Goal: Task Accomplishment & Management: Manage account settings

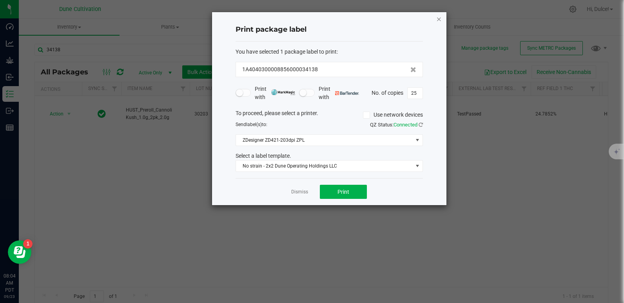
click at [438, 18] on icon "button" at bounding box center [438, 18] width 5 height 9
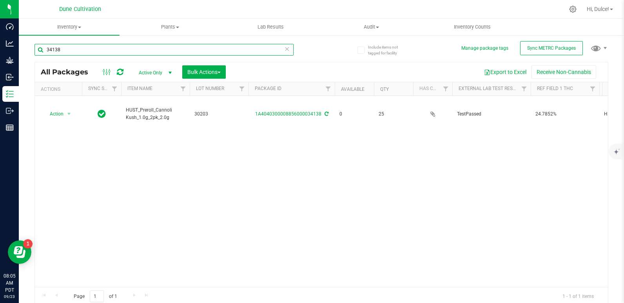
click at [244, 45] on input "34138" at bounding box center [163, 50] width 259 height 12
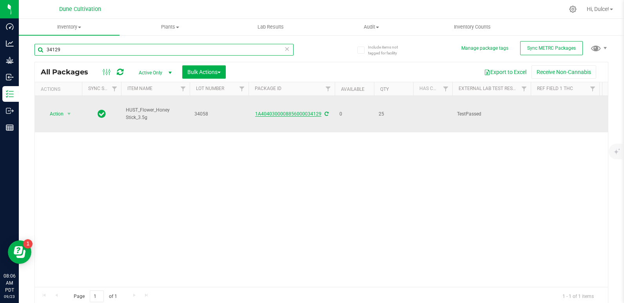
type input "34129"
click at [308, 111] on link "1A4040300008856000034129" at bounding box center [288, 113] width 66 height 5
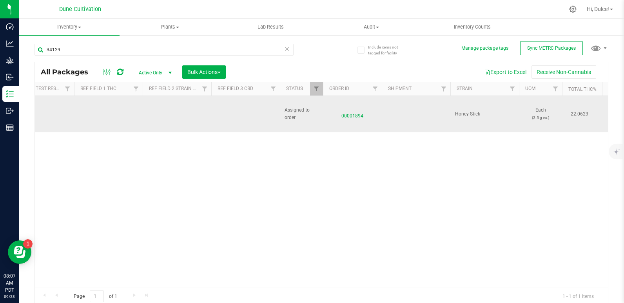
click at [235, 104] on td at bounding box center [245, 114] width 69 height 36
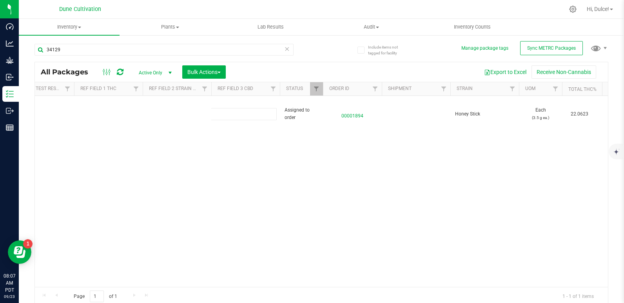
type input "0.0424%"
click at [142, 128] on div "All Packages Active Only Active Only Lab Samples Locked All External Internal B…" at bounding box center [320, 184] width 573 height 244
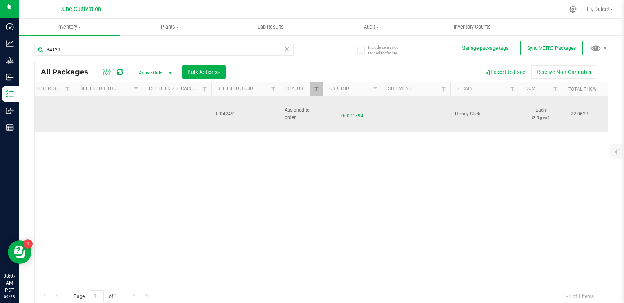
click at [104, 108] on td at bounding box center [108, 114] width 69 height 36
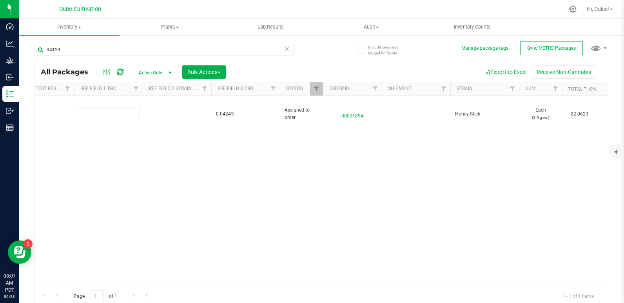
type input "22.0623%"
click at [148, 169] on div "All Packages Active Only Active Only Lab Samples Locked All External Internal B…" at bounding box center [320, 184] width 573 height 244
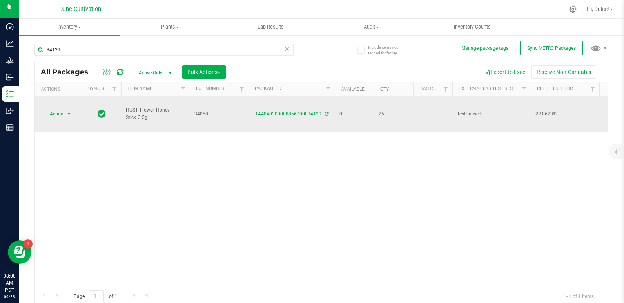
click at [49, 108] on span "Action" at bounding box center [53, 113] width 21 height 11
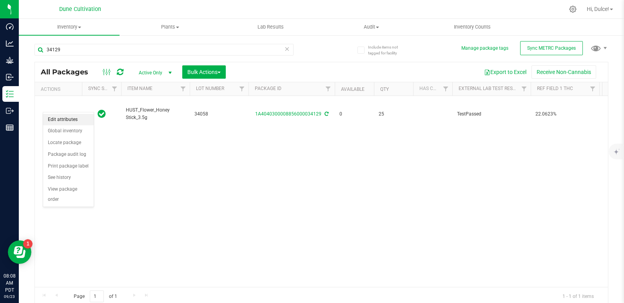
click at [56, 118] on li "Edit attributes" at bounding box center [68, 120] width 51 height 12
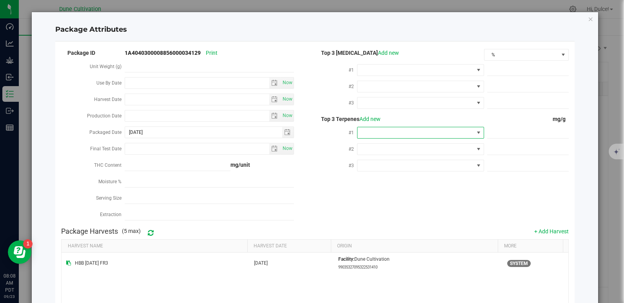
click at [401, 127] on span at bounding box center [420, 133] width 127 height 12
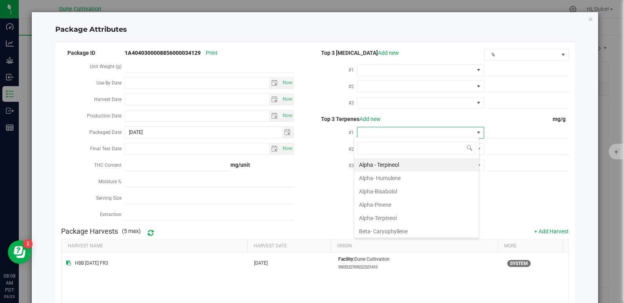
scroll to position [12, 125]
click at [394, 230] on li "Beta- Caryophyllene" at bounding box center [416, 231] width 125 height 13
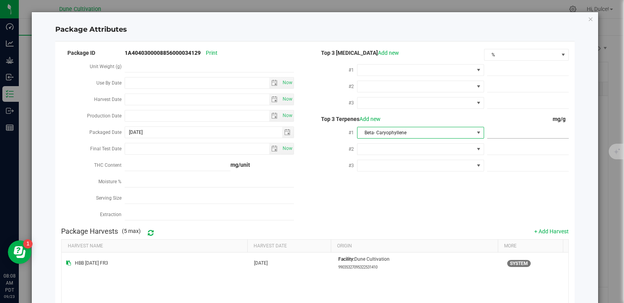
click at [506, 134] on span at bounding box center [527, 132] width 81 height 11
paste input "1.548"
type input "1.548"
type input "1.5480"
click at [461, 195] on div "Package ID 1A4040300008856000034129 Print Unit Weight (g) Use By Date Now Harve…" at bounding box center [314, 136] width 507 height 176
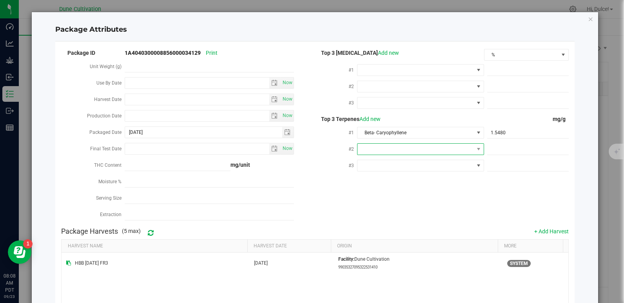
click at [388, 148] on span at bounding box center [415, 149] width 116 height 11
click at [385, 228] on li "D-Limonene" at bounding box center [416, 228] width 125 height 13
click at [498, 145] on span at bounding box center [527, 149] width 81 height 11
paste input "1.382"
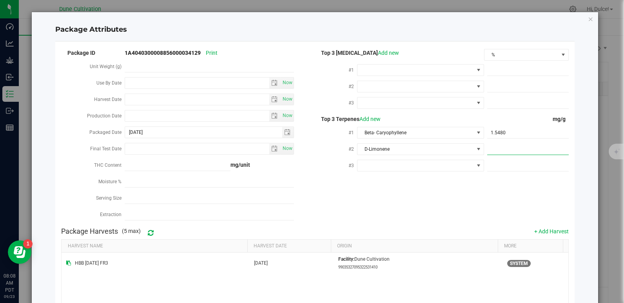
type input "1.382"
type input "1.3820"
click at [395, 217] on div "Package ID 1A4040300008856000034129 Print Unit Weight (g) Use By Date Now Harve…" at bounding box center [314, 136] width 507 height 176
click at [375, 166] on span at bounding box center [415, 165] width 116 height 11
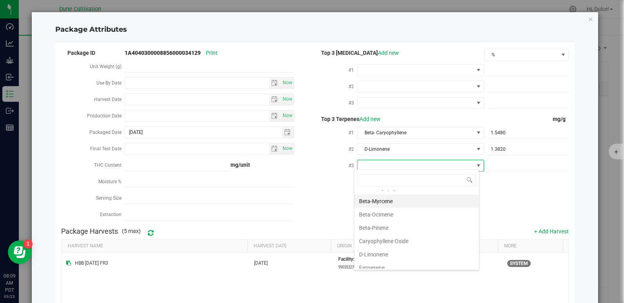
click at [378, 202] on li "Beta-Myrcene" at bounding box center [416, 201] width 125 height 13
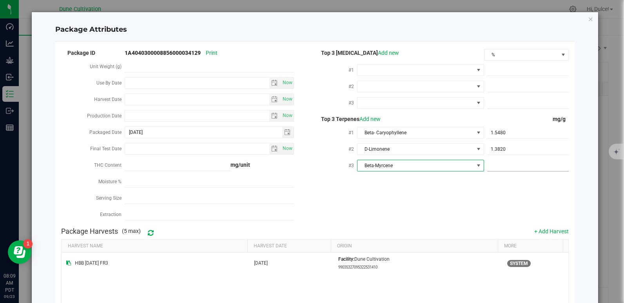
click at [512, 162] on span at bounding box center [527, 165] width 81 height 11
paste input "1.378"
type input "1.378"
type input "1.3780"
click at [442, 209] on div "Package ID 1A4040300008856000034129 Print Unit Weight (g) Use By Date Now Harve…" at bounding box center [314, 136] width 507 height 176
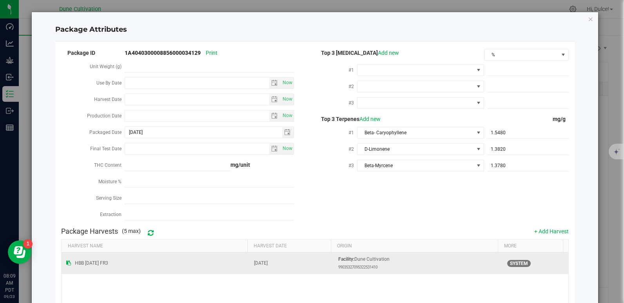
scroll to position [95, 0]
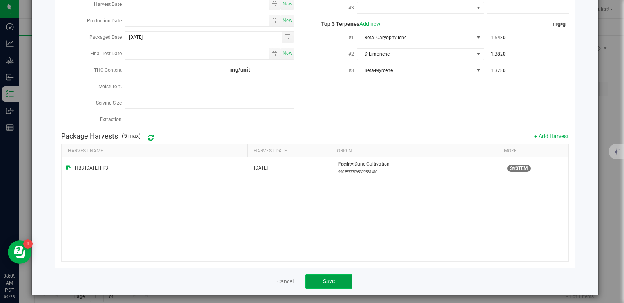
click at [336, 275] on button "Save" at bounding box center [328, 282] width 47 height 14
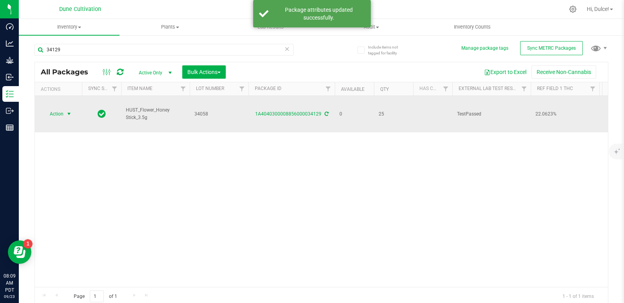
click at [54, 108] on span "Action" at bounding box center [53, 113] width 21 height 11
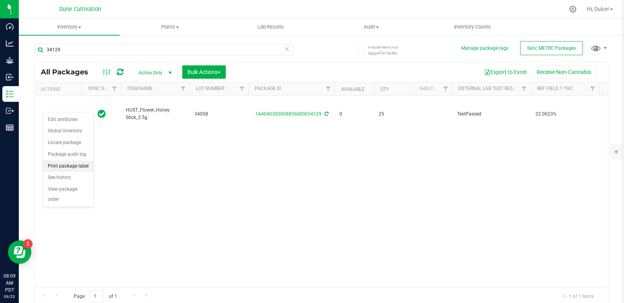
click at [64, 166] on li "Print package label" at bounding box center [68, 167] width 51 height 12
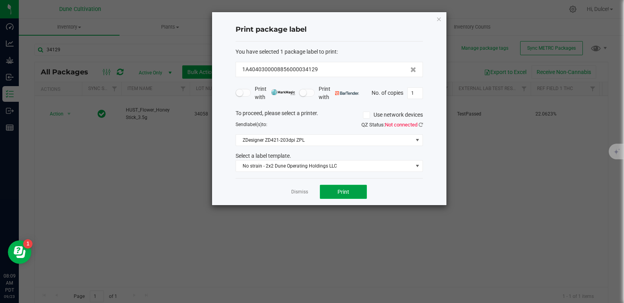
click at [342, 191] on span "Print" at bounding box center [343, 192] width 12 height 6
click at [439, 16] on icon "button" at bounding box center [438, 18] width 5 height 9
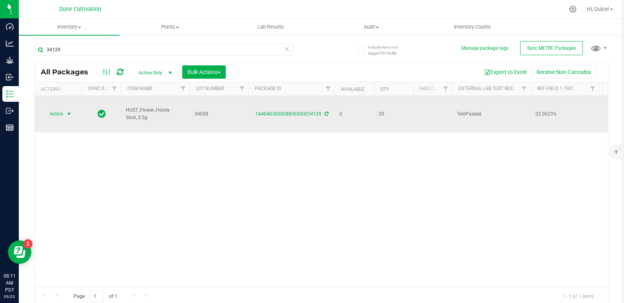
click at [52, 108] on span "Action" at bounding box center [53, 113] width 21 height 11
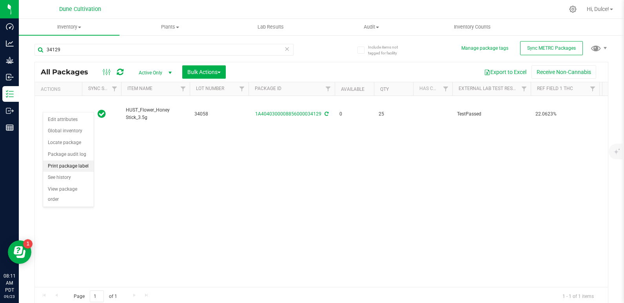
click at [65, 164] on li "Print package label" at bounding box center [68, 167] width 51 height 12
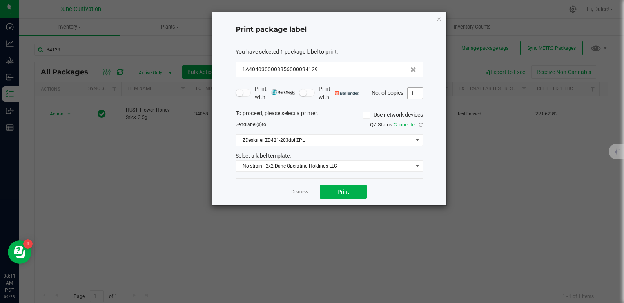
click at [421, 93] on input "1" at bounding box center [414, 93] width 15 height 11
type input "25"
click at [350, 182] on div "Dismiss Print" at bounding box center [328, 191] width 187 height 27
click at [340, 192] on span "Print" at bounding box center [343, 192] width 12 height 6
click at [439, 19] on icon "button" at bounding box center [438, 18] width 5 height 9
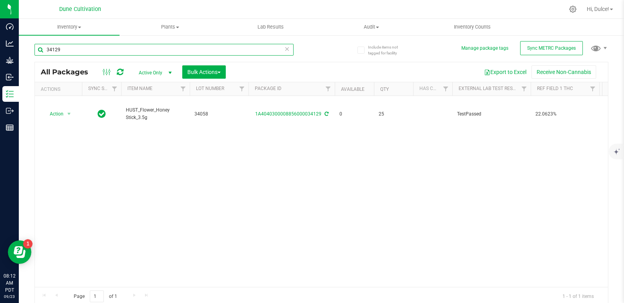
click at [233, 52] on input "34129" at bounding box center [163, 50] width 259 height 12
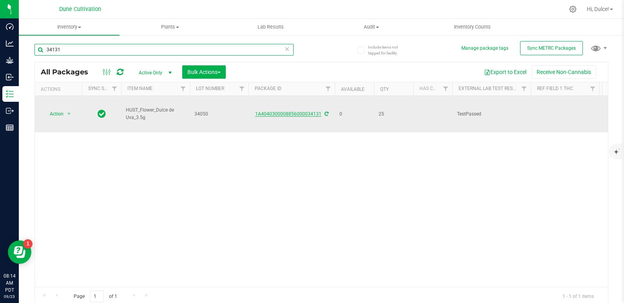
type input "34131"
click at [313, 111] on link "1A4040300008856000034131" at bounding box center [288, 113] width 66 height 5
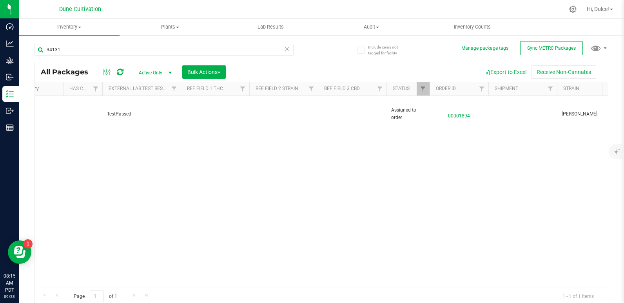
scroll to position [0, 370]
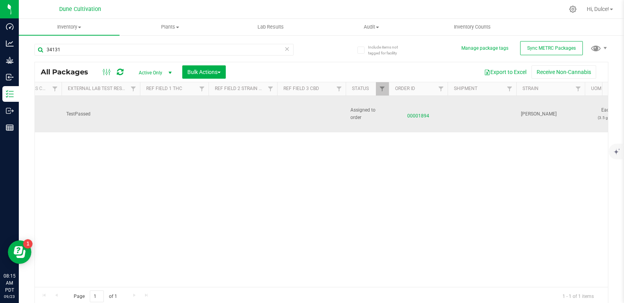
click at [291, 105] on td at bounding box center [311, 114] width 69 height 36
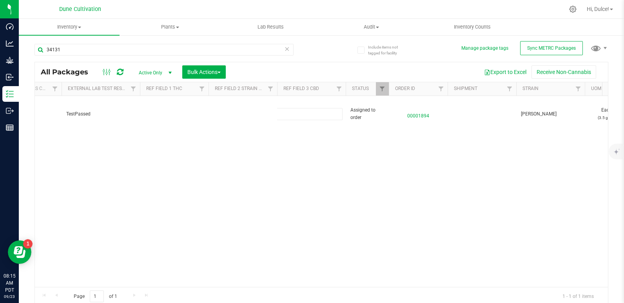
type input "0.0666%"
click at [307, 144] on div "All Packages Active Only Active Only Lab Samples Locked All External Internal B…" at bounding box center [320, 184] width 573 height 244
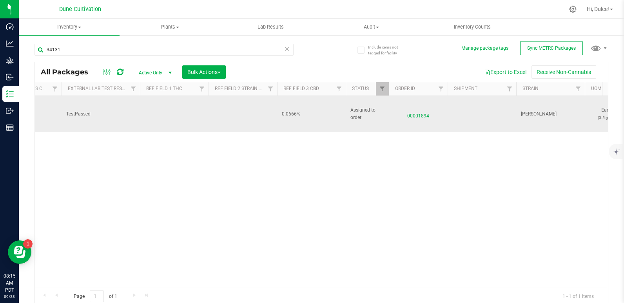
click at [158, 110] on td at bounding box center [174, 114] width 69 height 36
drag, startPoint x: 168, startPoint y: 108, endPoint x: 114, endPoint y: 110, distance: 54.1
type input "36.9001%"
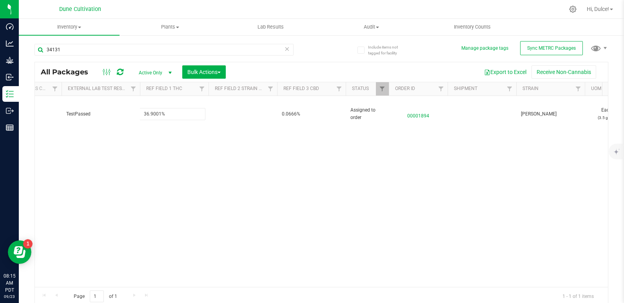
click at [179, 162] on div "All Packages Active Only Active Only Lab Samples Locked All External Internal B…" at bounding box center [320, 184] width 573 height 244
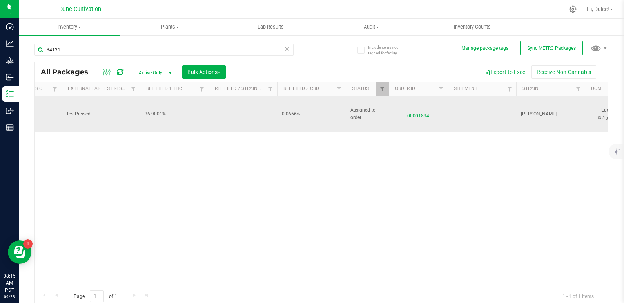
scroll to position [0, 0]
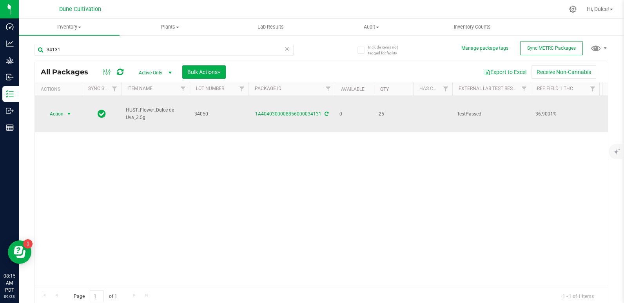
click at [55, 108] on span "Action" at bounding box center [53, 113] width 21 height 11
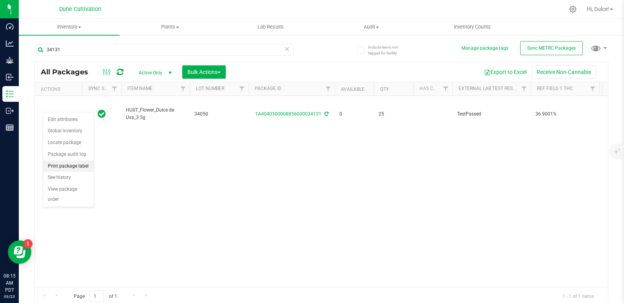
click at [66, 165] on li "Print package label" at bounding box center [68, 167] width 51 height 12
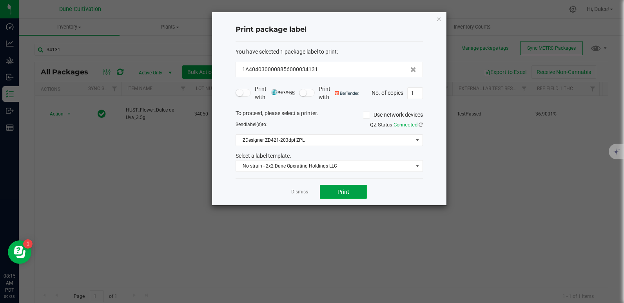
click at [335, 193] on button "Print" at bounding box center [343, 192] width 47 height 14
click at [435, 20] on div at bounding box center [329, 108] width 234 height 193
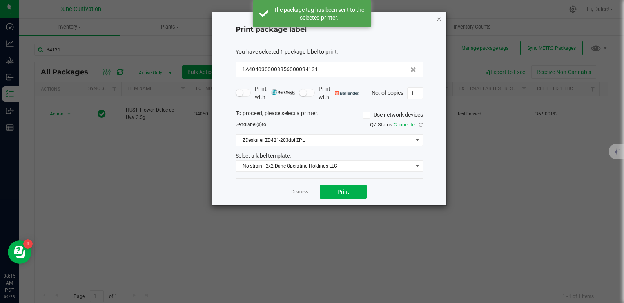
click at [436, 20] on icon "button" at bounding box center [438, 18] width 5 height 9
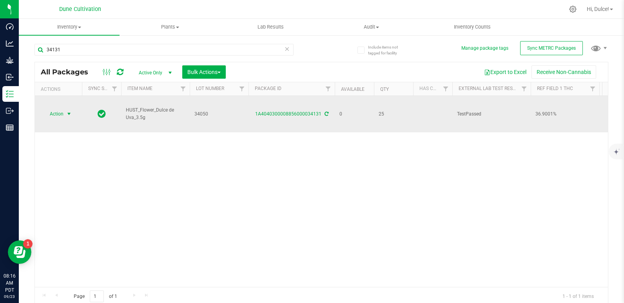
click at [63, 108] on span "Action" at bounding box center [53, 113] width 21 height 11
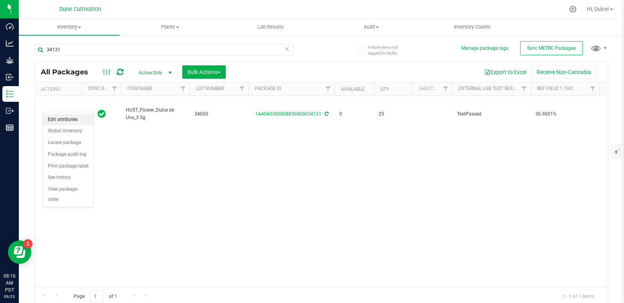
click at [66, 116] on li "Edit attributes" at bounding box center [68, 120] width 51 height 12
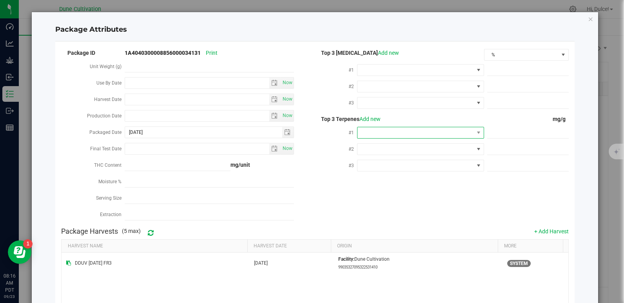
click at [375, 132] on span at bounding box center [415, 132] width 116 height 11
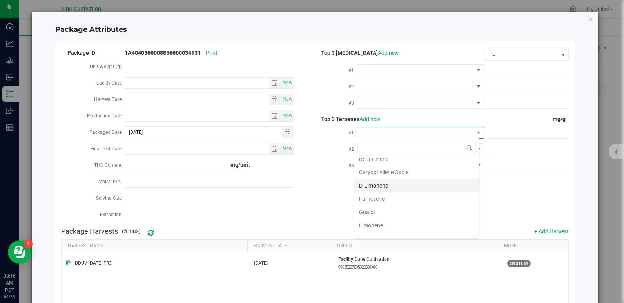
click at [388, 184] on li "D-Limonene" at bounding box center [416, 185] width 125 height 13
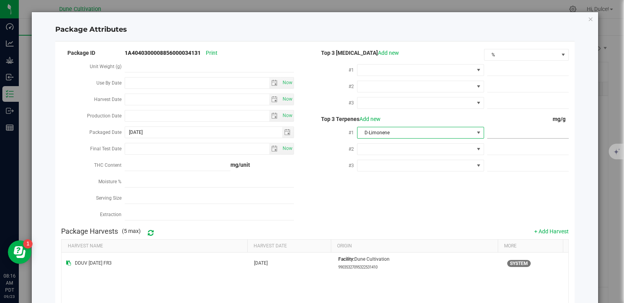
click at [525, 128] on span at bounding box center [527, 132] width 81 height 11
paste input "4.029"
type input "4.029"
type input "4.0290"
click at [405, 148] on span at bounding box center [415, 149] width 116 height 11
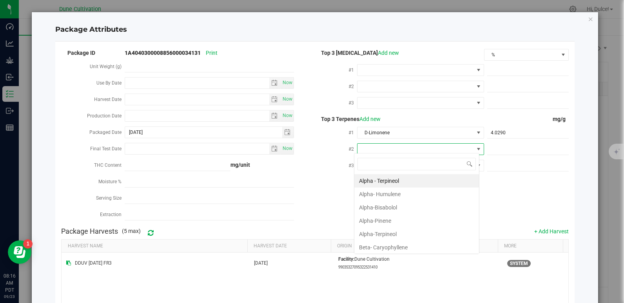
scroll to position [12, 125]
click at [399, 246] on li "Beta- Caryophyllene" at bounding box center [416, 247] width 125 height 13
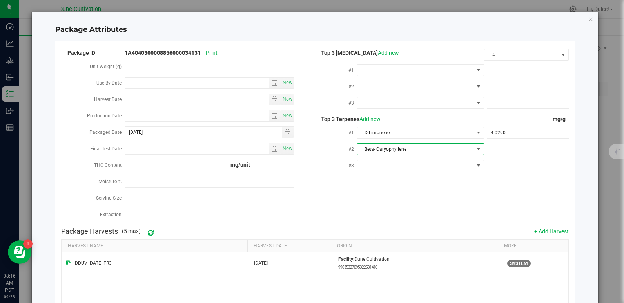
click at [491, 151] on span at bounding box center [527, 149] width 81 height 11
paste input "3.119"
type input "3.119"
type input "3.1190"
click at [438, 191] on div "Package ID 1A4040300008856000034131 Print Unit Weight (g) Use By Date Now Harve…" at bounding box center [314, 136] width 507 height 176
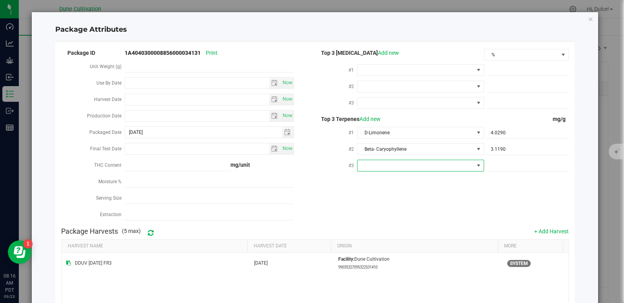
click at [374, 160] on span at bounding box center [415, 165] width 116 height 11
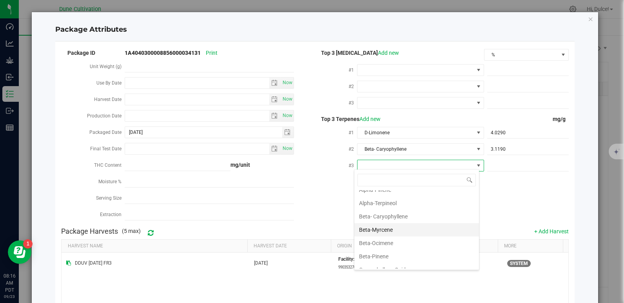
click at [379, 234] on li "Beta-Myrcene" at bounding box center [416, 229] width 125 height 13
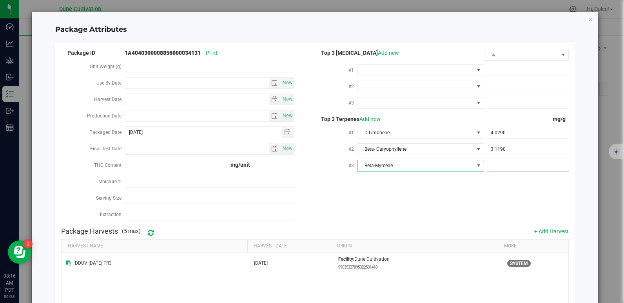
click at [503, 161] on span at bounding box center [527, 165] width 81 height 11
paste input "2.781"
type input "2.781"
type input "2.7810"
click at [481, 215] on div "Package ID 1A4040300008856000034131 Print Unit Weight (g) Use By Date Now Harve…" at bounding box center [314, 136] width 507 height 176
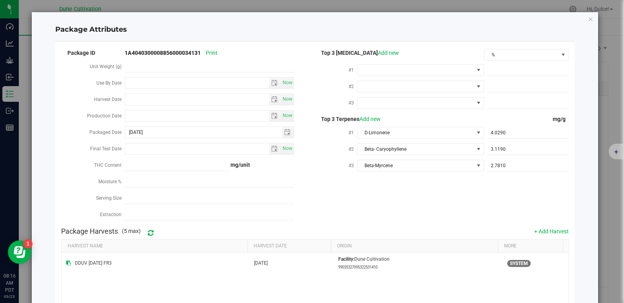
scroll to position [95, 0]
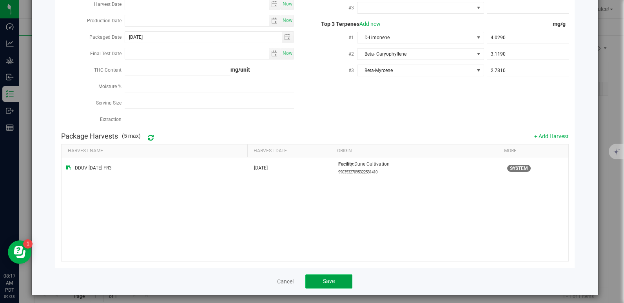
click at [334, 277] on button "Save" at bounding box center [328, 282] width 47 height 14
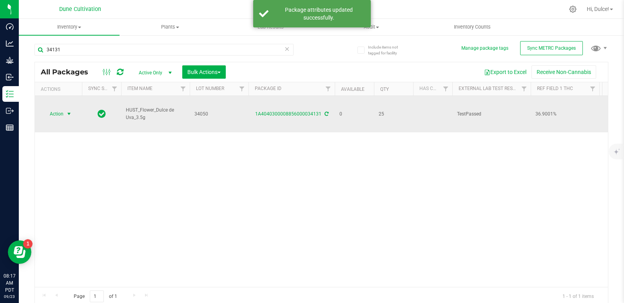
click at [54, 108] on span "Action" at bounding box center [53, 113] width 21 height 11
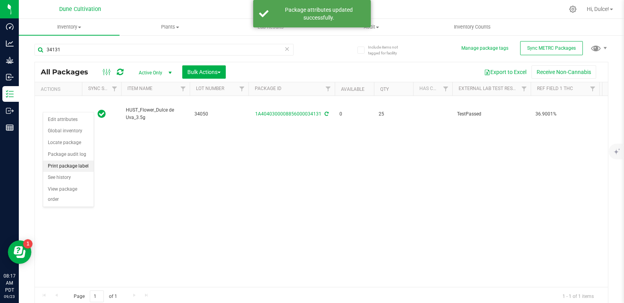
click at [65, 164] on li "Print package label" at bounding box center [68, 167] width 51 height 12
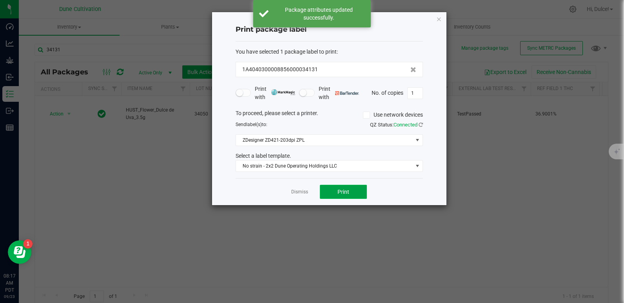
click at [339, 193] on span "Print" at bounding box center [343, 192] width 12 height 6
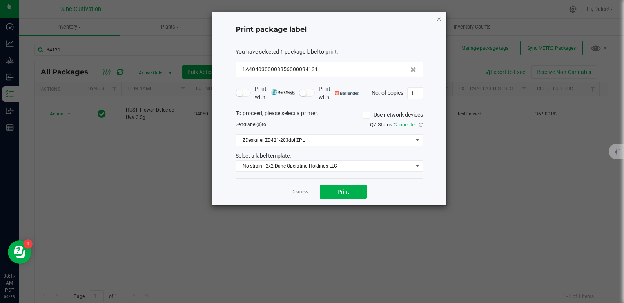
click at [438, 18] on icon "button" at bounding box center [438, 18] width 5 height 9
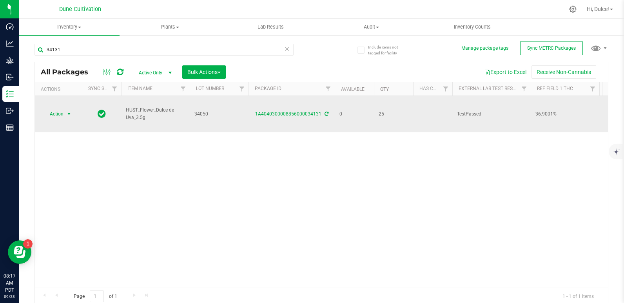
click at [66, 111] on span "select" at bounding box center [69, 114] width 6 height 6
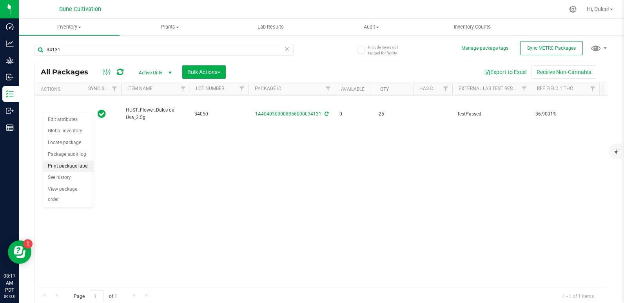
click at [57, 167] on li "Print package label" at bounding box center [68, 167] width 51 height 12
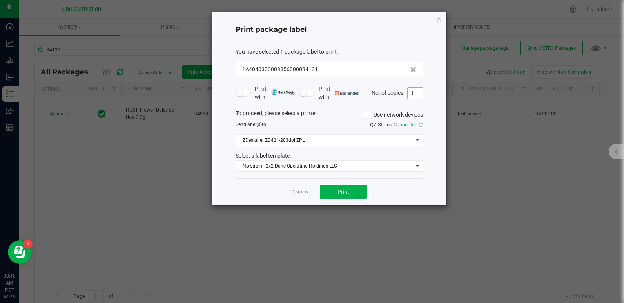
click at [415, 90] on input "1" at bounding box center [414, 93] width 15 height 11
type input "25"
click at [354, 196] on button "Print" at bounding box center [343, 192] width 47 height 14
click at [391, 27] on h4 "Print package label" at bounding box center [328, 30] width 187 height 10
click at [438, 20] on icon "button" at bounding box center [438, 18] width 5 height 9
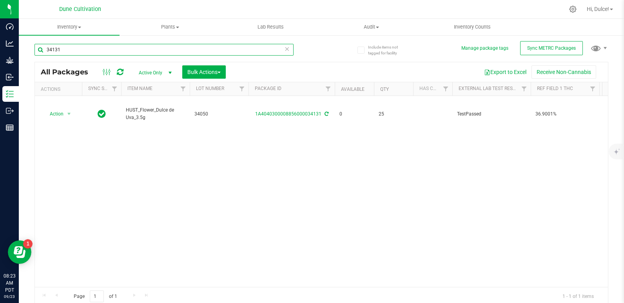
click at [100, 49] on input "34131" at bounding box center [163, 50] width 259 height 12
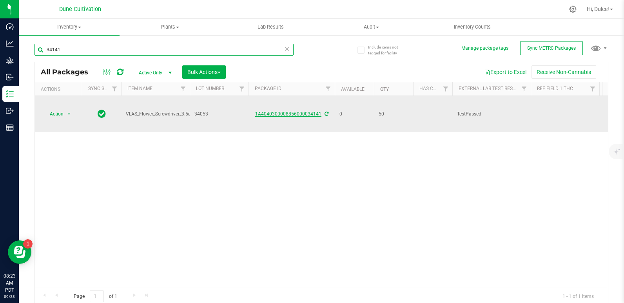
type input "34141"
click at [273, 111] on link "1A4040300008856000034141" at bounding box center [288, 113] width 66 height 5
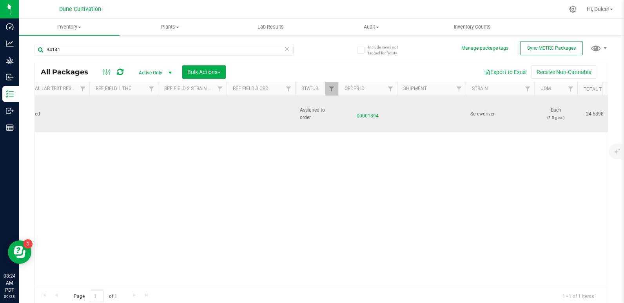
scroll to position [0, 445]
click at [236, 103] on td at bounding box center [256, 114] width 69 height 36
drag, startPoint x: 250, startPoint y: 109, endPoint x: 216, endPoint y: 108, distance: 34.1
type input "0.0384%"
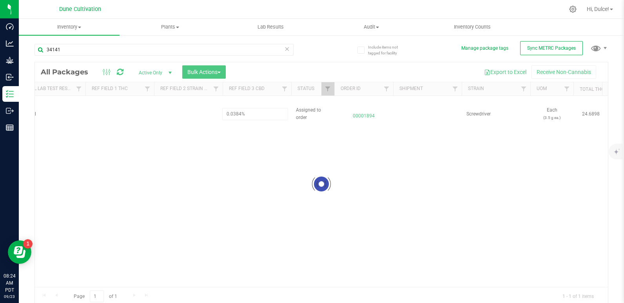
click at [199, 163] on div "Loading... All Packages Active Only Active Only Lab Samples Locked All External…" at bounding box center [320, 184] width 573 height 244
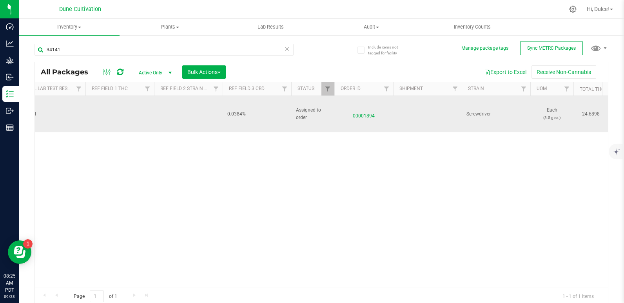
click at [111, 105] on td at bounding box center [119, 114] width 69 height 36
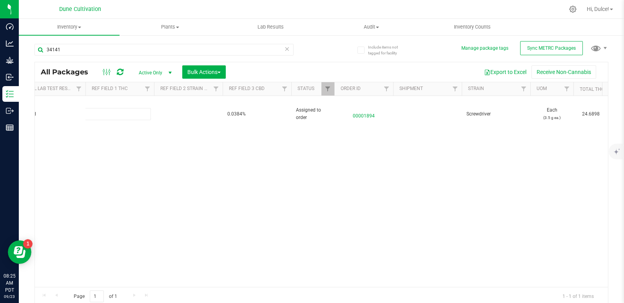
type input "24.6898%"
click at [118, 149] on div "All Packages Active Only Active Only Lab Samples Locked All External Internal B…" at bounding box center [320, 184] width 573 height 244
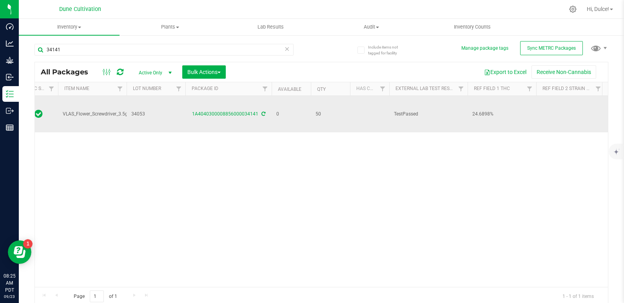
scroll to position [0, 0]
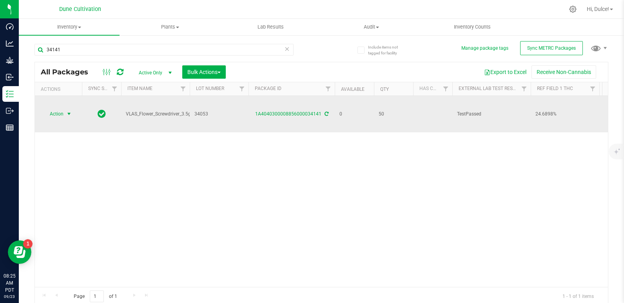
click at [63, 108] on span "Action" at bounding box center [53, 113] width 21 height 11
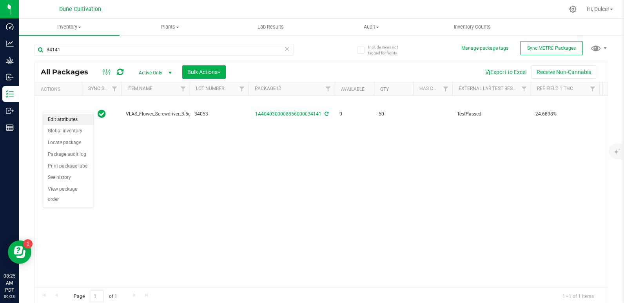
click at [60, 121] on li "Edit attributes" at bounding box center [68, 120] width 51 height 12
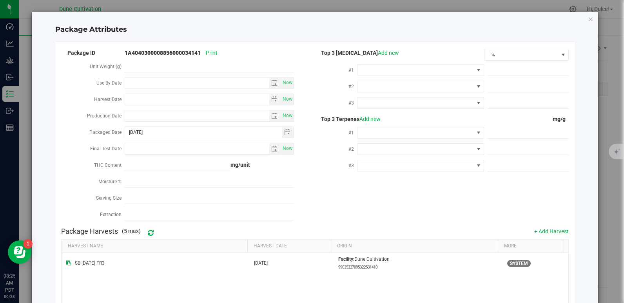
click at [396, 123] on div "Top 3 Terpenes Add new mg/g #1 #2 #3" at bounding box center [441, 145] width 253 height 60
click at [393, 127] on span at bounding box center [415, 132] width 116 height 11
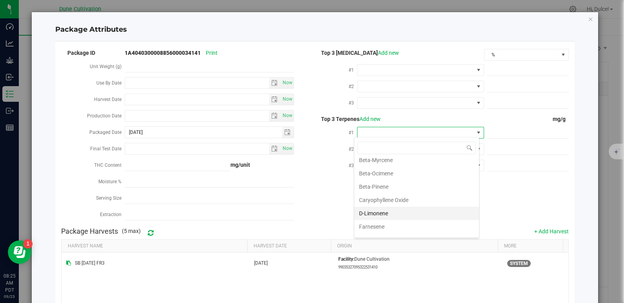
scroll to position [85, 0]
drag, startPoint x: 395, startPoint y: 212, endPoint x: 378, endPoint y: 213, distance: 17.3
click at [378, 213] on li "D-Limonene" at bounding box center [416, 212] width 125 height 13
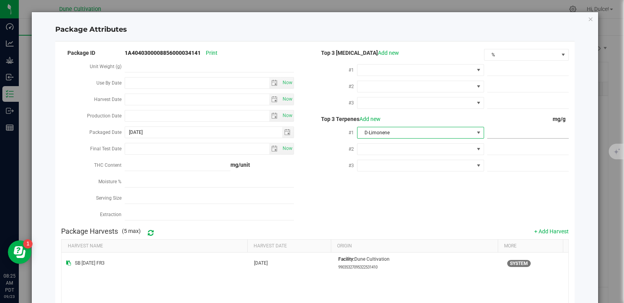
click at [492, 132] on span at bounding box center [527, 132] width 81 height 11
paste input "2.171"
type input "2.171"
type input "2.1710"
click at [432, 196] on div "Package ID 1A4040300008856000034141 Print Unit Weight (g) Use By Date Now Harve…" at bounding box center [314, 136] width 507 height 176
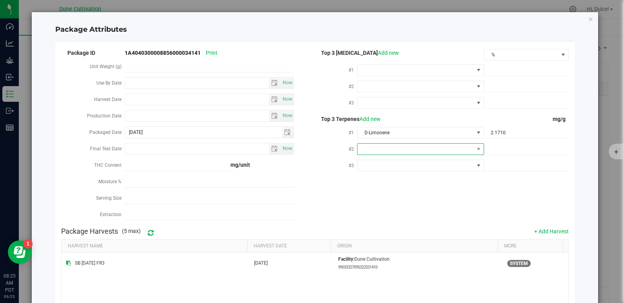
click at [379, 147] on span at bounding box center [415, 149] width 116 height 11
click at [383, 203] on li "Beta-Myrcene" at bounding box center [416, 203] width 125 height 13
click at [503, 145] on span at bounding box center [527, 149] width 81 height 11
paste input "2.016"
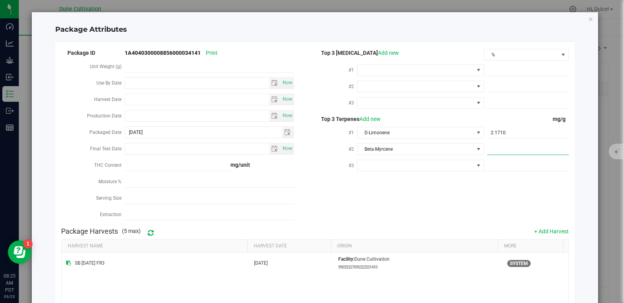
type input "2.016"
type input "2.0160"
click at [446, 197] on div "Package ID 1A4040300008856000034141 Print Unit Weight (g) Use By Date Now Harve…" at bounding box center [314, 136] width 507 height 176
click at [387, 162] on span at bounding box center [415, 165] width 116 height 11
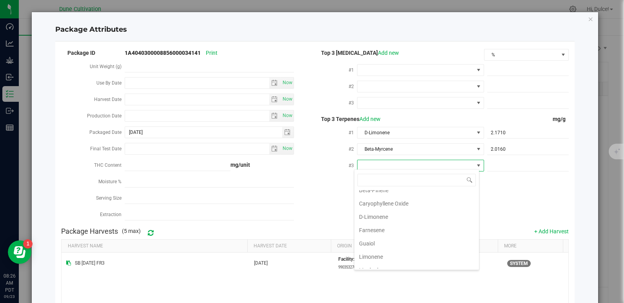
click at [371, 204] on li "Caryophyllene Oxide" at bounding box center [416, 203] width 125 height 13
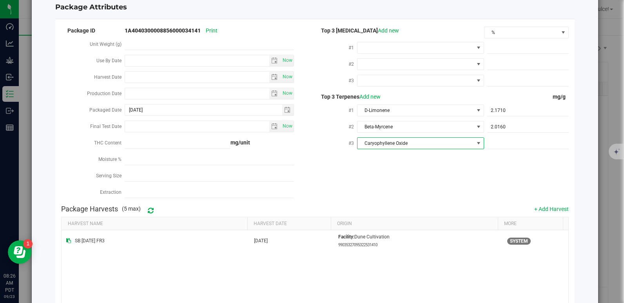
click at [378, 142] on span "Caryophyllene Oxide" at bounding box center [415, 143] width 116 height 11
click at [392, 215] on li "Linalool" at bounding box center [416, 218] width 125 height 13
click at [500, 139] on span at bounding box center [527, 143] width 81 height 11
paste input "1.153"
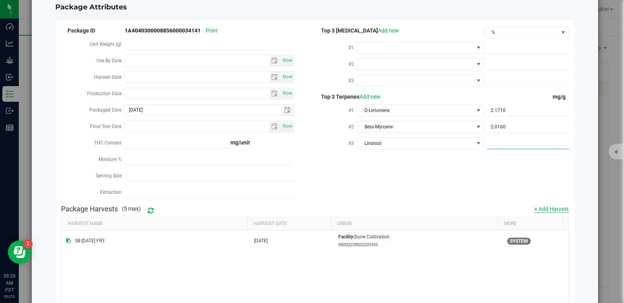
type input "1.153"
type input "1.1530"
click at [425, 161] on div "Package ID 1A4040300008856000034141 Print Unit Weight (g) Use By Date Now Harve…" at bounding box center [314, 113] width 507 height 176
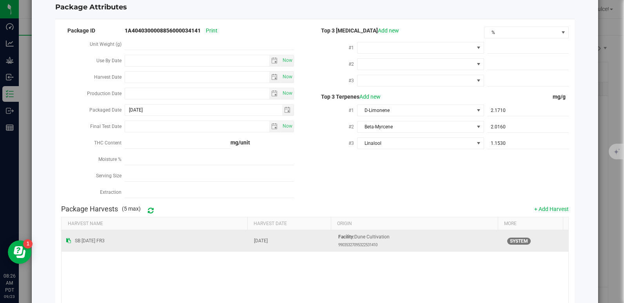
scroll to position [95, 0]
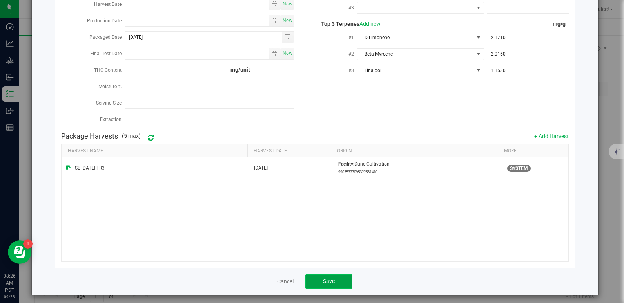
click at [335, 277] on button "Save" at bounding box center [328, 282] width 47 height 14
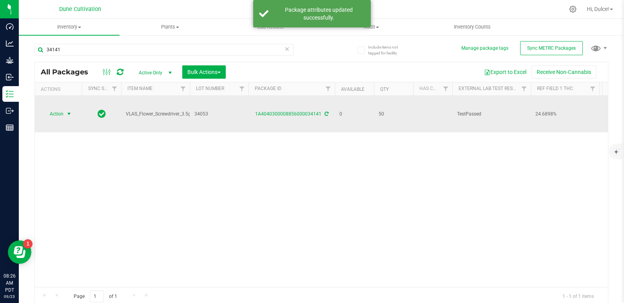
click at [55, 109] on span "Action" at bounding box center [53, 113] width 21 height 11
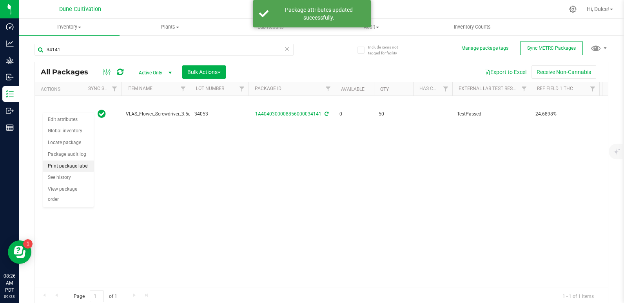
click at [71, 171] on li "Print package label" at bounding box center [68, 167] width 51 height 12
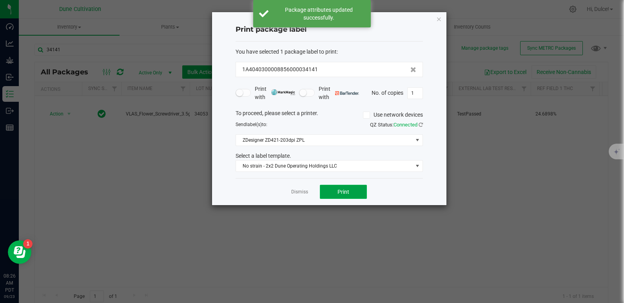
click at [337, 192] on button "Print" at bounding box center [343, 192] width 47 height 14
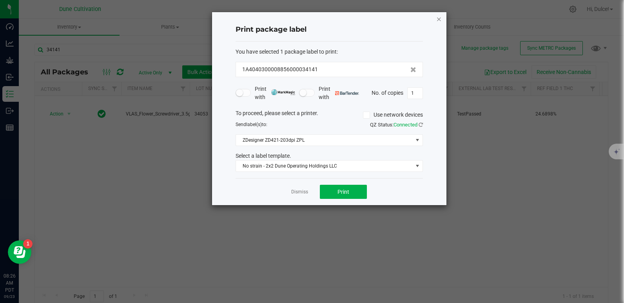
click at [436, 20] on icon "button" at bounding box center [438, 18] width 5 height 9
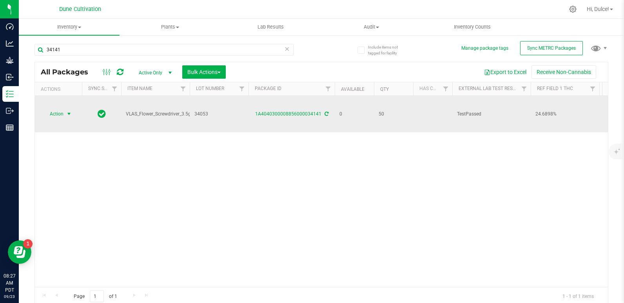
click at [57, 108] on span "Action" at bounding box center [53, 113] width 21 height 11
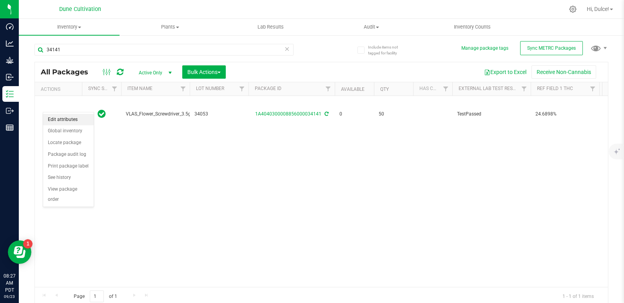
click at [60, 121] on li "Edit attributes" at bounding box center [68, 120] width 51 height 12
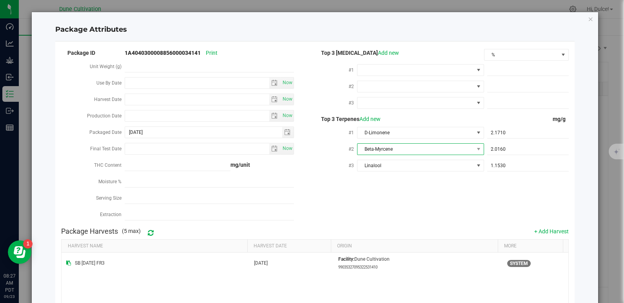
click at [409, 150] on span "Beta-Myrcene" at bounding box center [415, 149] width 116 height 11
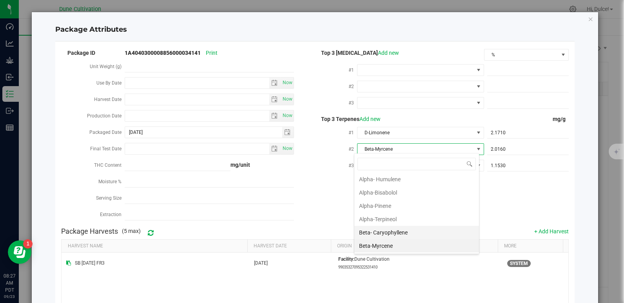
click at [394, 232] on li "Beta- Caryophyllene" at bounding box center [416, 232] width 125 height 13
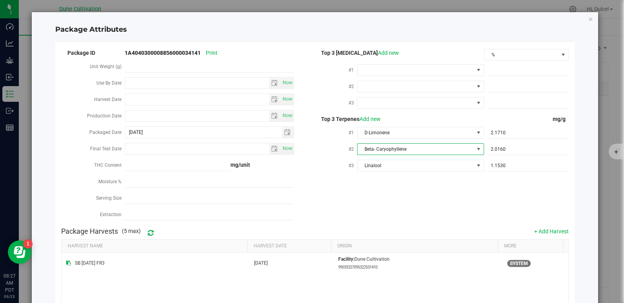
click at [400, 217] on div "Package ID 1A4040300008856000034141 Print Unit Weight (g) Use By Date Now Harve…" at bounding box center [314, 136] width 507 height 176
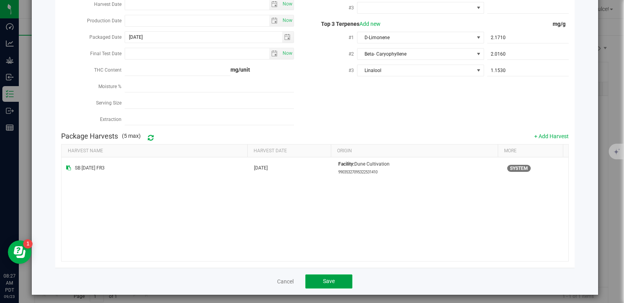
click at [339, 275] on button "Save" at bounding box center [328, 282] width 47 height 14
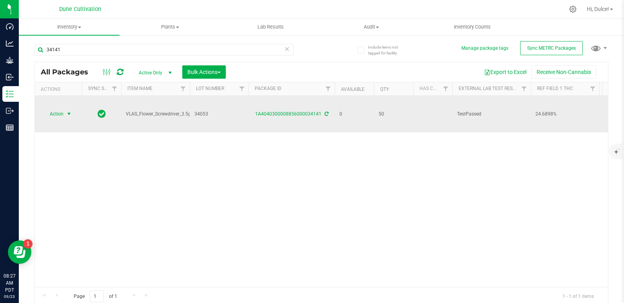
click at [68, 111] on span "select" at bounding box center [69, 114] width 6 height 6
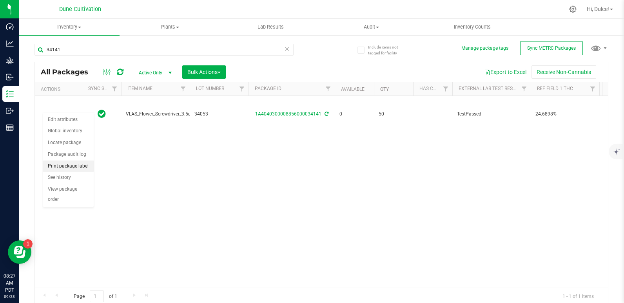
click at [72, 164] on li "Print package label" at bounding box center [68, 167] width 51 height 12
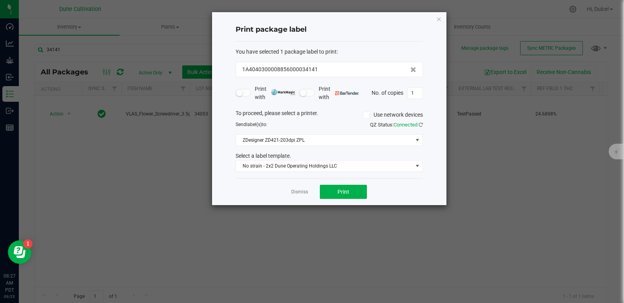
click at [342, 200] on div "Dismiss Print" at bounding box center [328, 191] width 187 height 27
click at [344, 192] on span "Print" at bounding box center [343, 192] width 12 height 6
click at [440, 19] on icon "button" at bounding box center [438, 18] width 5 height 9
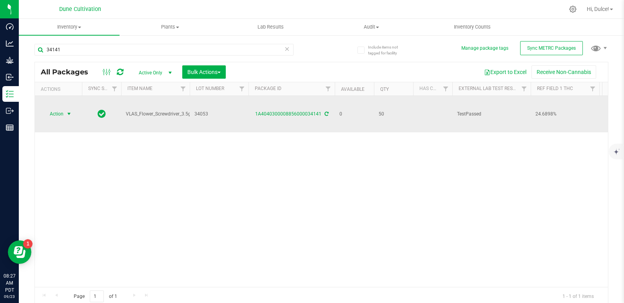
click at [61, 108] on span "Action" at bounding box center [53, 113] width 21 height 11
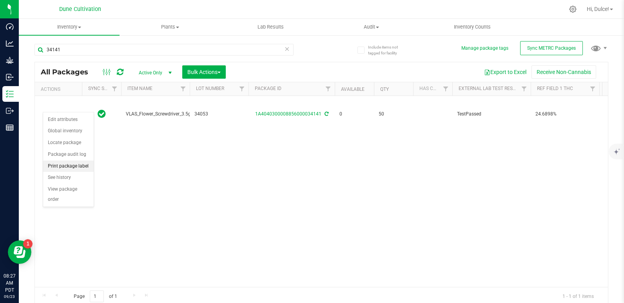
click at [76, 164] on li "Print package label" at bounding box center [68, 167] width 51 height 12
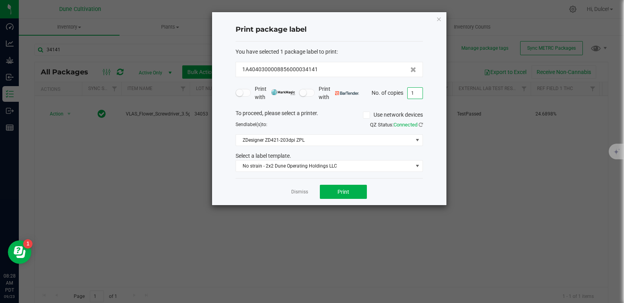
click at [421, 94] on input "1" at bounding box center [414, 93] width 15 height 11
type input "50"
click at [342, 191] on span "Print" at bounding box center [343, 192] width 12 height 6
click at [438, 22] on icon "button" at bounding box center [438, 18] width 5 height 9
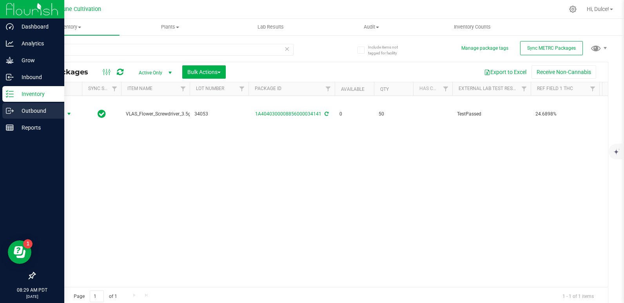
click at [11, 113] on icon at bounding box center [10, 111] width 8 height 8
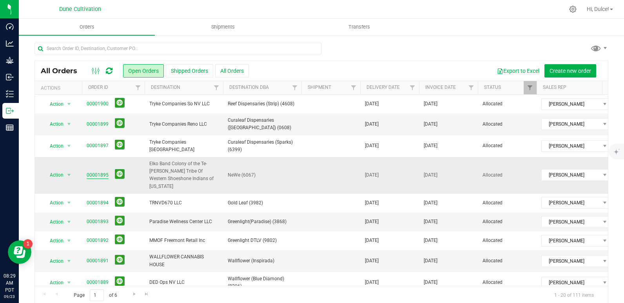
click at [98, 172] on link "00001895" at bounding box center [98, 175] width 22 height 7
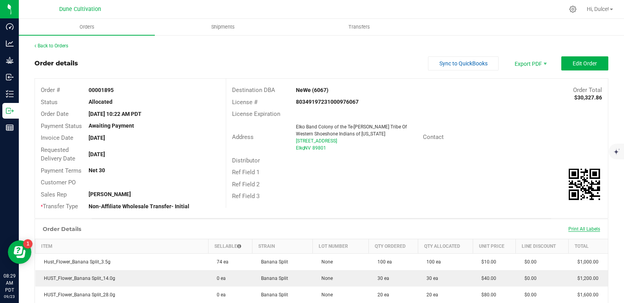
click at [582, 228] on span "Print All Labels" at bounding box center [584, 228] width 32 height 5
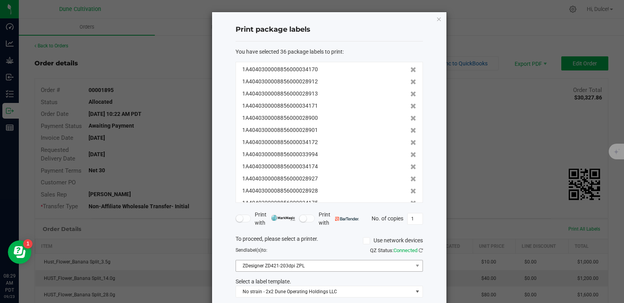
scroll to position [40, 0]
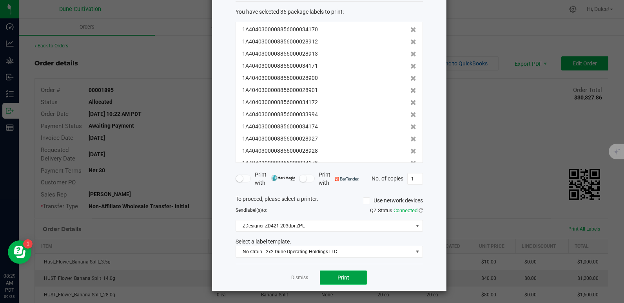
click at [330, 278] on button "Print" at bounding box center [343, 278] width 47 height 14
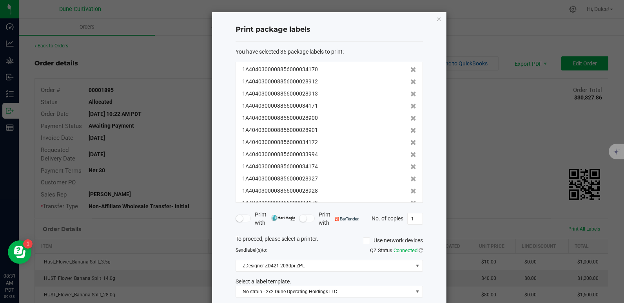
click at [441, 20] on div "Print package labels You have selected 36 package labels to print : 1A404030000…" at bounding box center [329, 171] width 234 height 319
click at [437, 20] on icon "button" at bounding box center [438, 18] width 5 height 9
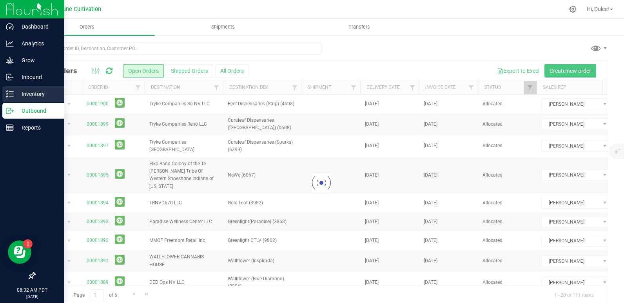
click at [11, 100] on div "Inventory" at bounding box center [33, 94] width 62 height 16
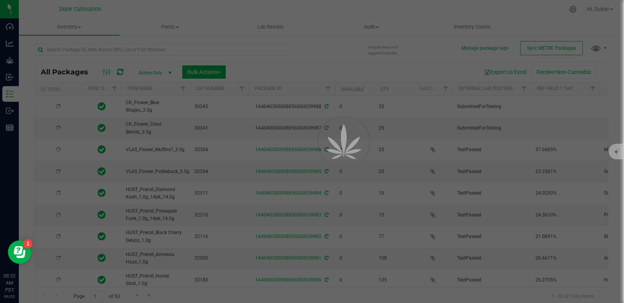
click at [71, 48] on div at bounding box center [312, 151] width 624 height 303
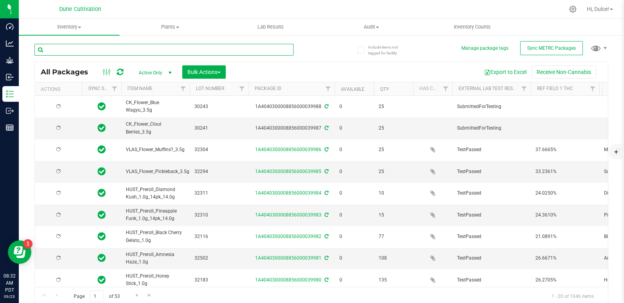
click at [71, 48] on input "text" at bounding box center [163, 50] width 259 height 12
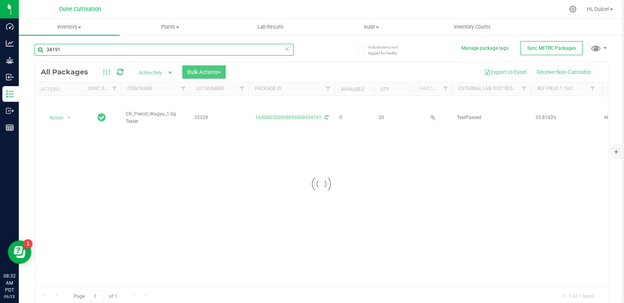
type input "34191"
click at [58, 116] on div at bounding box center [321, 184] width 573 height 244
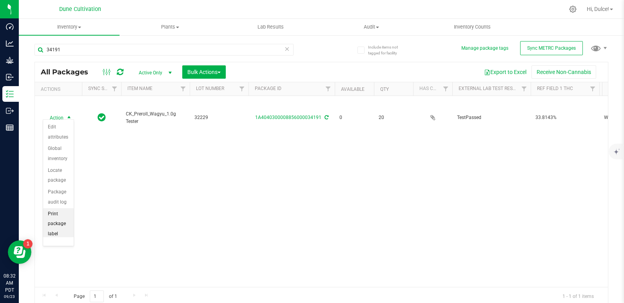
click at [56, 211] on li "Print package label" at bounding box center [58, 224] width 31 height 32
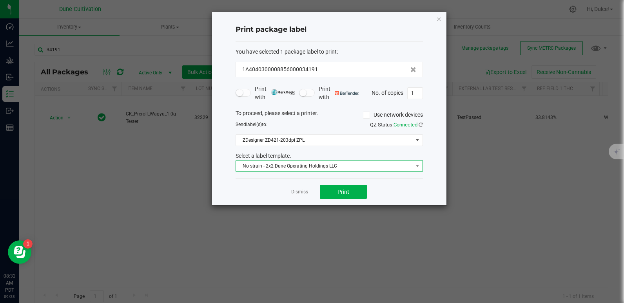
click at [304, 165] on span "No strain - 2x2 Dune Operating Holdings LLC" at bounding box center [324, 166] width 177 height 11
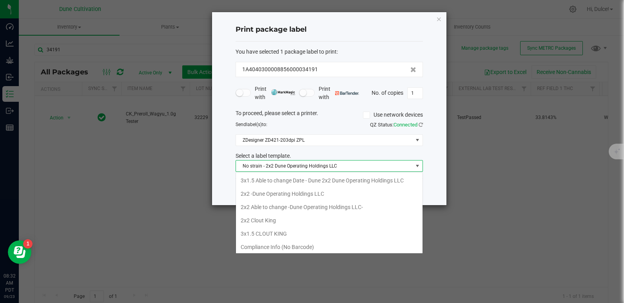
scroll to position [12, 187]
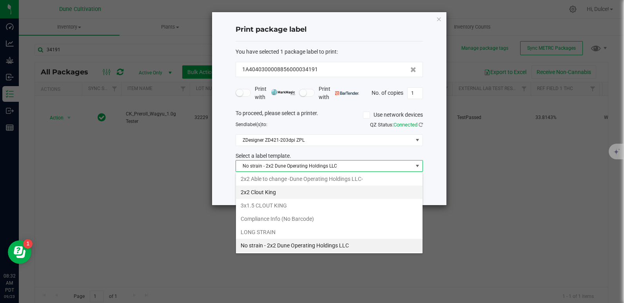
click at [283, 196] on li "2x2 Clout King" at bounding box center [329, 192] width 186 height 13
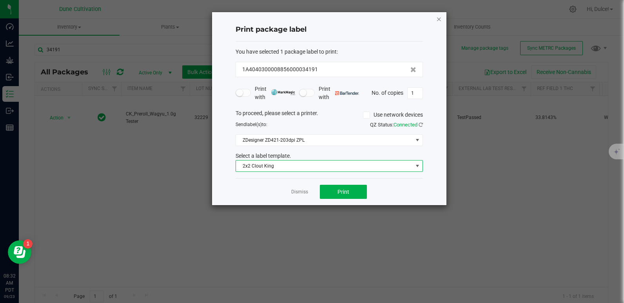
click at [438, 19] on icon "button" at bounding box center [438, 18] width 5 height 9
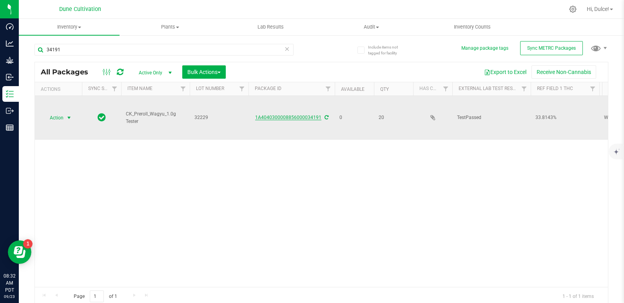
click at [292, 116] on link "1A4040300008856000034191" at bounding box center [288, 117] width 66 height 5
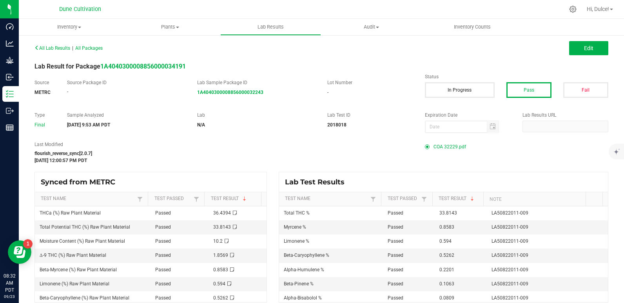
click at [440, 143] on span "COA 32229.pdf" at bounding box center [449, 147] width 33 height 12
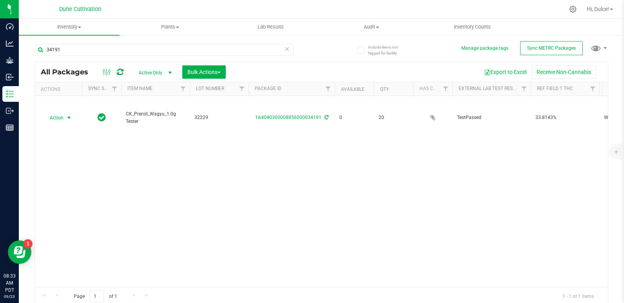
click at [57, 114] on span "Action" at bounding box center [53, 117] width 21 height 11
click at [47, 175] on li "Print package label" at bounding box center [68, 174] width 51 height 12
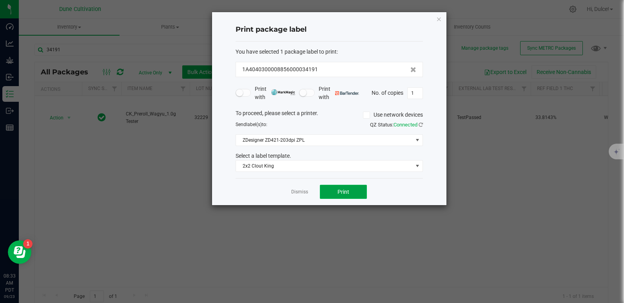
click at [344, 189] on span "Print" at bounding box center [343, 192] width 12 height 6
click at [416, 95] on input "1" at bounding box center [414, 93] width 15 height 11
type input "20"
click at [354, 194] on button "Print" at bounding box center [343, 192] width 47 height 14
click at [438, 21] on icon "button" at bounding box center [438, 18] width 5 height 9
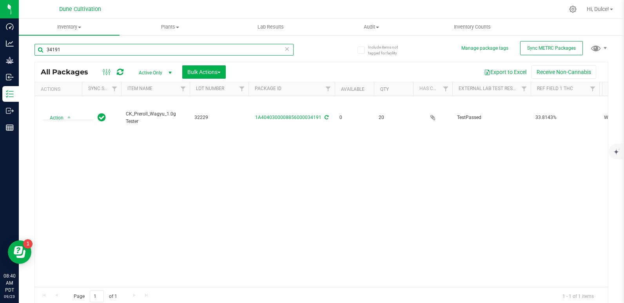
click at [160, 50] on input "34191" at bounding box center [163, 50] width 259 height 12
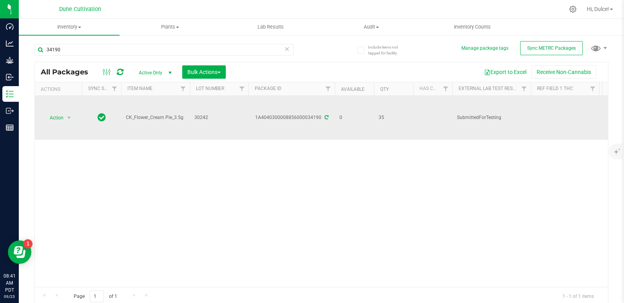
click at [324, 115] on icon at bounding box center [326, 117] width 4 height 5
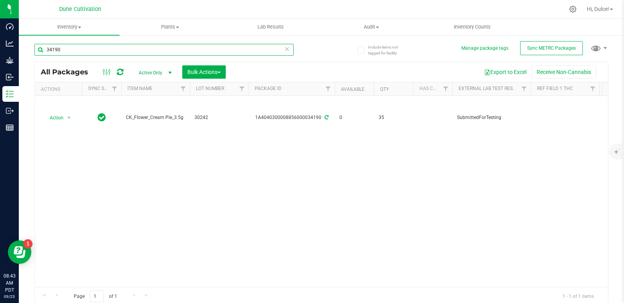
click at [130, 52] on input "34190" at bounding box center [163, 50] width 259 height 12
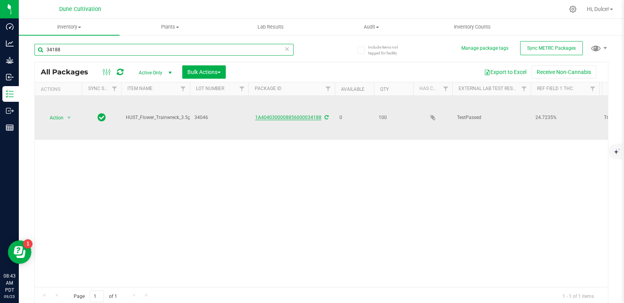
type input "34188"
click at [309, 115] on link "1A4040300008856000034188" at bounding box center [288, 117] width 66 height 5
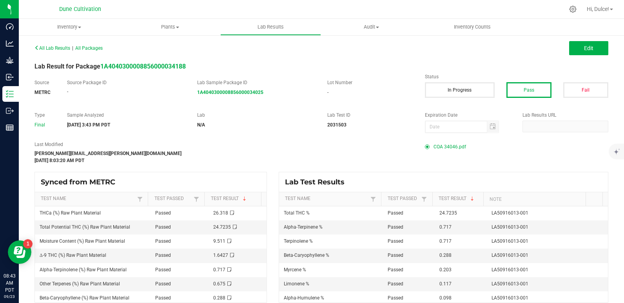
click at [433, 145] on span "COA 34046.pdf" at bounding box center [449, 147] width 33 height 12
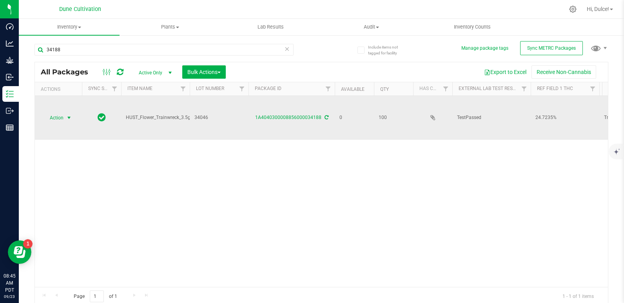
click at [53, 112] on span "Action" at bounding box center [53, 117] width 21 height 11
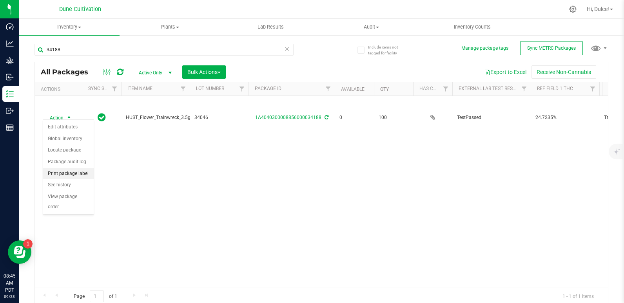
click at [74, 174] on li "Print package label" at bounding box center [68, 174] width 51 height 12
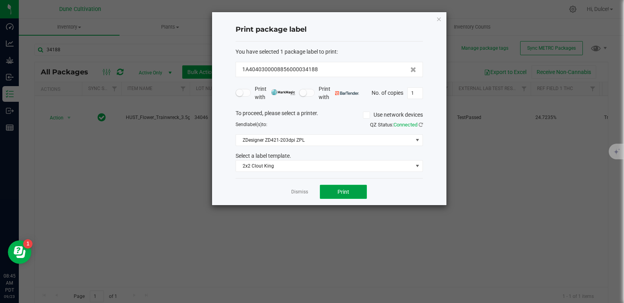
click at [345, 194] on span "Print" at bounding box center [343, 192] width 12 height 6
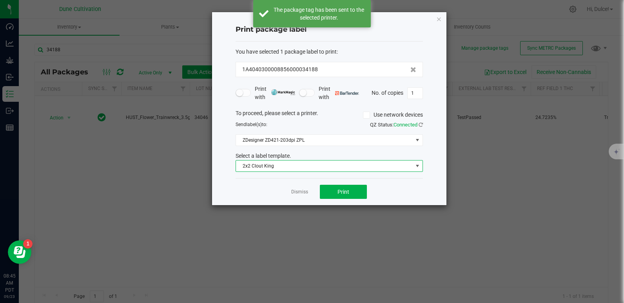
click at [324, 162] on span "2x2 Clout King" at bounding box center [324, 166] width 177 height 11
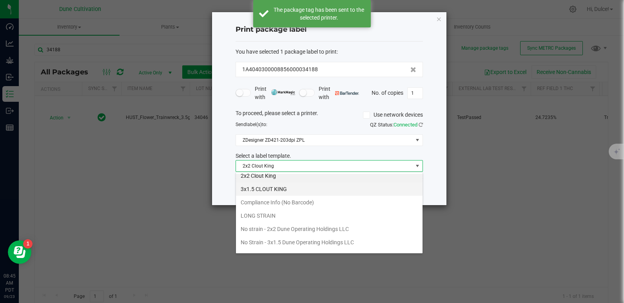
scroll to position [45, 0]
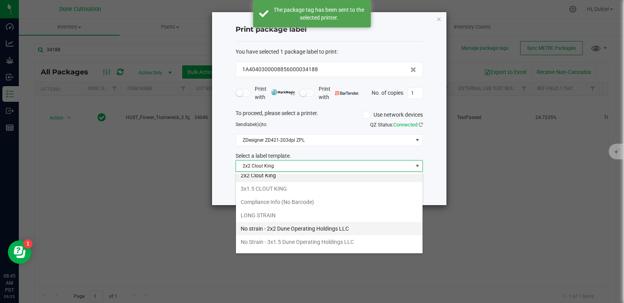
click at [283, 227] on li "No strain - 2x2 Dune Operating Holdings LLC" at bounding box center [329, 228] width 186 height 13
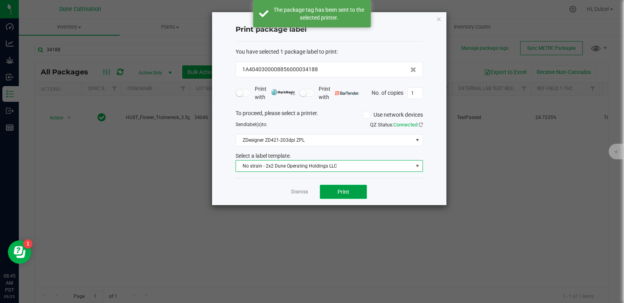
click at [342, 186] on button "Print" at bounding box center [343, 192] width 47 height 14
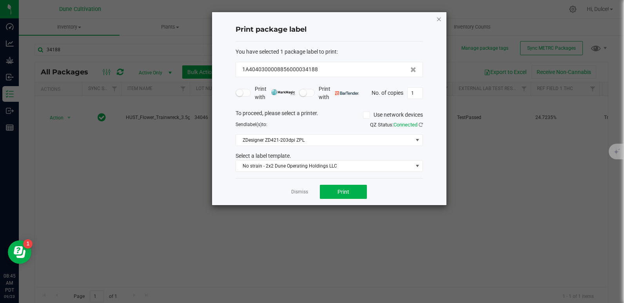
click at [439, 18] on icon "button" at bounding box center [438, 18] width 5 height 9
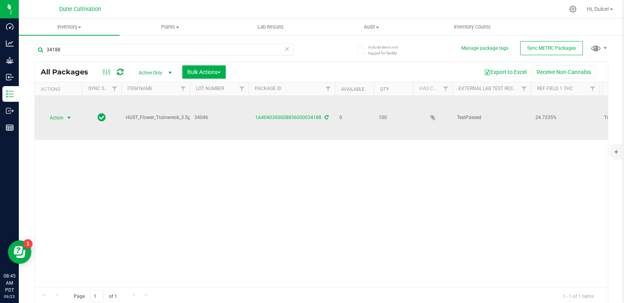
click at [63, 114] on span "Action" at bounding box center [53, 117] width 21 height 11
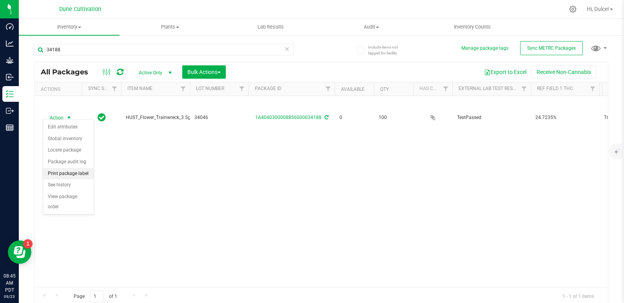
click at [76, 175] on li "Print package label" at bounding box center [68, 174] width 51 height 12
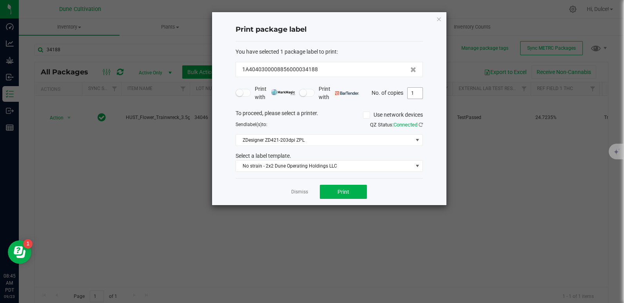
click at [418, 94] on input "1" at bounding box center [414, 93] width 15 height 11
type input "100"
click at [334, 186] on button "Print" at bounding box center [343, 192] width 47 height 14
click at [436, 21] on icon "button" at bounding box center [438, 18] width 5 height 9
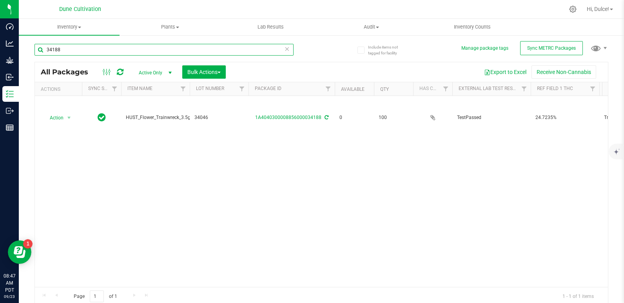
click at [221, 55] on input "34188" at bounding box center [163, 50] width 259 height 12
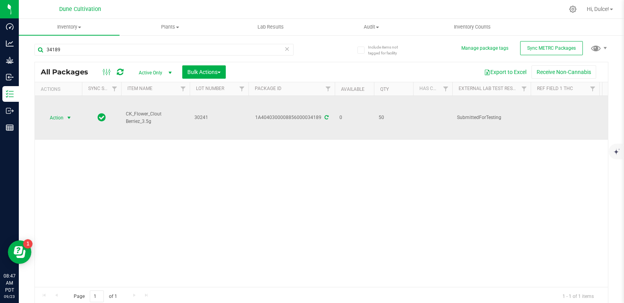
click at [68, 116] on span "select" at bounding box center [69, 118] width 6 height 6
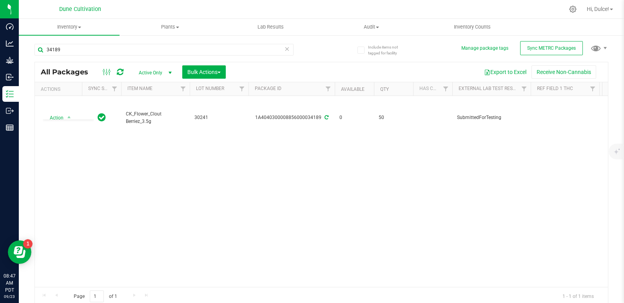
click at [121, 70] on icon at bounding box center [120, 72] width 7 height 8
click at [157, 53] on input "34189" at bounding box center [163, 50] width 259 height 12
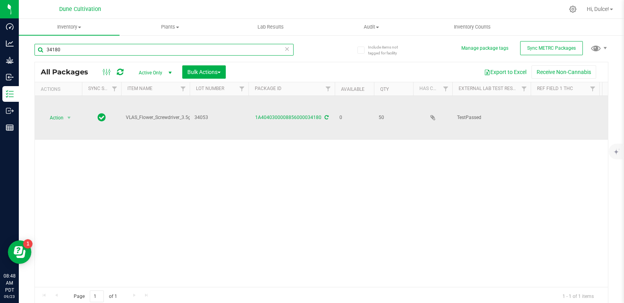
type input "34180"
click at [325, 115] on icon at bounding box center [326, 117] width 4 height 5
click at [302, 115] on link "1A4040300008856000034180" at bounding box center [288, 117] width 66 height 5
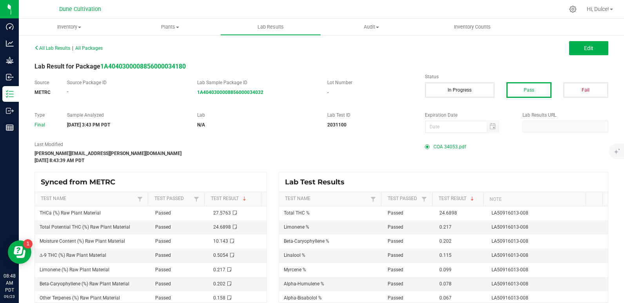
click at [433, 143] on span "COA 34053.pdf" at bounding box center [449, 147] width 33 height 12
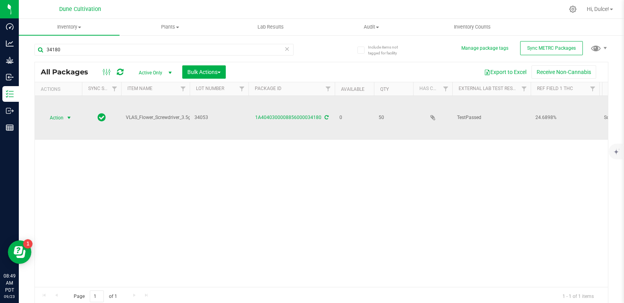
click at [56, 114] on span "Action" at bounding box center [53, 117] width 21 height 11
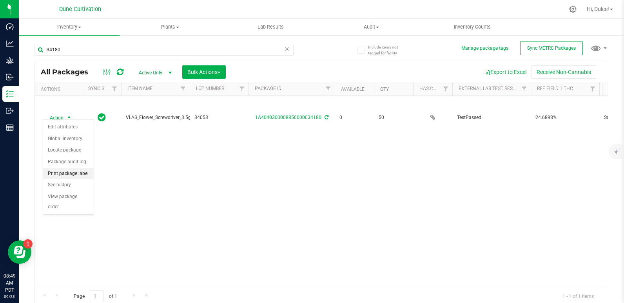
click at [69, 173] on li "Print package label" at bounding box center [68, 174] width 51 height 12
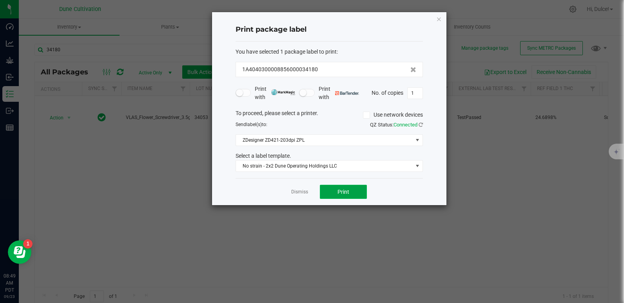
click at [329, 189] on button "Print" at bounding box center [343, 192] width 47 height 14
click at [437, 20] on icon "button" at bounding box center [438, 18] width 5 height 9
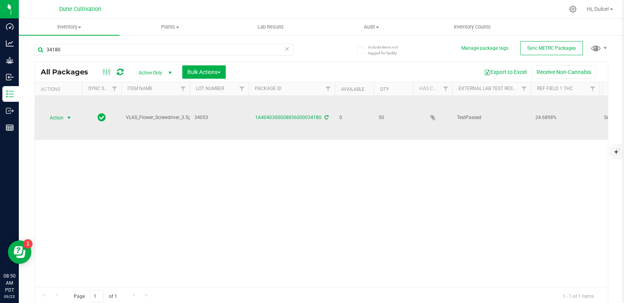
click at [58, 116] on span "Action" at bounding box center [53, 117] width 21 height 11
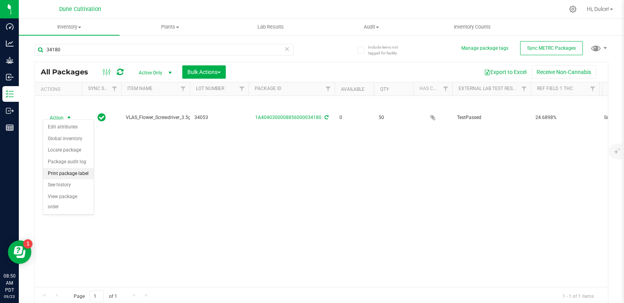
click at [58, 176] on li "Print package label" at bounding box center [68, 174] width 51 height 12
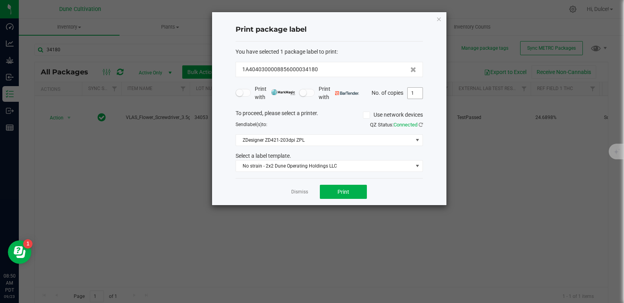
click at [416, 92] on input "1" at bounding box center [414, 93] width 15 height 11
type input "50"
click at [349, 198] on button "Print" at bounding box center [343, 192] width 47 height 14
click at [437, 19] on icon "button" at bounding box center [438, 18] width 5 height 9
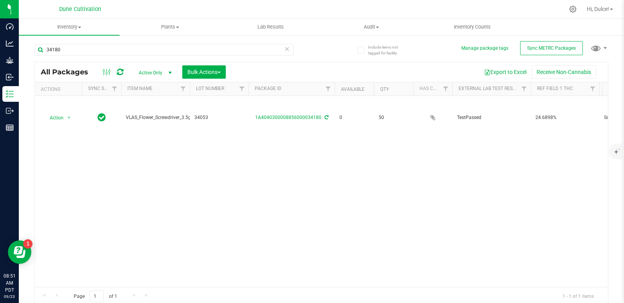
click at [171, 59] on div "34180" at bounding box center [163, 53] width 259 height 18
click at [174, 56] on div "34180" at bounding box center [163, 53] width 259 height 18
click at [183, 45] on input "34180" at bounding box center [163, 50] width 259 height 12
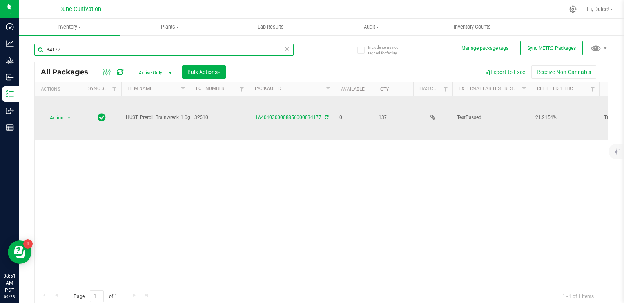
type input "34177"
click at [305, 115] on link "1A4040300008856000034177" at bounding box center [288, 117] width 66 height 5
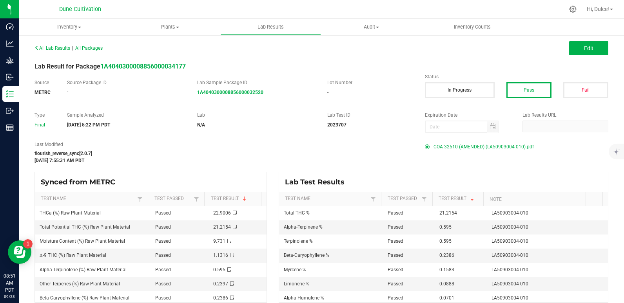
click at [456, 141] on span "COA 32510 (AMENDED) (LA50903004-010).pdf" at bounding box center [483, 147] width 100 height 12
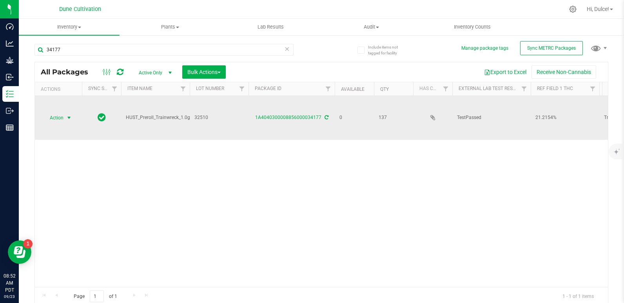
click at [57, 116] on span "Action" at bounding box center [53, 117] width 21 height 11
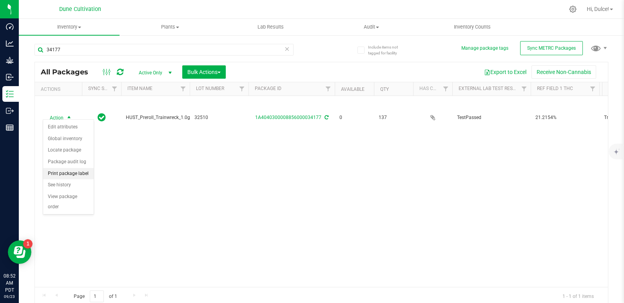
click at [67, 171] on li "Print package label" at bounding box center [68, 174] width 51 height 12
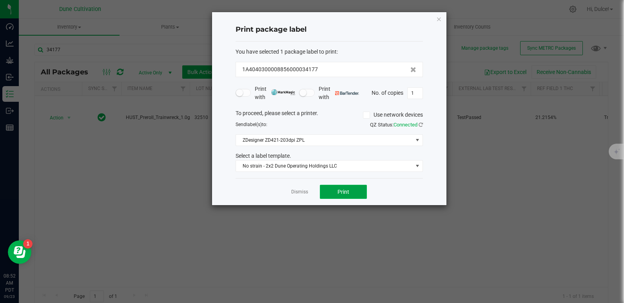
click at [350, 192] on button "Print" at bounding box center [343, 192] width 47 height 14
click at [416, 99] on div "Print with Print with No. of copies 1" at bounding box center [328, 93] width 187 height 16
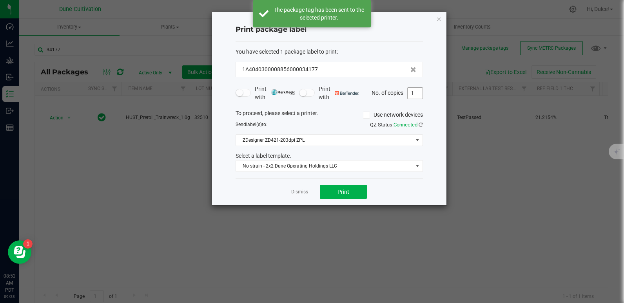
click at [418, 96] on input "1" at bounding box center [414, 93] width 15 height 11
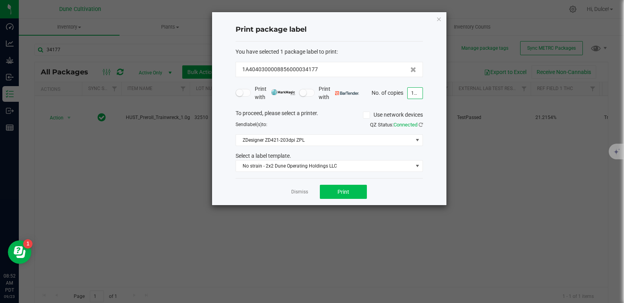
type input "137"
click at [340, 188] on button "Print" at bounding box center [343, 192] width 47 height 14
click at [437, 18] on icon "button" at bounding box center [438, 18] width 5 height 9
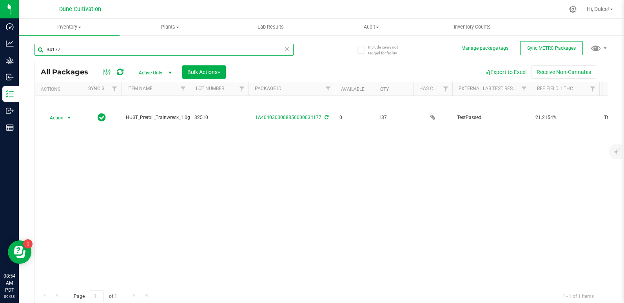
click at [182, 51] on input "34177" at bounding box center [163, 50] width 259 height 12
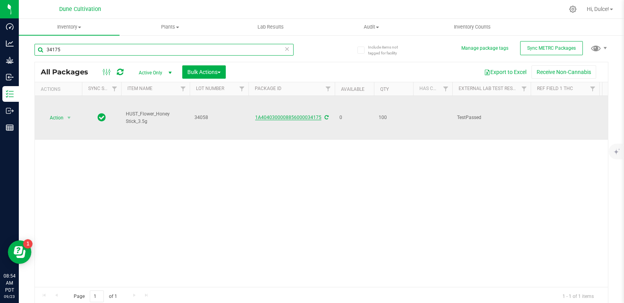
type input "34175"
click at [289, 115] on link "1A4040300008856000034175" at bounding box center [288, 117] width 66 height 5
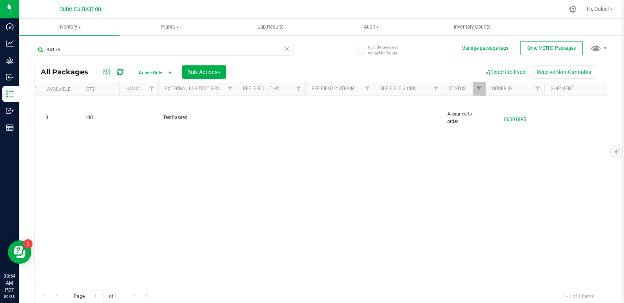
scroll to position [0, 295]
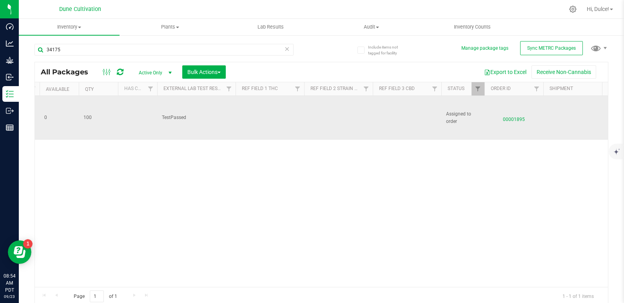
click at [391, 111] on td at bounding box center [406, 118] width 69 height 44
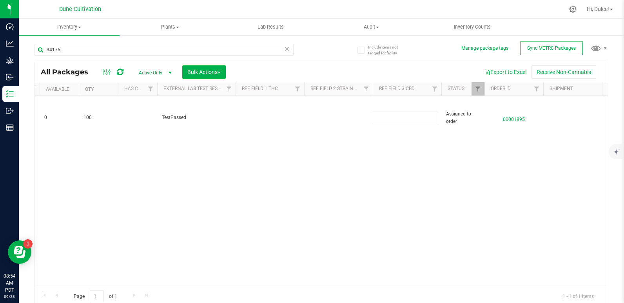
type input "0.0424%"
click at [339, 145] on div "Loading... All Packages Active Only Active Only Lab Samples Locked All External…" at bounding box center [320, 184] width 573 height 244
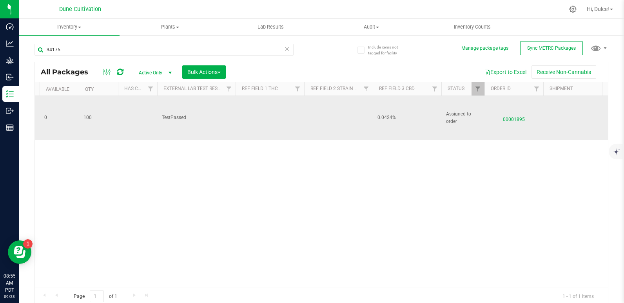
click at [262, 116] on td at bounding box center [269, 118] width 69 height 44
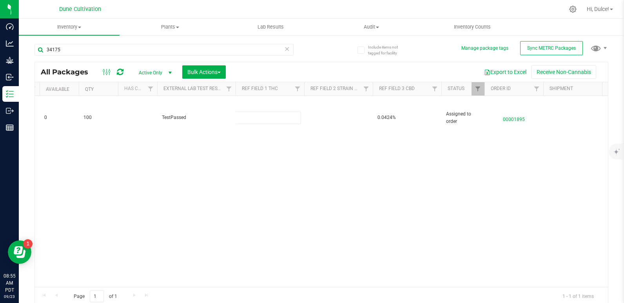
type input "22.0623%"
click at [249, 155] on div "All Packages Active Only Active Only Lab Samples Locked All External Internal B…" at bounding box center [320, 184] width 573 height 244
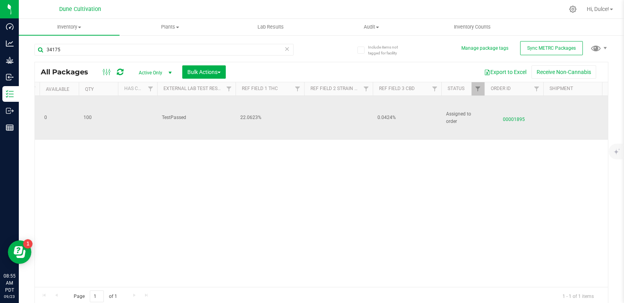
scroll to position [0, 0]
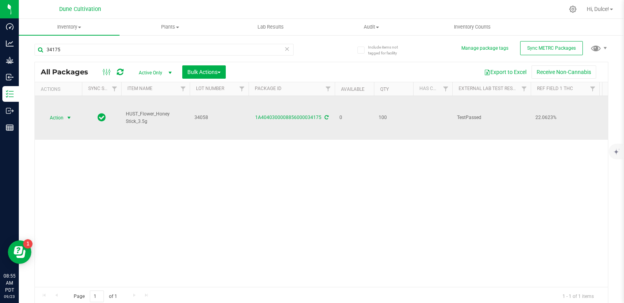
click at [65, 113] on span "select" at bounding box center [69, 117] width 10 height 11
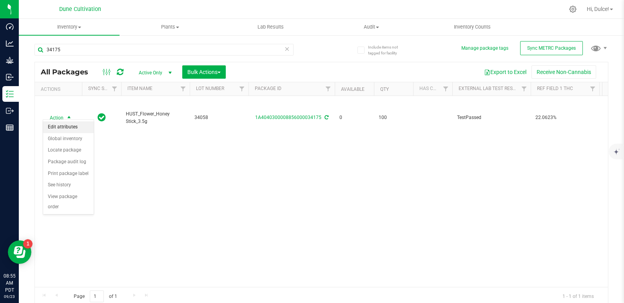
click at [60, 127] on li "Edit attributes" at bounding box center [68, 127] width 51 height 12
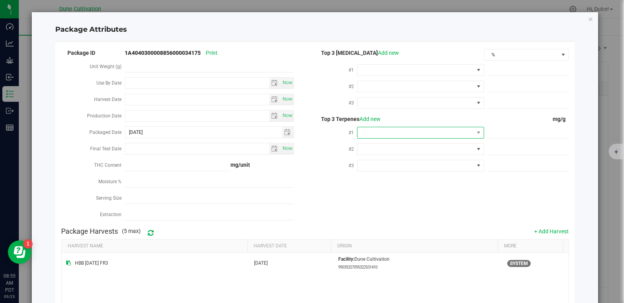
click at [374, 130] on span at bounding box center [415, 132] width 116 height 11
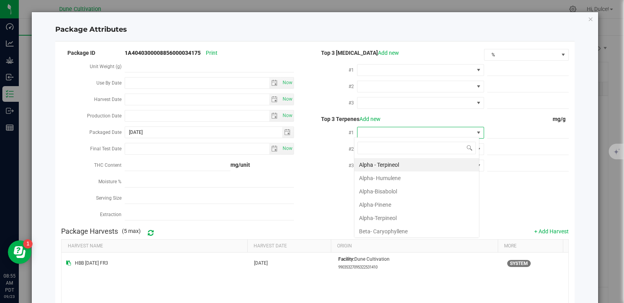
scroll to position [12, 125]
click at [375, 230] on li "Beta- Caryophyllene" at bounding box center [416, 231] width 125 height 13
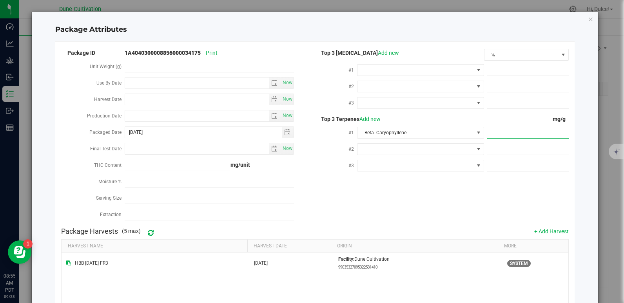
click at [497, 132] on span at bounding box center [527, 132] width 81 height 11
paste input "1.548"
type input "1.548"
type input "1.5480"
click at [424, 201] on div "Package ID 1A4040300008856000034175 Print Unit Weight (g) Use By Date Now Harve…" at bounding box center [314, 136] width 507 height 176
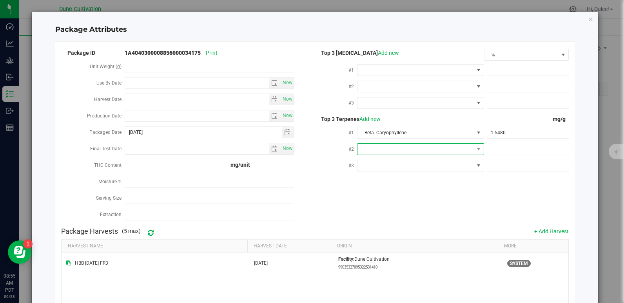
click at [369, 150] on span at bounding box center [415, 149] width 116 height 11
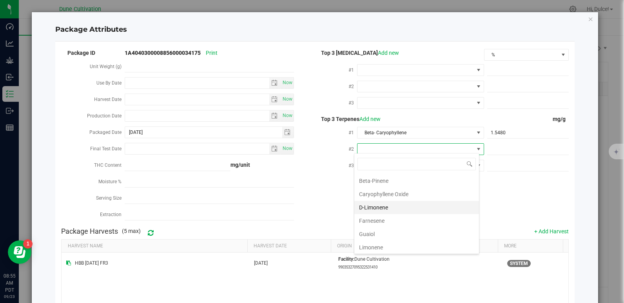
click at [386, 205] on li "D-Limonene" at bounding box center [416, 207] width 125 height 13
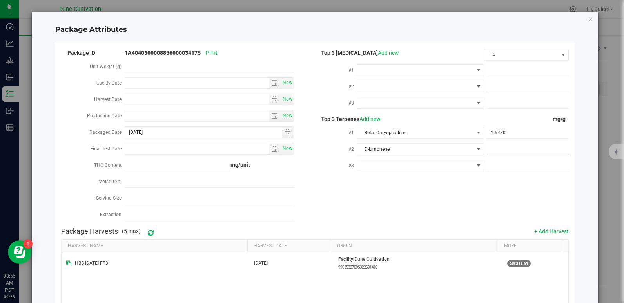
click at [488, 145] on span at bounding box center [527, 149] width 81 height 11
paste input "1.382"
type input "1.382"
type input "1.3820"
click at [430, 181] on div "Package ID 1A4040300008856000034175 Print Unit Weight (g) Use By Date Now Harve…" at bounding box center [314, 136] width 507 height 176
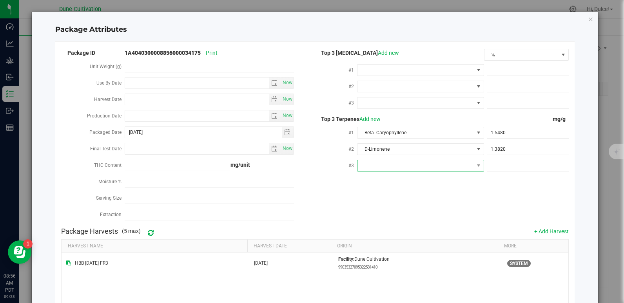
click at [368, 164] on span at bounding box center [415, 165] width 116 height 11
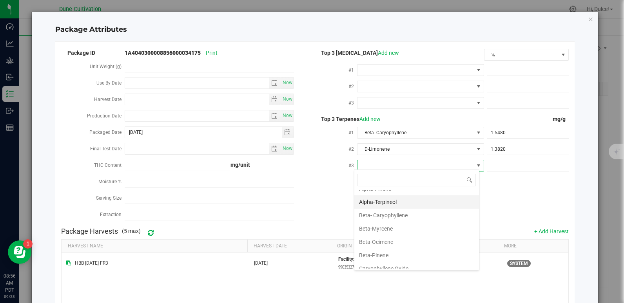
scroll to position [49, 0]
click at [381, 225] on li "Beta-Myrcene" at bounding box center [416, 228] width 125 height 13
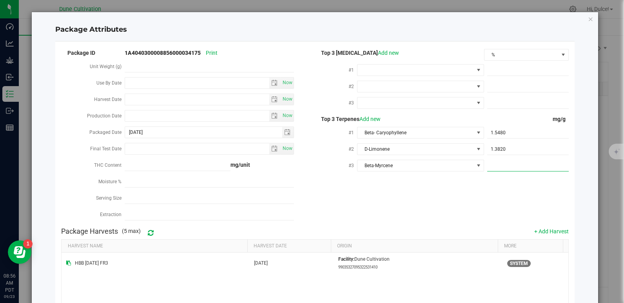
click at [491, 165] on span at bounding box center [527, 165] width 81 height 11
paste input "1.378"
type input "1.378"
type input "1.3780"
click at [443, 215] on div "Package ID 1A4040300008856000034175 Print Unit Weight (g) Use By Date Now Harve…" at bounding box center [314, 136] width 507 height 176
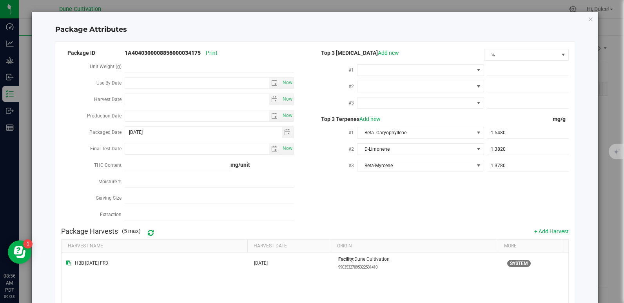
scroll to position [95, 0]
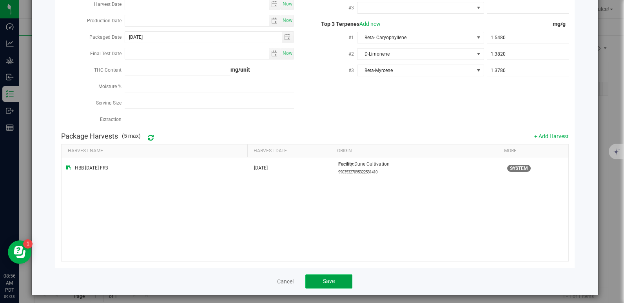
click at [327, 281] on button "Save" at bounding box center [328, 282] width 47 height 14
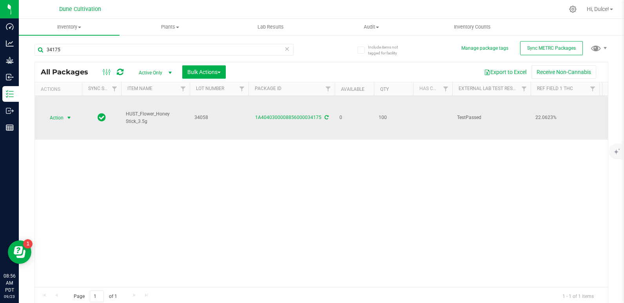
click at [56, 116] on span "Action" at bounding box center [53, 117] width 21 height 11
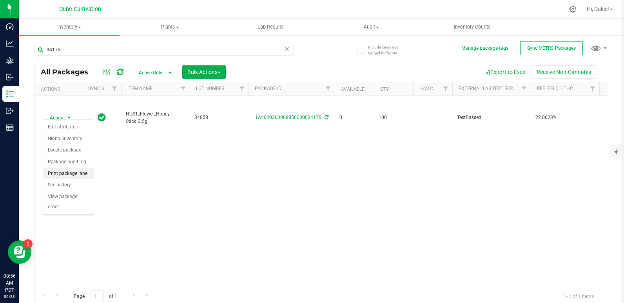
click at [65, 175] on li "Print package label" at bounding box center [68, 174] width 51 height 12
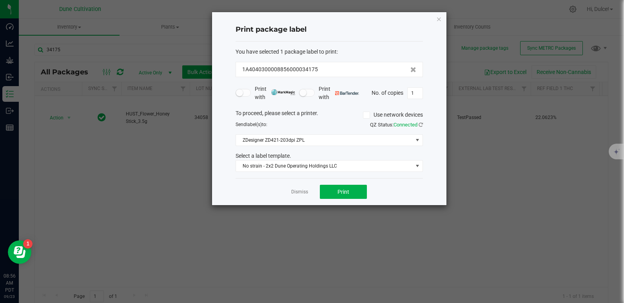
click at [338, 200] on div "Dismiss Print" at bounding box center [328, 191] width 187 height 27
click at [340, 193] on span "Print" at bounding box center [343, 192] width 12 height 6
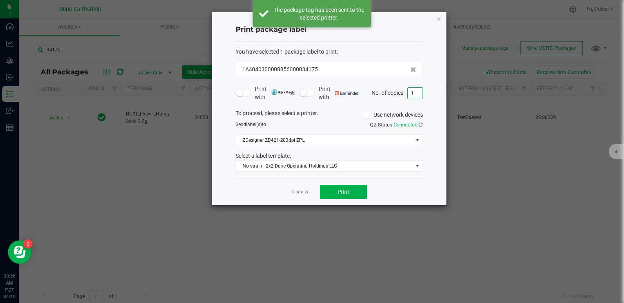
click at [417, 95] on input "1" at bounding box center [414, 93] width 15 height 11
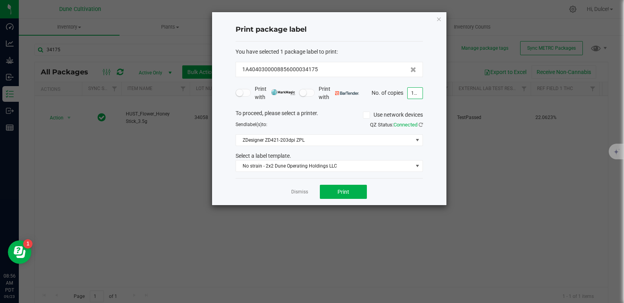
type input "100"
click at [353, 191] on button "Print" at bounding box center [343, 192] width 47 height 14
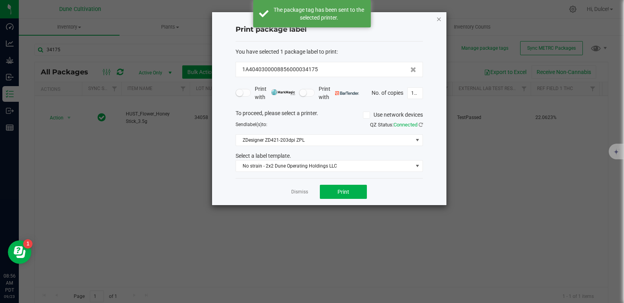
click at [440, 20] on icon "button" at bounding box center [438, 18] width 5 height 9
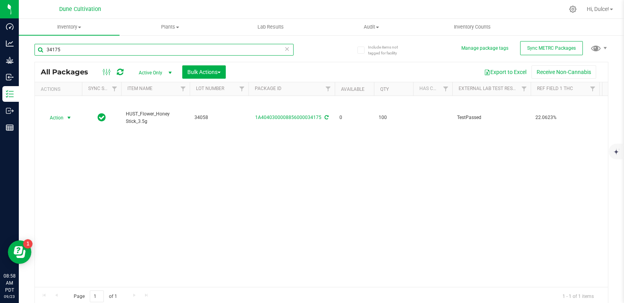
click at [190, 54] on input "34175" at bounding box center [163, 50] width 259 height 12
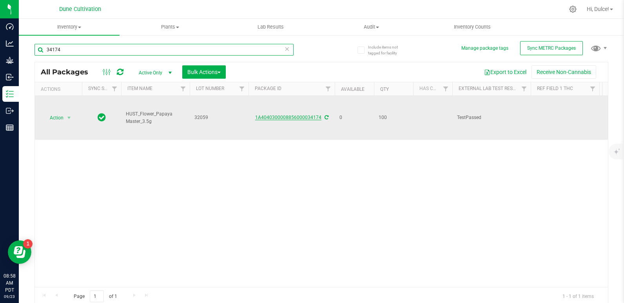
type input "34174"
click at [279, 115] on link "1A4040300008856000034174" at bounding box center [288, 117] width 66 height 5
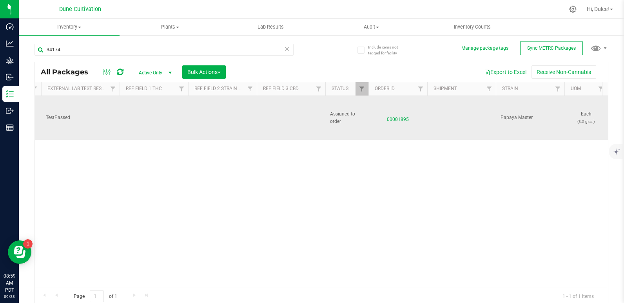
scroll to position [0, 411]
click at [287, 113] on td at bounding box center [290, 118] width 69 height 44
type input "0.0473%"
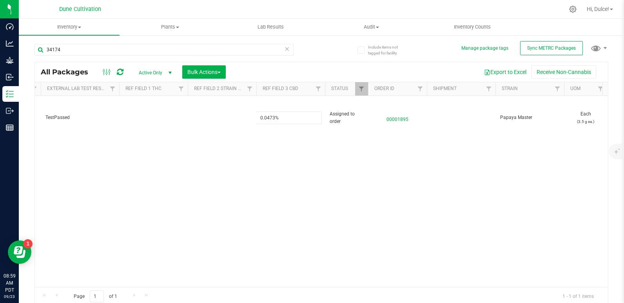
click at [275, 155] on div "All Packages Active Only Active Only Lab Samples Locked All External Internal B…" at bounding box center [320, 184] width 573 height 244
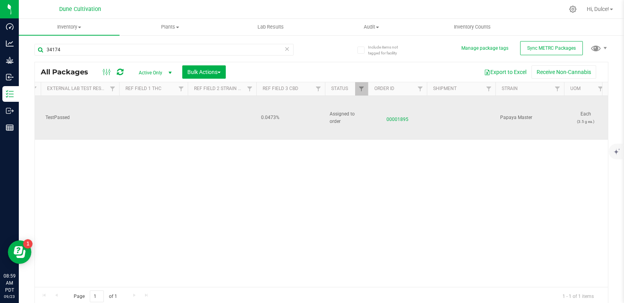
click at [152, 115] on td at bounding box center [153, 118] width 69 height 44
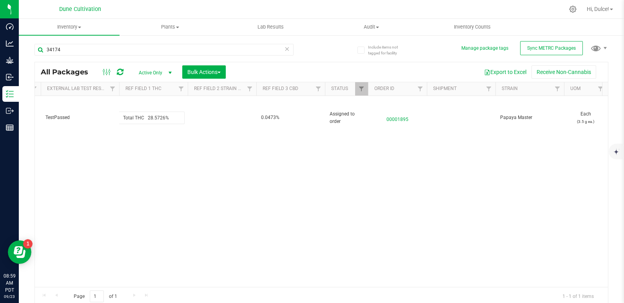
type input "Total THC 28.5726%"
click at [146, 160] on div "Loading... All Packages Active Only Active Only Lab Samples Locked All External…" at bounding box center [320, 184] width 573 height 244
click at [139, 115] on span "Total THC 28.5726%" at bounding box center [153, 117] width 59 height 7
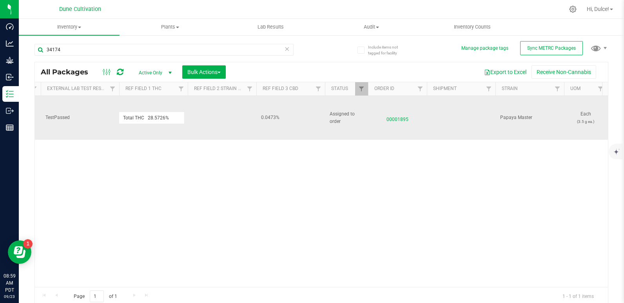
drag, startPoint x: 147, startPoint y: 114, endPoint x: 81, endPoint y: 111, distance: 66.3
type input "28.5726%"
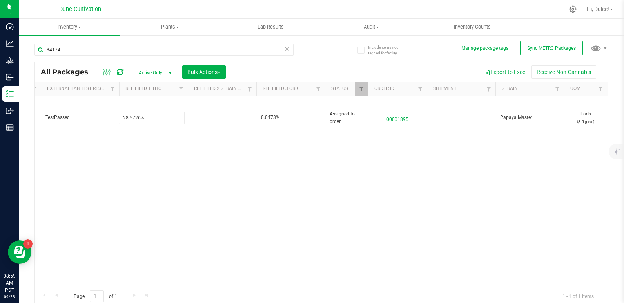
click at [116, 175] on div "All Packages Active Only Active Only Lab Samples Locked All External Internal B…" at bounding box center [320, 184] width 573 height 244
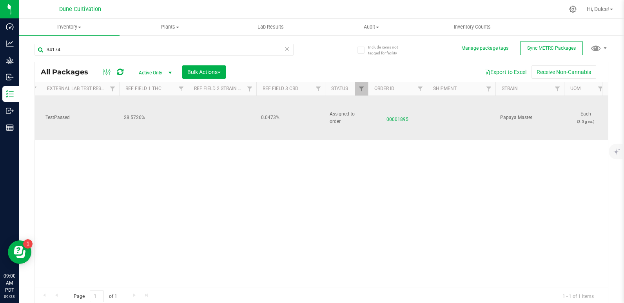
scroll to position [0, 0]
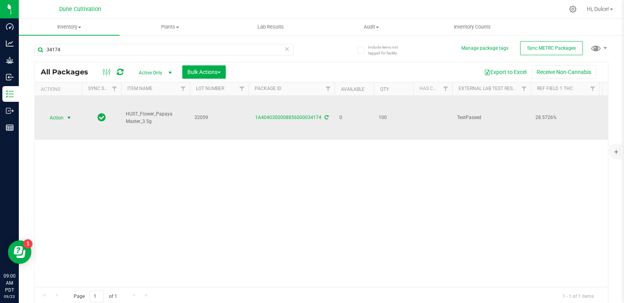
click at [56, 119] on span "Action" at bounding box center [53, 117] width 21 height 11
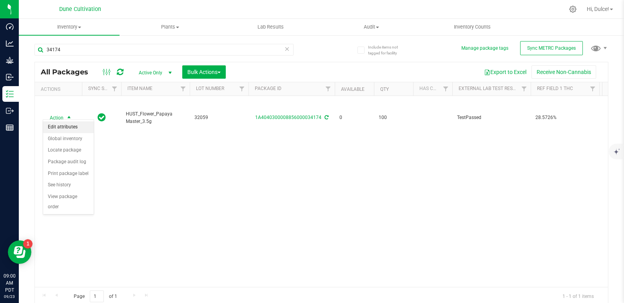
click at [57, 131] on li "Edit attributes" at bounding box center [68, 127] width 51 height 12
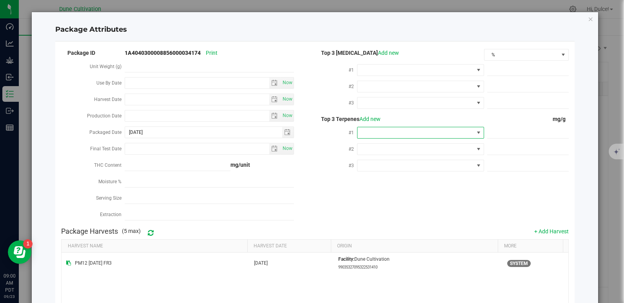
click at [364, 130] on span at bounding box center [415, 132] width 116 height 11
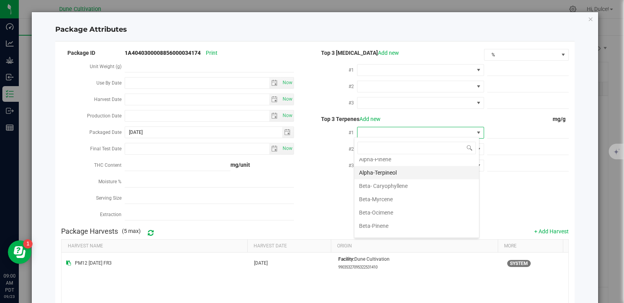
scroll to position [46, 0]
click at [381, 201] on li "Beta-Myrcene" at bounding box center [416, 198] width 125 height 13
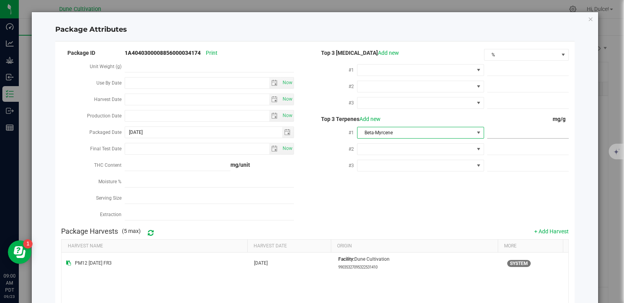
click at [494, 129] on span at bounding box center [527, 132] width 81 height 11
paste input "7.08"
type input "7.08"
type input "7.0800"
click at [423, 183] on div "Package ID 1A4040300008856000034174 Print Unit Weight (g) Use By Date Now Harve…" at bounding box center [314, 136] width 507 height 176
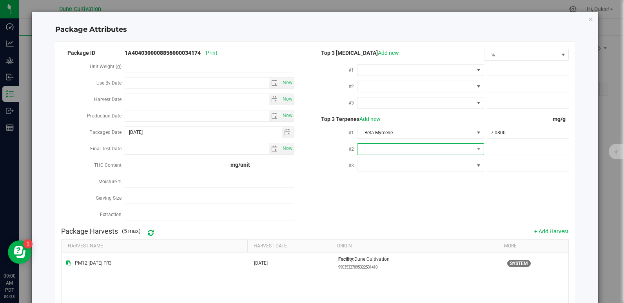
click at [386, 149] on span at bounding box center [415, 149] width 116 height 11
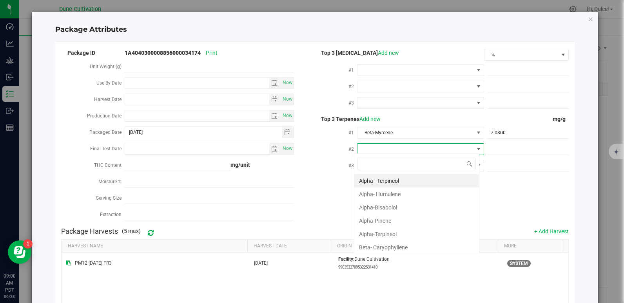
scroll to position [12, 125]
click at [392, 219] on li "Alpha-Pinene" at bounding box center [416, 220] width 125 height 13
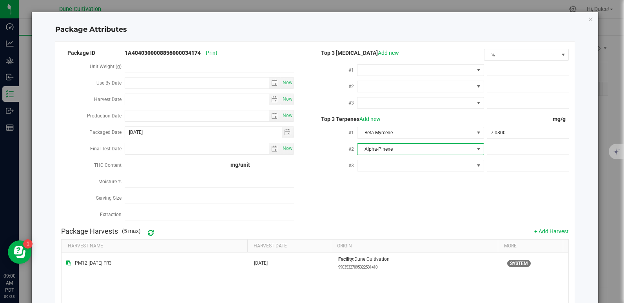
click at [492, 152] on span at bounding box center [527, 149] width 81 height 11
paste input "5.667"
type input "5.667"
type input "5.6670"
click at [425, 193] on div "Package ID 1A4040300008856000034174 Print Unit Weight (g) Use By Date Now Harve…" at bounding box center [314, 136] width 507 height 176
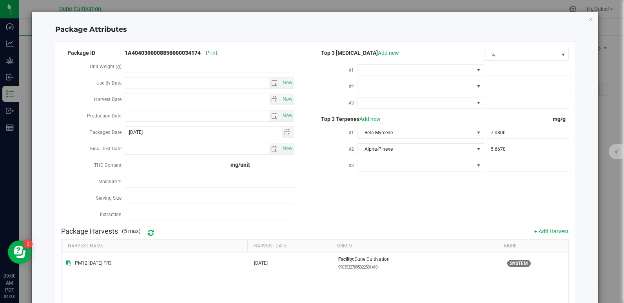
click at [419, 170] on div at bounding box center [420, 165] width 127 height 14
click at [418, 167] on span at bounding box center [415, 165] width 116 height 11
click at [385, 247] on li "D-Limonene" at bounding box center [416, 245] width 125 height 13
click at [493, 163] on span at bounding box center [527, 165] width 81 height 11
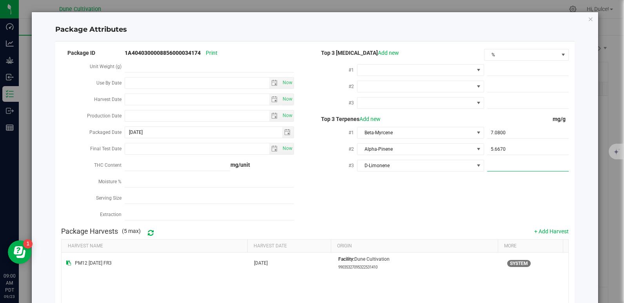
paste input "2.761"
type input "2.761"
type input "2.7610"
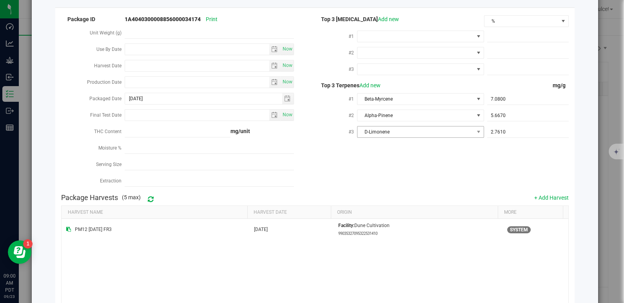
scroll to position [95, 0]
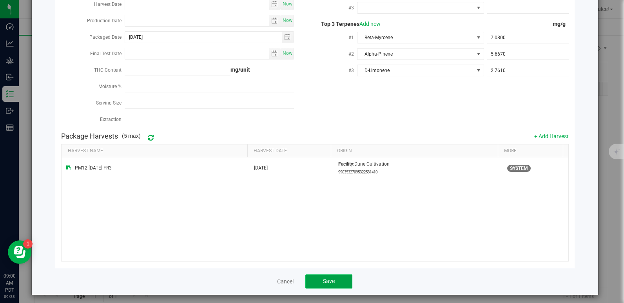
click at [323, 278] on span "Save" at bounding box center [329, 281] width 12 height 6
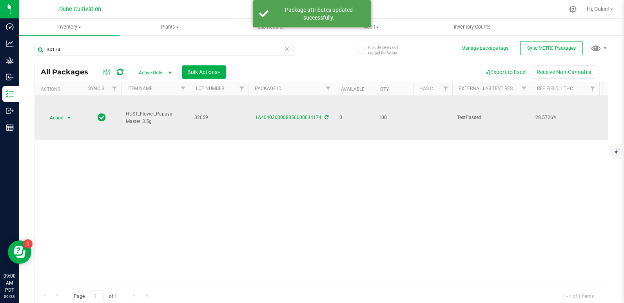
click at [59, 115] on span "Action" at bounding box center [53, 117] width 21 height 11
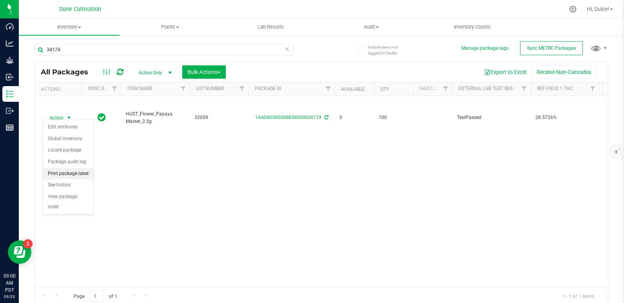
click at [72, 168] on li "Print package label" at bounding box center [68, 174] width 51 height 12
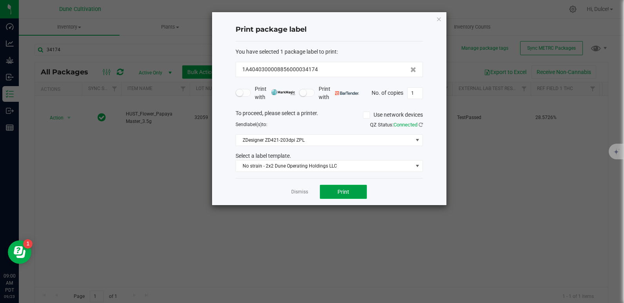
click at [332, 189] on button "Print" at bounding box center [343, 192] width 47 height 14
click at [440, 20] on icon "button" at bounding box center [438, 18] width 5 height 9
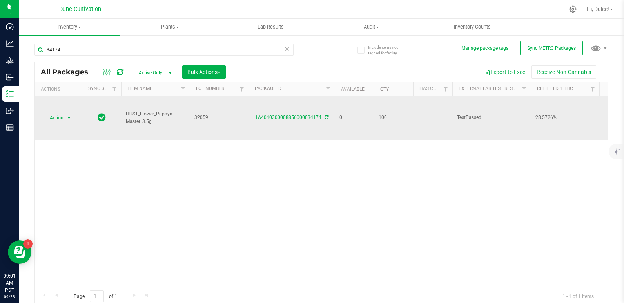
click at [208, 116] on span "32059" at bounding box center [218, 117] width 49 height 7
type input "34"
click at [199, 116] on span "34" at bounding box center [218, 117] width 49 height 7
type input "34059"
click at [166, 168] on div "All Packages Active Only Active Only Lab Samples Locked All External Internal B…" at bounding box center [320, 184] width 573 height 244
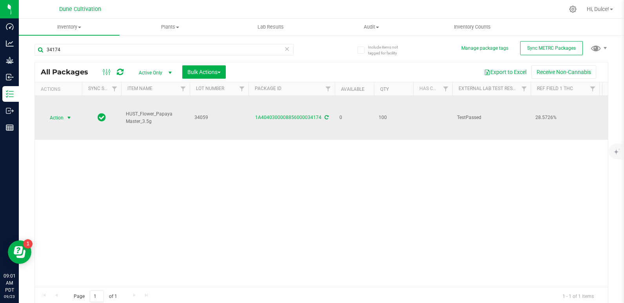
click at [60, 117] on span "Action" at bounding box center [53, 117] width 21 height 11
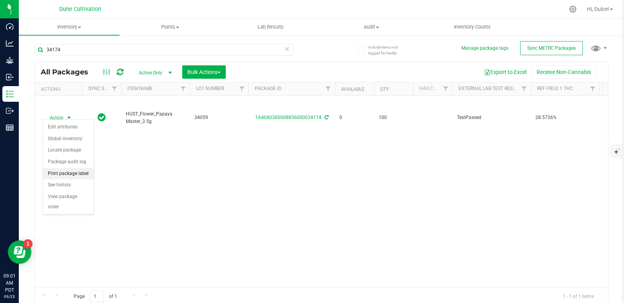
click at [65, 176] on li "Print package label" at bounding box center [68, 174] width 51 height 12
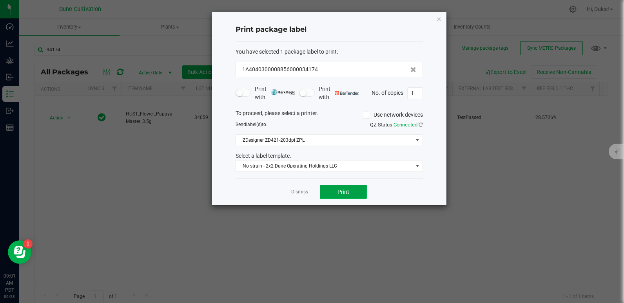
click at [345, 198] on button "Print" at bounding box center [343, 192] width 47 height 14
click at [437, 23] on icon "button" at bounding box center [438, 18] width 5 height 9
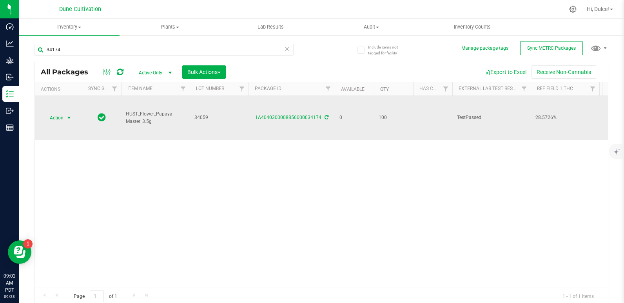
click at [58, 117] on span "Action" at bounding box center [53, 117] width 21 height 11
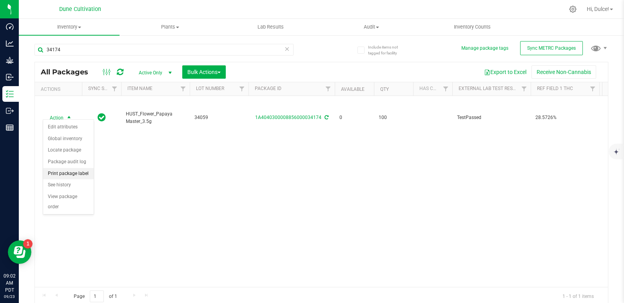
click at [71, 168] on li "Print package label" at bounding box center [68, 174] width 51 height 12
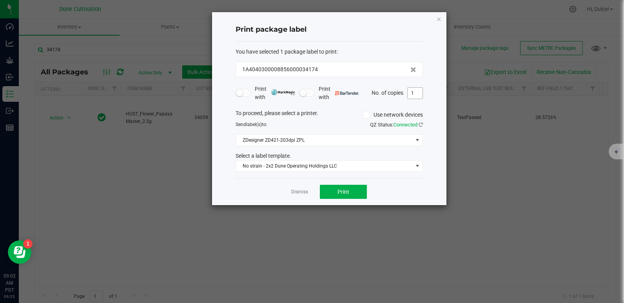
click at [420, 94] on input "1" at bounding box center [414, 93] width 15 height 11
type input "100"
click at [339, 187] on button "Print" at bounding box center [343, 192] width 47 height 14
click at [440, 17] on icon "button" at bounding box center [438, 18] width 5 height 9
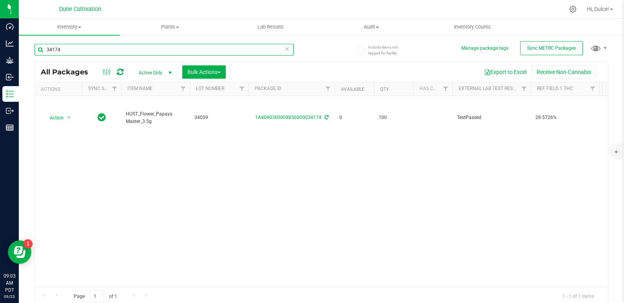
click at [181, 49] on input "34174" at bounding box center [163, 50] width 259 height 12
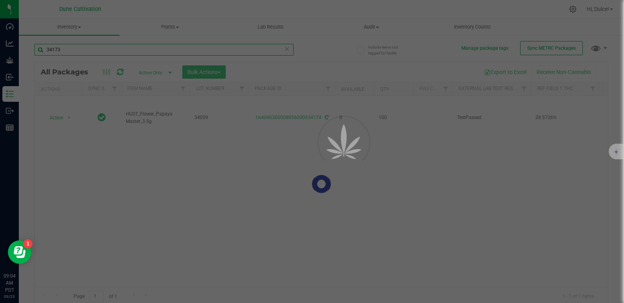
type input "34173"
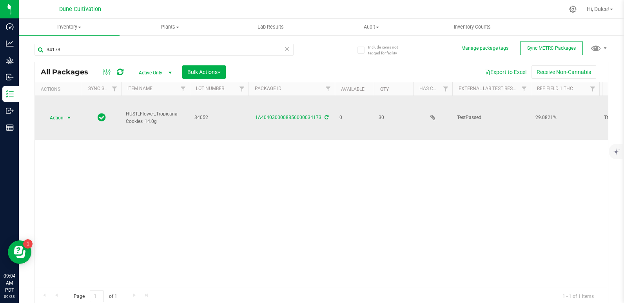
click at [57, 116] on span "Action" at bounding box center [53, 117] width 21 height 11
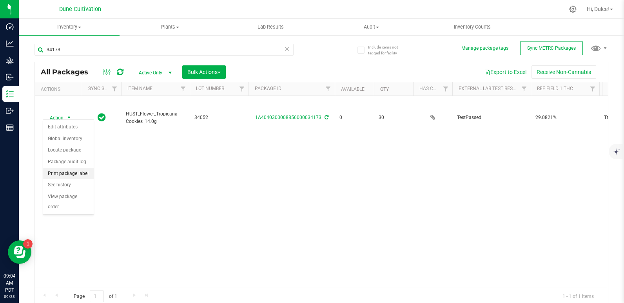
click at [78, 177] on li "Print package label" at bounding box center [68, 174] width 51 height 12
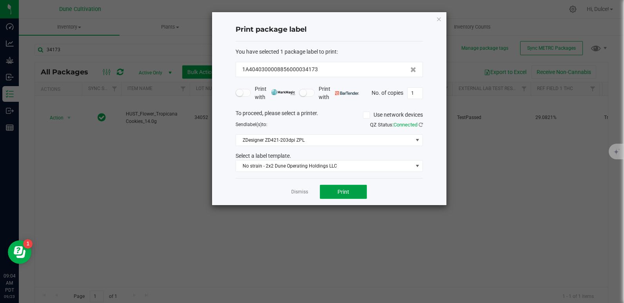
click at [351, 189] on button "Print" at bounding box center [343, 192] width 47 height 14
click at [435, 20] on div "Print package label You have selected 1 package label to print : 1A404030000885…" at bounding box center [329, 108] width 234 height 193
click at [440, 20] on icon "button" at bounding box center [438, 18] width 5 height 9
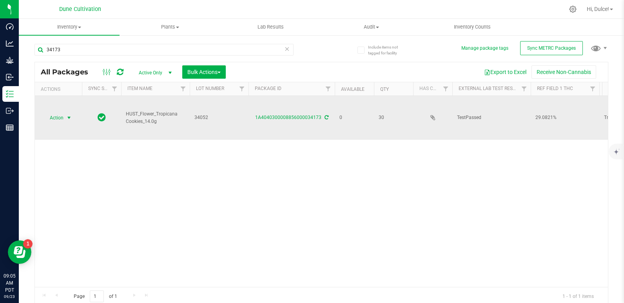
click at [67, 115] on span "select" at bounding box center [69, 118] width 6 height 6
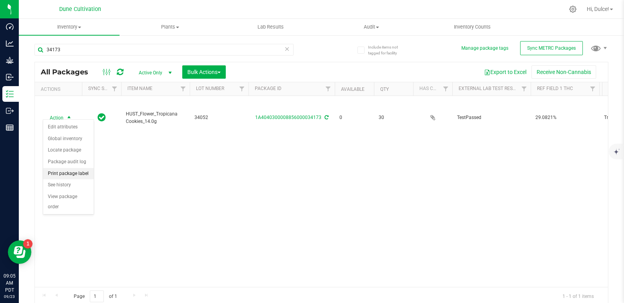
click at [71, 177] on li "Print package label" at bounding box center [68, 174] width 51 height 12
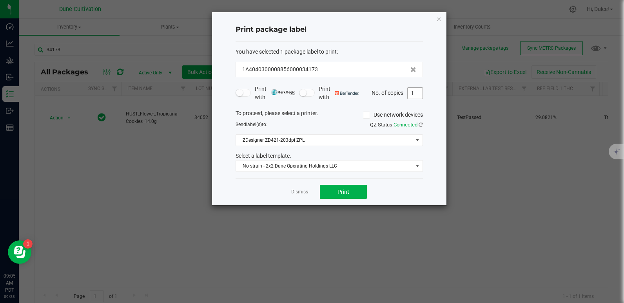
click at [414, 91] on input "1" at bounding box center [414, 93] width 15 height 11
type input "30"
click at [347, 192] on span "Print" at bounding box center [343, 192] width 12 height 6
click at [441, 20] on icon "button" at bounding box center [438, 18] width 5 height 9
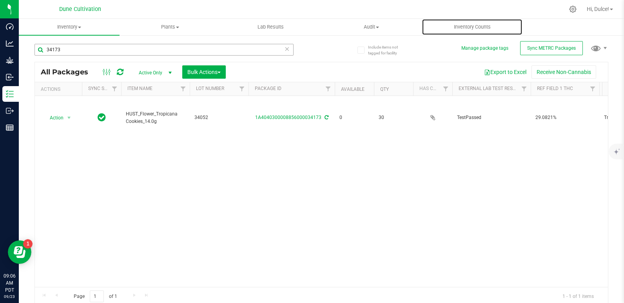
drag, startPoint x: 441, startPoint y: 20, endPoint x: 171, endPoint y: 45, distance: 271.0
click at [171, 45] on inventory "Inventory All packages All inventory Waste log Create inventory Plants All plan…" at bounding box center [321, 146] width 605 height 255
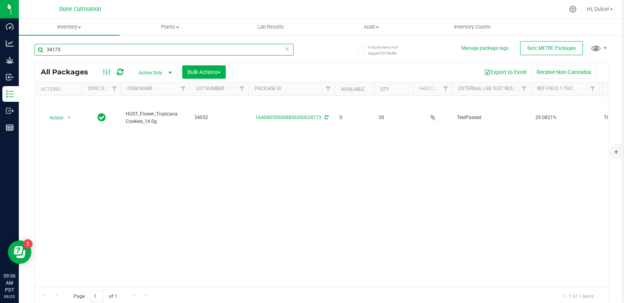
click at [167, 53] on input "34173" at bounding box center [163, 50] width 259 height 12
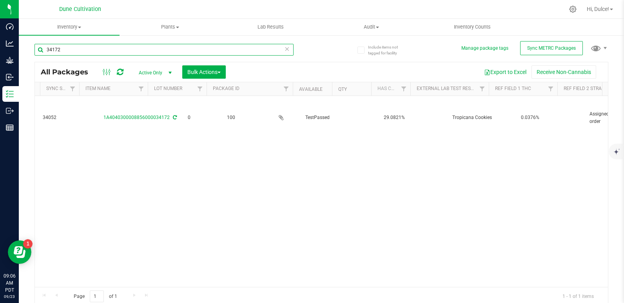
scroll to position [0, 152]
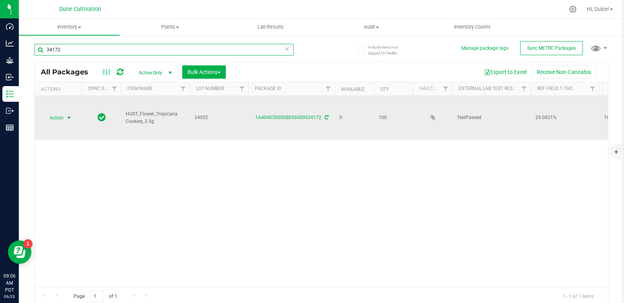
type input "34172"
click at [52, 116] on span "Action" at bounding box center [53, 117] width 21 height 11
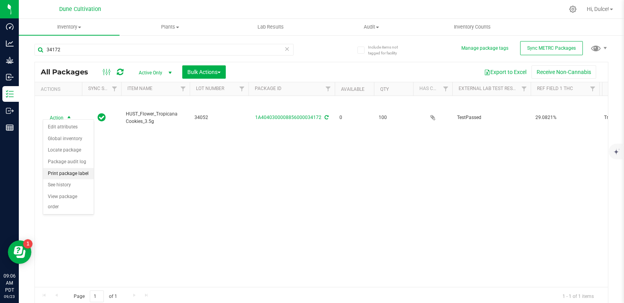
click at [62, 170] on li "Print package label" at bounding box center [68, 174] width 51 height 12
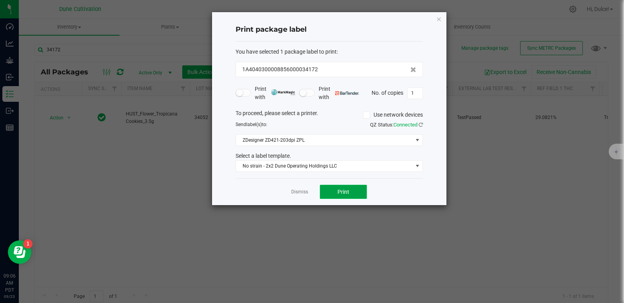
click at [340, 188] on button "Print" at bounding box center [343, 192] width 47 height 14
click at [438, 20] on icon "button" at bounding box center [438, 18] width 5 height 9
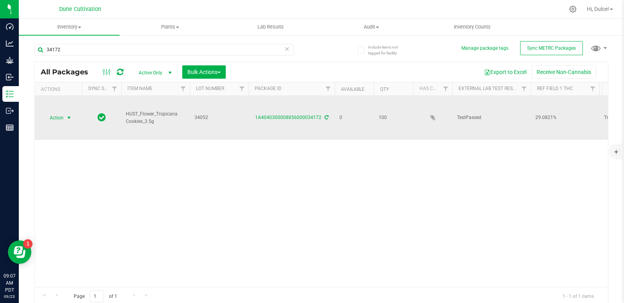
click at [55, 116] on span "Action" at bounding box center [53, 117] width 21 height 11
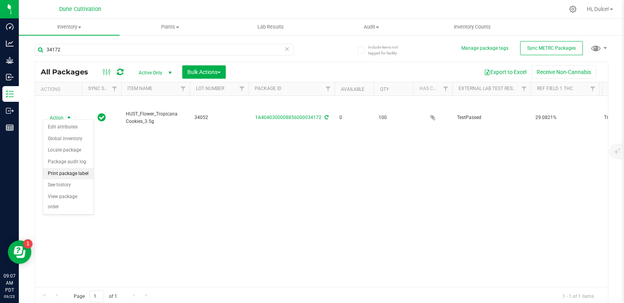
click at [72, 172] on li "Print package label" at bounding box center [68, 174] width 51 height 12
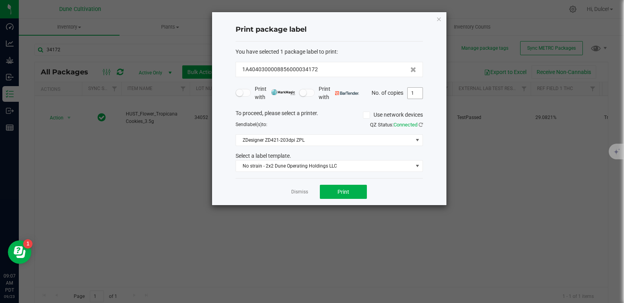
click at [418, 94] on input "1" at bounding box center [414, 93] width 15 height 11
type input "100"
click at [336, 193] on button "Print" at bounding box center [343, 192] width 47 height 14
click at [439, 23] on icon "button" at bounding box center [438, 18] width 5 height 9
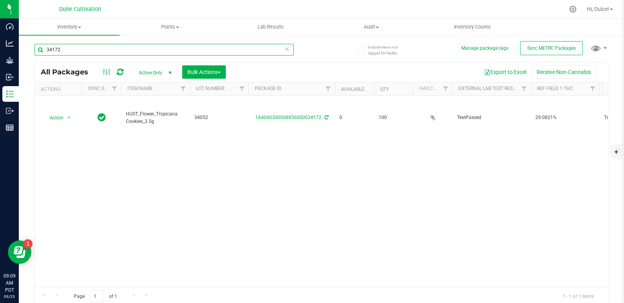
click at [170, 44] on input "34172" at bounding box center [163, 50] width 259 height 12
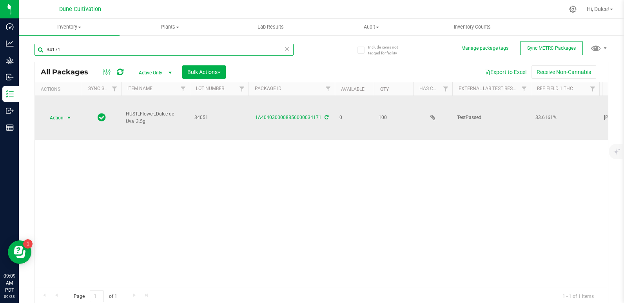
type input "34171"
click at [53, 112] on span "Action" at bounding box center [53, 117] width 21 height 11
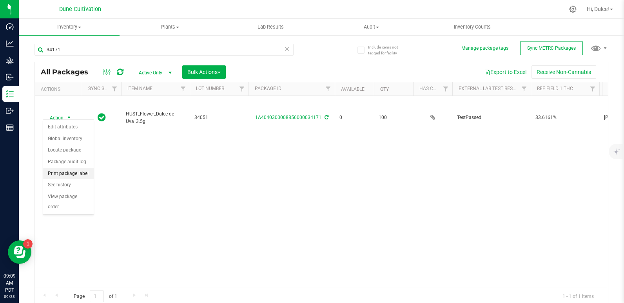
click at [61, 172] on li "Print package label" at bounding box center [68, 174] width 51 height 12
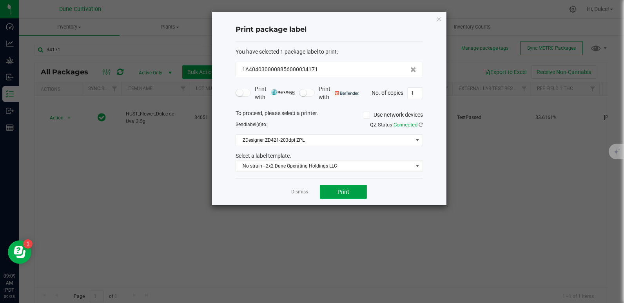
click at [338, 195] on span "Print" at bounding box center [343, 192] width 12 height 6
click at [440, 20] on icon "button" at bounding box center [438, 18] width 5 height 9
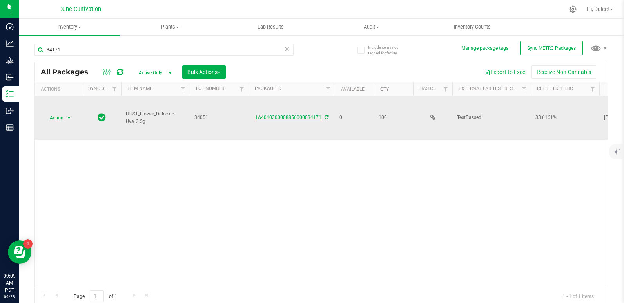
click at [280, 115] on link "1A4040300008856000034171" at bounding box center [288, 117] width 66 height 5
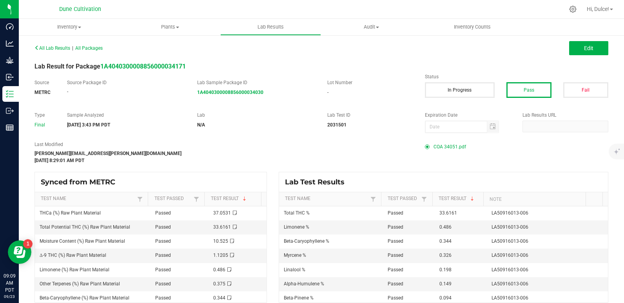
click at [441, 146] on span "COA 34051.pdf" at bounding box center [449, 147] width 33 height 12
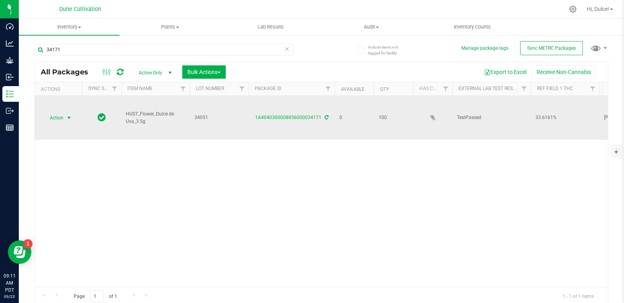
click at [49, 112] on span "Action" at bounding box center [53, 117] width 21 height 11
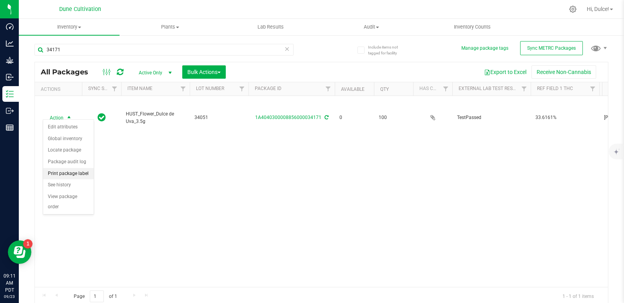
click at [69, 172] on li "Print package label" at bounding box center [68, 174] width 51 height 12
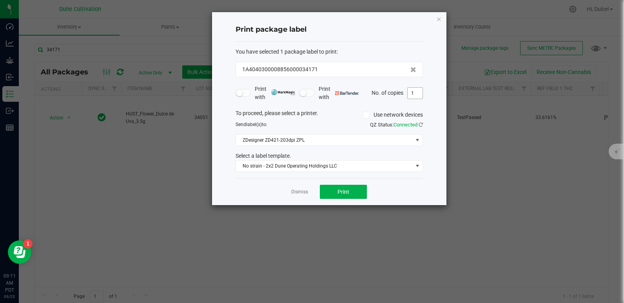
click at [410, 94] on input "1" at bounding box center [414, 93] width 15 height 11
type input "100"
click at [342, 187] on button "Print" at bounding box center [343, 192] width 47 height 14
click at [439, 20] on icon "button" at bounding box center [438, 18] width 5 height 9
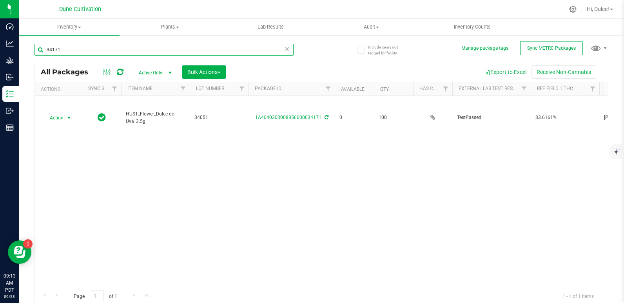
click at [255, 51] on input "34171" at bounding box center [163, 50] width 259 height 12
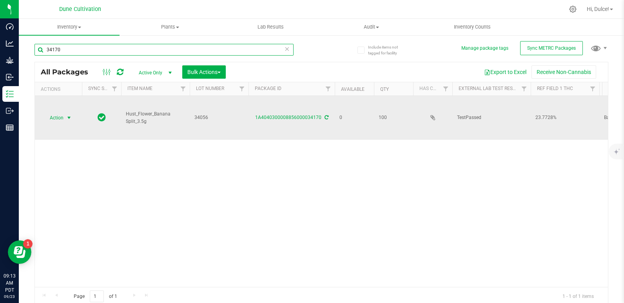
type input "34170"
click at [56, 112] on span "Action" at bounding box center [53, 117] width 21 height 11
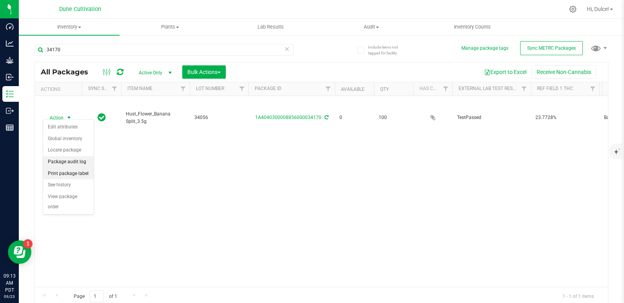
click at [65, 170] on li "Print package label" at bounding box center [68, 174] width 51 height 12
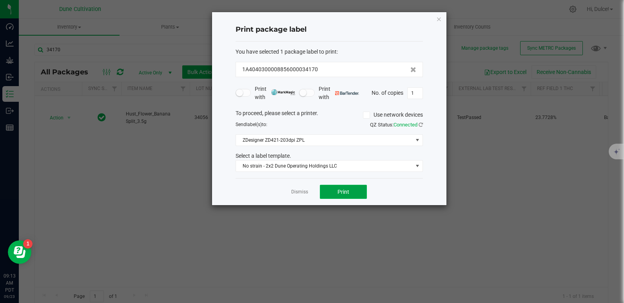
click at [339, 192] on span "Print" at bounding box center [343, 192] width 12 height 6
click at [438, 22] on icon "button" at bounding box center [438, 18] width 5 height 9
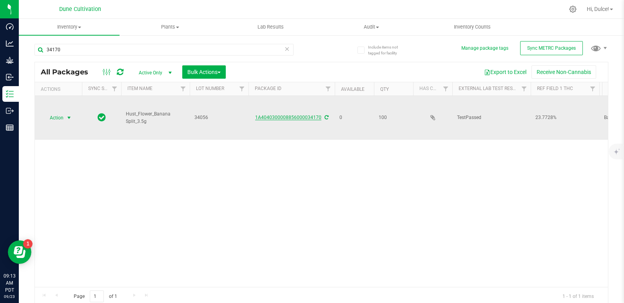
click at [296, 115] on link "1A4040300008856000034170" at bounding box center [288, 117] width 66 height 5
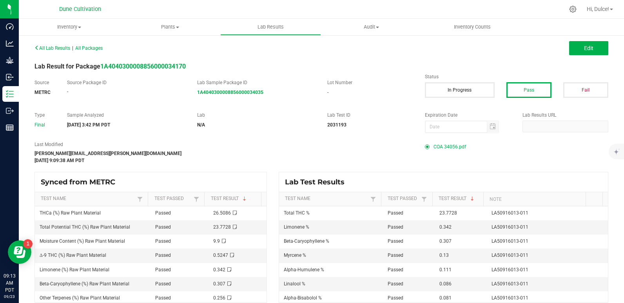
click at [445, 149] on span "COA 34056.pdf" at bounding box center [449, 147] width 33 height 12
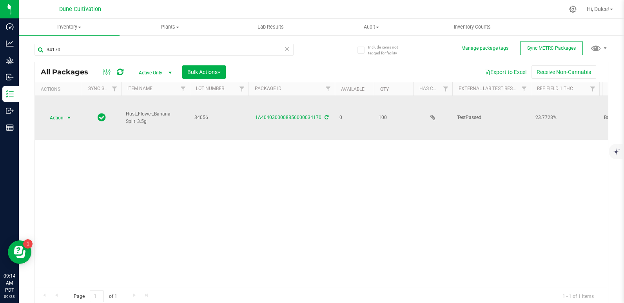
click at [49, 114] on span "Action" at bounding box center [53, 117] width 21 height 11
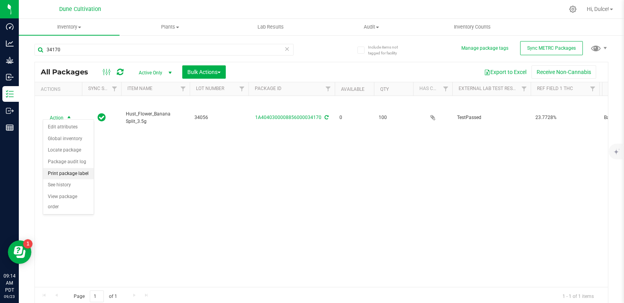
click at [74, 172] on li "Print package label" at bounding box center [68, 174] width 51 height 12
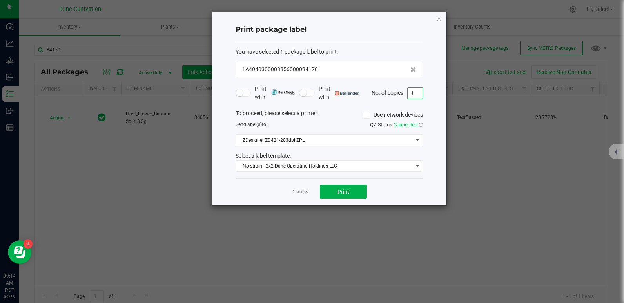
click at [412, 90] on input "1" at bounding box center [414, 93] width 15 height 11
type input "100"
click at [352, 189] on button "Print" at bounding box center [343, 192] width 47 height 14
click at [440, 16] on icon "button" at bounding box center [438, 18] width 5 height 9
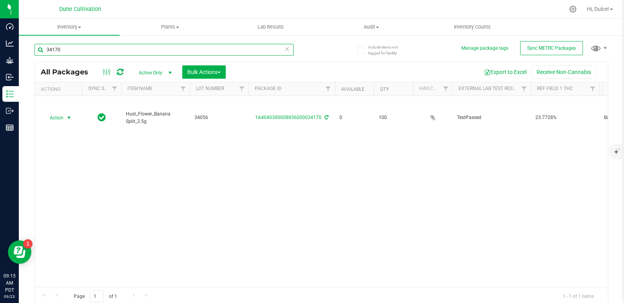
click at [201, 53] on input "34170" at bounding box center [163, 50] width 259 height 12
type input "3"
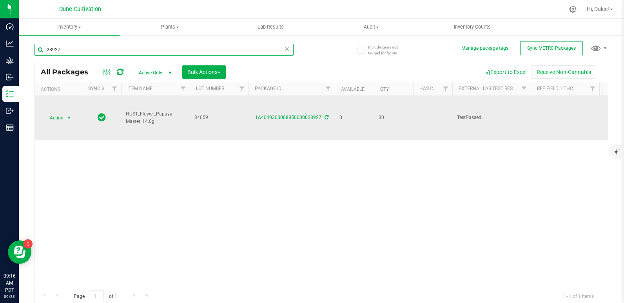
type input "28927"
click at [47, 116] on span "Action" at bounding box center [53, 117] width 21 height 11
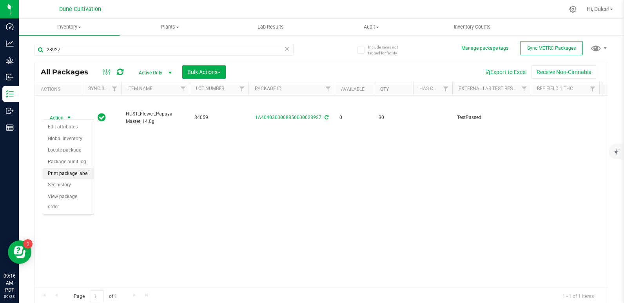
click at [58, 175] on li "Print package label" at bounding box center [68, 174] width 51 height 12
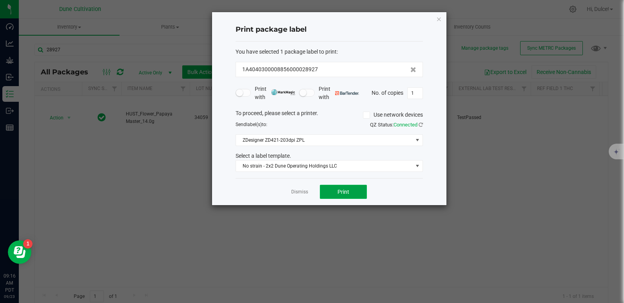
click at [356, 188] on button "Print" at bounding box center [343, 192] width 47 height 14
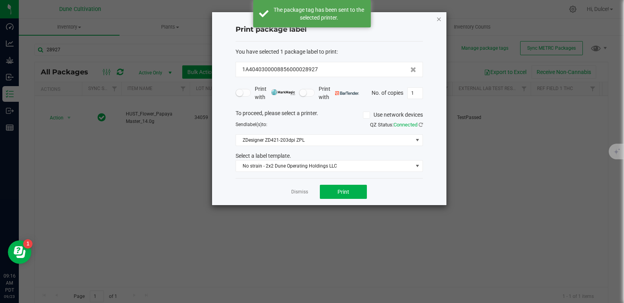
click at [436, 18] on icon "button" at bounding box center [438, 18] width 5 height 9
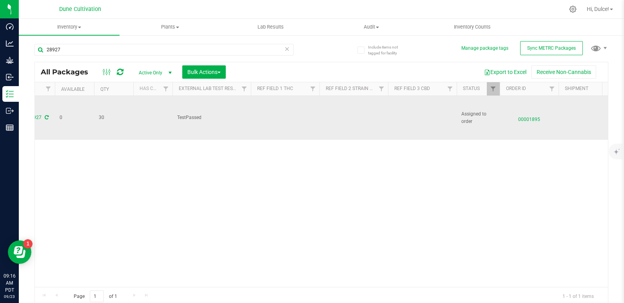
scroll to position [0, 282]
click at [396, 116] on td at bounding box center [420, 118] width 69 height 44
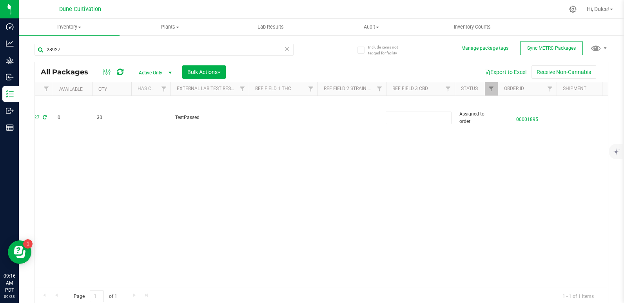
type input "0.0473%"
click at [360, 155] on div "Loading... All Packages Active Only Active Only Lab Samples Locked All External…" at bounding box center [320, 184] width 573 height 244
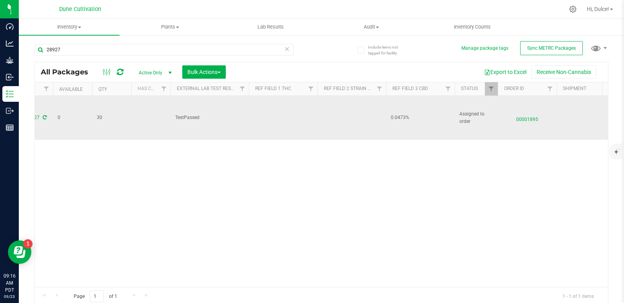
click at [275, 112] on td at bounding box center [283, 118] width 69 height 44
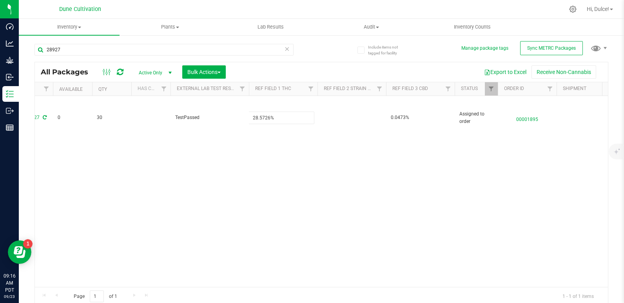
type input "28.5726%"
click at [197, 170] on div "All Packages Active Only Active Only Lab Samples Locked All External Internal B…" at bounding box center [320, 184] width 573 height 244
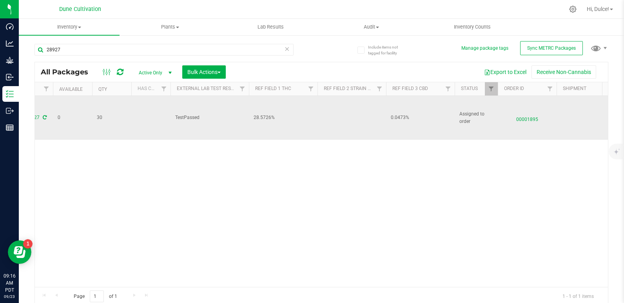
scroll to position [0, 0]
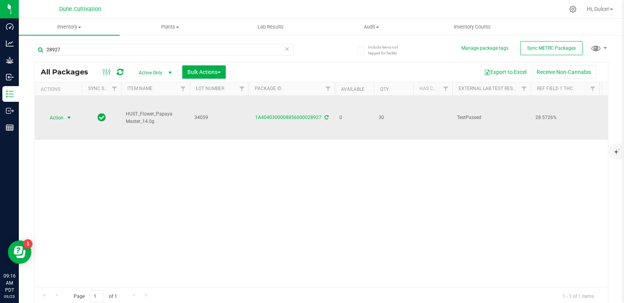
click at [59, 114] on span "Action" at bounding box center [53, 117] width 21 height 11
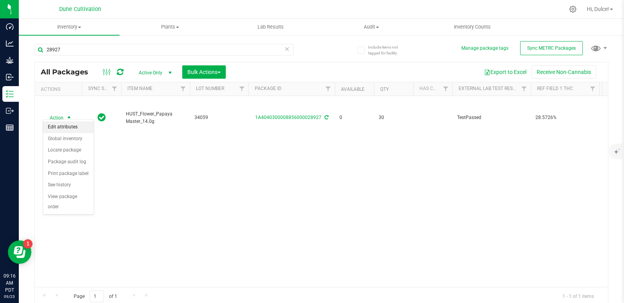
click at [74, 128] on li "Edit attributes" at bounding box center [68, 127] width 51 height 12
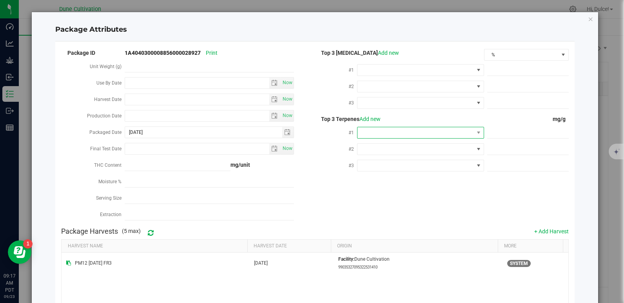
click at [384, 133] on span at bounding box center [415, 132] width 116 height 11
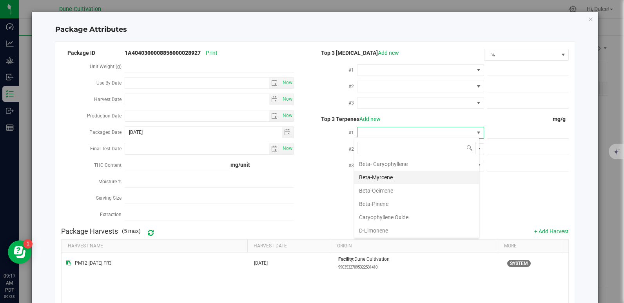
click at [380, 177] on li "Beta-Myrcene" at bounding box center [416, 177] width 125 height 13
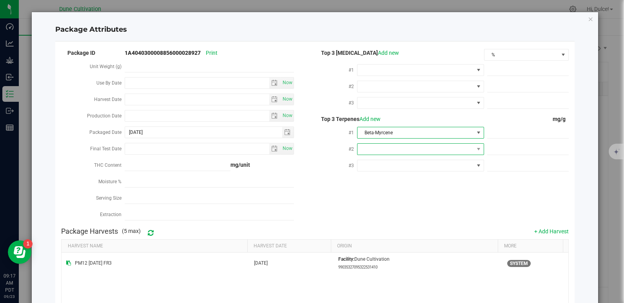
click at [376, 149] on span at bounding box center [415, 149] width 116 height 11
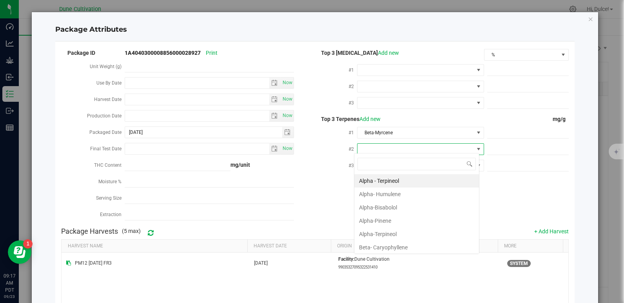
scroll to position [12, 125]
click at [371, 221] on li "Alpha-Pinene" at bounding box center [416, 220] width 125 height 13
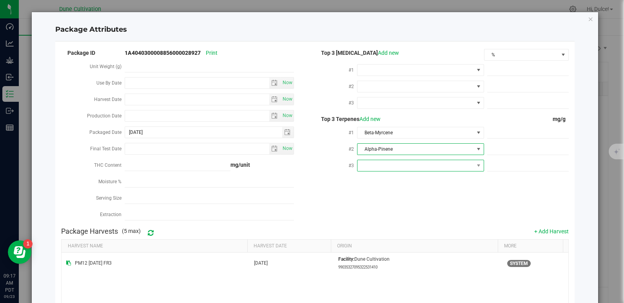
click at [373, 165] on span at bounding box center [415, 165] width 116 height 11
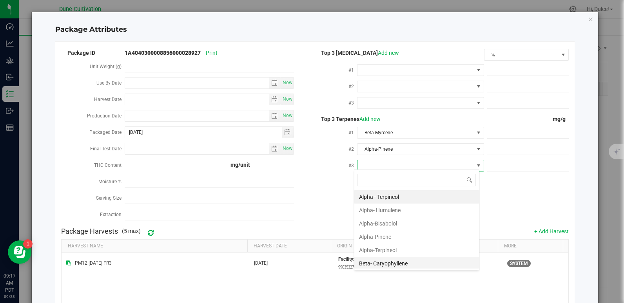
click at [384, 264] on li "Beta- Caryophyllene" at bounding box center [416, 263] width 125 height 13
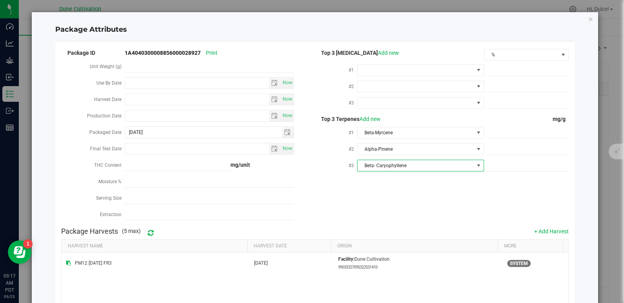
click at [373, 168] on span "Beta- Caryophyllene" at bounding box center [415, 165] width 116 height 11
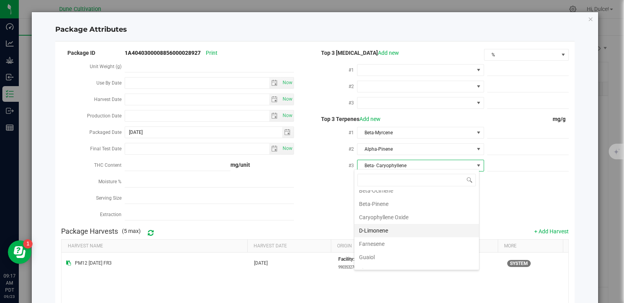
click at [385, 234] on li "D-Limonene" at bounding box center [416, 230] width 125 height 13
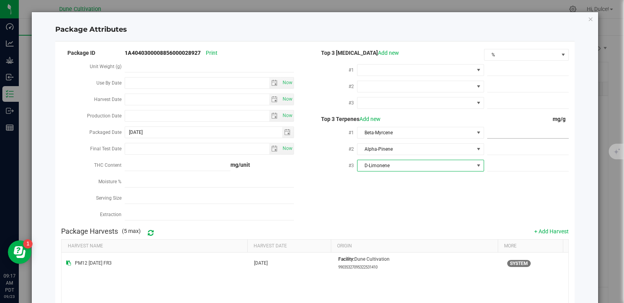
click at [501, 135] on span at bounding box center [527, 132] width 81 height 11
paste input "7.08"
type input "7.08"
type input "7.0800"
click at [436, 192] on div "Package ID 1A4040300008856000028927 Print Unit Weight (g) Use By Date Now Harve…" at bounding box center [314, 136] width 507 height 176
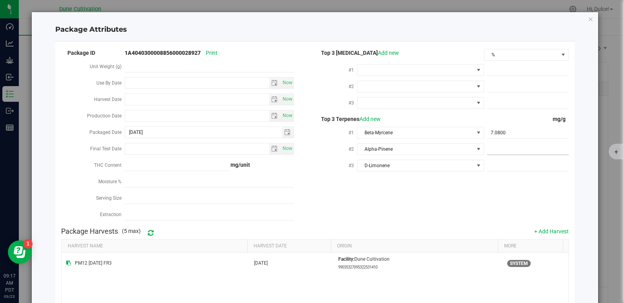
click at [489, 148] on span at bounding box center [527, 149] width 81 height 11
paste input "5.667"
type input "5.667"
type input "5.6670"
click at [436, 174] on div "Top 3 Cannabinoids Add new % #1 #2 #3 7.0800" at bounding box center [441, 113] width 253 height 130
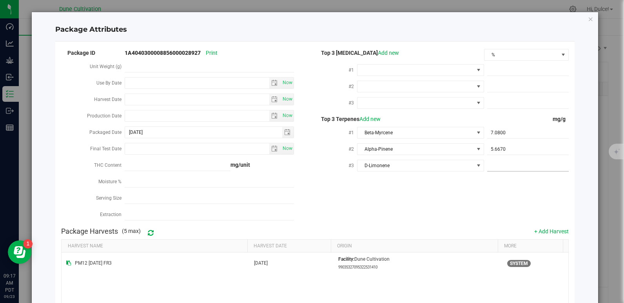
click at [495, 167] on span at bounding box center [527, 165] width 81 height 11
paste input "2.761"
type input "2.761"
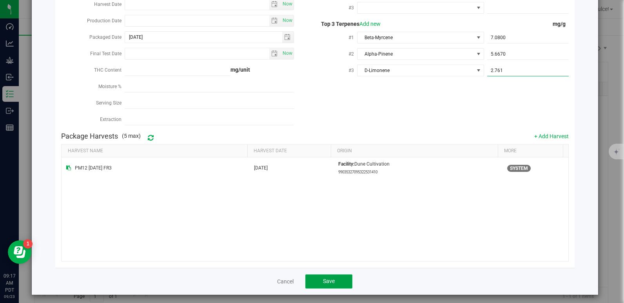
type input "2.7610"
click at [326, 275] on button "Save" at bounding box center [328, 282] width 47 height 14
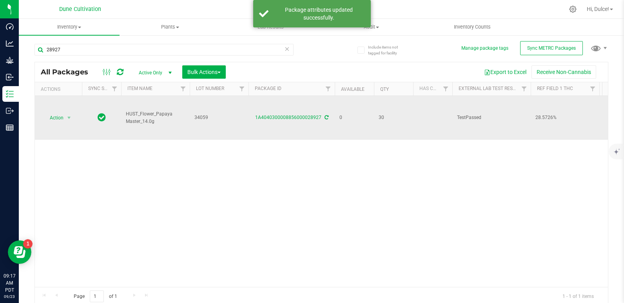
click at [59, 107] on td "Action Action Edit attributes Global inventory Locate package Package audit log…" at bounding box center [58, 118] width 47 height 44
click at [63, 112] on span "Action" at bounding box center [53, 117] width 21 height 11
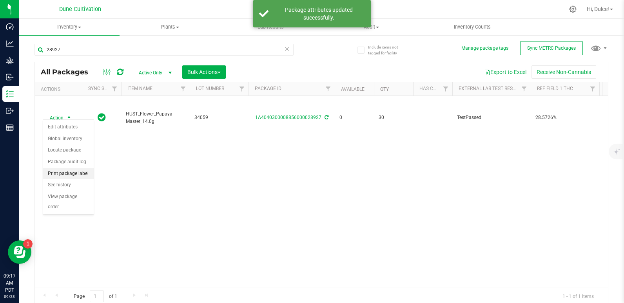
click at [67, 173] on li "Print package label" at bounding box center [68, 174] width 51 height 12
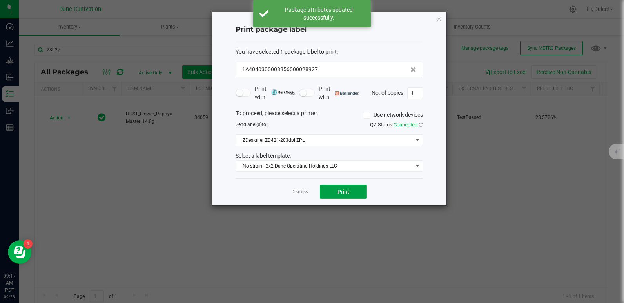
click at [340, 197] on button "Print" at bounding box center [343, 192] width 47 height 14
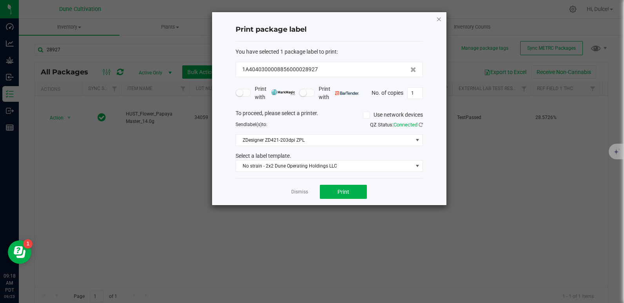
click at [441, 17] on icon "button" at bounding box center [438, 18] width 5 height 9
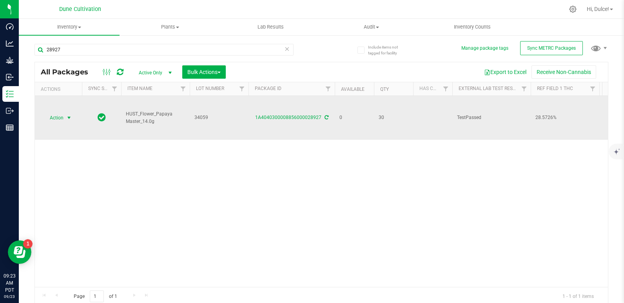
click at [52, 113] on span "Action" at bounding box center [53, 117] width 21 height 11
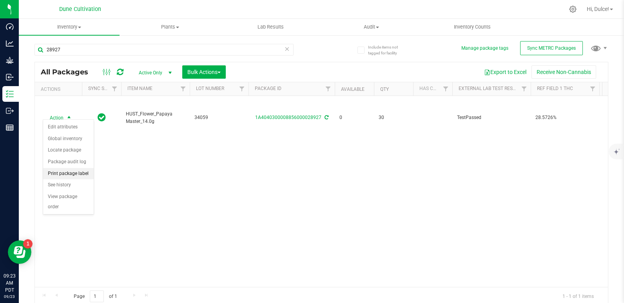
click at [67, 174] on li "Print package label" at bounding box center [68, 174] width 51 height 12
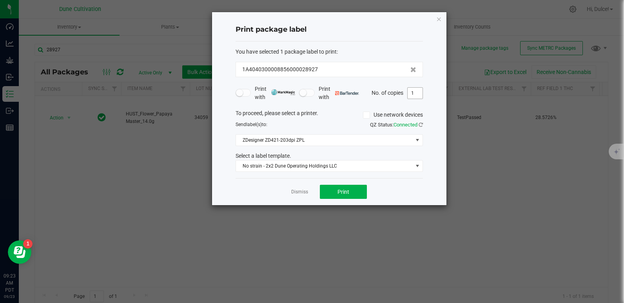
click at [417, 94] on input "1" at bounding box center [414, 93] width 15 height 11
type input "30"
click at [343, 192] on span "Print" at bounding box center [343, 192] width 12 height 6
click at [439, 18] on icon "button" at bounding box center [438, 18] width 5 height 9
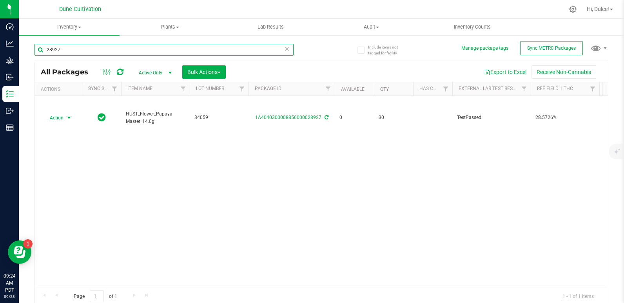
click at [199, 44] on input "28927" at bounding box center [163, 50] width 259 height 12
type input "28909"
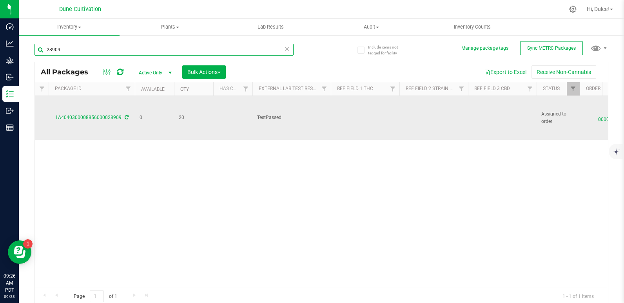
scroll to position [0, 202]
click at [475, 108] on td at bounding box center [500, 118] width 69 height 44
type input "Total CBD 0.0424%"
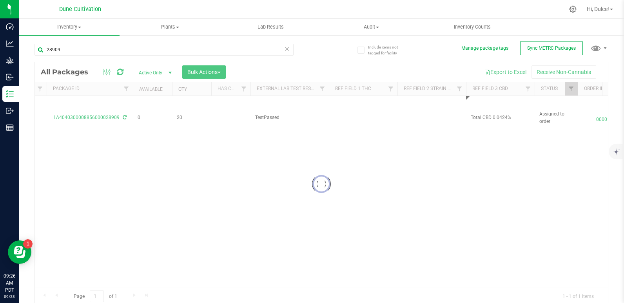
click at [449, 165] on div "Loading... All Packages Active Only Active Only Lab Samples Locked All External…" at bounding box center [320, 184] width 573 height 244
click at [488, 115] on div at bounding box center [321, 184] width 573 height 244
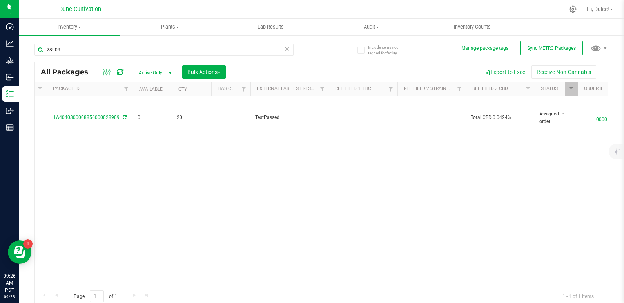
click at [489, 114] on span "Total CBD 0.0424%" at bounding box center [499, 117] width 59 height 7
click at [489, 112] on input "Total CBD 0.0424%" at bounding box center [498, 118] width 66 height 12
type input "0.0424%"
click at [442, 158] on div "All Packages Active Only Active Only Lab Samples Locked All External Internal B…" at bounding box center [320, 184] width 573 height 244
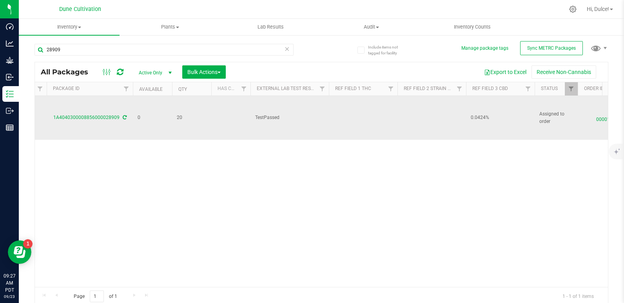
click at [336, 114] on td at bounding box center [363, 118] width 69 height 44
drag, startPoint x: 356, startPoint y: 112, endPoint x: 262, endPoint y: 122, distance: 94.9
type input "22.0623%"
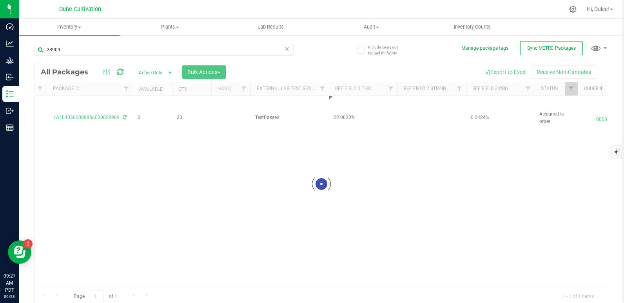
click at [242, 176] on div "Loading... All Packages Active Only Active Only Lab Samples Locked All External…" at bounding box center [320, 184] width 573 height 244
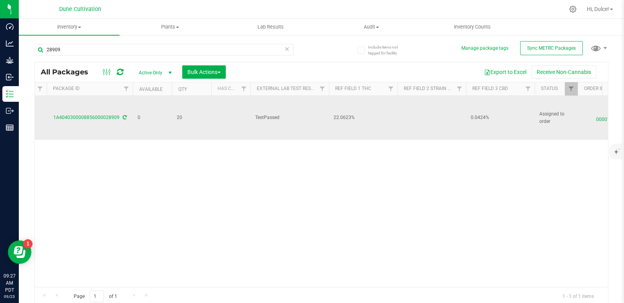
scroll to position [0, 0]
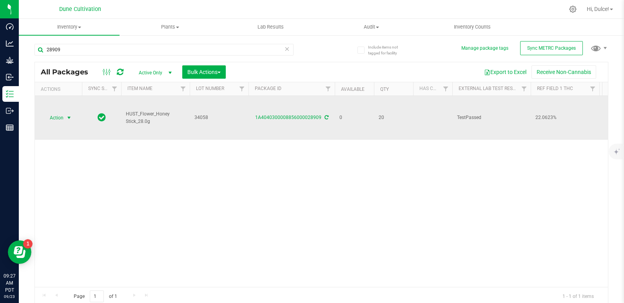
click at [56, 118] on span "Action" at bounding box center [53, 117] width 21 height 11
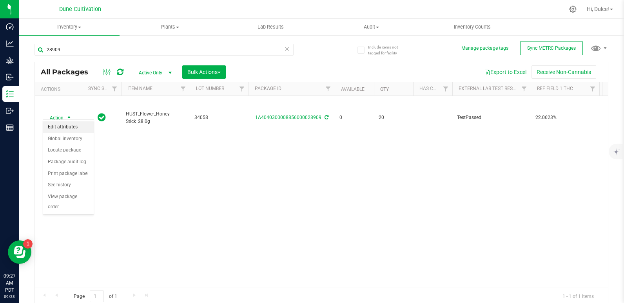
click at [60, 127] on li "Edit attributes" at bounding box center [68, 127] width 51 height 12
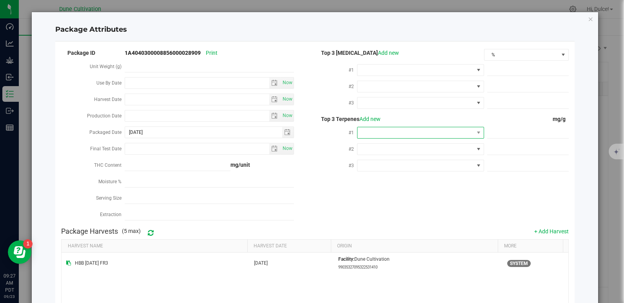
click at [374, 130] on span at bounding box center [415, 132] width 116 height 11
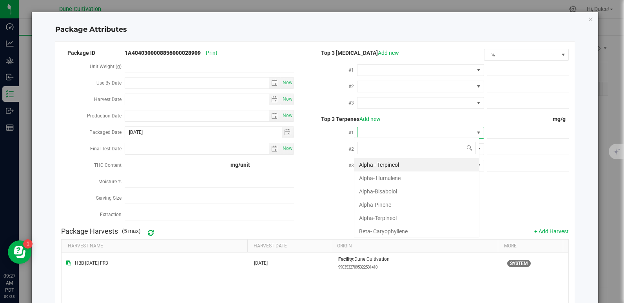
scroll to position [12, 125]
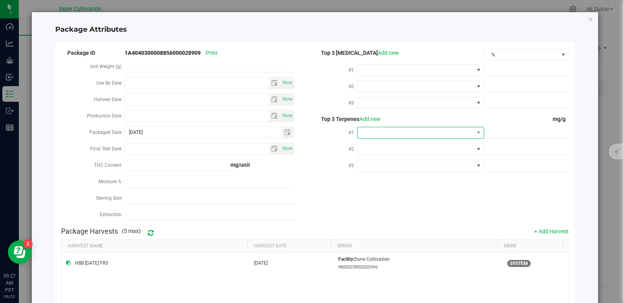
click at [405, 132] on span at bounding box center [415, 132] width 116 height 11
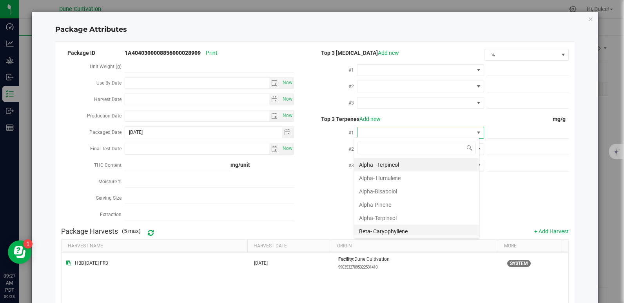
click at [391, 234] on li "Beta- Caryophyllene" at bounding box center [416, 231] width 125 height 13
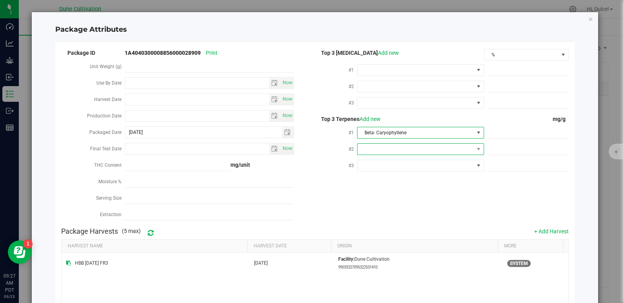
click at [384, 150] on span at bounding box center [415, 149] width 116 height 11
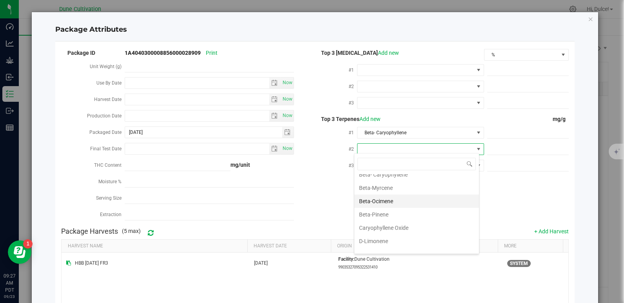
scroll to position [74, 0]
drag, startPoint x: 392, startPoint y: 236, endPoint x: 374, endPoint y: 238, distance: 17.7
click at [374, 238] on li "D-Limonene" at bounding box center [416, 239] width 125 height 13
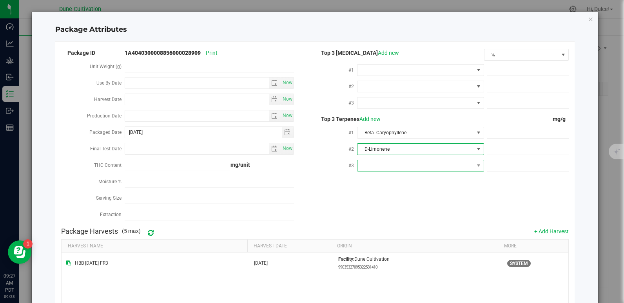
click at [376, 164] on span at bounding box center [415, 165] width 116 height 11
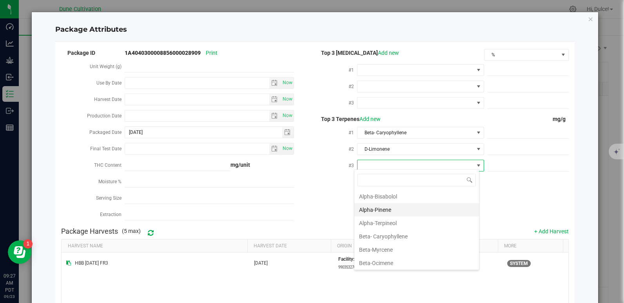
scroll to position [28, 0]
click at [380, 245] on li "Beta-Myrcene" at bounding box center [416, 248] width 125 height 13
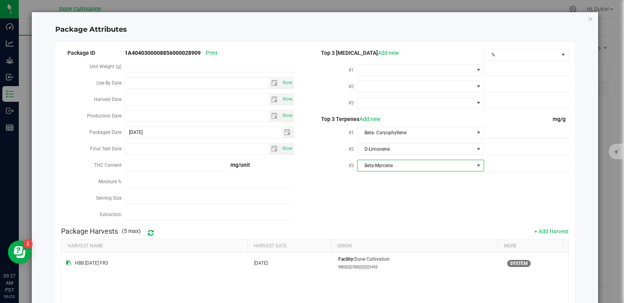
click at [322, 208] on div "Package ID 1A4040300008856000028909 Print Unit Weight (g) Use By Date Now Harve…" at bounding box center [314, 136] width 507 height 176
click at [510, 129] on span at bounding box center [527, 132] width 81 height 11
paste input "1.548"
type input "1.548"
type input "1.5480"
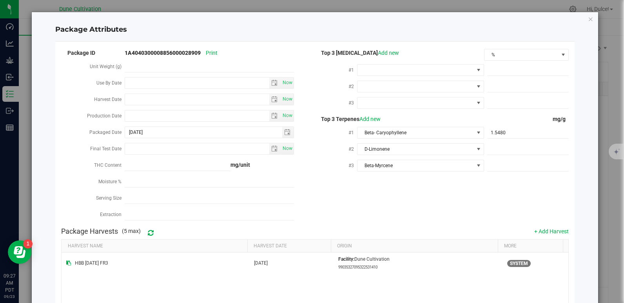
click at [438, 181] on div "Package ID 1A4040300008856000028909 Print Unit Weight (g) Use By Date Now Harve…" at bounding box center [314, 136] width 507 height 176
click at [490, 152] on span at bounding box center [527, 149] width 81 height 11
paste input "1.382"
type input "1.382"
type input "1.3820"
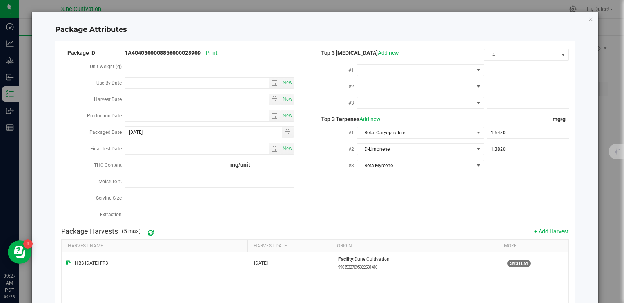
click at [408, 182] on div "Package ID 1A4040300008856000028909 Print Unit Weight (g) Use By Date Now Harve…" at bounding box center [314, 136] width 507 height 176
click at [500, 160] on span at bounding box center [527, 165] width 81 height 11
paste input "1.378"
type input "1.378"
type input "1.3780"
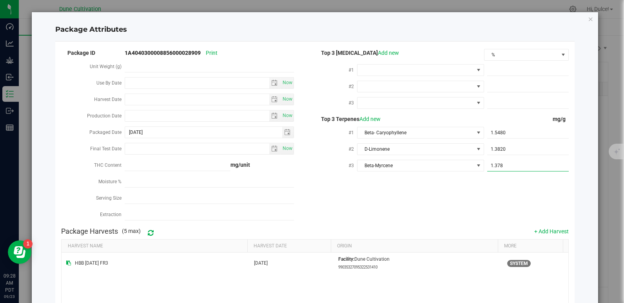
click at [421, 224] on div "Package Harvests (5 max) + Add Harvest" at bounding box center [314, 232] width 507 height 16
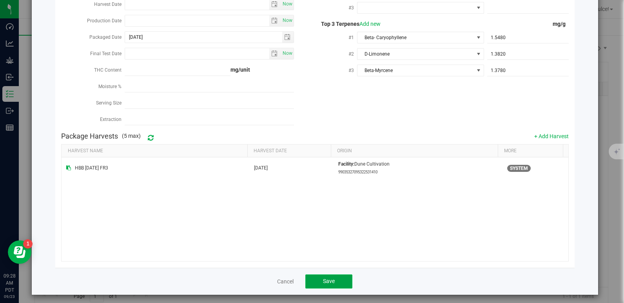
click at [324, 278] on span "Save" at bounding box center [329, 281] width 12 height 6
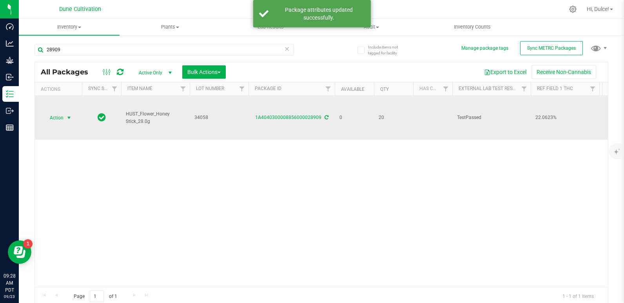
click at [53, 115] on span "Action" at bounding box center [53, 117] width 21 height 11
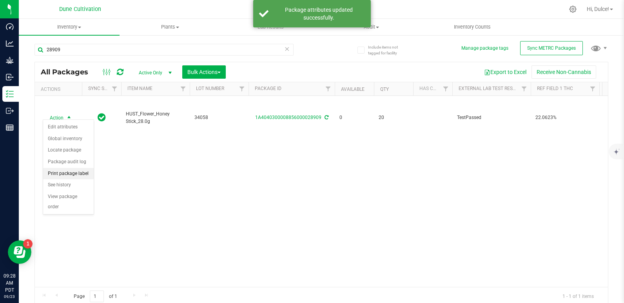
click at [66, 176] on li "Print package label" at bounding box center [68, 174] width 51 height 12
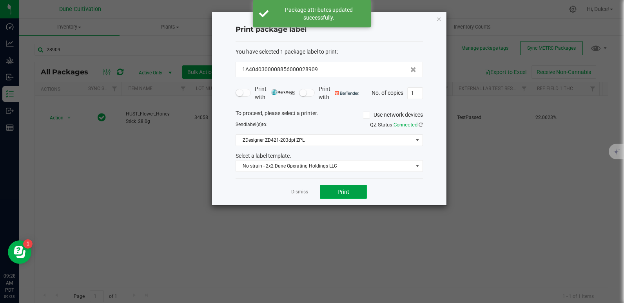
click at [346, 197] on button "Print" at bounding box center [343, 192] width 47 height 14
click at [445, 22] on div "Print package label You have selected 1 package label to print : 1A404030000885…" at bounding box center [329, 108] width 234 height 193
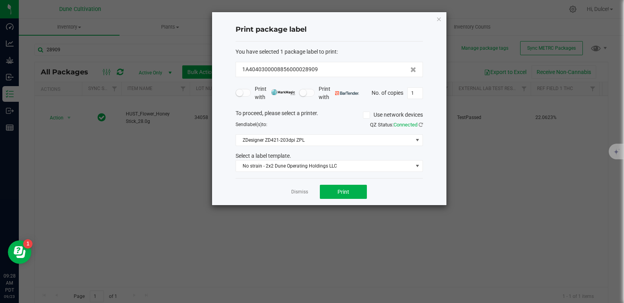
click at [442, 21] on div "Print package label You have selected 1 package label to print : 1A404030000885…" at bounding box center [329, 108] width 234 height 193
click at [439, 20] on icon "button" at bounding box center [438, 18] width 5 height 9
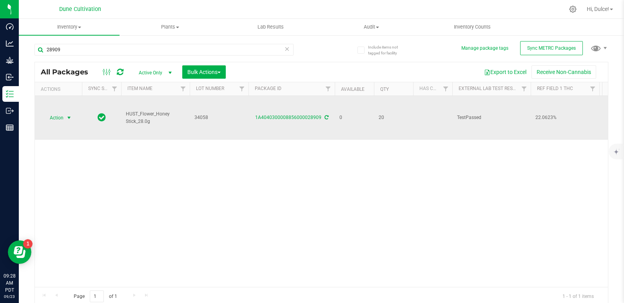
click at [65, 113] on span "select" at bounding box center [69, 117] width 10 height 11
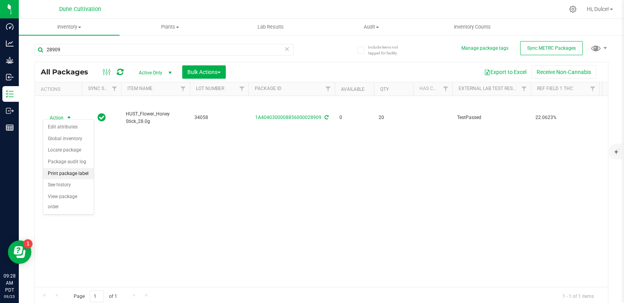
click at [74, 177] on li "Print package label" at bounding box center [68, 174] width 51 height 12
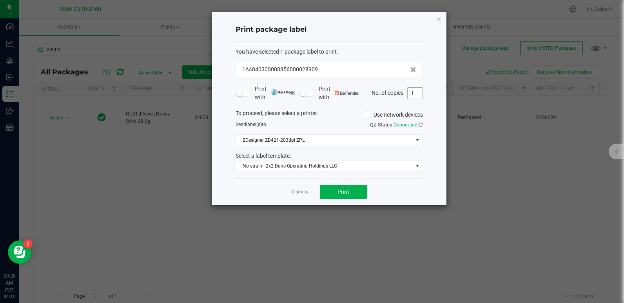
click at [411, 96] on input "1" at bounding box center [414, 93] width 15 height 11
type input "20"
click at [353, 190] on button "Print" at bounding box center [343, 192] width 47 height 14
click at [441, 20] on icon "button" at bounding box center [438, 18] width 5 height 9
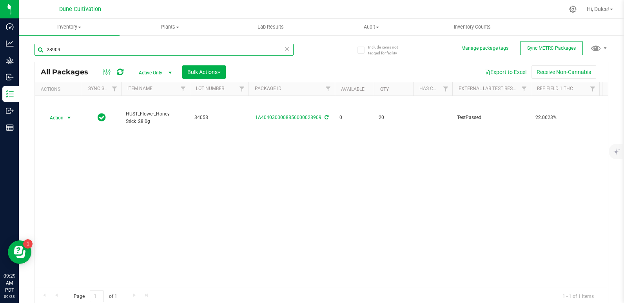
click at [234, 49] on input "28909" at bounding box center [163, 50] width 259 height 12
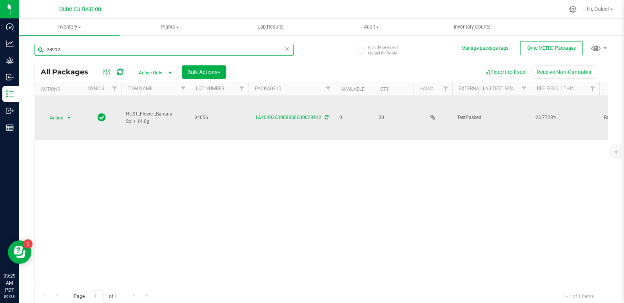
type input "28912"
click at [48, 113] on span "Action" at bounding box center [53, 117] width 21 height 11
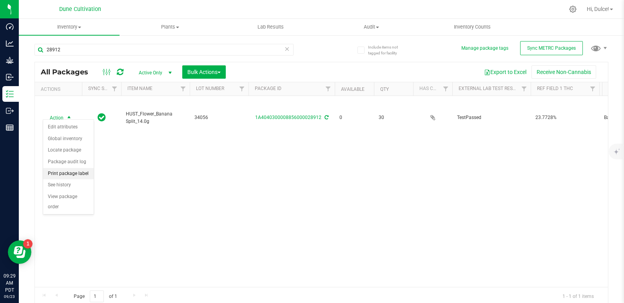
click at [69, 172] on li "Print package label" at bounding box center [68, 174] width 51 height 12
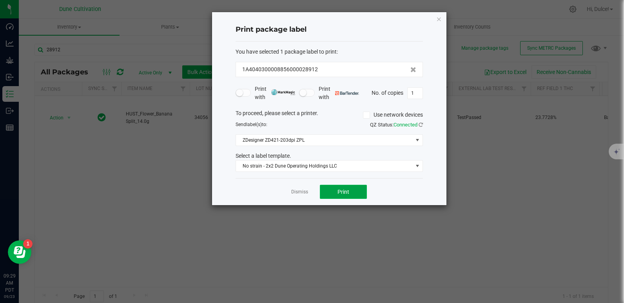
click at [339, 195] on button "Print" at bounding box center [343, 192] width 47 height 14
click at [439, 18] on icon "button" at bounding box center [438, 18] width 5 height 9
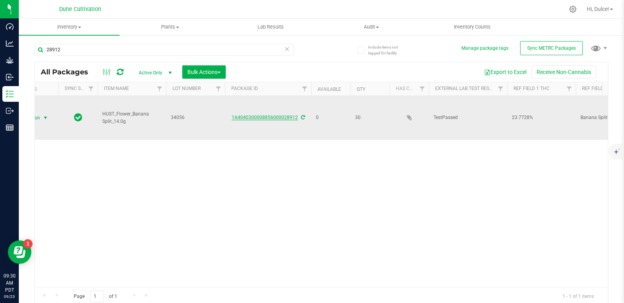
scroll to position [0, 24]
click at [276, 115] on link "1A4040300008856000028912" at bounding box center [264, 117] width 66 height 5
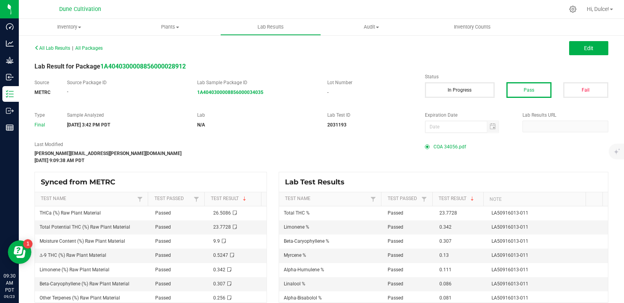
click at [445, 150] on span "COA 34056.pdf" at bounding box center [449, 147] width 33 height 12
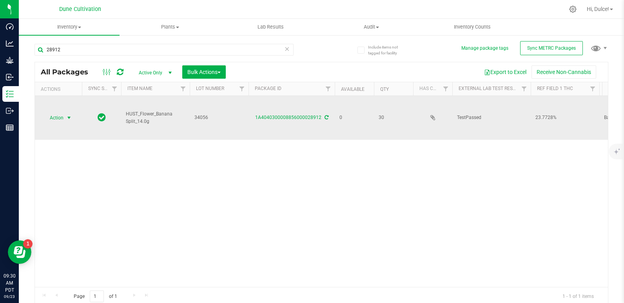
click at [60, 116] on span "Action" at bounding box center [53, 117] width 21 height 11
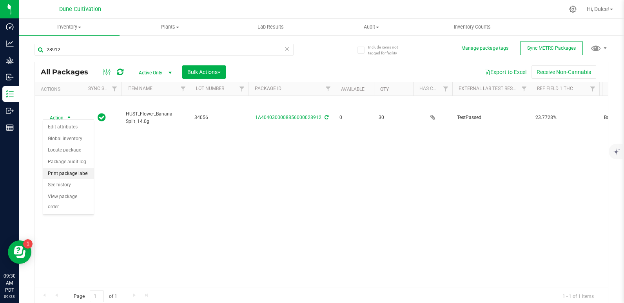
click at [69, 174] on li "Print package label" at bounding box center [68, 174] width 51 height 12
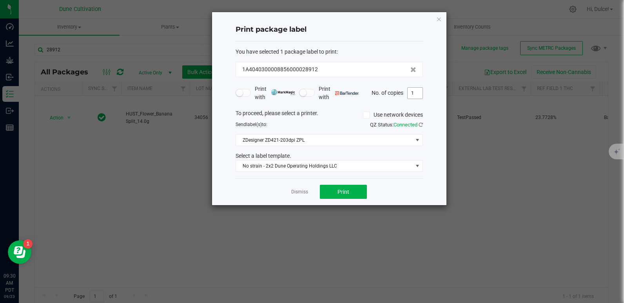
click at [416, 94] on input "1" at bounding box center [414, 93] width 15 height 11
type input "3"
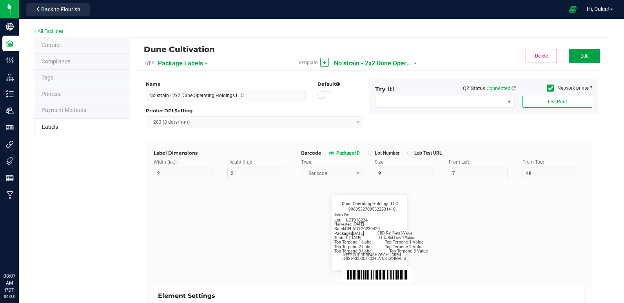
click at [580, 56] on span "Edit" at bounding box center [584, 55] width 8 height 5
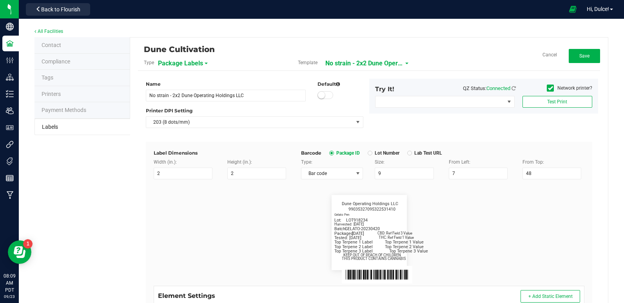
click at [553, 34] on div "All Facilities" at bounding box center [320, 32] width 573 height 11
click at [591, 61] on button "Save" at bounding box center [583, 56] width 31 height 14
click at [599, 54] on div "Dune Cultivation Type Package Labels Template + No strain - 2x2 Dune Operating …" at bounding box center [368, 260] width 477 height 445
click at [580, 54] on span "Edit" at bounding box center [584, 55] width 8 height 5
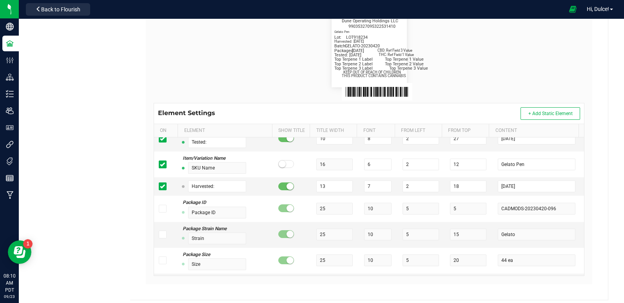
scroll to position [183, 0]
click at [167, 180] on td at bounding box center [166, 186] width 24 height 18
click at [161, 186] on icon at bounding box center [162, 186] width 5 height 0
click at [0, 0] on input "checkbox" at bounding box center [0, 0] width 0 height 0
click at [160, 186] on icon at bounding box center [162, 186] width 5 height 0
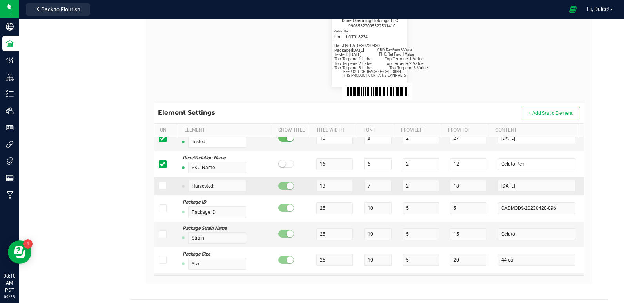
click at [0, 0] on input "checkbox" at bounding box center [0, 0] width 0 height 0
click at [522, 188] on input "2025-05-19" at bounding box center [535, 186] width 77 height 12
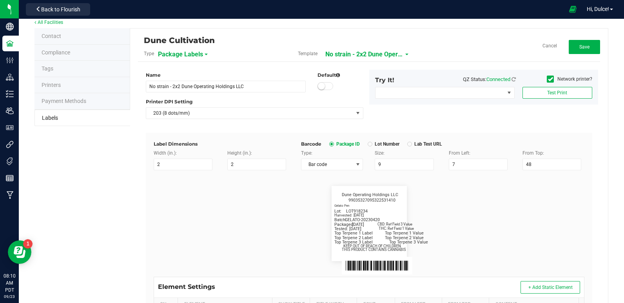
scroll to position [0, 0]
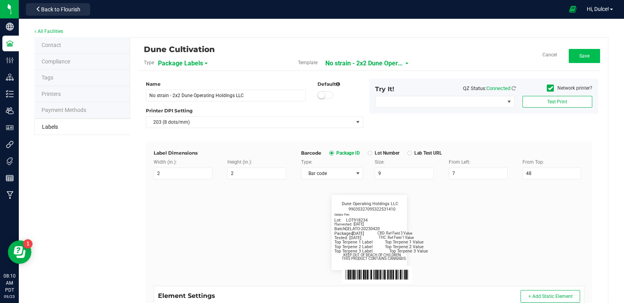
type input "[DATE]"
click at [576, 61] on button "Save" at bounding box center [583, 56] width 31 height 14
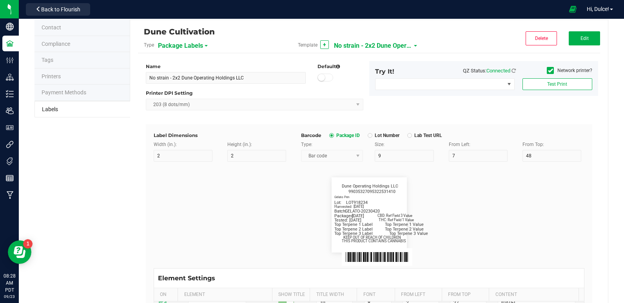
scroll to position [18, 0]
click at [568, 43] on button "Edit" at bounding box center [583, 38] width 31 height 14
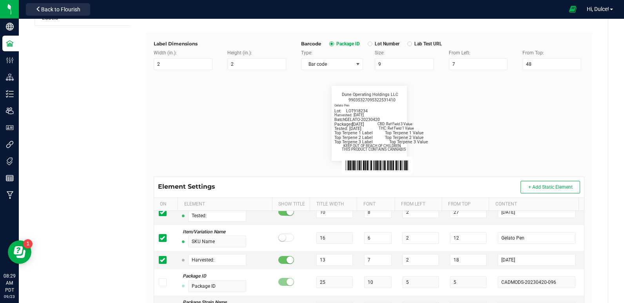
scroll to position [188, 0]
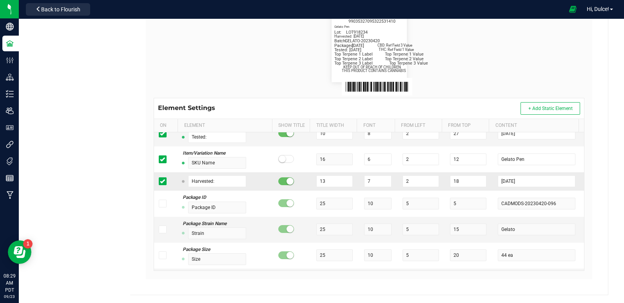
click at [164, 181] on span at bounding box center [163, 181] width 8 height 8
click at [0, 0] on input "checkbox" at bounding box center [0, 0] width 0 height 0
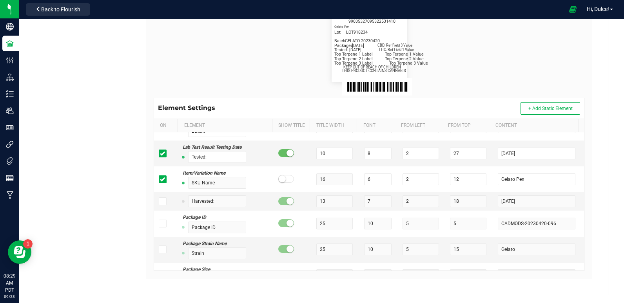
scroll to position [1308, 0]
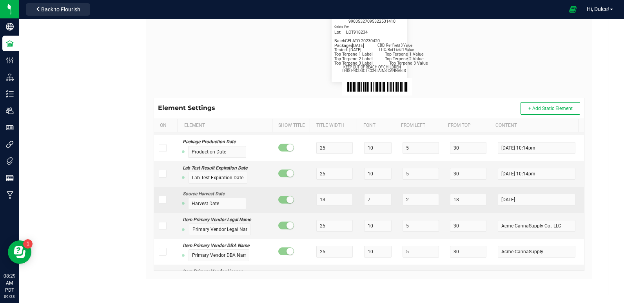
click at [161, 200] on icon at bounding box center [162, 200] width 5 height 0
click at [0, 0] on input "checkbox" at bounding box center [0, 0] width 0 height 0
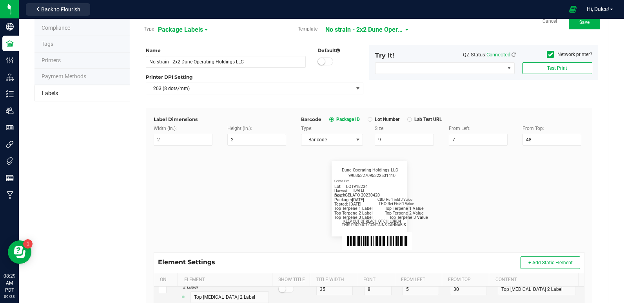
scroll to position [0, 0]
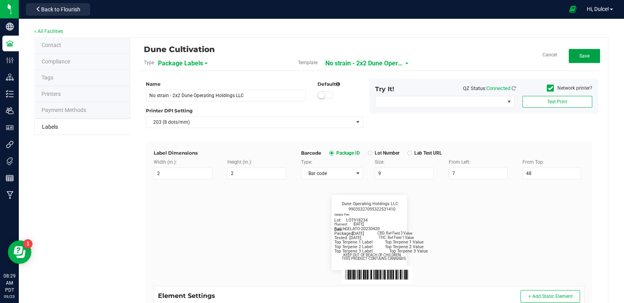
click at [584, 57] on button "Save" at bounding box center [583, 56] width 31 height 14
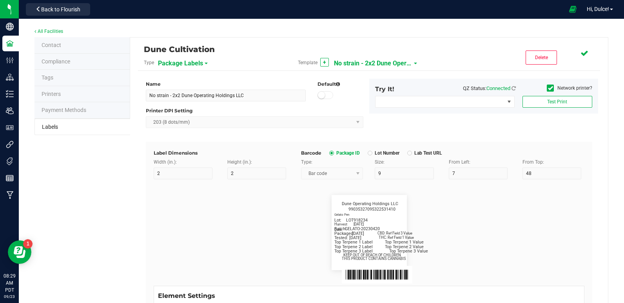
scroll to position [6674, 0]
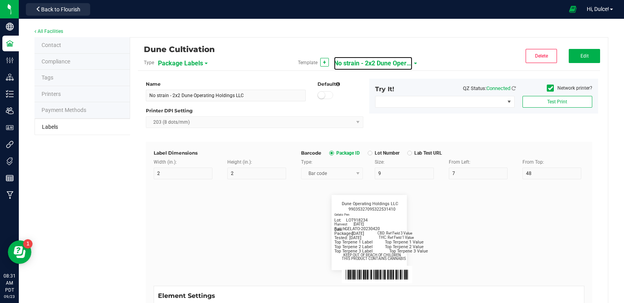
click at [351, 67] on span "No strain - 2x2 Dune Operating Holdings LLC" at bounding box center [373, 63] width 78 height 13
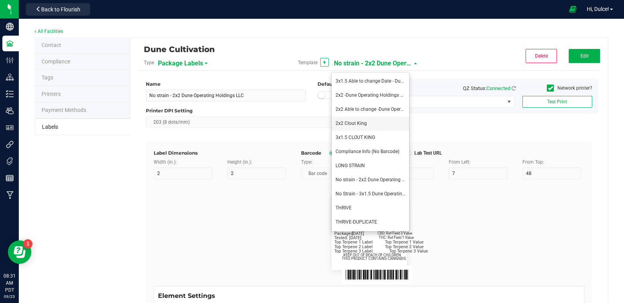
click at [351, 121] on span "2x2 Clout King" at bounding box center [350, 123] width 31 height 5
type input "2x2 Clout King"
type input "SKU Name"
type input "16"
type input "6.5"
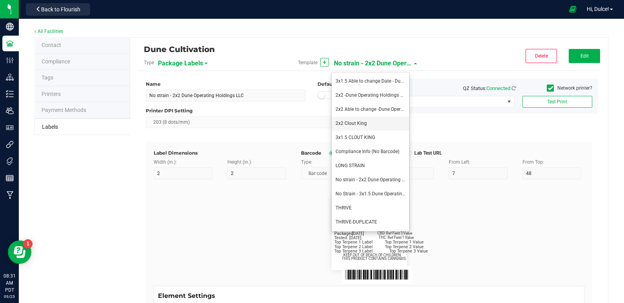
type input "1"
type input "12"
type input "Gelato Pen"
type input "Packaged:"
type input "12"
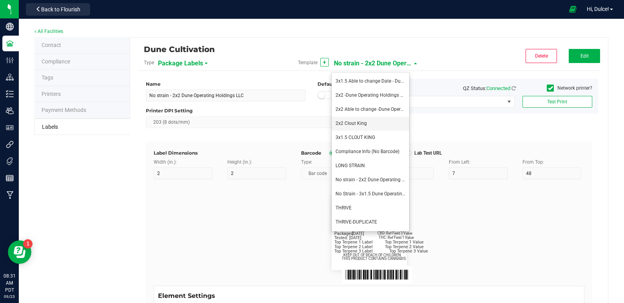
type input "24"
type input "[DATE]"
type input "Lot:"
type input "8"
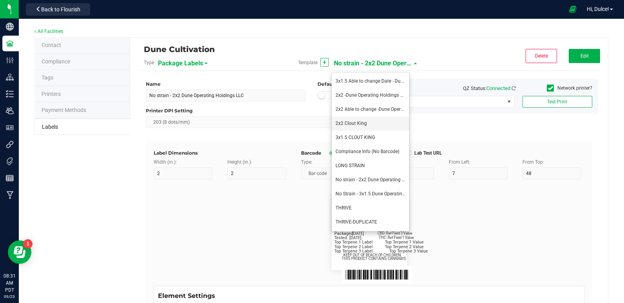
type input "2"
type input "15"
type input "LOT918234"
type input "THC:"
type input "8"
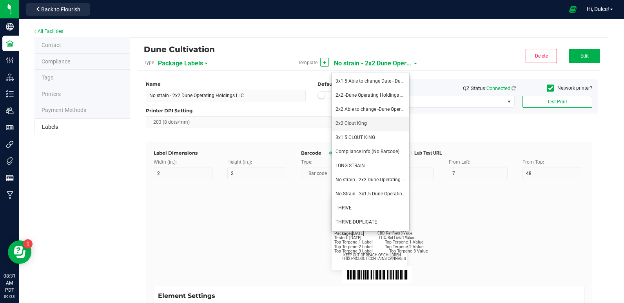
type input "32"
type input "27"
type input "Ref Field 1 Value"
type input "CBD:"
type input "6"
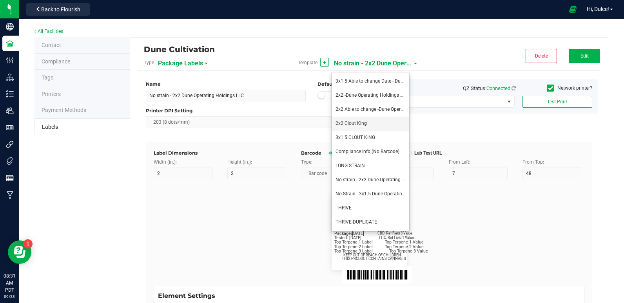
type input "6.5"
type input "32"
type input "24"
type input "Ref Field 3 Value"
type input "Top Terpene 1 Label"
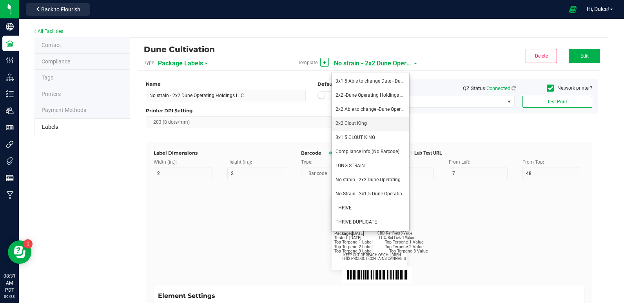
type input "2"
type input "Top Terpene 1 Label"
type input "Top Terpene 1 Value"
type input "36"
type input "30"
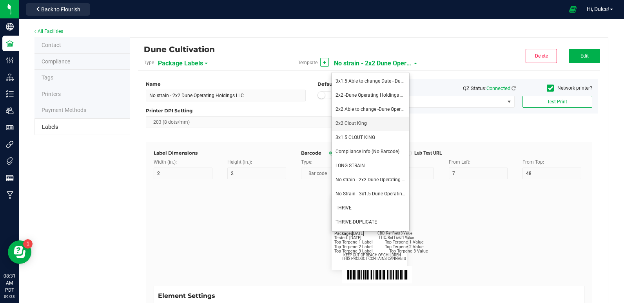
type input "Top Terpene 1 Value"
type input "Top Terpene 2 Label"
type input "2"
type input "Top Terpene 2 Label"
type input "Top Terpene 2 Value"
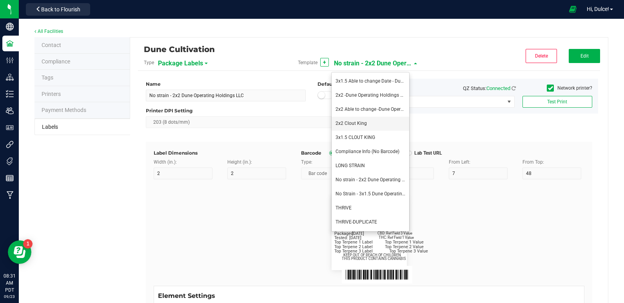
type input "36"
type input "33"
type input "Top Terpene 2 Value"
type input "Top Terpene 3 Label"
type input "2"
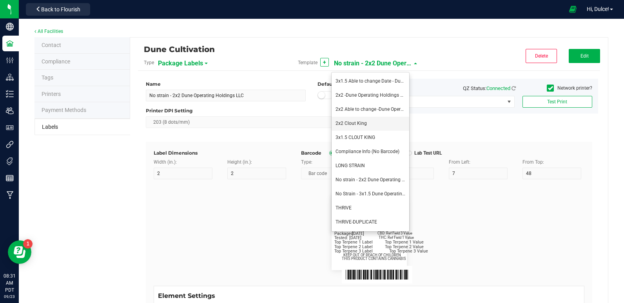
type input "Top Terpene 3 Label"
type input "Top Terpene 3 Value"
type input "35"
type input "8"
type input "39"
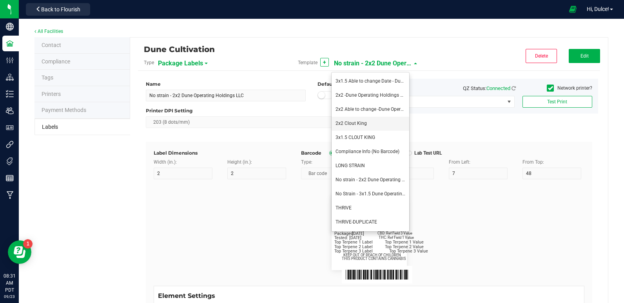
type input "36"
type input "Top Terpene 3 Value"
type input "8"
type input "39"
type input "KEEP OUT OF REACH OF CHILDREN"
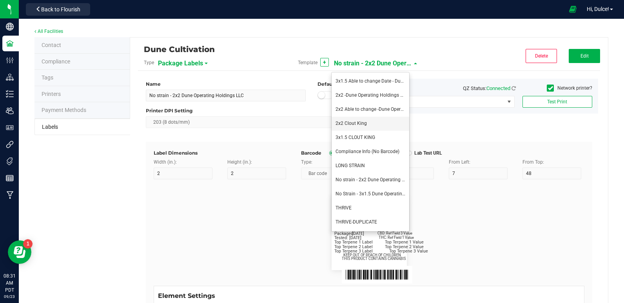
type input "7"
type input "41.2"
type input "THIS PRODUCT CONTAINS CANNABIS"
type input "16"
type input "4"
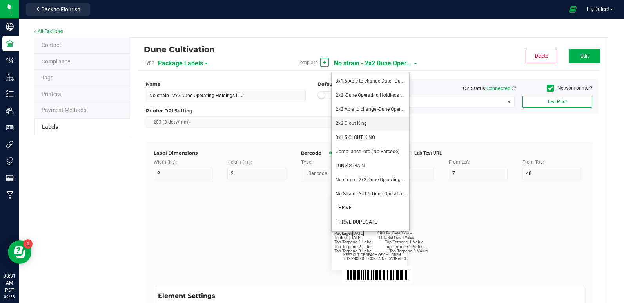
type input "CK Production"
type input "Example"
type input "10"
type input "11.5"
type input "7.75"
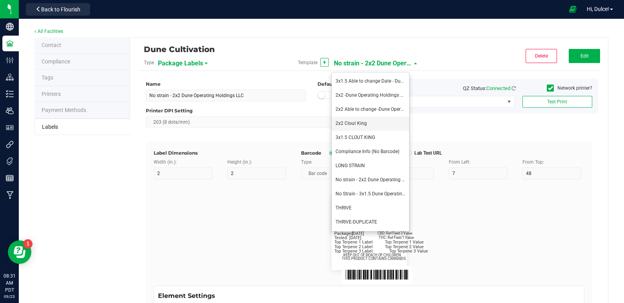
type input "99035327095322531410"
type input "Batch:"
type input "7"
type input "21"
type input "GELATO-20230420"
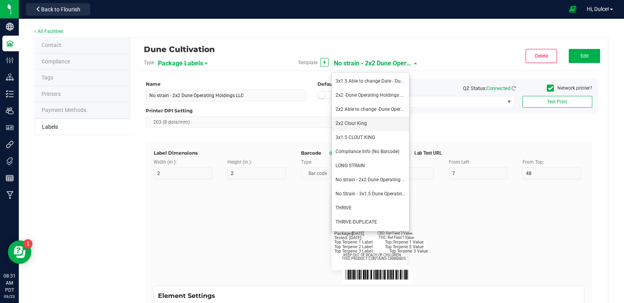
type input "Tested:"
type input "10"
type input "8"
type input "27"
type input "[DATE]"
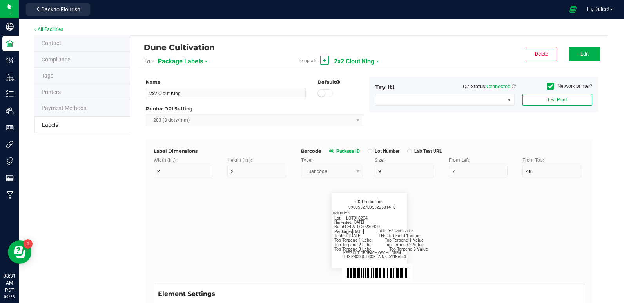
scroll to position [0, 0]
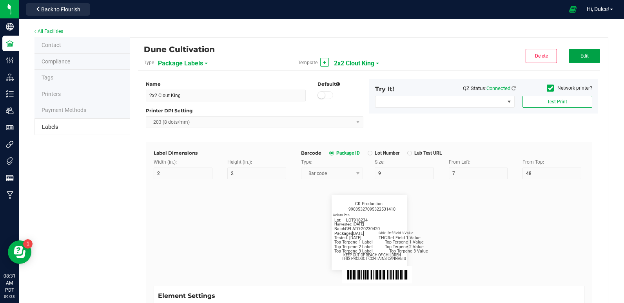
click at [571, 53] on button "Edit" at bounding box center [583, 56] width 31 height 14
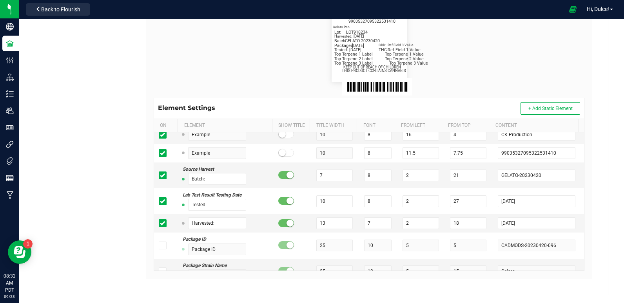
scroll to position [329, 0]
click at [521, 223] on input "[DATE]" at bounding box center [535, 223] width 77 height 12
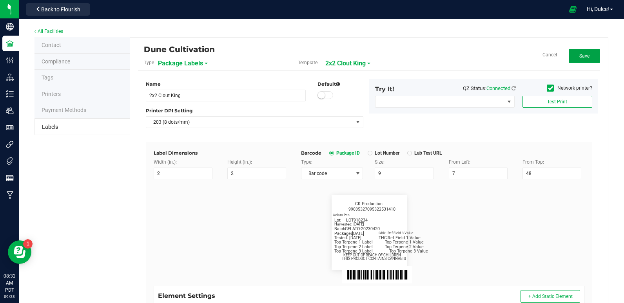
click at [584, 59] on button "Save" at bounding box center [583, 56] width 31 height 14
click at [580, 55] on span "Edit" at bounding box center [584, 55] width 8 height 5
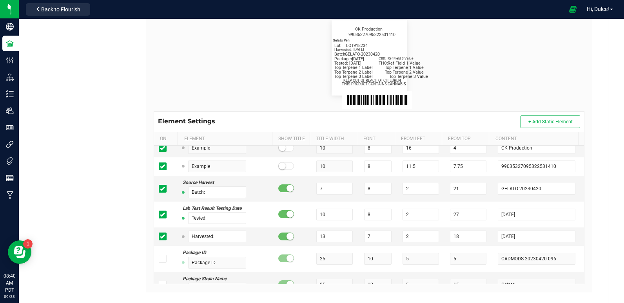
scroll to position [188, 0]
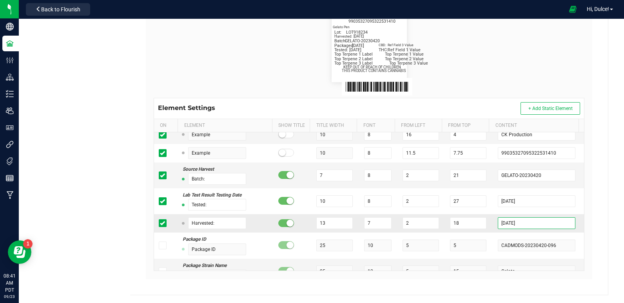
click at [519, 229] on input "[DATE]" at bounding box center [535, 223] width 77 height 12
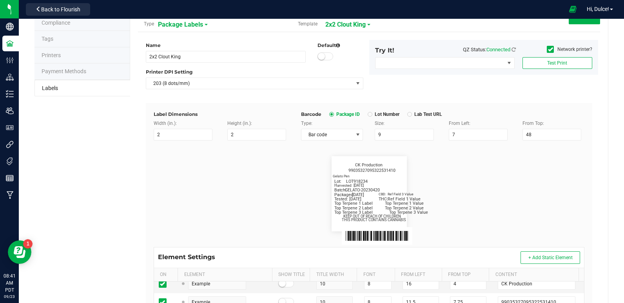
scroll to position [0, 0]
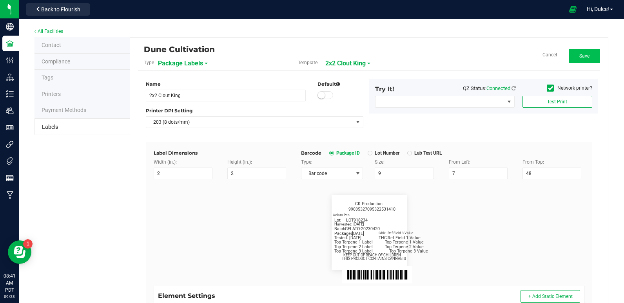
type input "[DATE]"
click at [573, 60] on button "Save" at bounding box center [583, 56] width 31 height 14
click at [351, 61] on span "2x2 Clout King" at bounding box center [354, 63] width 40 height 13
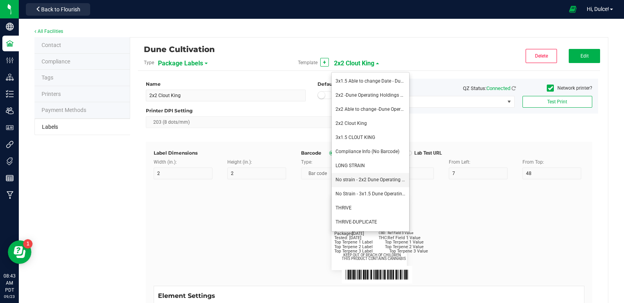
click at [360, 179] on span "No strain - 2x2 Dune Operating Holdings LLC" at bounding box center [382, 179] width 94 height 5
type input "No strain - 2x2 Dune Operating Holdings LLC"
type input "Packaged:"
type input "12"
type input "8"
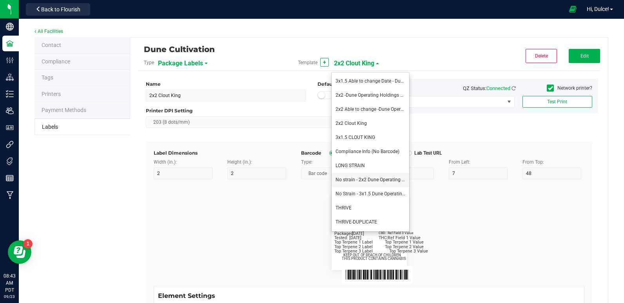
type input "2"
type input "24"
type input "[DATE]"
type input "Lot:"
type input "8"
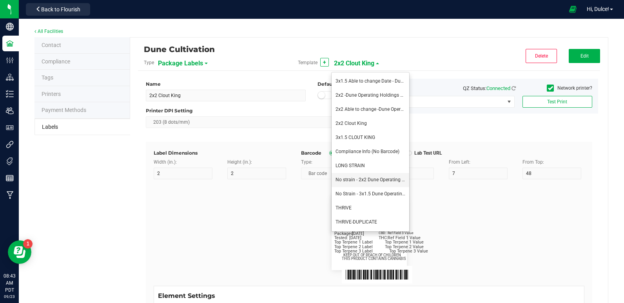
type input "15"
type input "LOT918234"
type input "THC:"
type input "6"
type input "7"
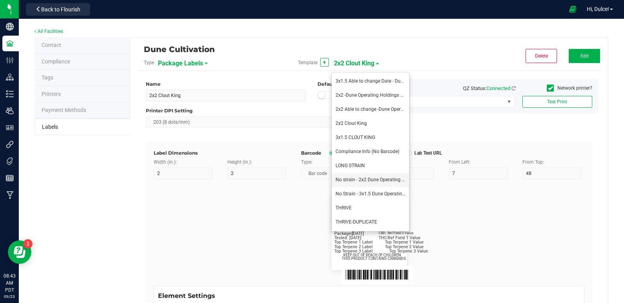
type input "32"
type input "27"
type input "Ref Field 1 Value"
type input "CBD:"
type input "7"
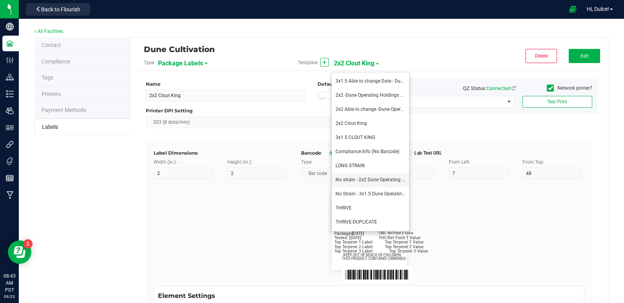
type input "31"
type input "24"
type input "Ref Field 3 Value"
type input "Top Terpene 1 Label"
type input "35"
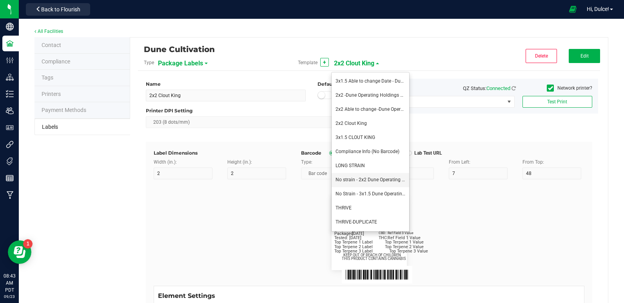
type input "8"
type input "2"
type input "30"
type input "Top Terpene 1 Label"
type input "Top Terpene 1 Value"
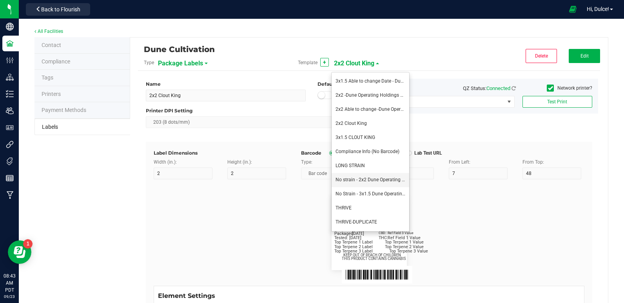
type input "36"
type input "Top Terpene 1 Value"
type input "Top Terpene 2 Label"
type input "2"
type input "33"
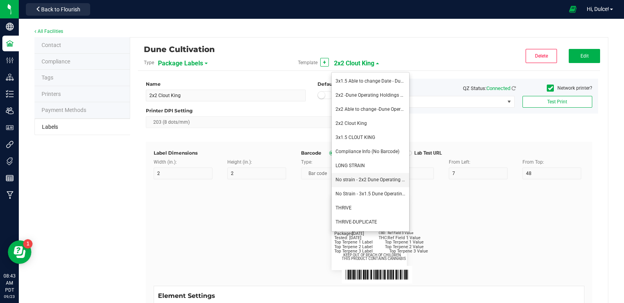
type input "Top Terpene 2 Label"
type input "Top Terpene 2 Value"
type input "36"
type input "Top Terpene 2 Value"
type input "Top Terpene 3 Label"
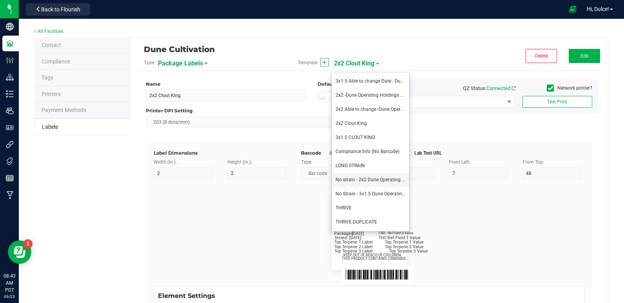
type input "2"
type input "36"
type input "Top Terpene 3 Label"
type input "Top Terpene 3 Value"
type input "39"
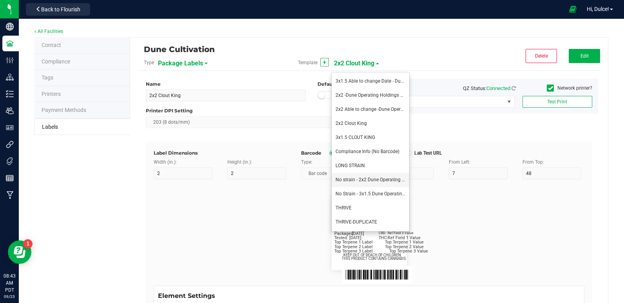
type input "Top Terpene 3 Value"
type input "Example"
type input "10"
type input "7"
type input "8"
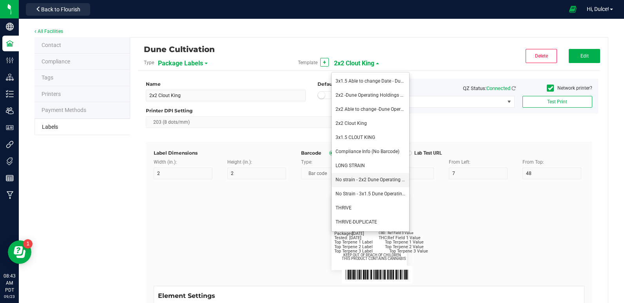
type input "39"
type input "KEEP OUT OF REACH OF CHILDREN"
type input "7"
type input "41.2"
type input "THIS PRODUCT CONTAINS CANNABIS"
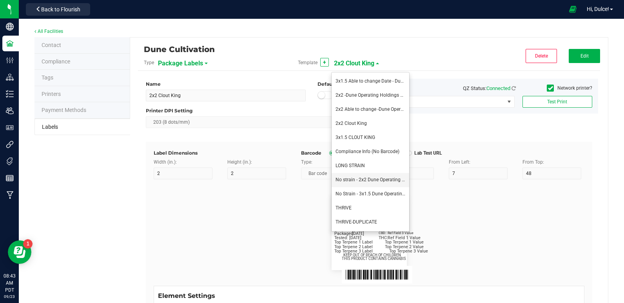
type input "8"
type input "4"
type input "Dune Operating Holdings LLC"
type input "11.5"
type input "7.75"
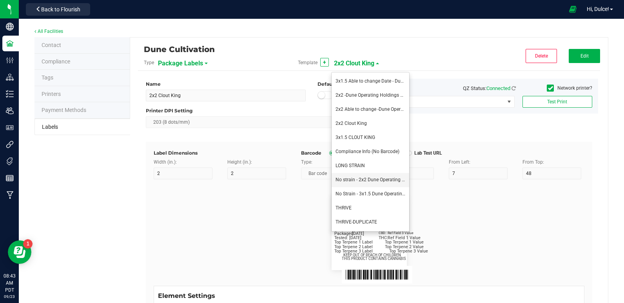
type input "99035327095322531410"
type input "Batch:"
type input "7"
type input "2"
type input "21"
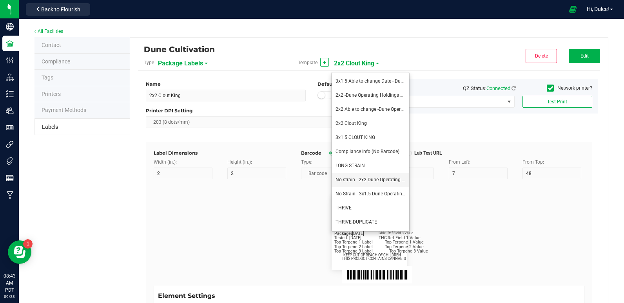
type input "GELATO-20230420"
type input "Tested:"
type input "10"
type input "27"
type input "[DATE]"
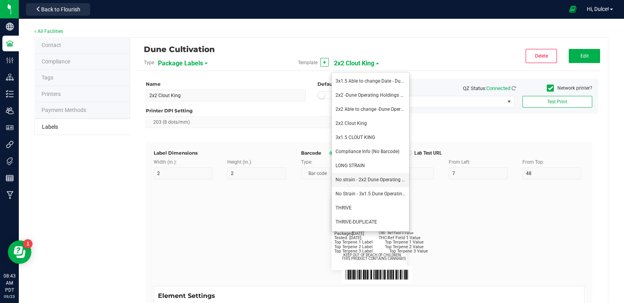
type input "SKU Name"
type input "16"
type input "6"
type input "12"
type input "Gelato Pen"
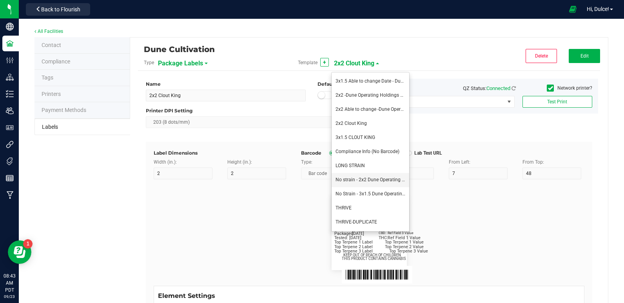
type input "Harvest Date"
type input "[DATE]"
type input "Primary Vendor Legal Name"
type input "25"
type input "10"
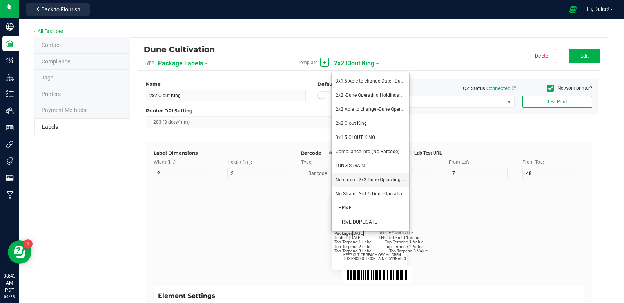
type input "5"
type input "30"
type input "Acme CannaSupply Co., LLC"
type input "Primary Vendor DBA Name"
type input "Acme CannaSupply"
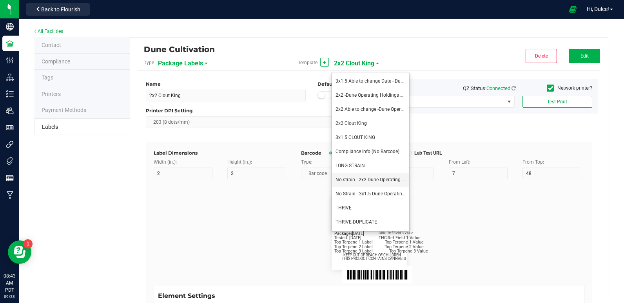
type input "Primary Vendor License"
type input "SP394729402"
type input "Primary Cultivator Legal Name"
type input "Acme CannaSupply Co., LLC"
type input "Primary Cultivator DBA Name"
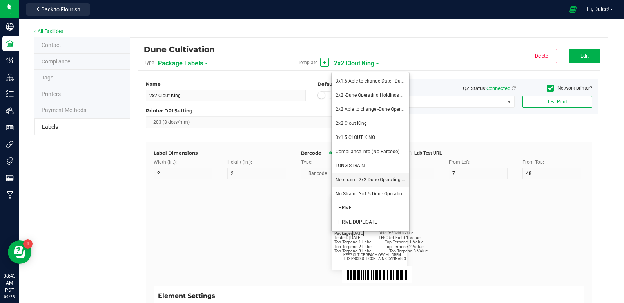
type input "Acme CannaSupply"
type input "Primary Cultivator License"
type input "SP394729402"
type input "Primary Manufacturer Legal Name"
type input "Acme CannaSupply Co., LLC"
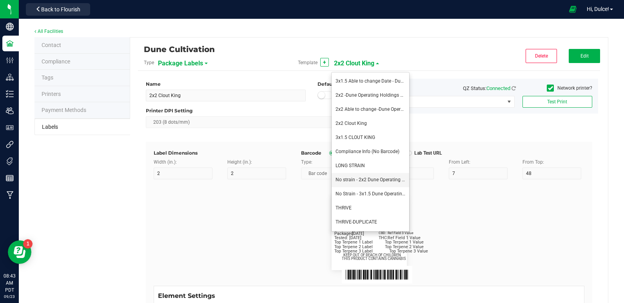
type input "Primary Manufacturer DBA Name"
type input "Acme CannaSupply"
type input "Primary Manufacturer License"
type input "SP394729402"
type input "Primary Packager Legal Name"
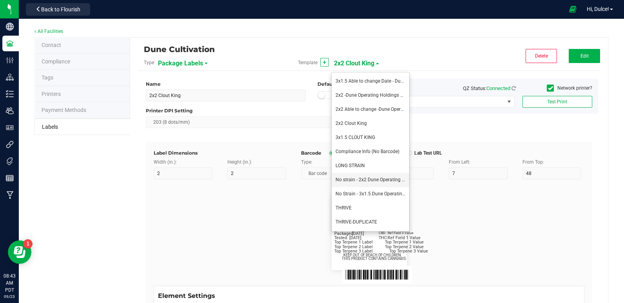
type input "Acme CannaSupply Co., LLC"
type input "Primary Packager DBA Name"
type input "Acme CannaSupply"
type input "Primary Packager License"
type input "SP394729402"
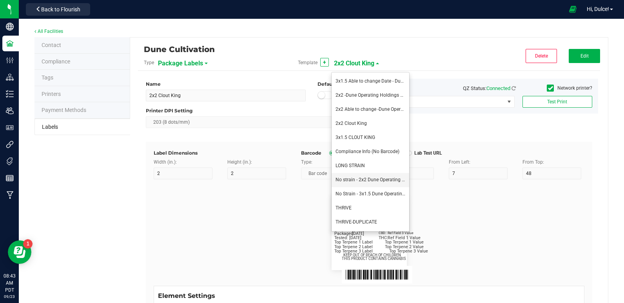
type input "Destination Name"
type input "Destination Alias"
type input "Destination License Number"
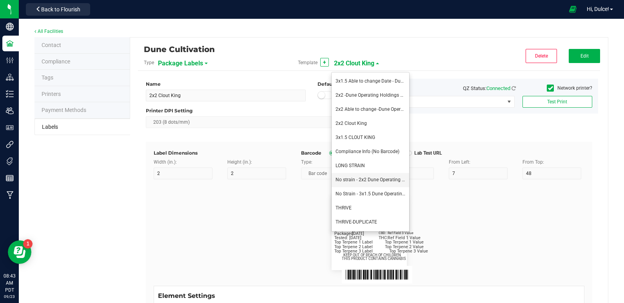
type input "420-FPHE7883"
type input "Destination License Expiration"
type input "[DATE]"
type input "Destination Local License Number"
type input "420-FKJNAHF33"
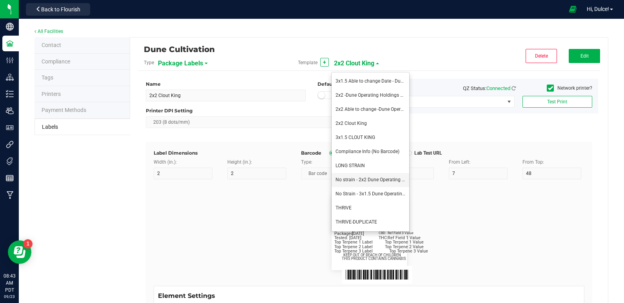
type input "Testing Lab"
type input "25"
type input "AllCannaTests"
type input "Lab License"
type input "098492498234"
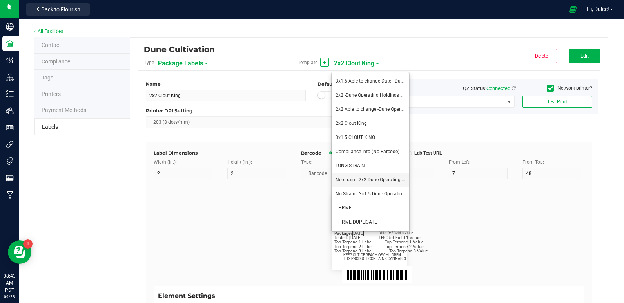
type input "Lab Test ID"
type input "87287425"
type input "Lab Test URL"
type input "[DOMAIN_NAME][URL]"
type input "Lab Test Lot Number"
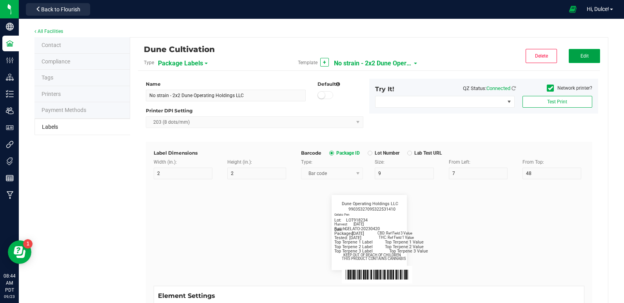
click at [580, 55] on span "Edit" at bounding box center [584, 55] width 8 height 5
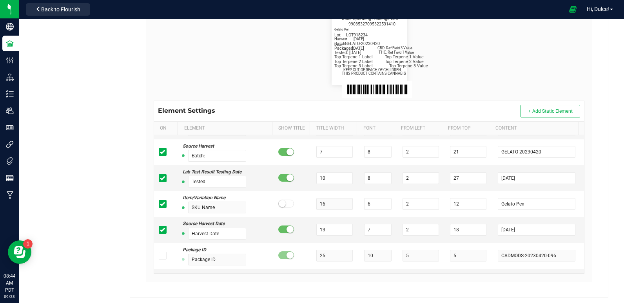
scroll to position [186, 0]
click at [518, 228] on input "[DATE]" at bounding box center [535, 230] width 77 height 12
click at [162, 230] on icon at bounding box center [162, 230] width 5 height 0
click at [0, 0] on input "checkbox" at bounding box center [0, 0] width 0 height 0
click at [548, 111] on span "+ Add Static Element" at bounding box center [550, 110] width 44 height 5
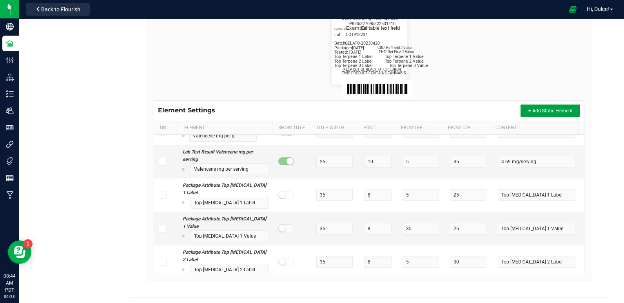
scroll to position [6657, 0]
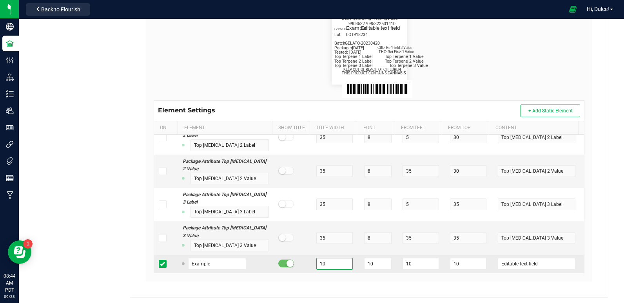
click at [320, 261] on input "10" at bounding box center [334, 264] width 36 height 12
click at [364, 262] on input "10" at bounding box center [377, 264] width 27 height 12
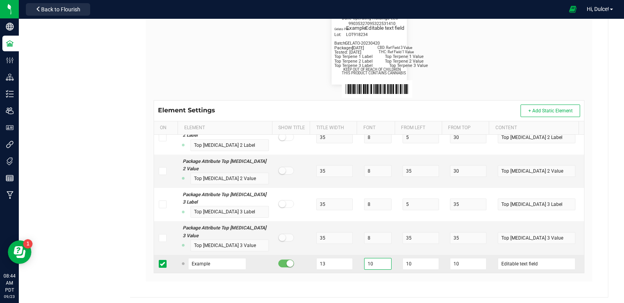
click at [364, 262] on input "10" at bounding box center [377, 264] width 27 height 12
click at [406, 266] on input "10" at bounding box center [420, 264] width 36 height 12
drag, startPoint x: 406, startPoint y: 266, endPoint x: 401, endPoint y: 264, distance: 4.7
click at [402, 264] on input "10" at bounding box center [420, 264] width 36 height 12
click at [402, 261] on input "10" at bounding box center [420, 264] width 36 height 12
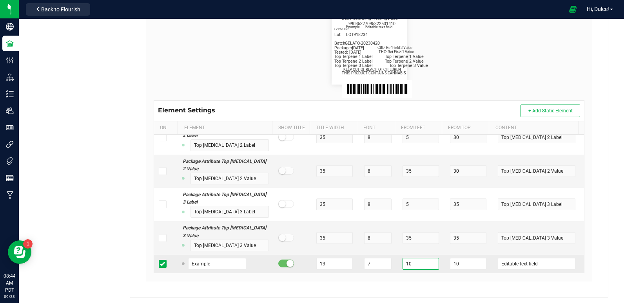
click at [402, 261] on input "10" at bounding box center [420, 264] width 36 height 12
click at [450, 266] on input "10" at bounding box center [468, 264] width 36 height 12
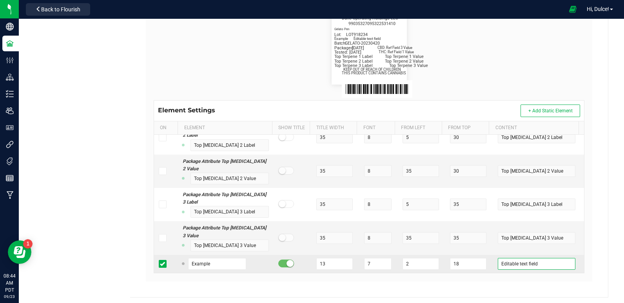
click at [497, 264] on input "Editable text field" at bounding box center [535, 264] width 77 height 12
click at [206, 265] on input "Example" at bounding box center [217, 264] width 58 height 12
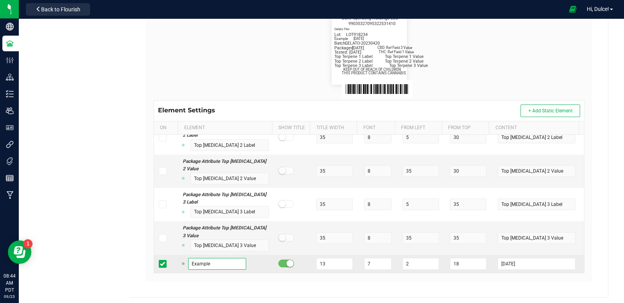
click at [206, 265] on input "Example" at bounding box center [217, 264] width 58 height 12
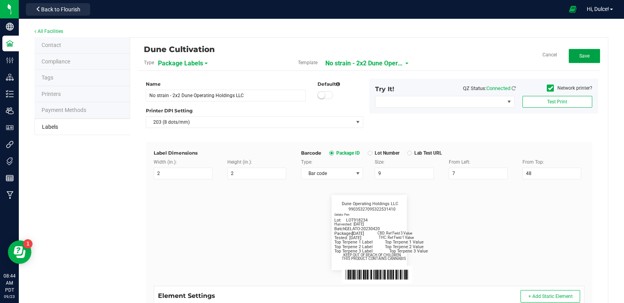
click at [579, 55] on span "Save" at bounding box center [584, 55] width 10 height 5
click at [389, 65] on span "No strain - 2x2 Dune Operating Holdings LLC" at bounding box center [373, 63] width 78 height 13
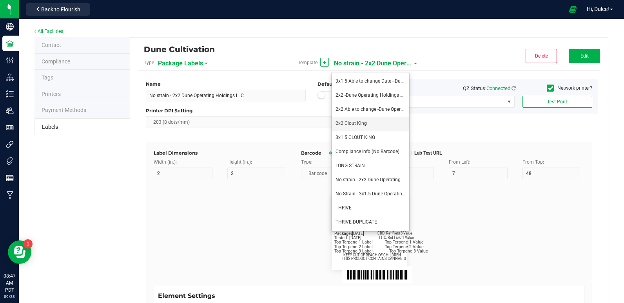
click at [363, 123] on span "2x2 Clout King" at bounding box center [350, 123] width 31 height 5
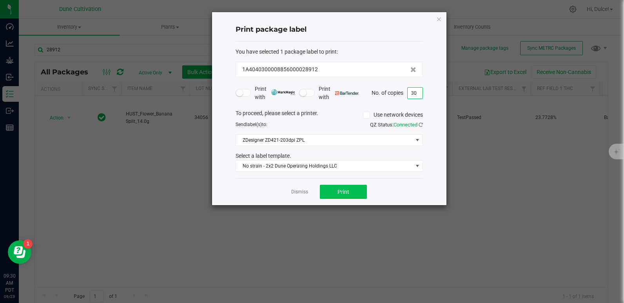
type input "30"
click at [339, 195] on span "Print" at bounding box center [343, 192] width 12 height 6
click at [441, 19] on icon "button" at bounding box center [438, 18] width 5 height 9
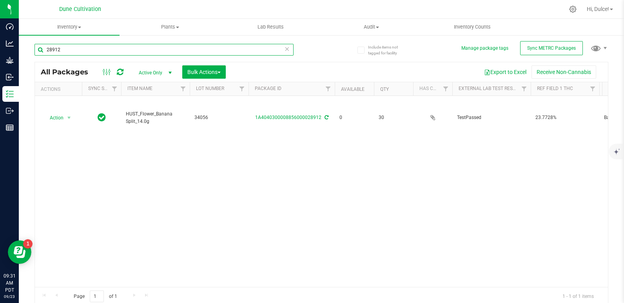
click at [154, 52] on input "28912" at bounding box center [163, 50] width 259 height 12
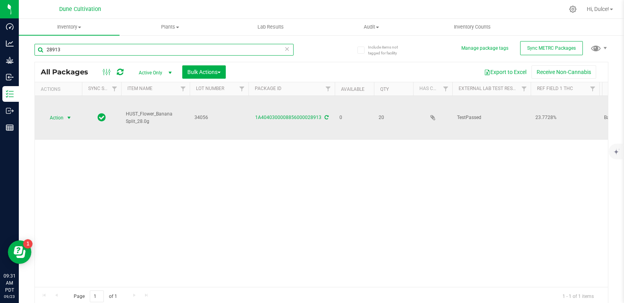
type input "28913"
click at [52, 116] on span "Action" at bounding box center [53, 117] width 21 height 11
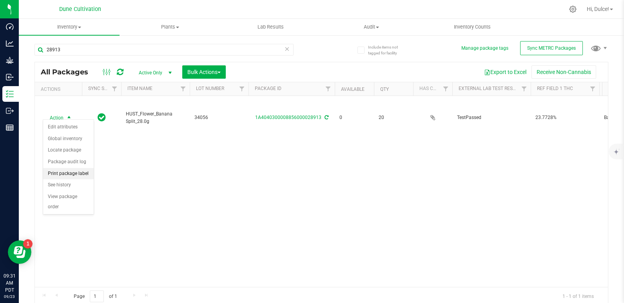
click at [64, 171] on li "Print package label" at bounding box center [68, 174] width 51 height 12
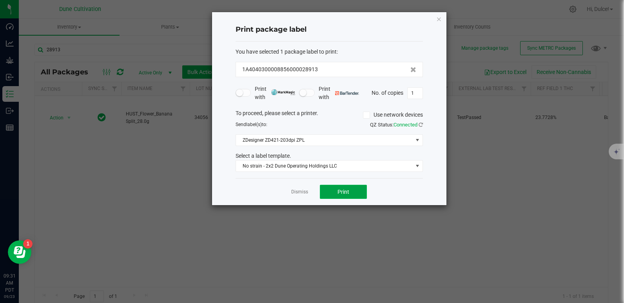
click at [334, 189] on button "Print" at bounding box center [343, 192] width 47 height 14
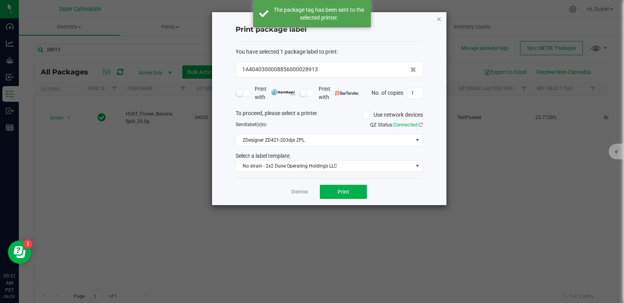
click at [438, 21] on icon "button" at bounding box center [438, 18] width 5 height 9
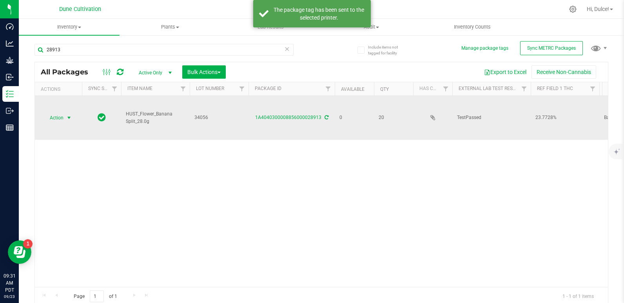
click at [58, 115] on span "Action" at bounding box center [53, 117] width 21 height 11
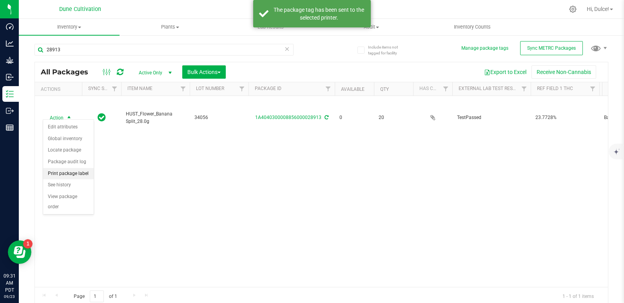
click at [78, 172] on li "Print package label" at bounding box center [68, 174] width 51 height 12
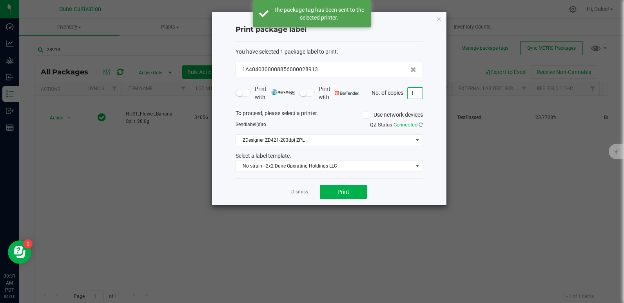
click at [416, 91] on input "1" at bounding box center [414, 93] width 15 height 11
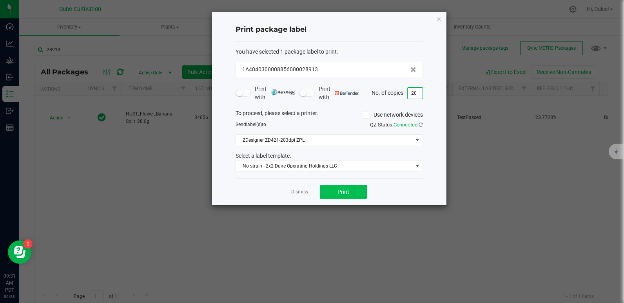
type input "20"
click at [344, 191] on span "Print" at bounding box center [343, 192] width 12 height 6
click at [436, 18] on icon "button" at bounding box center [438, 18] width 5 height 9
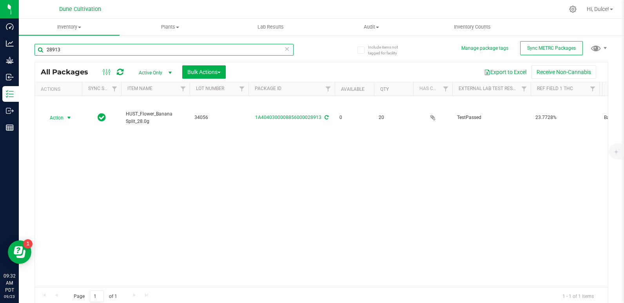
click at [145, 46] on input "28913" at bounding box center [163, 50] width 259 height 12
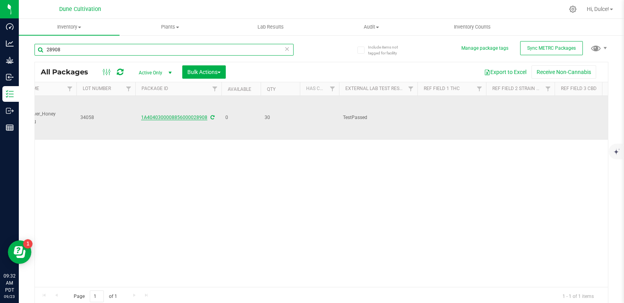
scroll to position [0, 114]
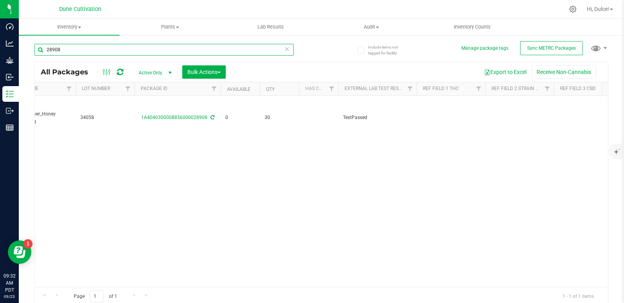
type input "28908"
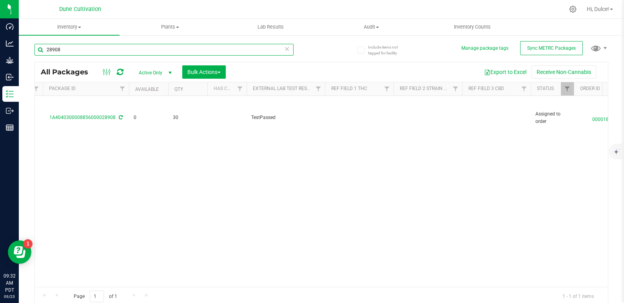
scroll to position [0, 206]
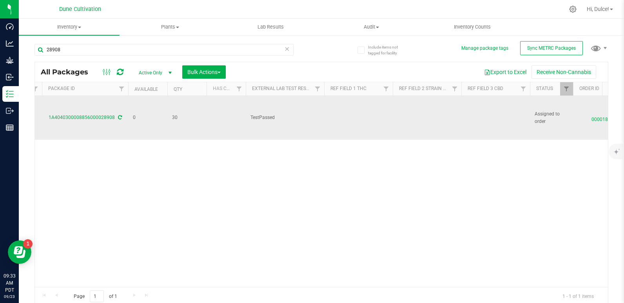
click at [475, 116] on td at bounding box center [495, 118] width 69 height 44
type input "0.0424%"
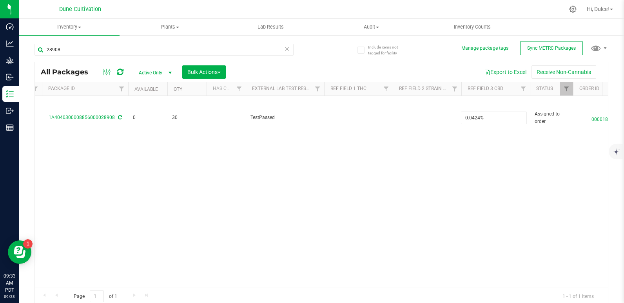
click at [406, 165] on div "All Packages Active Only Active Only Lab Samples Locked All External Internal B…" at bounding box center [320, 184] width 573 height 244
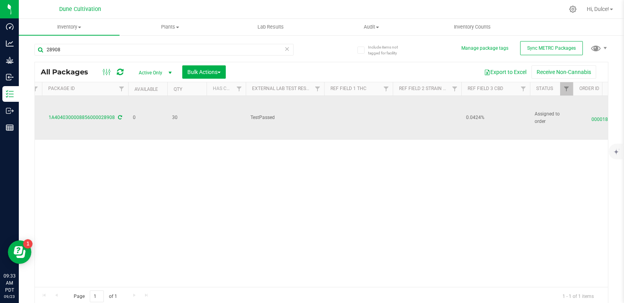
click at [333, 110] on td at bounding box center [358, 118] width 69 height 44
type input "Total THC 22.0623%"
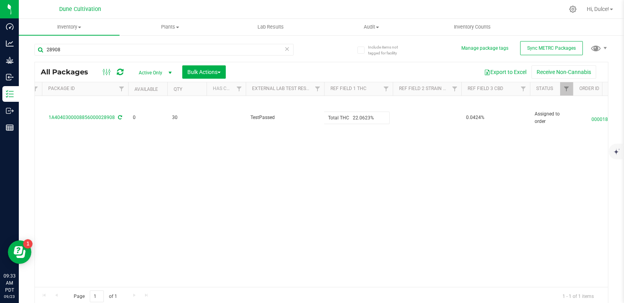
click at [303, 161] on div "All Packages Active Only Active Only Lab Samples Locked All External Internal B…" at bounding box center [320, 184] width 573 height 244
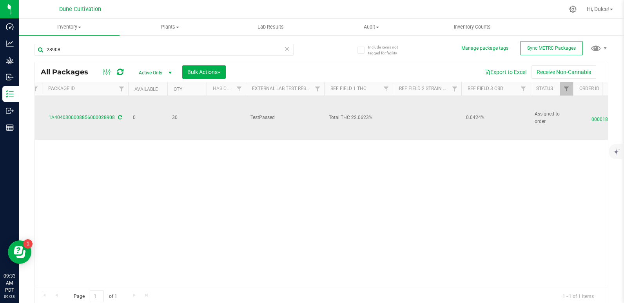
click at [342, 114] on span "Total THC 22.0623%" at bounding box center [358, 117] width 59 height 7
drag, startPoint x: 353, startPoint y: 113, endPoint x: 241, endPoint y: 117, distance: 112.1
type input "22.0623%"
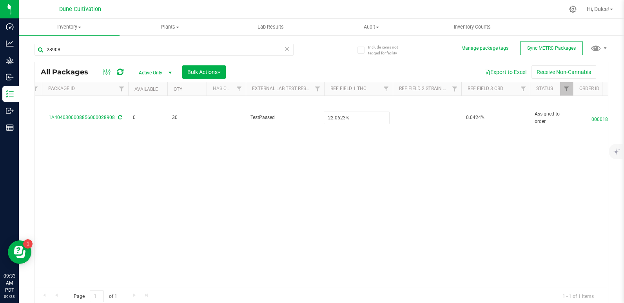
click at [236, 163] on div "All Packages Active Only Active Only Lab Samples Locked All External Internal B…" at bounding box center [320, 184] width 573 height 244
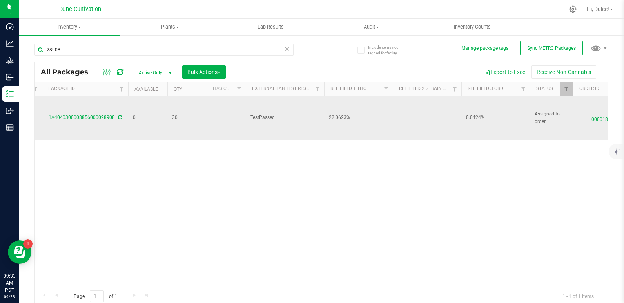
scroll to position [0, 0]
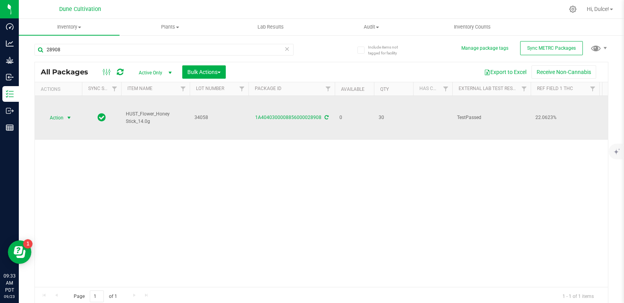
click at [59, 115] on span "Action" at bounding box center [53, 117] width 21 height 11
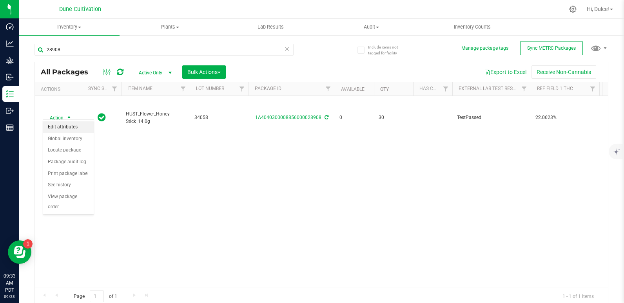
click at [67, 125] on li "Edit attributes" at bounding box center [68, 127] width 51 height 12
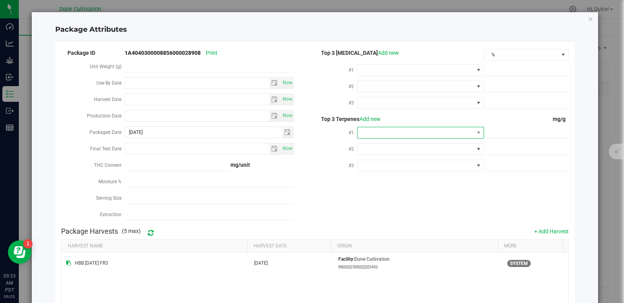
click at [391, 130] on span at bounding box center [415, 132] width 116 height 11
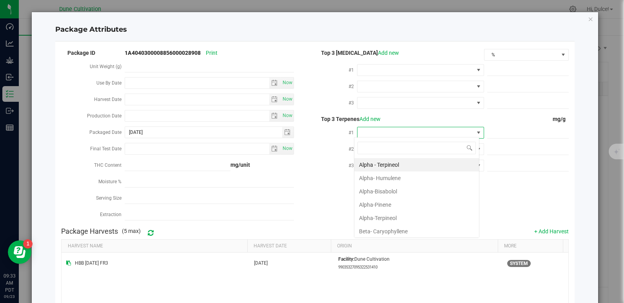
scroll to position [12, 125]
click at [383, 228] on li "Beta- Caryophyllene" at bounding box center [416, 231] width 125 height 13
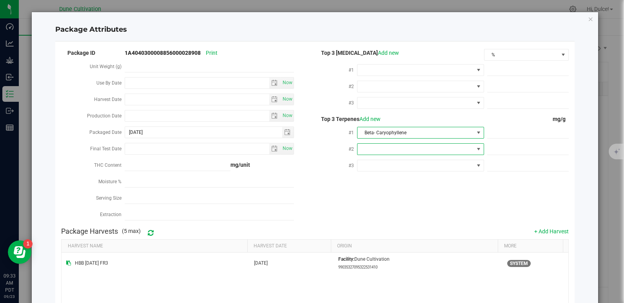
click at [391, 145] on span at bounding box center [415, 149] width 116 height 11
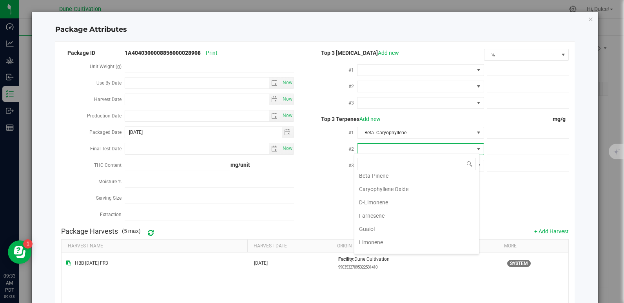
scroll to position [112, 0]
click at [380, 199] on li "D-Limonene" at bounding box center [416, 201] width 125 height 13
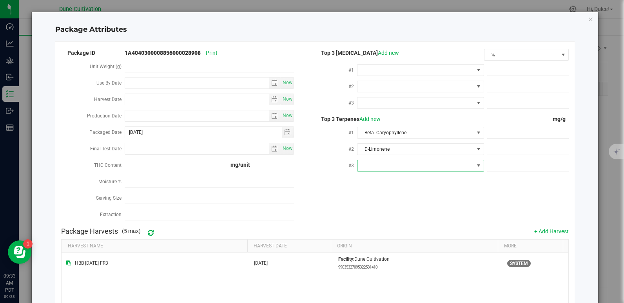
click at [388, 162] on span at bounding box center [415, 165] width 116 height 11
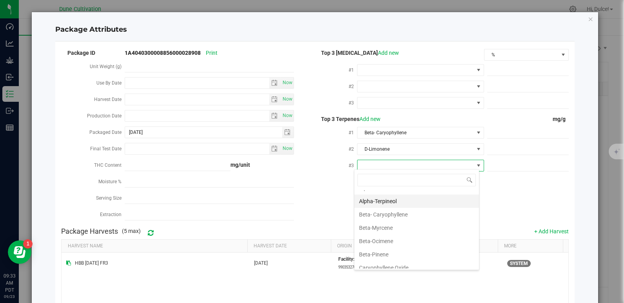
scroll to position [50, 0]
click at [382, 230] on li "Beta-Myrcene" at bounding box center [416, 227] width 125 height 13
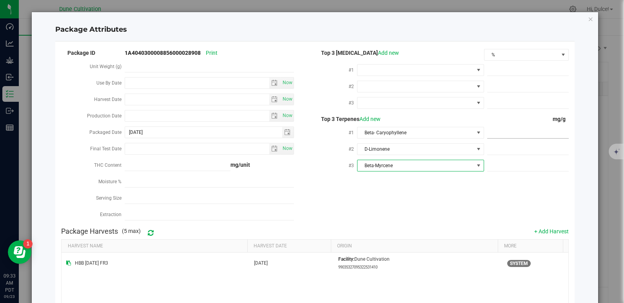
click at [496, 136] on span at bounding box center [527, 132] width 81 height 11
paste input "1.548"
type input "1.548"
type input "1.5480"
click at [494, 148] on span at bounding box center [527, 149] width 81 height 11
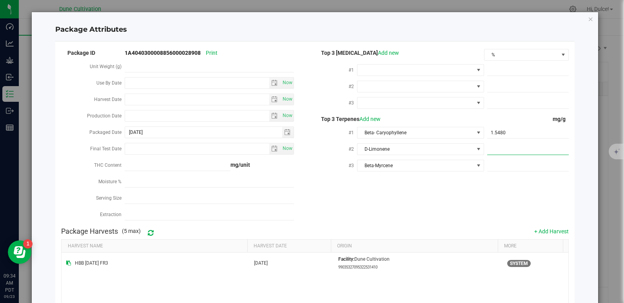
paste input "1.382"
type input "1.382"
type input "1.3820"
click at [421, 184] on div "Package ID 1A4040300008856000028908 Print Unit Weight (g) Use By Date Now Harve…" at bounding box center [314, 136] width 507 height 176
click at [495, 160] on span at bounding box center [527, 165] width 81 height 11
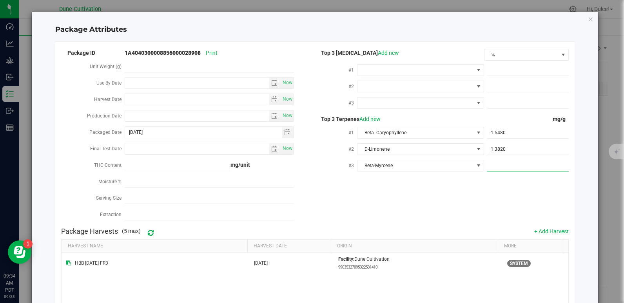
paste input "1.378"
type input "1.378"
type input "1.3780"
click at [426, 240] on th "Origin" at bounding box center [414, 246] width 167 height 13
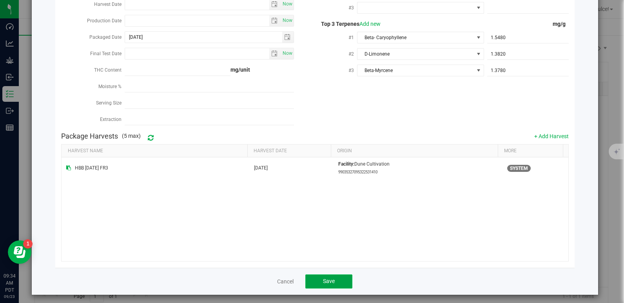
click at [329, 275] on button "Save" at bounding box center [328, 282] width 47 height 14
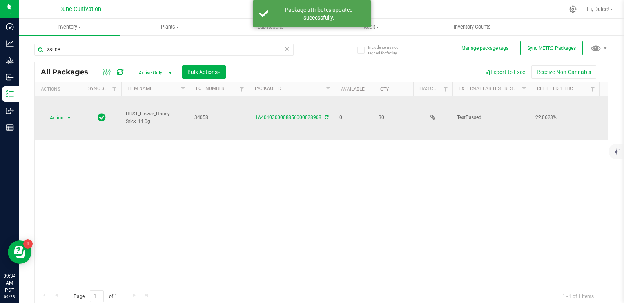
click at [56, 116] on span "Action" at bounding box center [53, 117] width 21 height 11
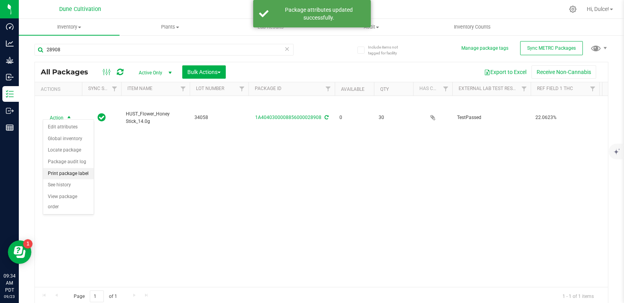
click at [66, 170] on li "Print package label" at bounding box center [68, 174] width 51 height 12
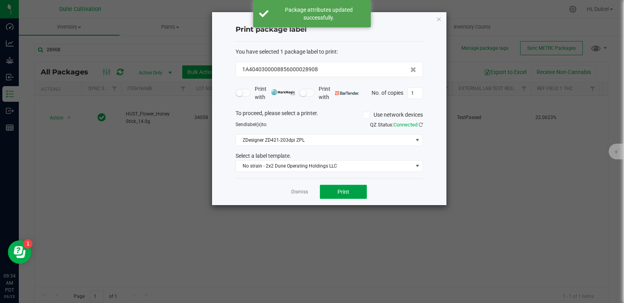
click at [351, 195] on button "Print" at bounding box center [343, 192] width 47 height 14
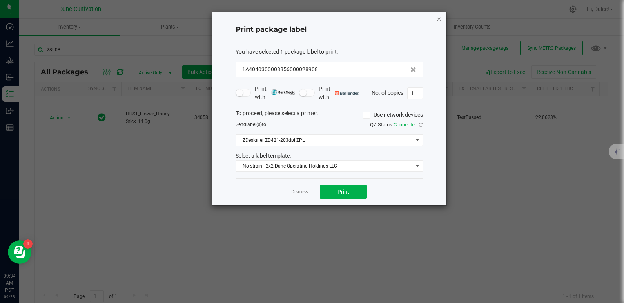
click at [439, 21] on icon "button" at bounding box center [438, 18] width 5 height 9
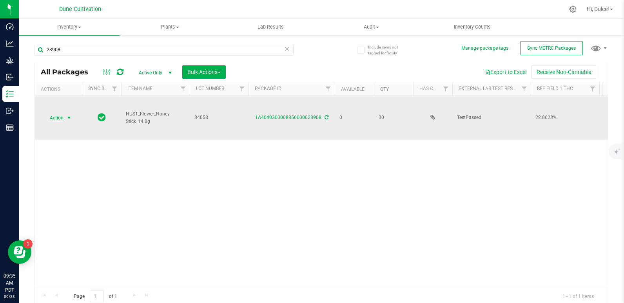
click at [67, 115] on span "select" at bounding box center [69, 118] width 6 height 6
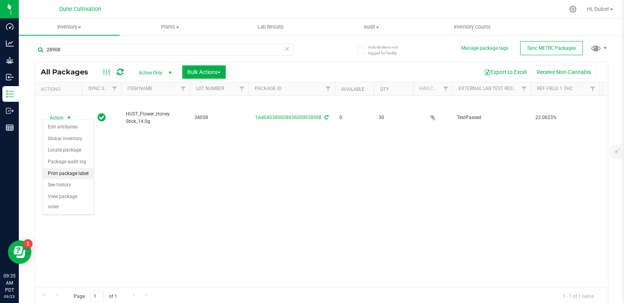
click at [82, 174] on li "Print package label" at bounding box center [68, 174] width 51 height 12
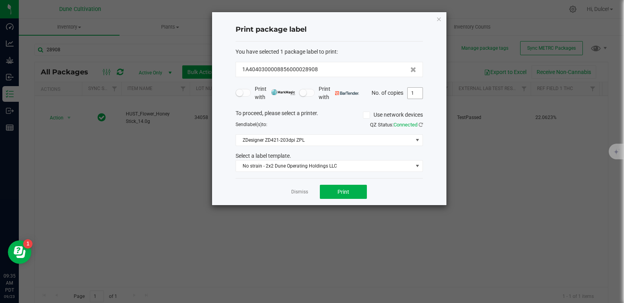
click at [417, 93] on input "1" at bounding box center [414, 93] width 15 height 11
type input "30"
click at [343, 193] on span "Print" at bounding box center [343, 192] width 12 height 6
click at [438, 16] on icon "button" at bounding box center [438, 18] width 5 height 9
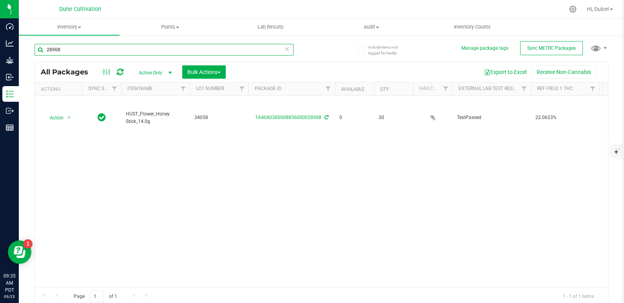
click at [75, 49] on input "28908" at bounding box center [163, 50] width 259 height 12
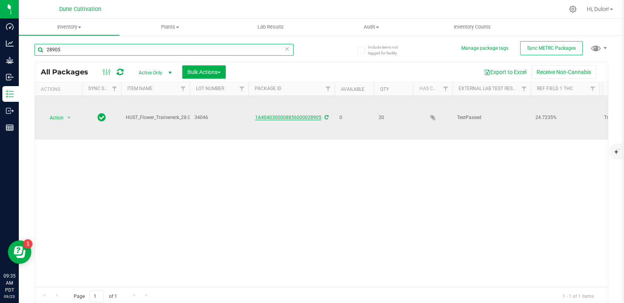
type input "28905"
click at [285, 115] on link "1A4040300008856000028905" at bounding box center [288, 117] width 66 height 5
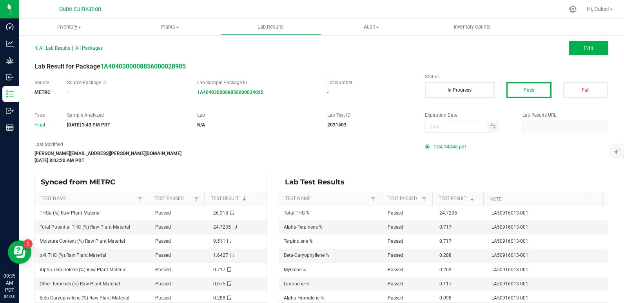
click at [439, 146] on span "COA 34046.pdf" at bounding box center [449, 147] width 33 height 12
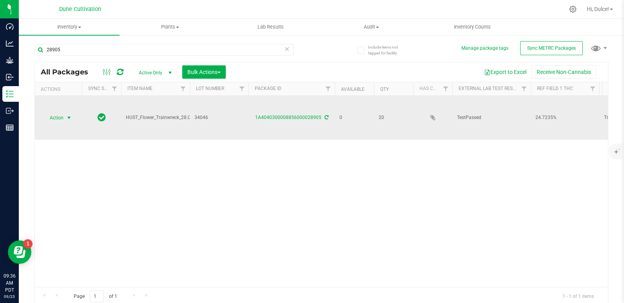
click at [51, 113] on span "Action" at bounding box center [53, 117] width 21 height 11
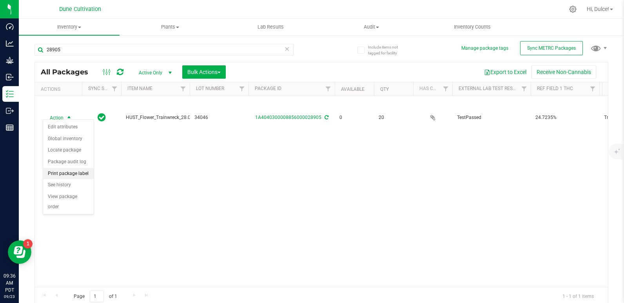
click at [79, 176] on li "Print package label" at bounding box center [68, 174] width 51 height 12
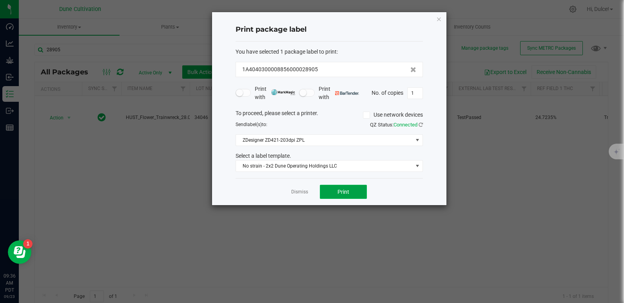
click at [360, 194] on button "Print" at bounding box center [343, 192] width 47 height 14
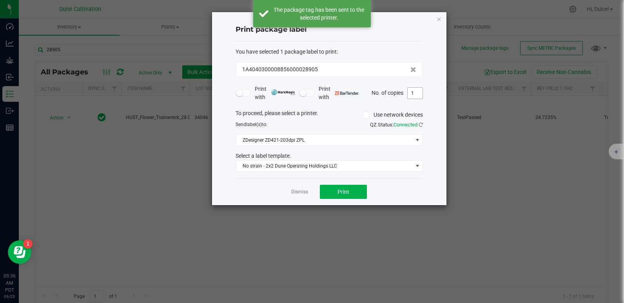
click at [418, 96] on input "1" at bounding box center [414, 93] width 15 height 11
type input "20"
click at [335, 193] on button "Print" at bounding box center [343, 192] width 47 height 14
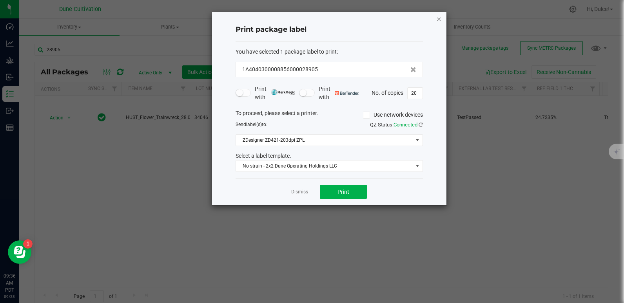
click at [439, 20] on icon "button" at bounding box center [438, 18] width 5 height 9
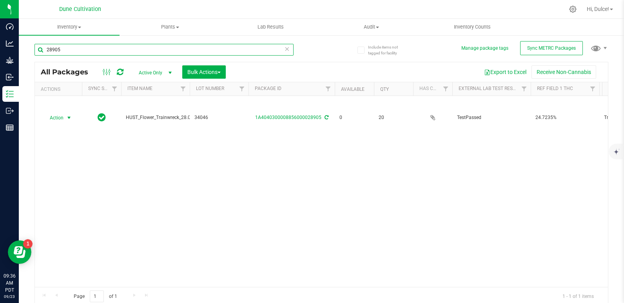
click at [220, 54] on input "28905" at bounding box center [163, 50] width 259 height 12
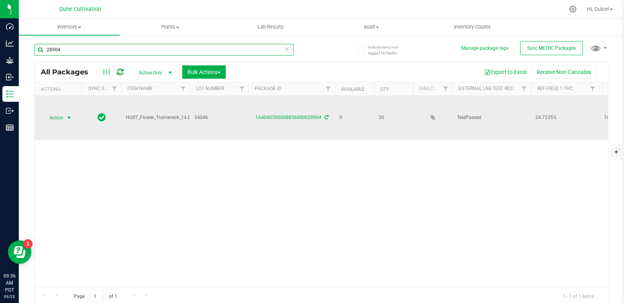
type input "28904"
click at [55, 112] on span "Action" at bounding box center [53, 117] width 21 height 11
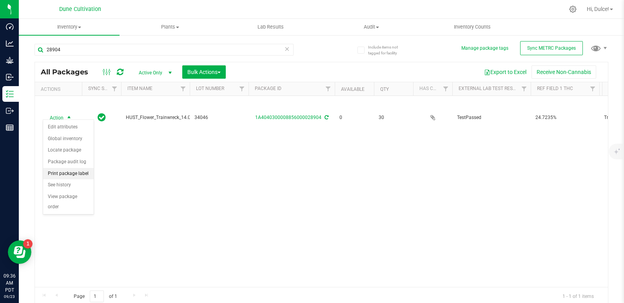
click at [80, 176] on li "Print package label" at bounding box center [68, 174] width 51 height 12
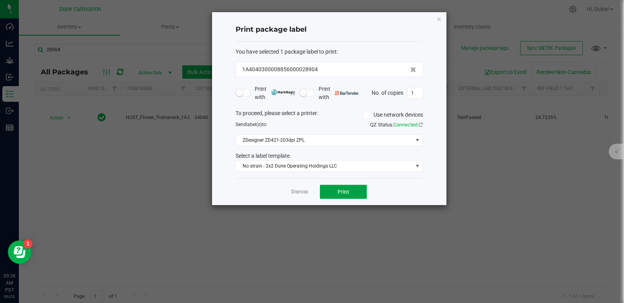
click at [353, 188] on button "Print" at bounding box center [343, 192] width 47 height 14
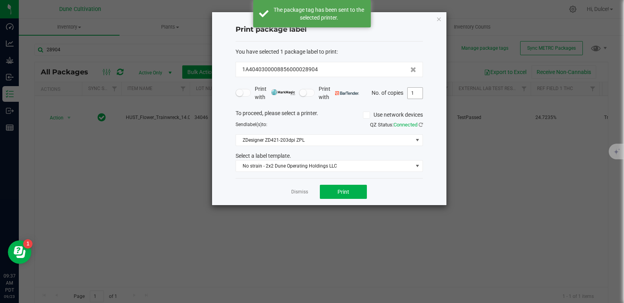
click at [419, 92] on input "1" at bounding box center [414, 93] width 15 height 11
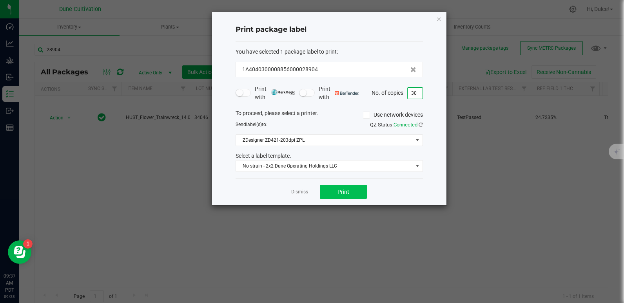
type input "30"
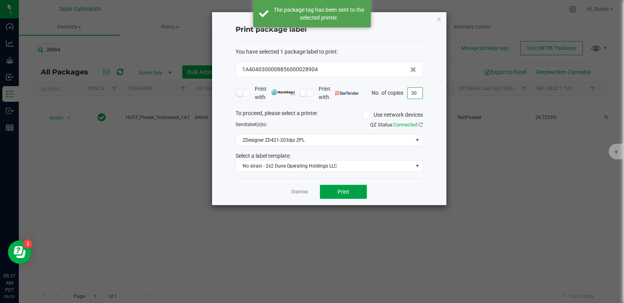
click at [348, 191] on span "Print" at bounding box center [343, 192] width 12 height 6
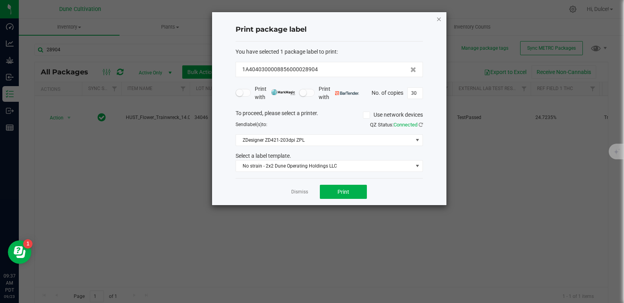
click at [439, 22] on icon "button" at bounding box center [438, 18] width 5 height 9
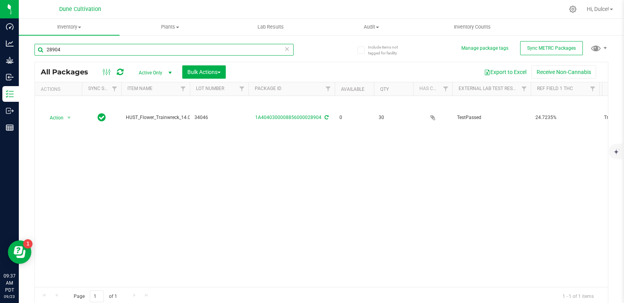
click at [233, 48] on input "28904" at bounding box center [163, 50] width 259 height 12
click at [286, 48] on icon at bounding box center [286, 48] width 5 height 9
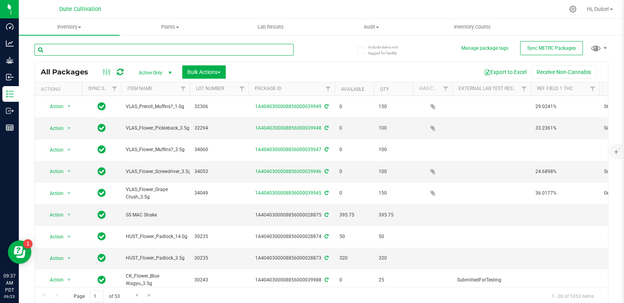
drag, startPoint x: 286, startPoint y: 48, endPoint x: 278, endPoint y: 48, distance: 7.8
click at [278, 48] on input "text" at bounding box center [163, 50] width 259 height 12
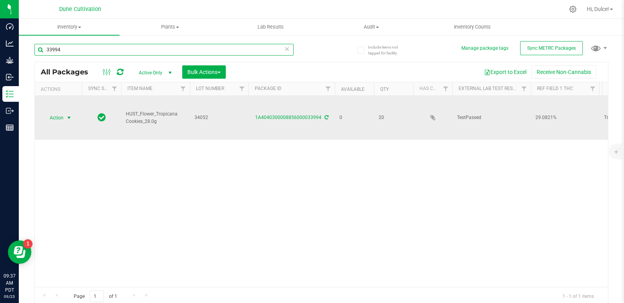
type input "33994"
click at [58, 113] on span "Action" at bounding box center [53, 117] width 21 height 11
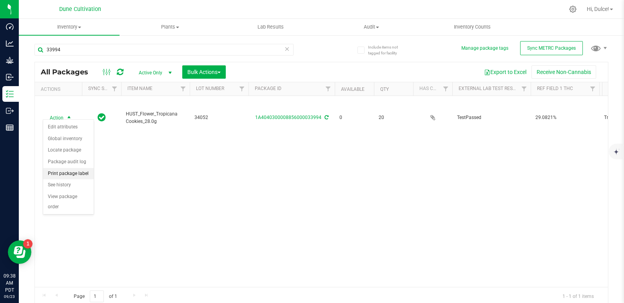
click at [67, 175] on li "Print package label" at bounding box center [68, 174] width 51 height 12
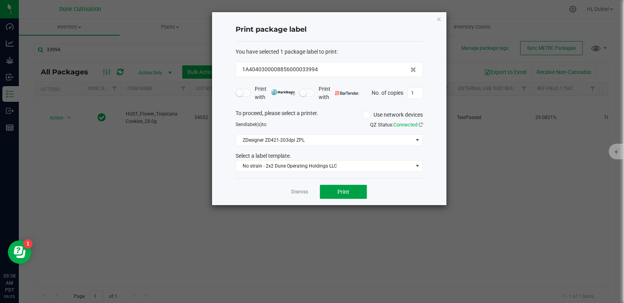
click at [336, 194] on button "Print" at bounding box center [343, 192] width 47 height 14
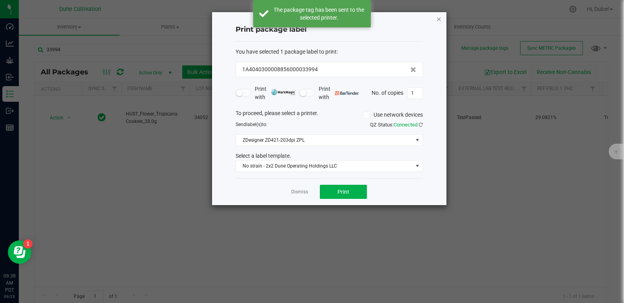
click at [440, 20] on icon "button" at bounding box center [438, 18] width 5 height 9
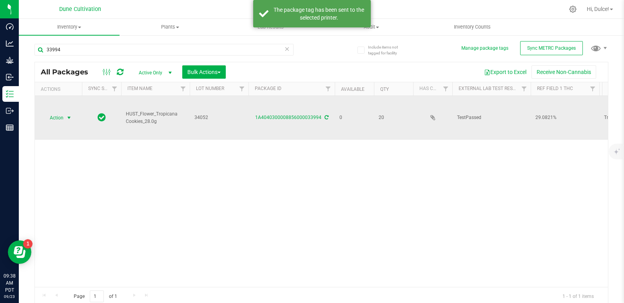
click at [54, 115] on span "Action" at bounding box center [53, 117] width 21 height 11
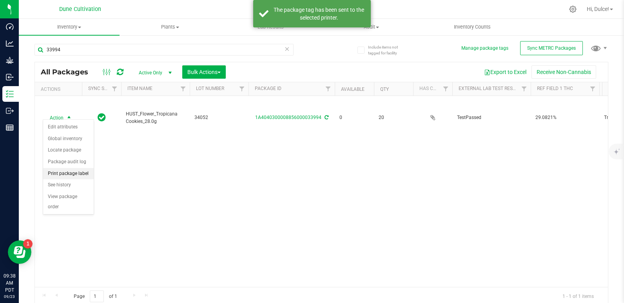
click at [76, 174] on li "Print package label" at bounding box center [68, 174] width 51 height 12
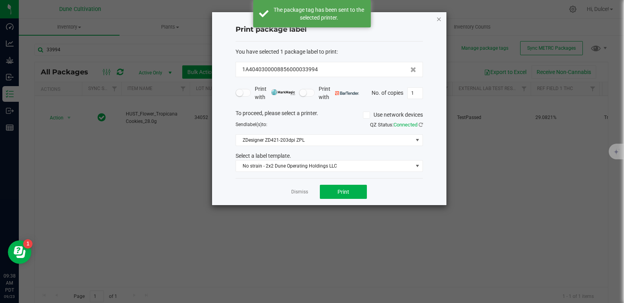
click at [437, 21] on icon "button" at bounding box center [438, 18] width 5 height 9
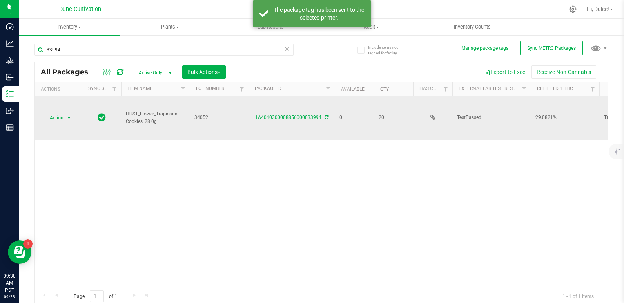
click at [273, 107] on td "1A4040300008856000033994" at bounding box center [291, 118] width 86 height 44
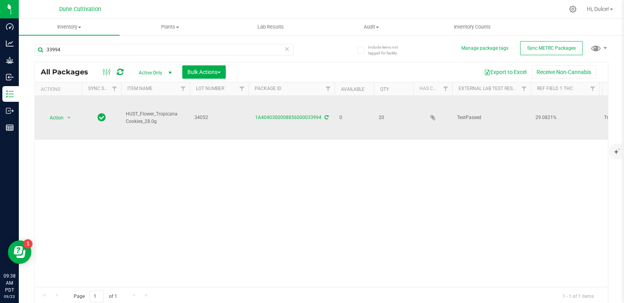
click at [273, 114] on div "1A4040300008856000033994" at bounding box center [291, 117] width 89 height 7
click at [273, 115] on link "1A4040300008856000033994" at bounding box center [288, 117] width 66 height 5
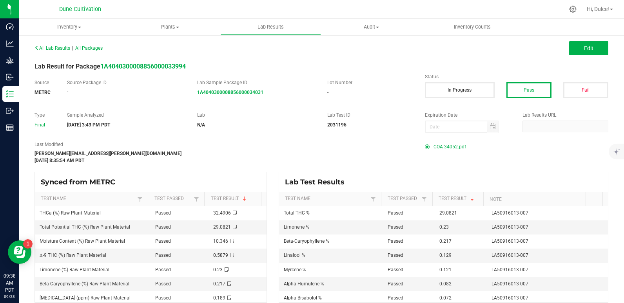
click at [454, 148] on span "COA 34052.pdf" at bounding box center [449, 147] width 33 height 12
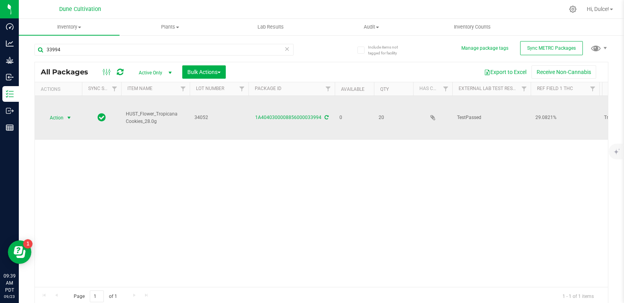
click at [55, 116] on span "Action" at bounding box center [53, 117] width 21 height 11
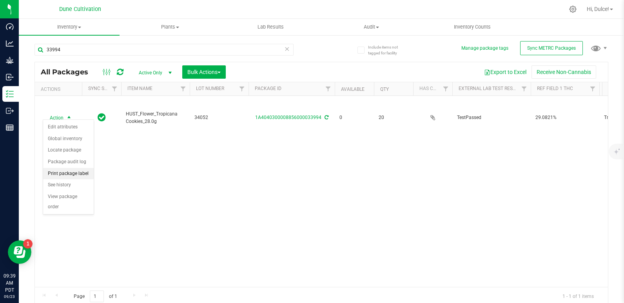
click at [72, 175] on li "Print package label" at bounding box center [68, 174] width 51 height 12
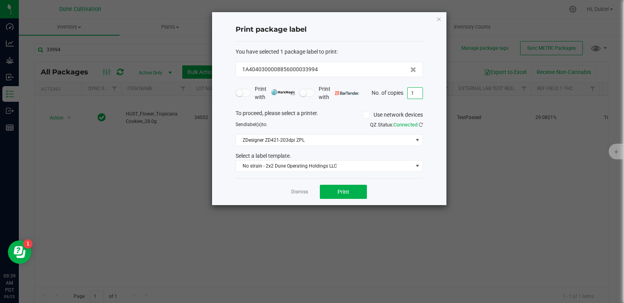
click at [414, 94] on input "1" at bounding box center [414, 93] width 15 height 11
type input "20"
click at [326, 201] on div "Dismiss Print" at bounding box center [328, 191] width 187 height 27
click at [332, 181] on div "Dismiss Print" at bounding box center [328, 191] width 187 height 27
click at [332, 187] on button "Print" at bounding box center [343, 192] width 47 height 14
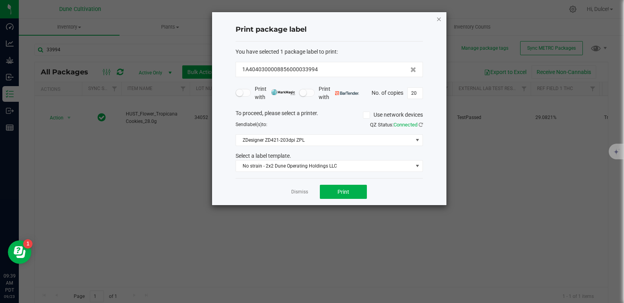
click at [438, 18] on icon "button" at bounding box center [438, 18] width 5 height 9
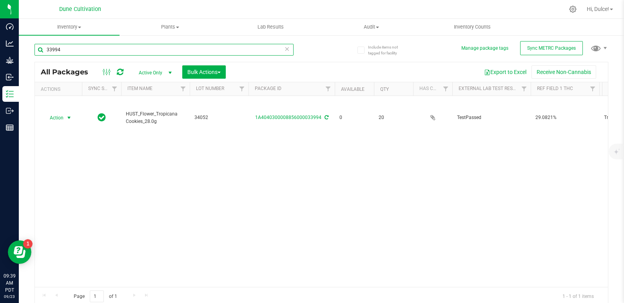
click at [192, 44] on input "33994" at bounding box center [163, 50] width 259 height 12
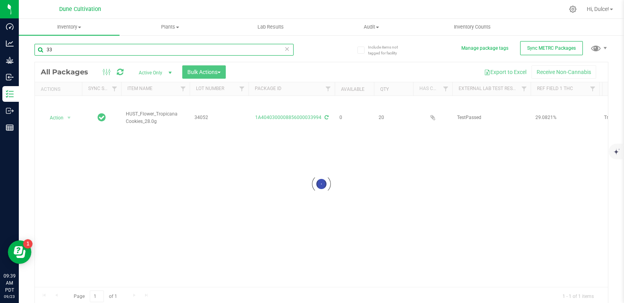
type input "3"
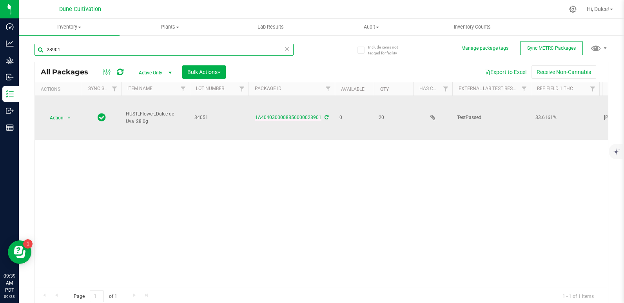
type input "28901"
click at [272, 115] on link "1A4040300008856000028901" at bounding box center [288, 117] width 66 height 5
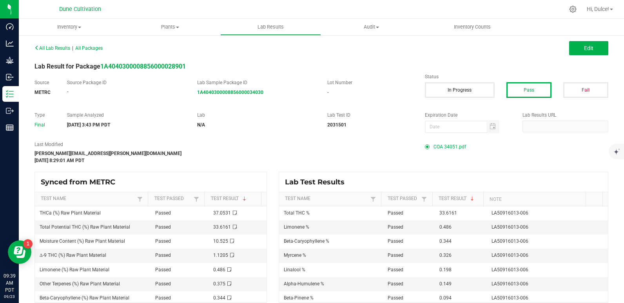
click at [433, 146] on span "COA 34051.pdf" at bounding box center [449, 147] width 33 height 12
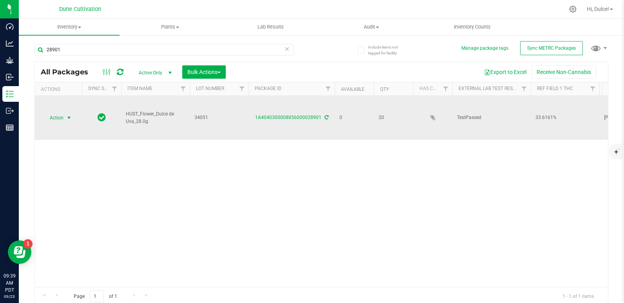
click at [59, 113] on span "Action" at bounding box center [53, 117] width 21 height 11
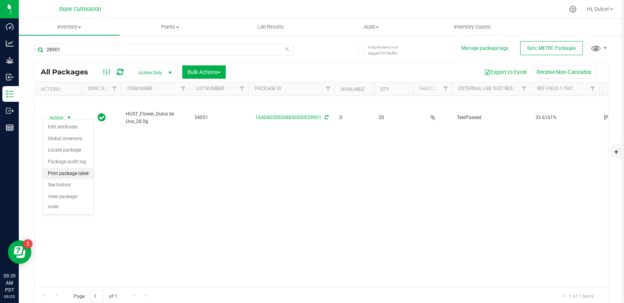
click at [63, 173] on li "Print package label" at bounding box center [68, 174] width 51 height 12
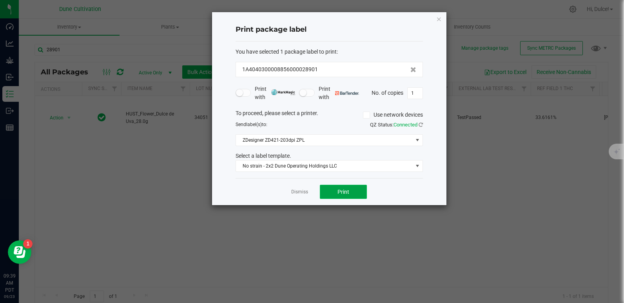
click at [351, 197] on button "Print" at bounding box center [343, 192] width 47 height 14
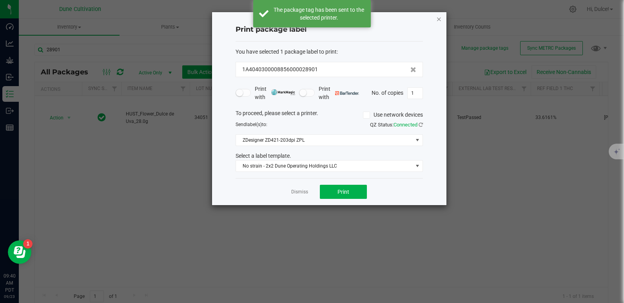
click at [440, 17] on icon "button" at bounding box center [438, 18] width 5 height 9
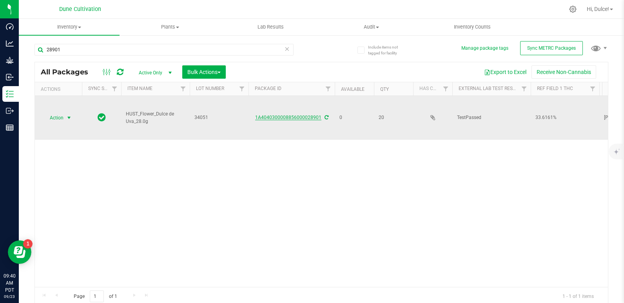
click at [276, 115] on link "1A4040300008856000028901" at bounding box center [288, 117] width 66 height 5
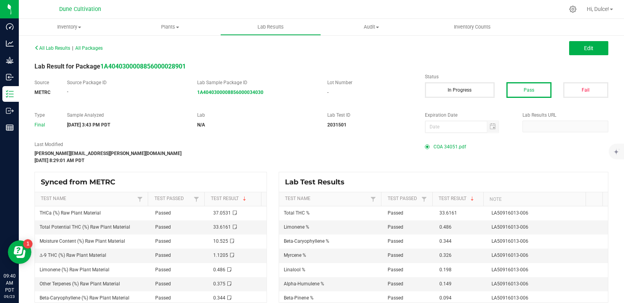
click at [451, 144] on span "COA 34051.pdf" at bounding box center [449, 147] width 33 height 12
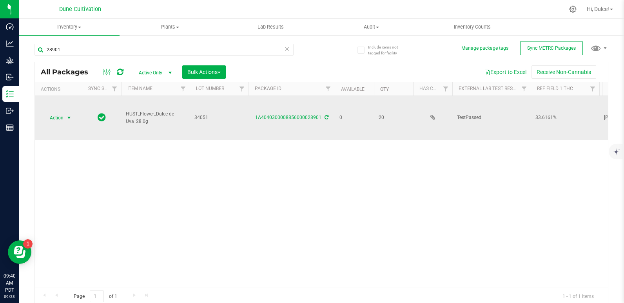
click at [52, 118] on span "Action" at bounding box center [53, 117] width 21 height 11
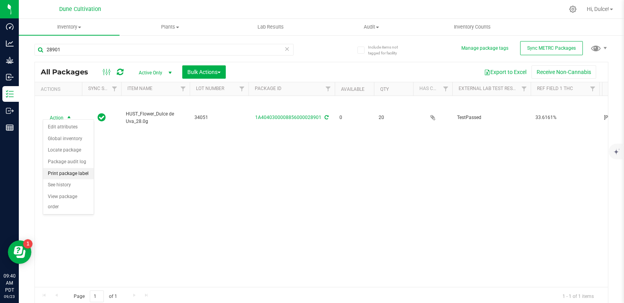
click at [65, 170] on li "Print package label" at bounding box center [68, 174] width 51 height 12
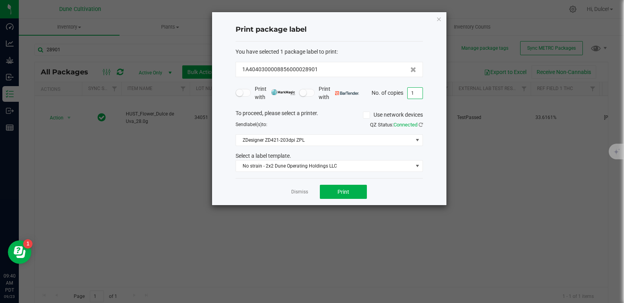
click at [411, 95] on input "1" at bounding box center [414, 93] width 15 height 11
type input "20"
click at [343, 187] on button "Print" at bounding box center [343, 192] width 47 height 14
click at [438, 20] on icon "button" at bounding box center [438, 18] width 5 height 9
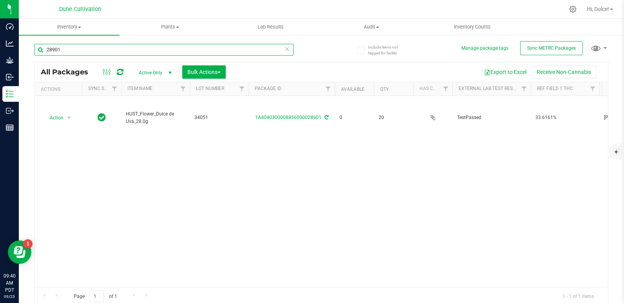
click at [186, 48] on input "28901" at bounding box center [163, 50] width 259 height 12
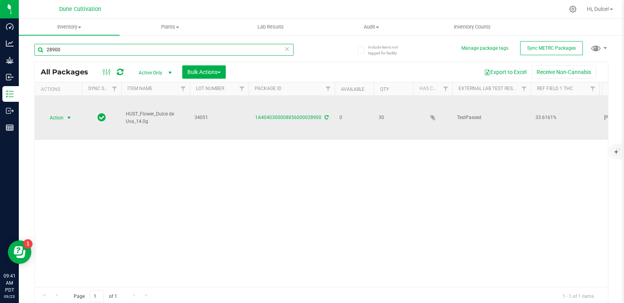
type input "28900"
click at [63, 112] on span "Action" at bounding box center [53, 117] width 21 height 11
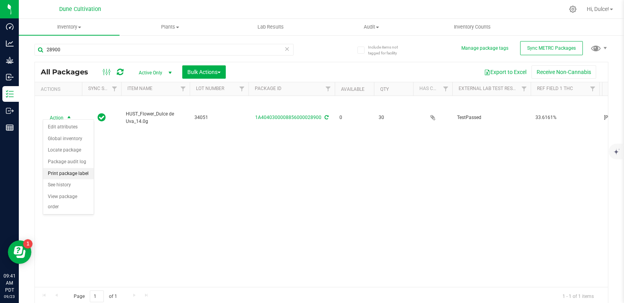
click at [79, 173] on li "Print package label" at bounding box center [68, 174] width 51 height 12
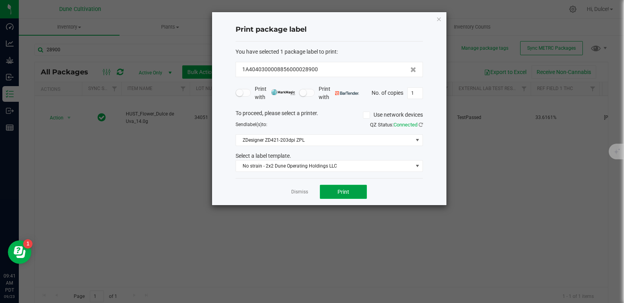
click at [340, 191] on span "Print" at bounding box center [343, 192] width 12 height 6
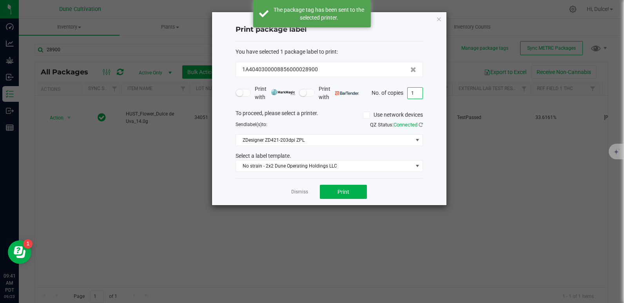
click at [418, 94] on input "1" at bounding box center [414, 93] width 15 height 11
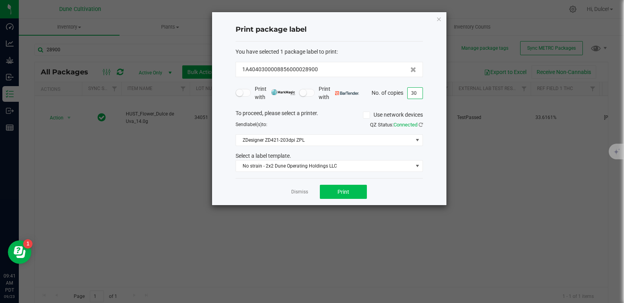
type input "30"
click at [345, 187] on button "Print" at bounding box center [343, 192] width 47 height 14
click at [436, 19] on icon "button" at bounding box center [438, 18] width 5 height 9
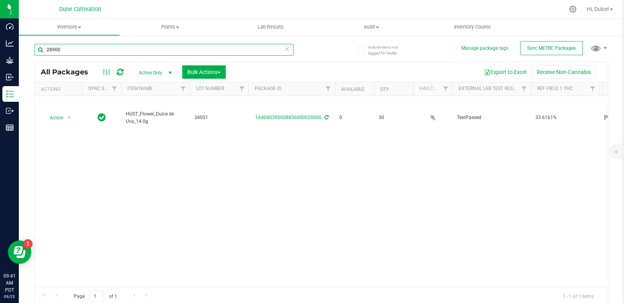
click at [231, 50] on input "28900" at bounding box center [163, 50] width 259 height 12
click at [284, 48] on icon at bounding box center [286, 48] width 5 height 9
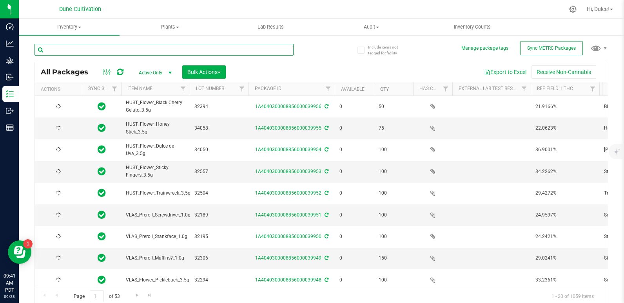
click at [267, 47] on input "text" at bounding box center [163, 50] width 259 height 12
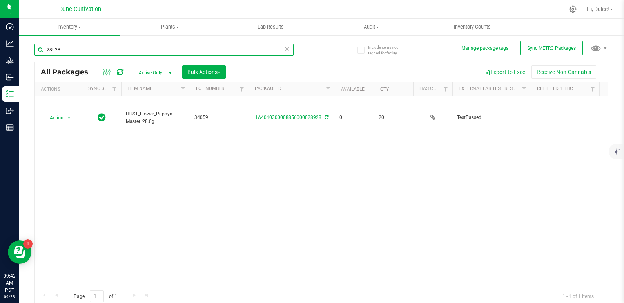
type input "28928"
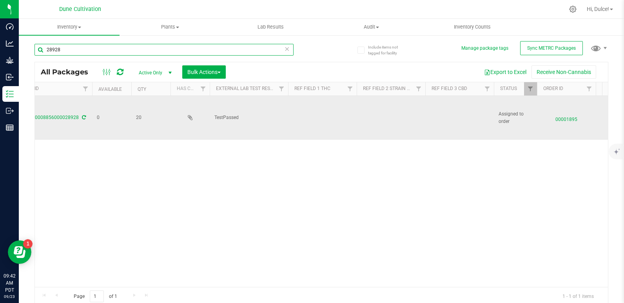
scroll to position [0, 265]
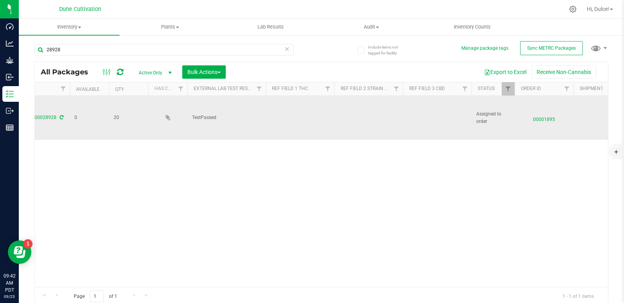
click at [425, 110] on td at bounding box center [437, 118] width 69 height 44
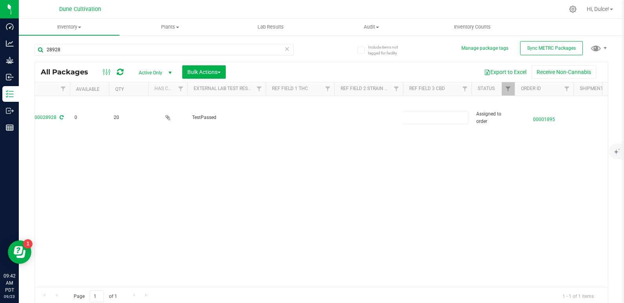
type input "0.0473%"
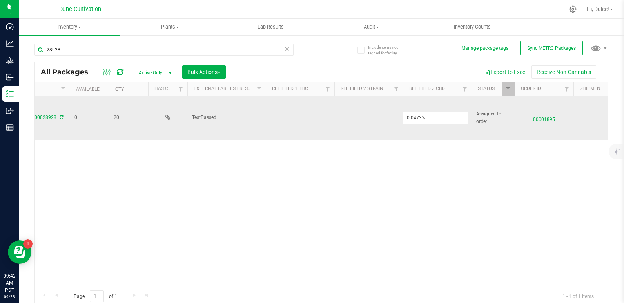
click at [363, 129] on div "All Packages Active Only Active Only Lab Samples Locked All External Internal B…" at bounding box center [320, 184] width 573 height 244
click at [286, 115] on td at bounding box center [300, 118] width 69 height 44
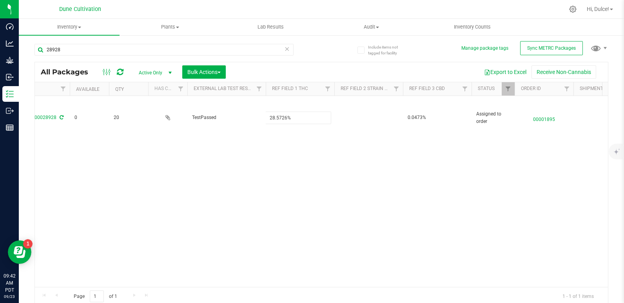
type input "28.5726%"
click at [263, 176] on div "All Packages Active Only Active Only Lab Samples Locked All External Internal B…" at bounding box center [320, 184] width 573 height 244
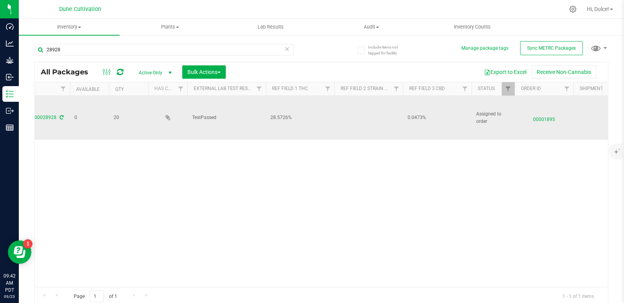
scroll to position [0, 0]
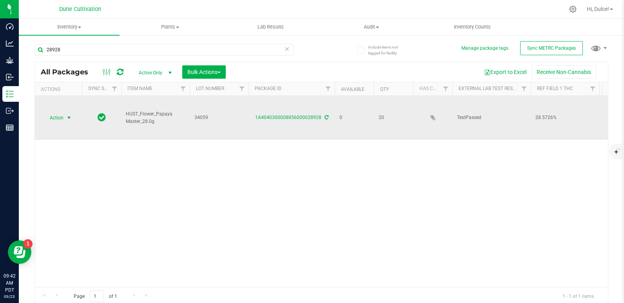
click at [48, 116] on span "Action" at bounding box center [53, 117] width 21 height 11
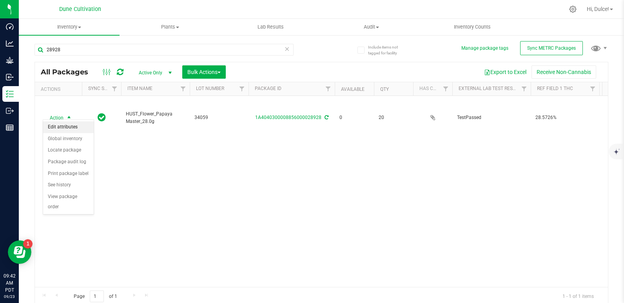
click at [54, 130] on li "Edit attributes" at bounding box center [68, 127] width 51 height 12
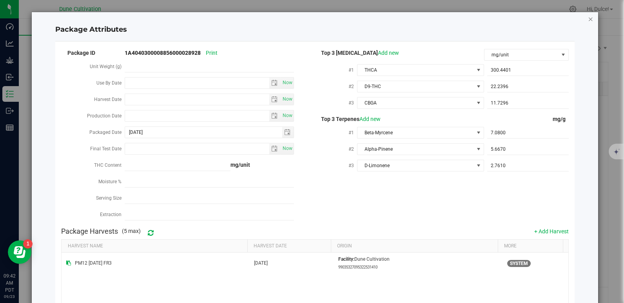
click at [588, 17] on icon "Close modal" at bounding box center [590, 18] width 5 height 9
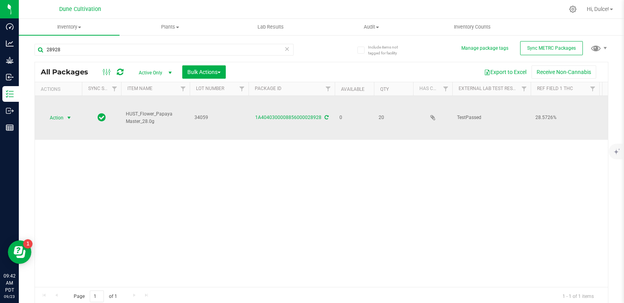
click at [60, 112] on span "Action" at bounding box center [53, 117] width 21 height 11
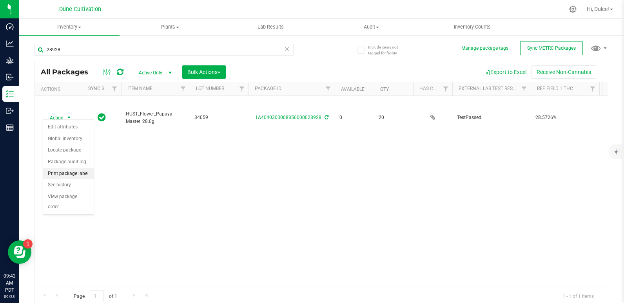
click at [67, 173] on li "Print package label" at bounding box center [68, 174] width 51 height 12
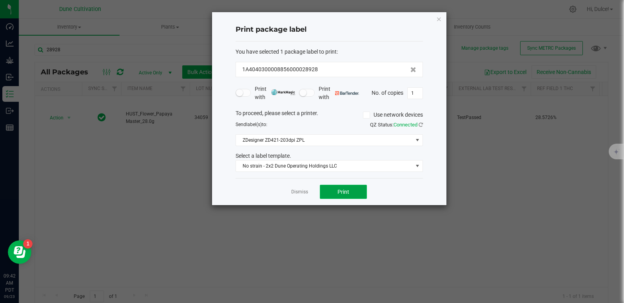
click at [351, 193] on button "Print" at bounding box center [343, 192] width 47 height 14
click at [440, 19] on icon "button" at bounding box center [438, 18] width 5 height 9
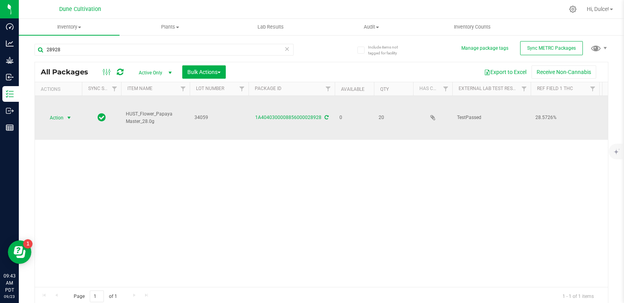
click at [54, 116] on span "Action" at bounding box center [53, 117] width 21 height 11
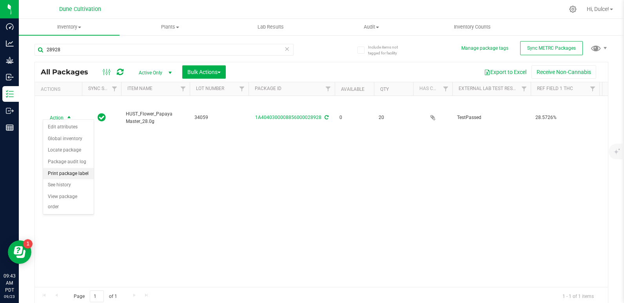
click at [65, 173] on li "Print package label" at bounding box center [68, 174] width 51 height 12
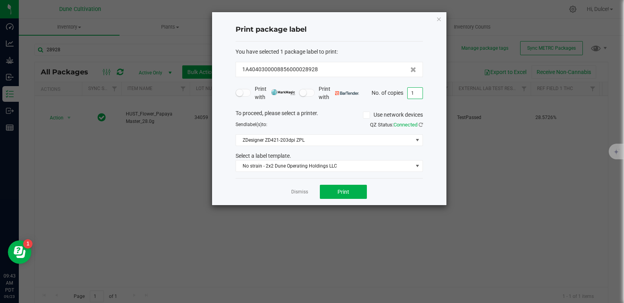
click at [418, 96] on input "1" at bounding box center [414, 93] width 15 height 11
type input "20"
click at [334, 193] on button "Print" at bounding box center [343, 192] width 47 height 14
click at [440, 20] on icon "button" at bounding box center [438, 18] width 5 height 9
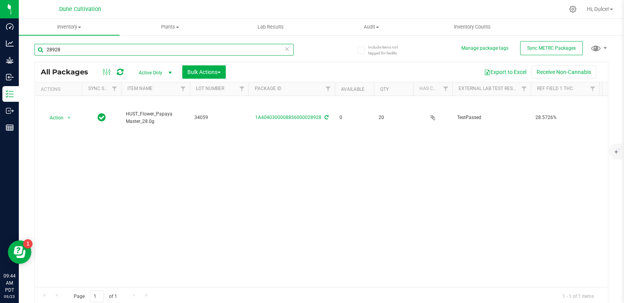
click at [139, 51] on input "28928" at bounding box center [163, 50] width 259 height 12
type input "2"
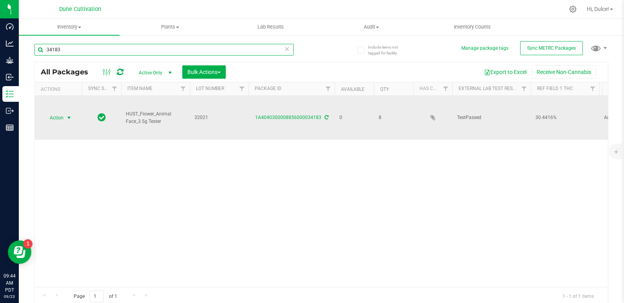
type input "34183"
click at [60, 118] on span "Action" at bounding box center [53, 117] width 21 height 11
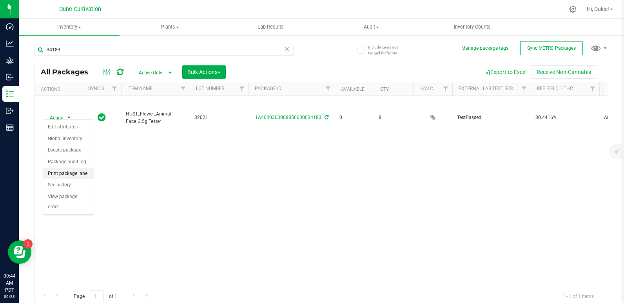
click at [60, 172] on li "Print package label" at bounding box center [68, 174] width 51 height 12
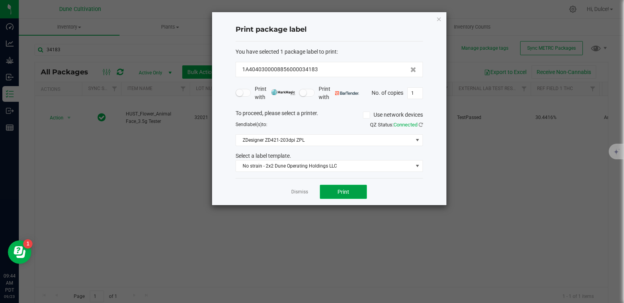
click at [334, 186] on button "Print" at bounding box center [343, 192] width 47 height 14
click at [343, 189] on span "Print" at bounding box center [343, 192] width 12 height 6
click at [441, 18] on icon "button" at bounding box center [438, 18] width 5 height 9
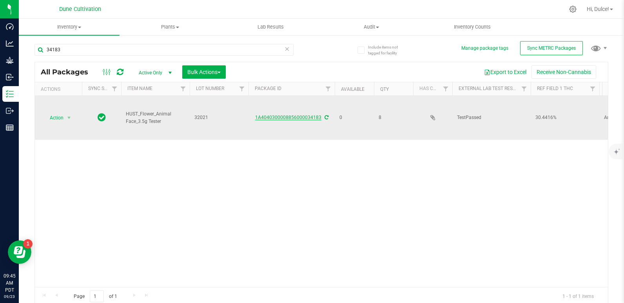
click at [304, 115] on link "1A4040300008856000034183" at bounding box center [288, 117] width 66 height 5
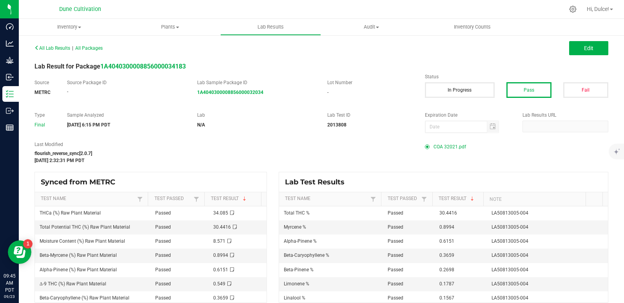
click at [445, 150] on span "COA 32021.pdf" at bounding box center [449, 147] width 33 height 12
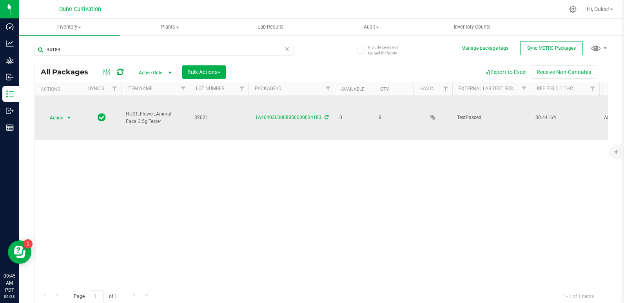
click at [56, 115] on span "Action" at bounding box center [53, 117] width 21 height 11
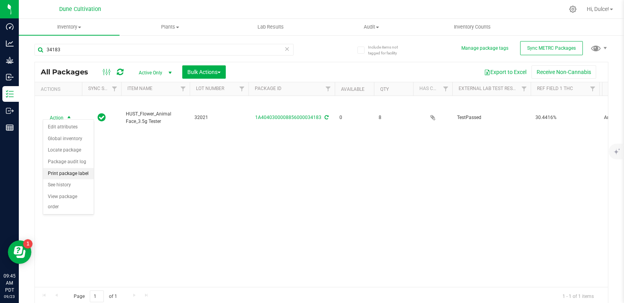
click at [64, 173] on li "Print package label" at bounding box center [68, 174] width 51 height 12
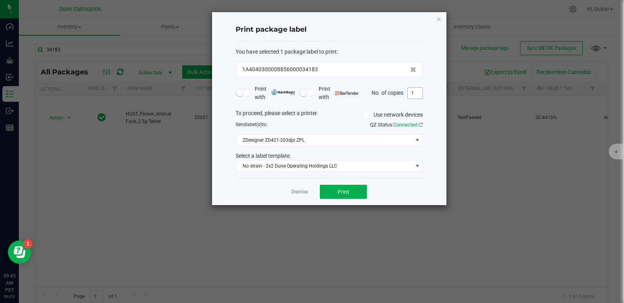
click at [418, 94] on input "1" at bounding box center [414, 93] width 15 height 11
type input "8"
click at [351, 190] on button "Print" at bounding box center [343, 192] width 47 height 14
click at [444, 15] on div "Print package label You have selected 1 package label to print : 1A404030000885…" at bounding box center [329, 108] width 234 height 193
click at [439, 19] on icon "button" at bounding box center [438, 18] width 5 height 9
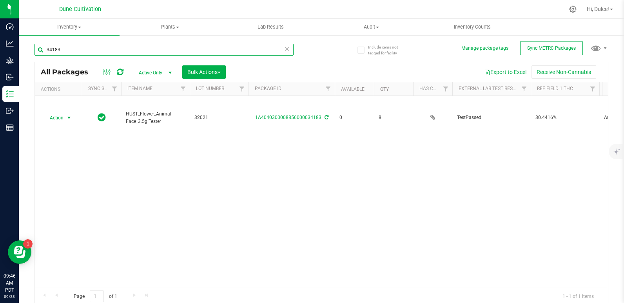
click at [163, 49] on input "34183" at bounding box center [163, 50] width 259 height 12
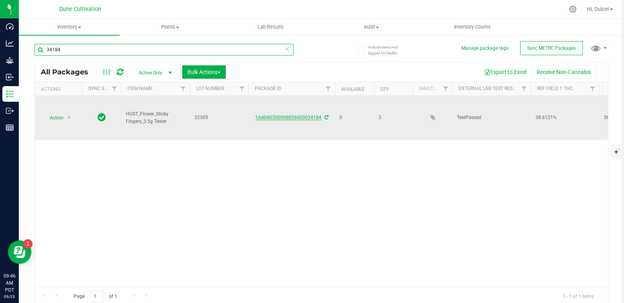
type input "34184"
click at [286, 115] on link "1A4040300008856000034184" at bounding box center [288, 117] width 66 height 5
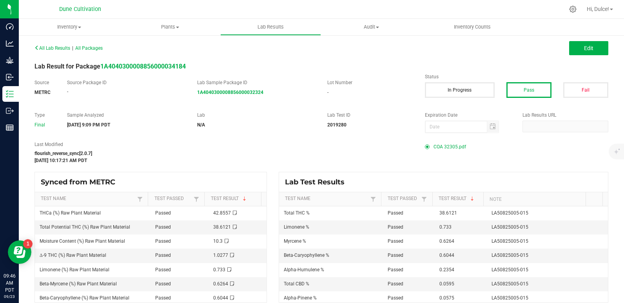
click at [446, 146] on span "COA 32305.pdf" at bounding box center [449, 147] width 33 height 12
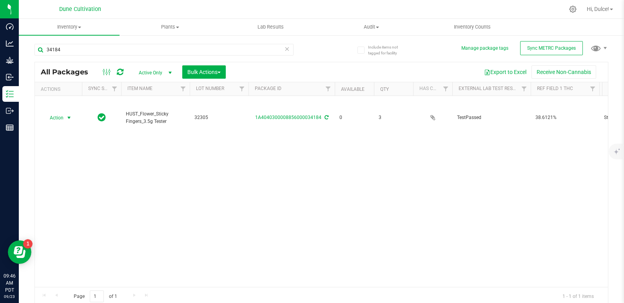
click at [53, 113] on span "Action" at bounding box center [53, 117] width 21 height 11
click at [52, 221] on li "Print package label" at bounding box center [58, 224] width 31 height 32
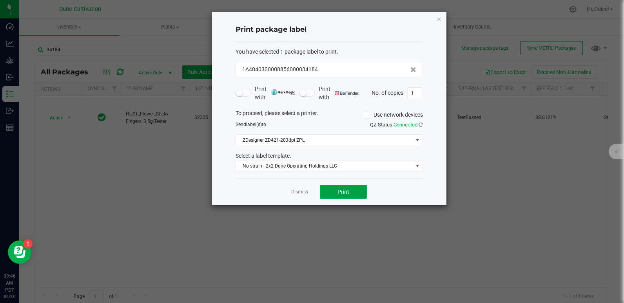
click at [341, 193] on span "Print" at bounding box center [343, 192] width 12 height 6
click at [441, 22] on div "Print package label You have selected 1 package label to print : 1A404030000885…" at bounding box center [329, 108] width 234 height 193
click at [436, 20] on icon "button" at bounding box center [438, 18] width 5 height 9
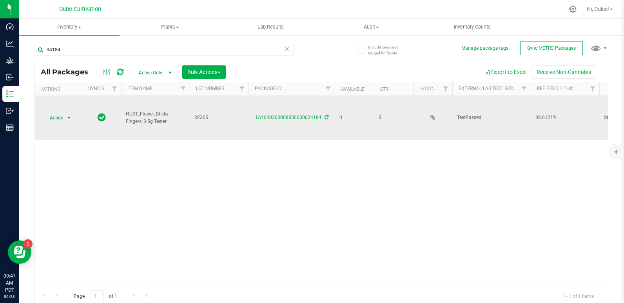
click at [47, 116] on span "Action" at bounding box center [53, 117] width 21 height 11
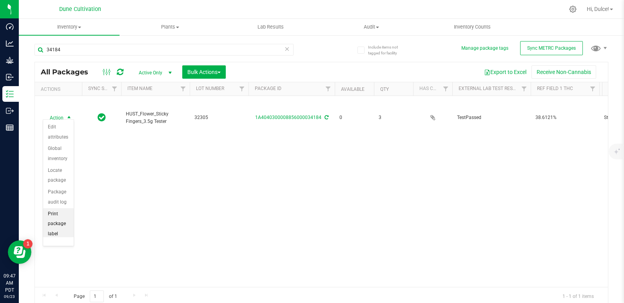
click at [50, 235] on li "Print package label" at bounding box center [58, 224] width 31 height 32
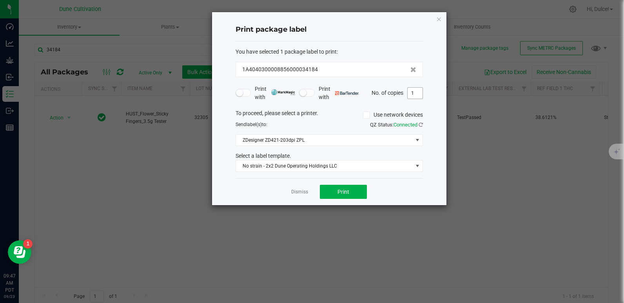
click at [414, 92] on input "1" at bounding box center [414, 93] width 15 height 11
type input "3"
click at [354, 199] on button "Print" at bounding box center [343, 192] width 47 height 14
click at [440, 16] on icon "button" at bounding box center [438, 18] width 5 height 9
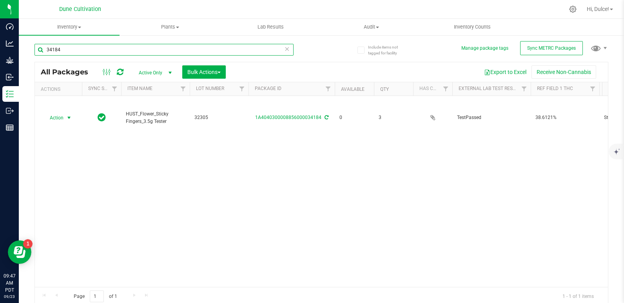
click at [184, 44] on input "34184" at bounding box center [163, 50] width 259 height 12
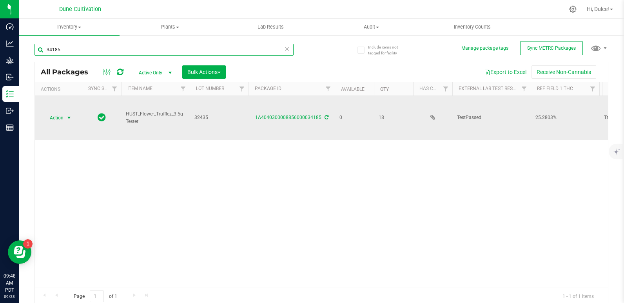
type input "34185"
click at [65, 114] on span "select" at bounding box center [69, 117] width 10 height 11
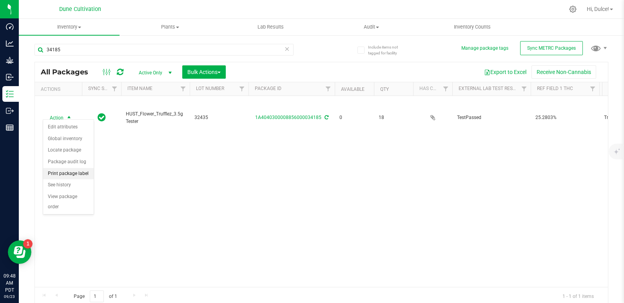
click at [54, 172] on li "Print package label" at bounding box center [68, 174] width 51 height 12
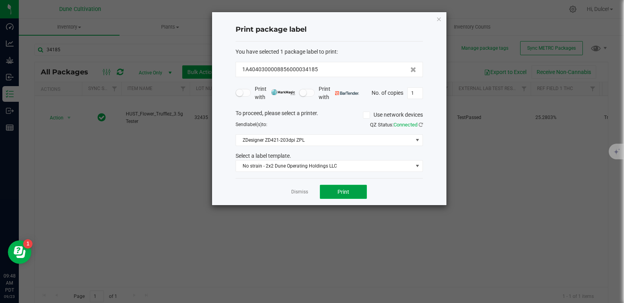
click at [342, 192] on span "Print" at bounding box center [343, 192] width 12 height 6
click at [436, 18] on icon "button" at bounding box center [438, 18] width 5 height 9
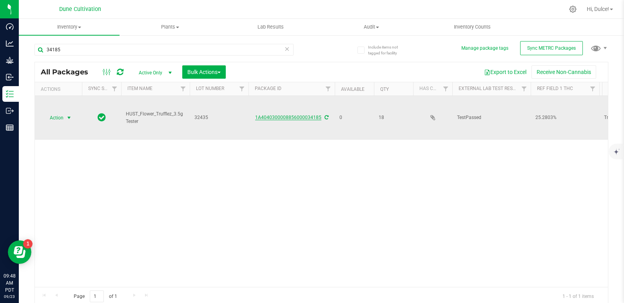
click at [270, 115] on link "1A4040300008856000034185" at bounding box center [288, 117] width 66 height 5
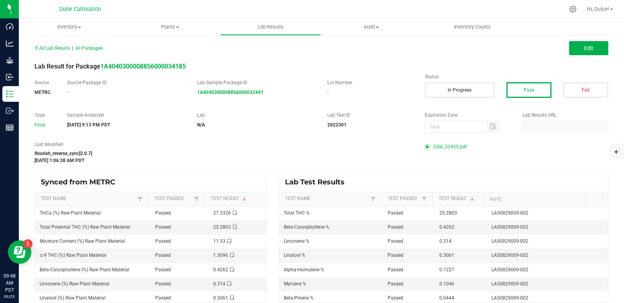
click at [445, 141] on span "COA_32435.pdf" at bounding box center [449, 147] width 33 height 12
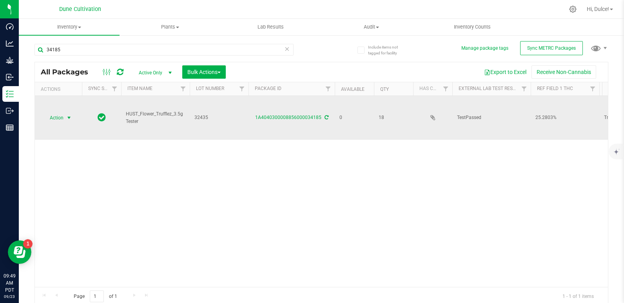
click at [54, 114] on span "Action" at bounding box center [53, 117] width 21 height 11
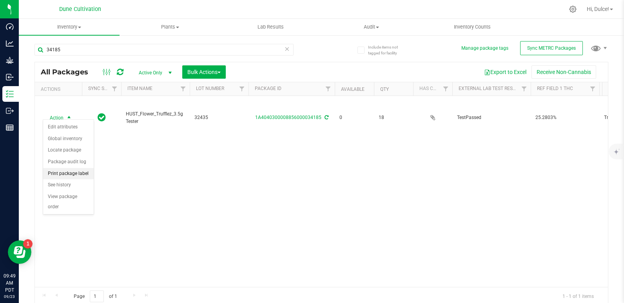
click at [73, 173] on li "Print package label" at bounding box center [68, 174] width 51 height 12
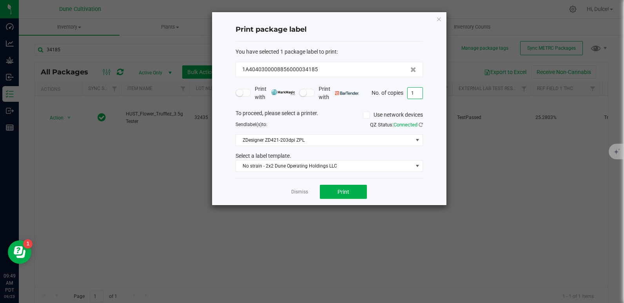
click at [416, 91] on input "1" at bounding box center [414, 93] width 15 height 11
type input "18"
click at [345, 193] on span "Print" at bounding box center [343, 192] width 12 height 6
click at [439, 18] on icon "button" at bounding box center [438, 18] width 5 height 9
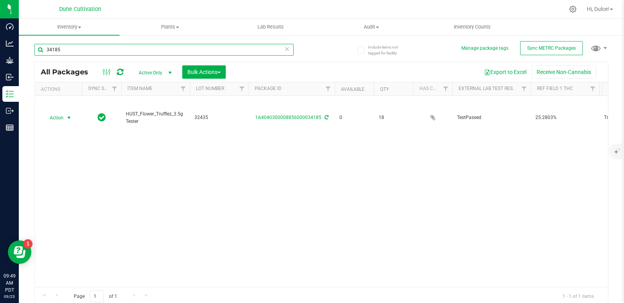
click at [244, 52] on input "34185" at bounding box center [163, 50] width 259 height 12
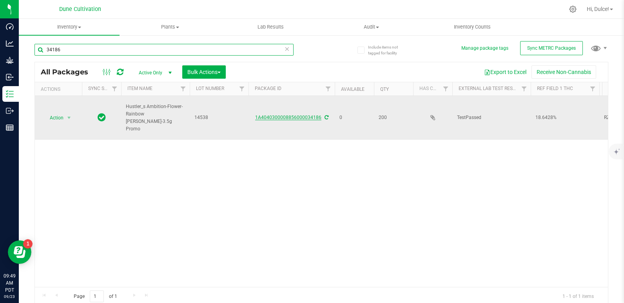
type input "34186"
click at [304, 115] on link "1A4040300008856000034186" at bounding box center [288, 117] width 66 height 5
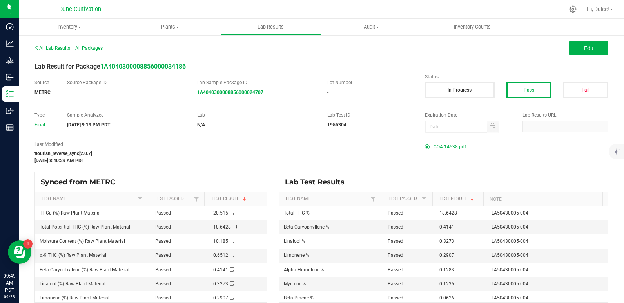
click at [427, 143] on div "COA 14538.pdf" at bounding box center [516, 147] width 183 height 12
click at [439, 145] on span "COA 14538.pdf" at bounding box center [449, 147] width 33 height 12
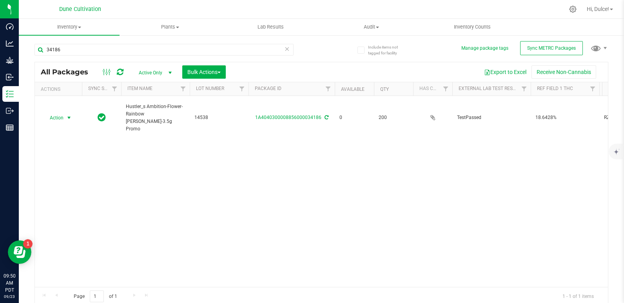
click at [59, 116] on span "Action" at bounding box center [53, 117] width 21 height 11
click at [63, 173] on li "Print package label" at bounding box center [68, 174] width 51 height 12
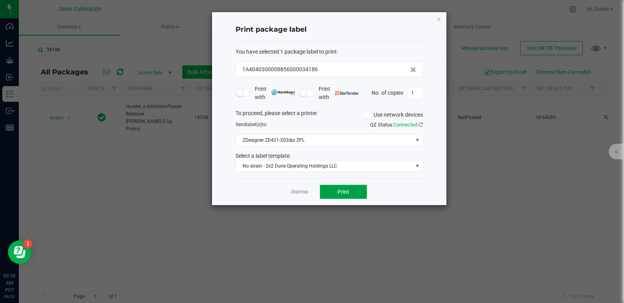
click at [346, 196] on button "Print" at bounding box center [343, 192] width 47 height 14
drag, startPoint x: 351, startPoint y: 185, endPoint x: 345, endPoint y: 196, distance: 12.8
click at [345, 196] on button "Print" at bounding box center [343, 192] width 47 height 14
click at [439, 18] on icon "button" at bounding box center [438, 18] width 5 height 9
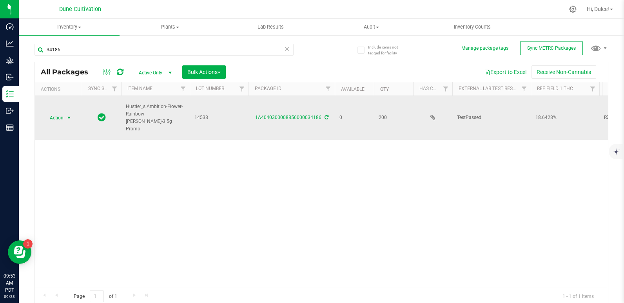
click at [55, 112] on span "Action" at bounding box center [53, 117] width 21 height 11
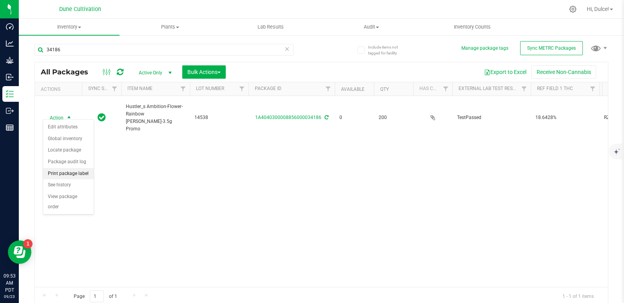
click at [67, 172] on li "Print package label" at bounding box center [68, 174] width 51 height 12
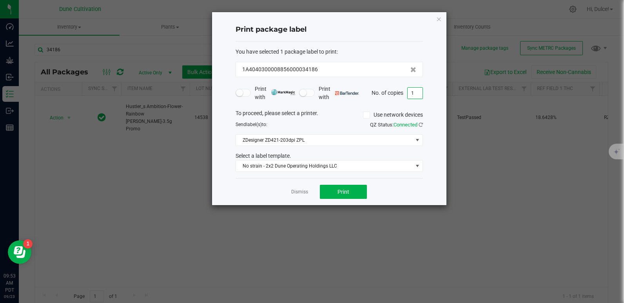
click at [421, 95] on input "1" at bounding box center [414, 93] width 15 height 11
type input "200"
click at [350, 188] on button "Print" at bounding box center [343, 192] width 47 height 14
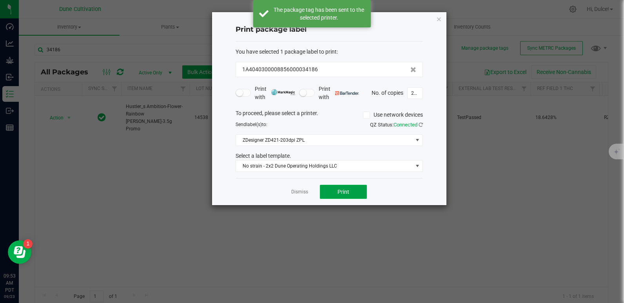
click at [350, 188] on button "Print" at bounding box center [343, 192] width 47 height 14
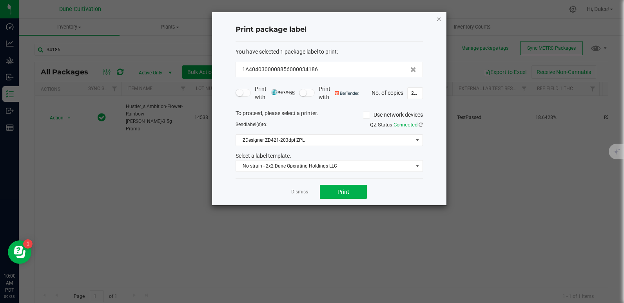
click at [440, 19] on icon "button" at bounding box center [438, 18] width 5 height 9
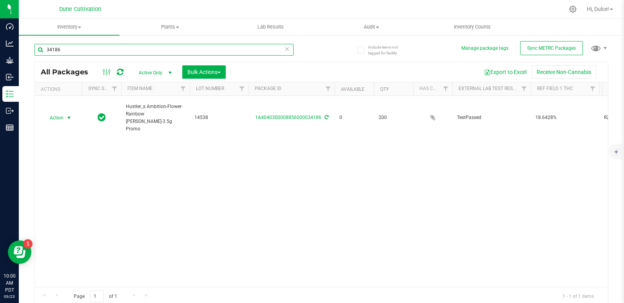
click at [90, 51] on input "34186" at bounding box center [163, 50] width 259 height 12
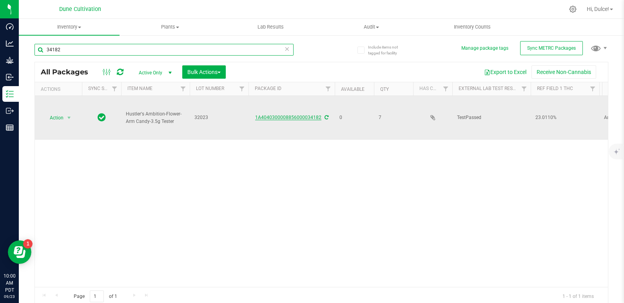
type input "34182"
click at [286, 115] on link "1A4040300008856000034182" at bounding box center [288, 117] width 66 height 5
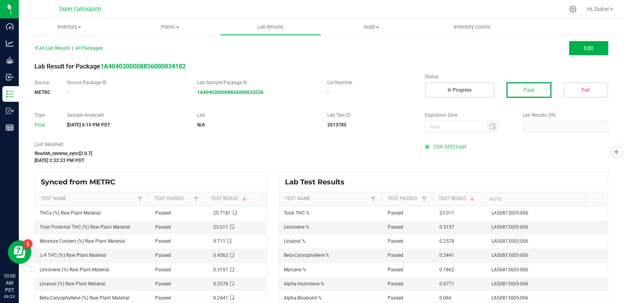
click at [438, 145] on span "COA 32023.pdf" at bounding box center [449, 147] width 33 height 12
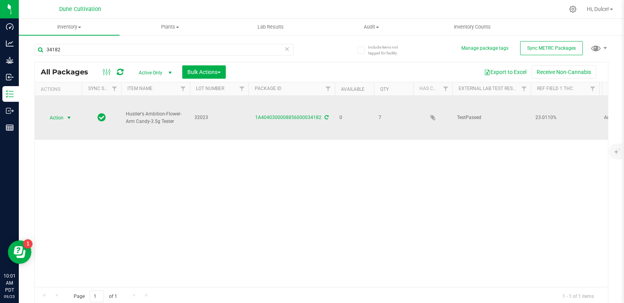
click at [68, 117] on span "select" at bounding box center [69, 118] width 6 height 6
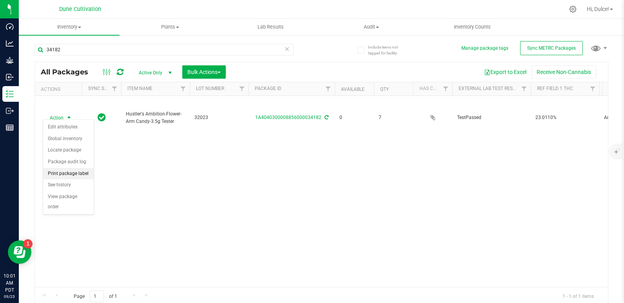
click at [78, 174] on li "Print package label" at bounding box center [68, 174] width 51 height 12
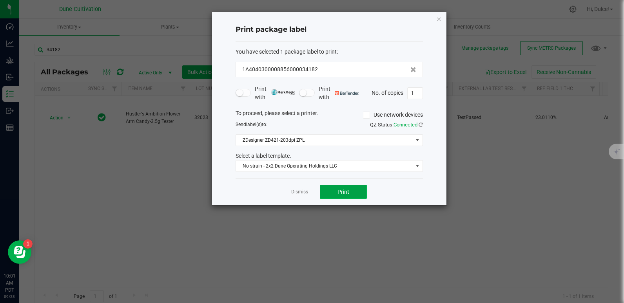
click at [336, 195] on button "Print" at bounding box center [343, 192] width 47 height 14
click at [439, 19] on icon "button" at bounding box center [438, 18] width 5 height 9
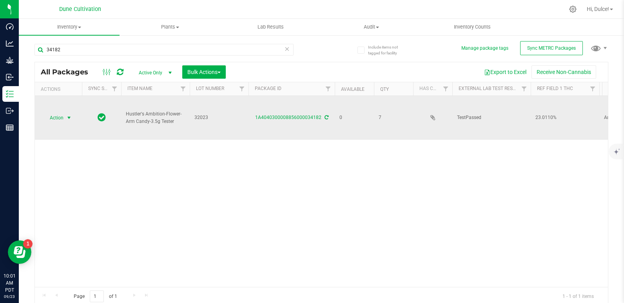
click at [62, 114] on span "Action" at bounding box center [53, 117] width 21 height 11
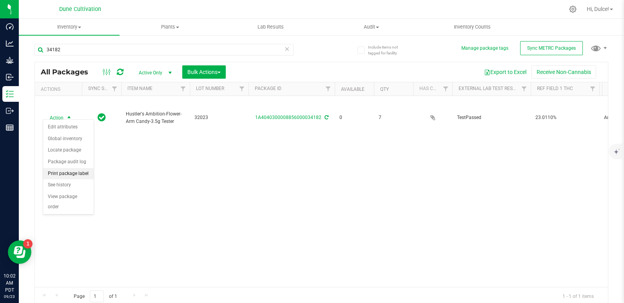
click at [77, 177] on li "Print package label" at bounding box center [68, 174] width 51 height 12
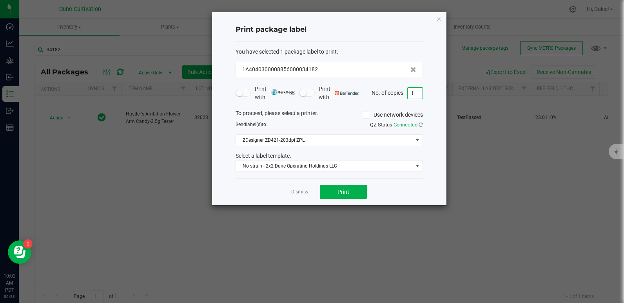
click at [413, 90] on input "1" at bounding box center [414, 93] width 15 height 11
type input "7"
click at [349, 196] on button "Print" at bounding box center [343, 192] width 47 height 14
click at [438, 19] on icon "button" at bounding box center [438, 18] width 5 height 9
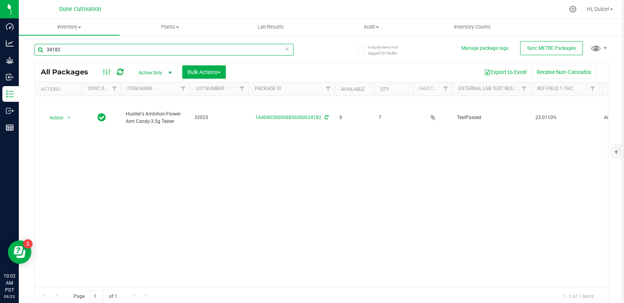
click at [117, 46] on input "34182" at bounding box center [163, 50] width 259 height 12
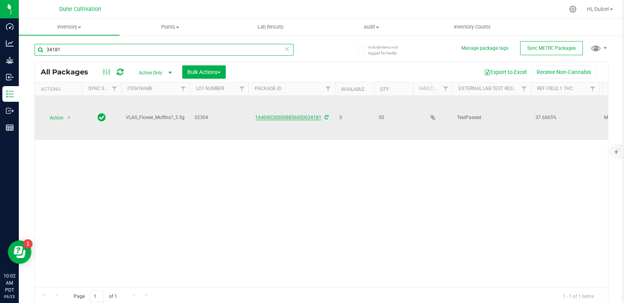
type input "34181"
click at [267, 115] on link "1A4040300008856000034181" at bounding box center [288, 117] width 66 height 5
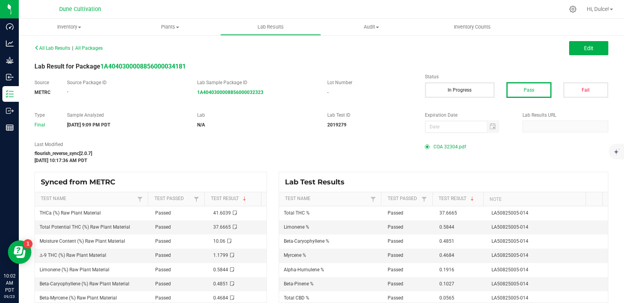
click at [448, 145] on span "COA 32304.pdf" at bounding box center [449, 147] width 33 height 12
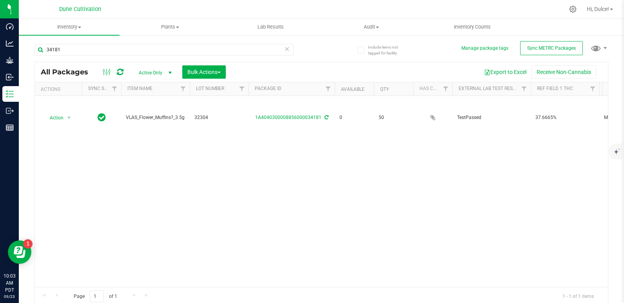
click at [54, 112] on span "Action" at bounding box center [53, 117] width 21 height 11
click at [58, 225] on li "Print package label" at bounding box center [58, 224] width 31 height 32
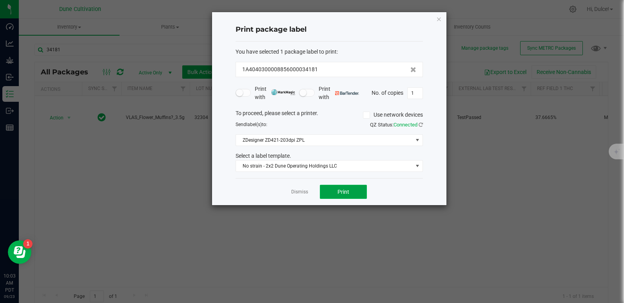
click at [358, 197] on button "Print" at bounding box center [343, 192] width 47 height 14
click at [439, 19] on icon "button" at bounding box center [438, 18] width 5 height 9
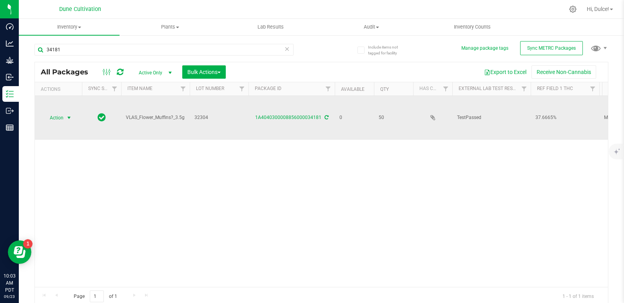
click at [60, 114] on span "Action" at bounding box center [53, 117] width 21 height 11
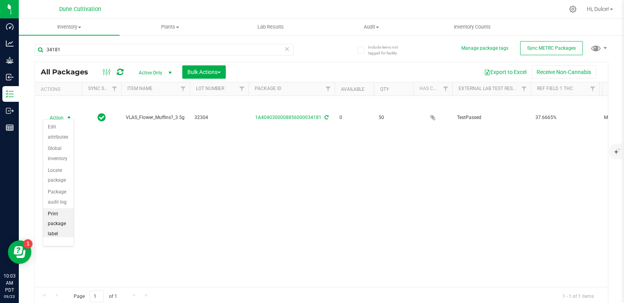
click at [49, 226] on li "Print package label" at bounding box center [58, 224] width 31 height 32
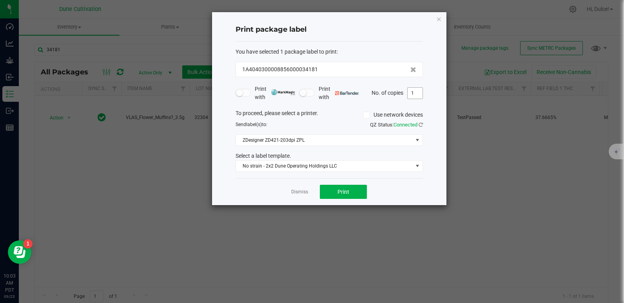
click at [419, 97] on input "1" at bounding box center [414, 93] width 15 height 11
type input "50"
click at [339, 189] on span "Print" at bounding box center [343, 192] width 12 height 6
click at [441, 22] on div "Print package label You have selected 1 package label to print : 1A404030000885…" at bounding box center [329, 108] width 234 height 193
click at [441, 21] on icon "button" at bounding box center [438, 18] width 5 height 9
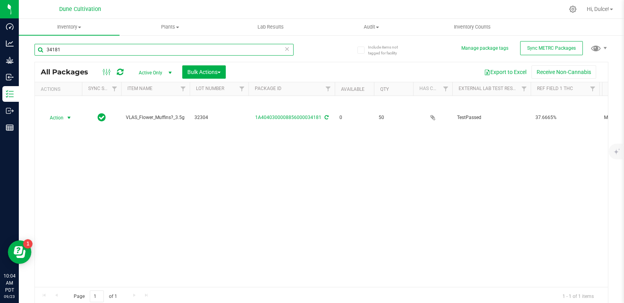
click at [178, 49] on input "34181" at bounding box center [163, 50] width 259 height 12
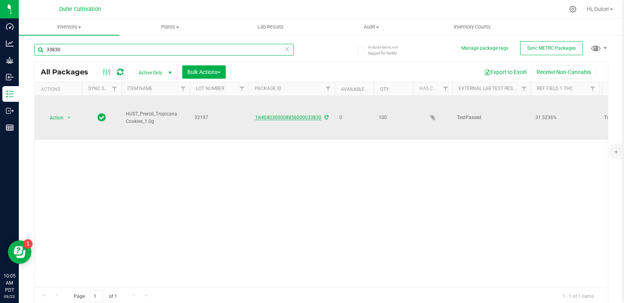
type input "33830"
click at [277, 115] on link "1A4040300008856000033830" at bounding box center [288, 117] width 66 height 5
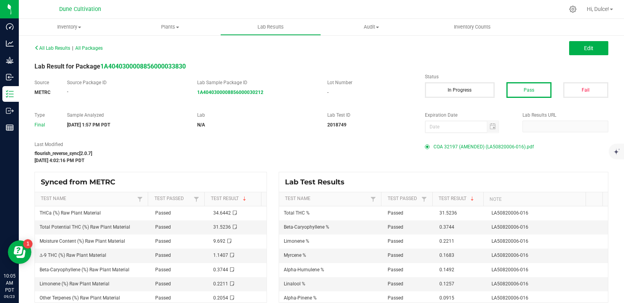
click at [440, 150] on span "COA 32197 (AMENDED) (LA50820006-016).pdf" at bounding box center [483, 147] width 100 height 12
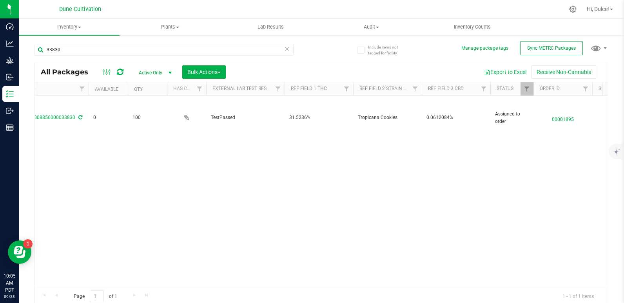
scroll to position [0, 248]
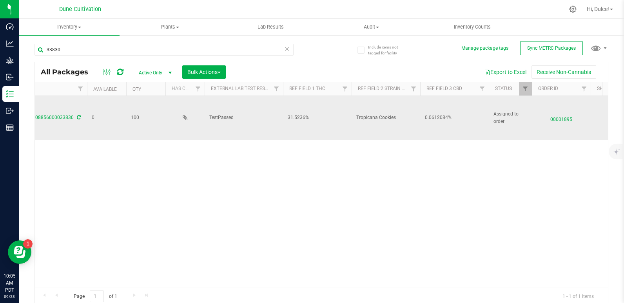
click at [432, 114] on span "0.0612084%" at bounding box center [454, 117] width 59 height 7
drag, startPoint x: 432, startPoint y: 114, endPoint x: 428, endPoint y: 111, distance: 4.6
click at [428, 112] on input "0.0612084%" at bounding box center [452, 118] width 66 height 12
click at [423, 114] on input "%" at bounding box center [452, 118] width 66 height 12
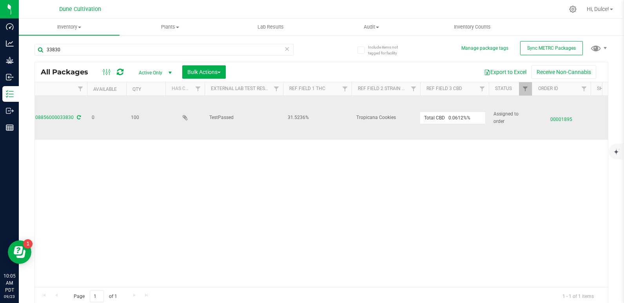
drag, startPoint x: 447, startPoint y: 113, endPoint x: 374, endPoint y: 124, distance: 74.0
click at [455, 113] on input "0.0612%%" at bounding box center [452, 118] width 66 height 12
type input "0.0612%"
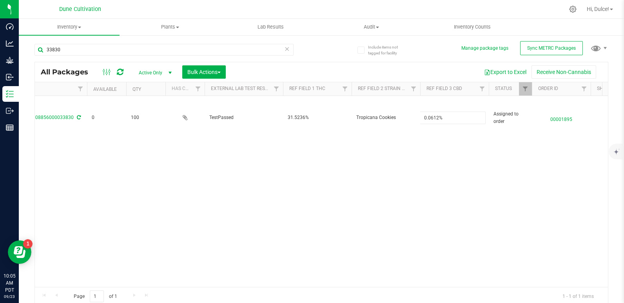
click at [364, 203] on div "All Packages Active Only Active Only Lab Samples Locked All External Internal B…" at bounding box center [320, 184] width 573 height 244
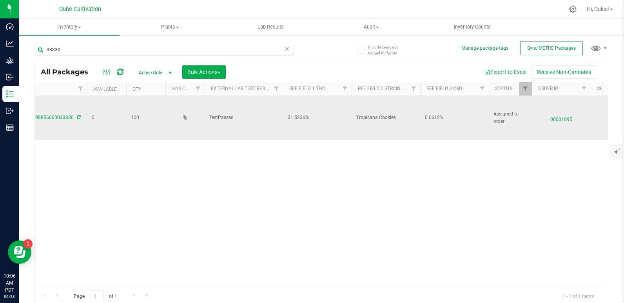
scroll to position [0, 0]
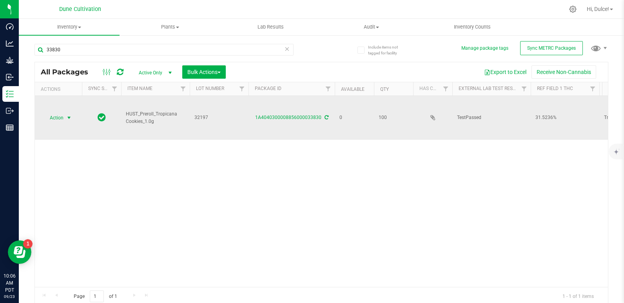
click at [62, 115] on span "Action" at bounding box center [53, 117] width 21 height 11
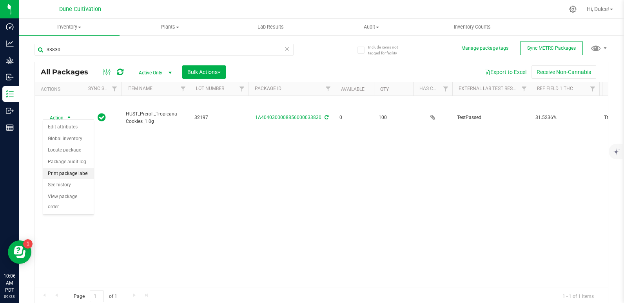
click at [65, 174] on li "Print package label" at bounding box center [68, 174] width 51 height 12
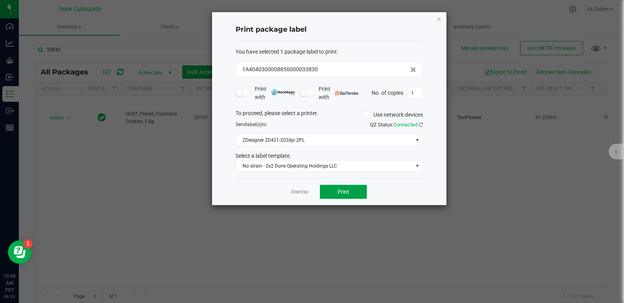
click at [340, 196] on button "Print" at bounding box center [343, 192] width 47 height 14
click at [438, 23] on icon "button" at bounding box center [438, 18] width 5 height 9
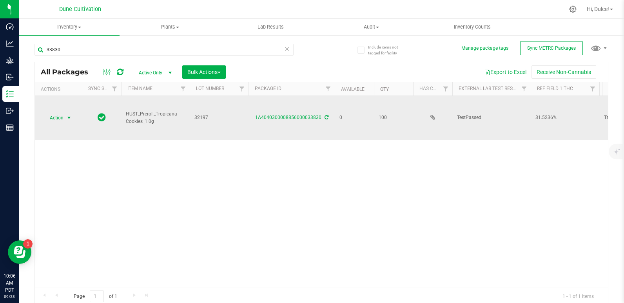
click at [61, 115] on span "Action" at bounding box center [53, 117] width 21 height 11
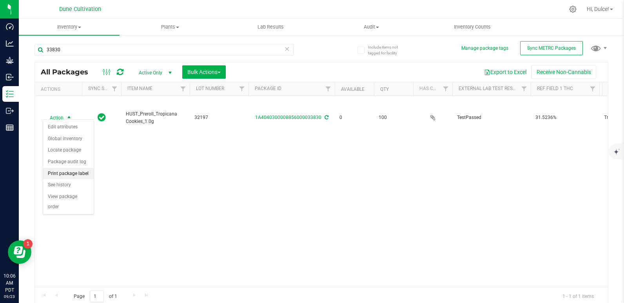
click at [71, 174] on li "Print package label" at bounding box center [68, 174] width 51 height 12
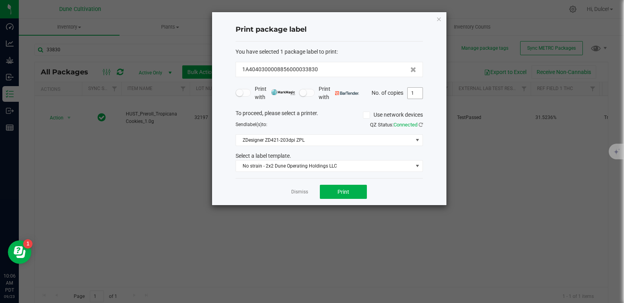
click at [418, 94] on input "1" at bounding box center [414, 93] width 15 height 11
type input "100"
click at [326, 199] on button "Print" at bounding box center [343, 192] width 47 height 14
click at [438, 20] on icon "button" at bounding box center [438, 18] width 5 height 9
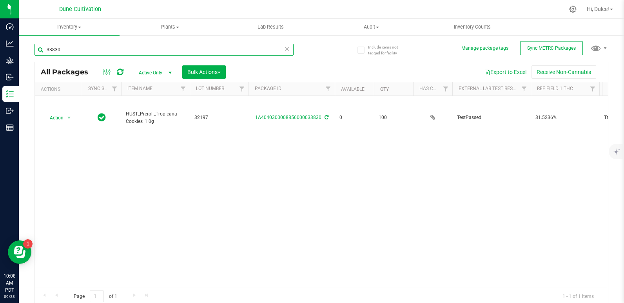
click at [140, 44] on input "33830" at bounding box center [163, 50] width 259 height 12
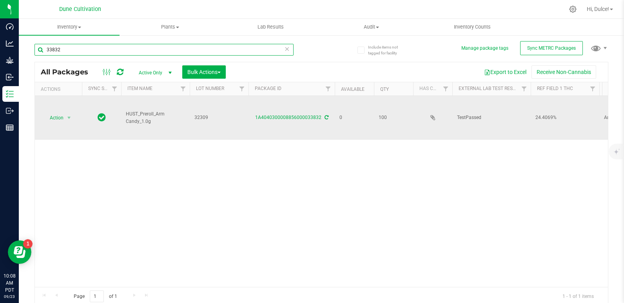
type input "33832"
click at [255, 114] on div "1A4040300008856000033832" at bounding box center [291, 117] width 89 height 7
click at [285, 119] on td "1A4040300008856000033832" at bounding box center [291, 118] width 86 height 44
click at [285, 117] on div "1A4040300008856000033832" at bounding box center [291, 117] width 89 height 7
click at [291, 107] on td "1A4040300008856000033832" at bounding box center [291, 118] width 86 height 44
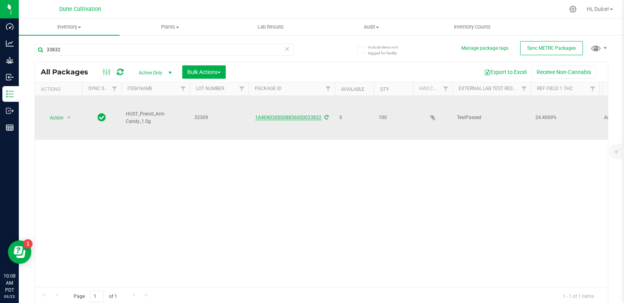
click at [291, 115] on link "1A4040300008856000033832" at bounding box center [288, 117] width 66 height 5
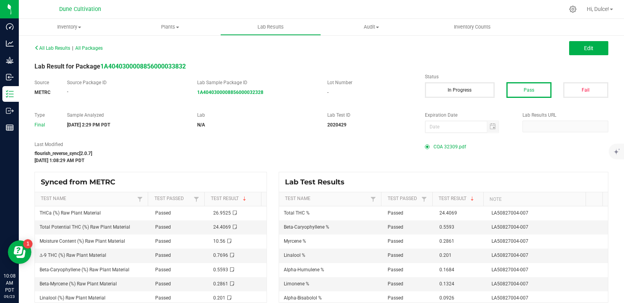
click at [436, 144] on span "COA 32309.pdf" at bounding box center [449, 147] width 33 height 12
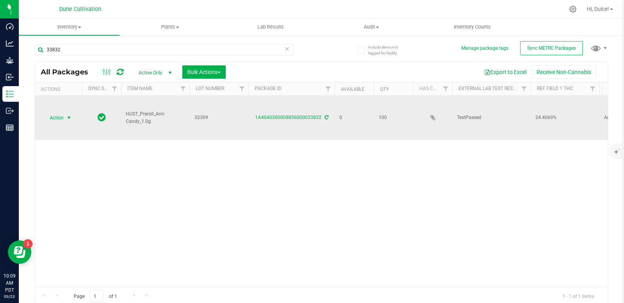
click at [47, 113] on span "Action" at bounding box center [53, 117] width 21 height 11
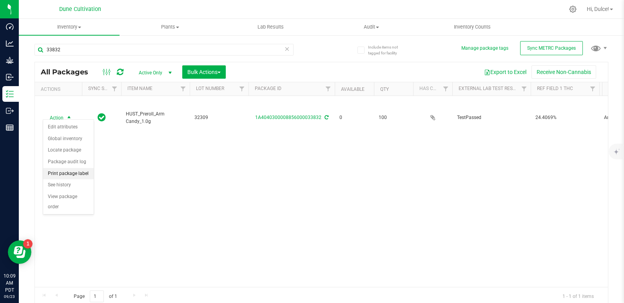
click at [54, 175] on li "Print package label" at bounding box center [68, 174] width 51 height 12
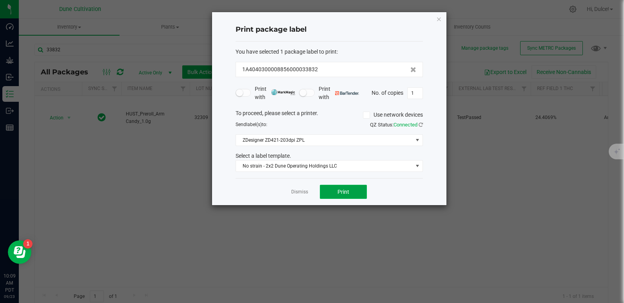
click at [353, 193] on button "Print" at bounding box center [343, 192] width 47 height 14
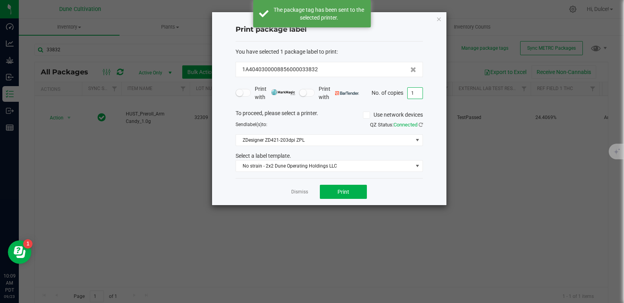
click at [418, 90] on input "1" at bounding box center [414, 93] width 15 height 11
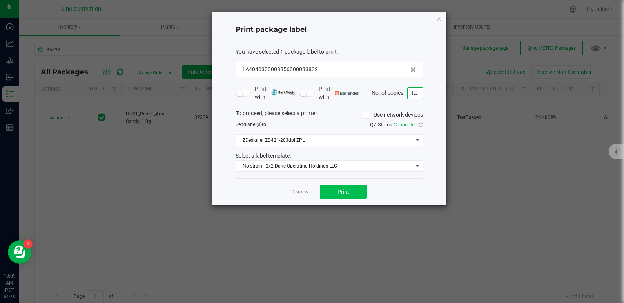
type input "100"
click at [348, 191] on span "Print" at bounding box center [343, 192] width 12 height 6
click at [439, 20] on icon "button" at bounding box center [438, 18] width 5 height 9
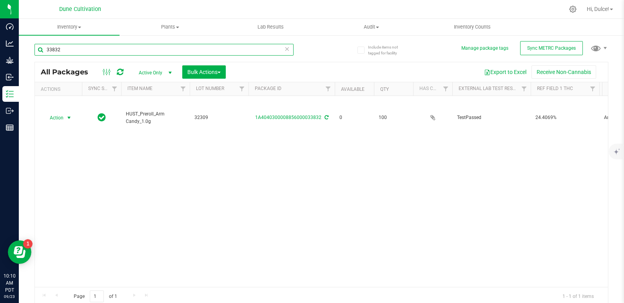
click at [202, 49] on input "33832" at bounding box center [163, 50] width 259 height 12
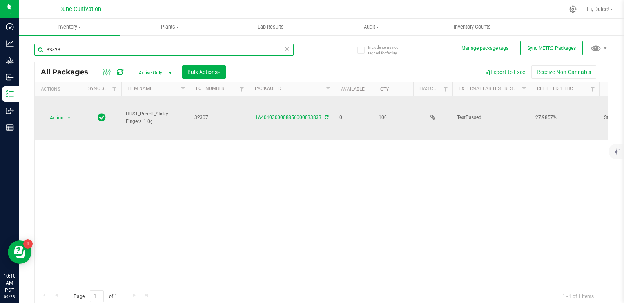
type input "33833"
click at [264, 115] on link "1A4040300008856000033833" at bounding box center [288, 117] width 66 height 5
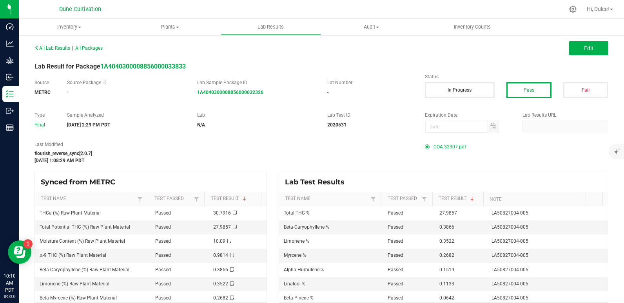
click at [440, 145] on span "COA 32307.pdf" at bounding box center [449, 147] width 33 height 12
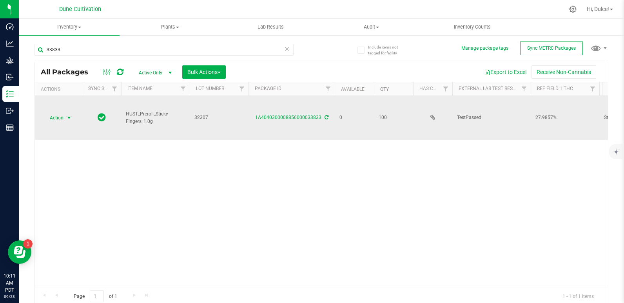
click at [47, 113] on span "Action" at bounding box center [53, 117] width 21 height 11
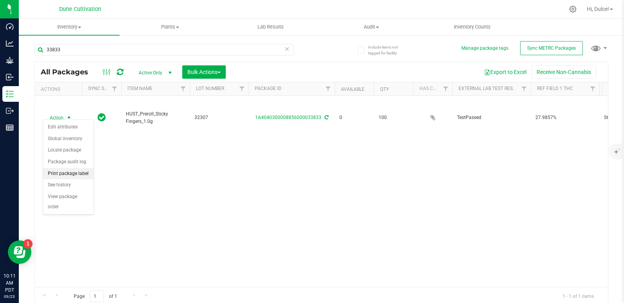
click at [70, 173] on li "Print package label" at bounding box center [68, 174] width 51 height 12
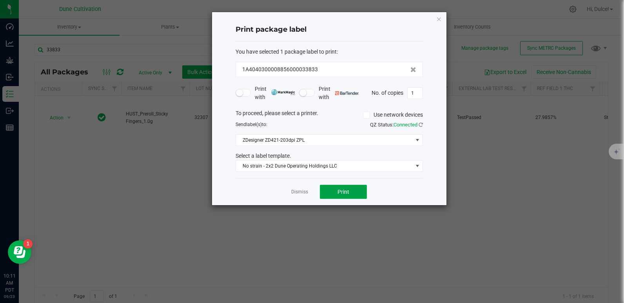
click at [360, 191] on button "Print" at bounding box center [343, 192] width 47 height 14
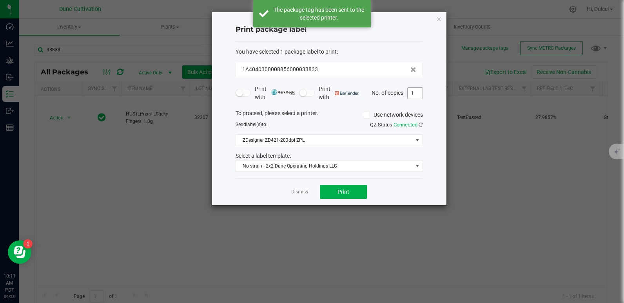
click at [414, 93] on input "1" at bounding box center [414, 93] width 15 height 11
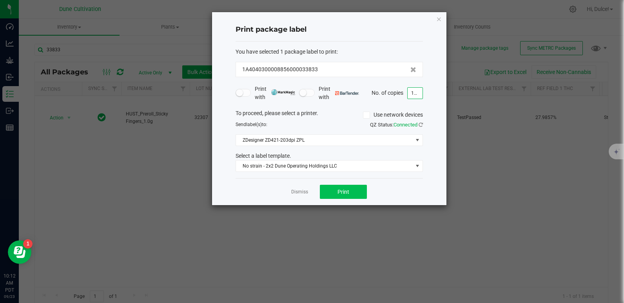
type input "100"
click at [343, 190] on span "Print" at bounding box center [343, 192] width 12 height 6
click at [438, 16] on icon "button" at bounding box center [438, 18] width 5 height 9
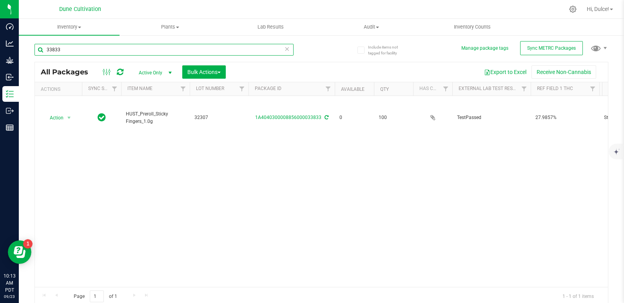
click at [140, 48] on input "33833" at bounding box center [163, 50] width 259 height 12
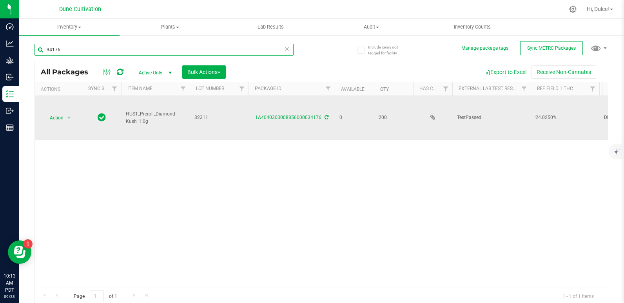
type input "34176"
click at [287, 116] on link "1A4040300008856000034176" at bounding box center [288, 117] width 66 height 5
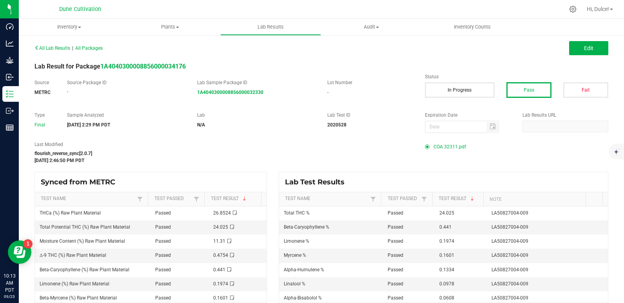
click at [447, 148] on span "COA 32311.pdf" at bounding box center [449, 147] width 33 height 12
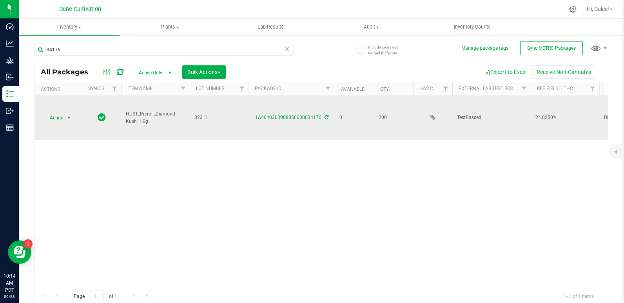
click at [56, 112] on span "Action" at bounding box center [53, 117] width 21 height 11
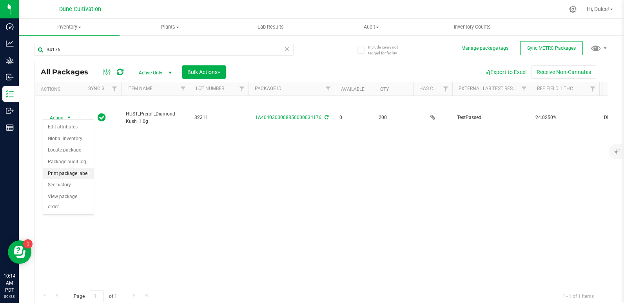
click at [58, 177] on li "Print package label" at bounding box center [68, 174] width 51 height 12
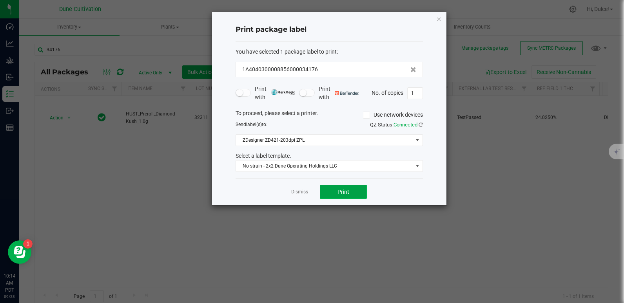
click at [343, 189] on span "Print" at bounding box center [343, 192] width 12 height 6
click at [416, 95] on input "1" at bounding box center [414, 93] width 15 height 11
type input "200"
click at [333, 193] on button "Print" at bounding box center [343, 192] width 47 height 14
click at [441, 21] on icon "button" at bounding box center [438, 18] width 5 height 9
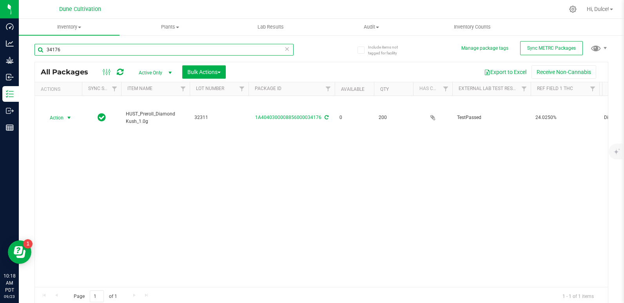
click at [183, 45] on input "34176" at bounding box center [163, 50] width 259 height 12
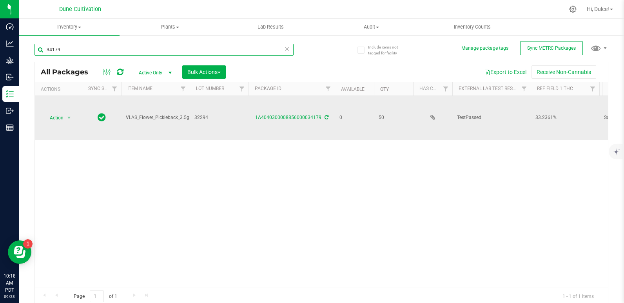
type input "34179"
click at [271, 115] on link "1A4040300008856000034179" at bounding box center [288, 117] width 66 height 5
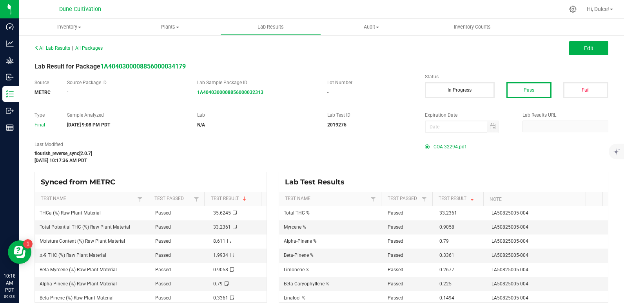
click at [444, 149] on span "COA 32294.pdf" at bounding box center [449, 147] width 33 height 12
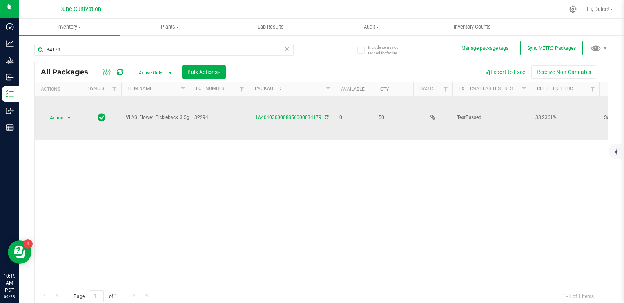
click at [57, 118] on span "Action" at bounding box center [53, 117] width 21 height 11
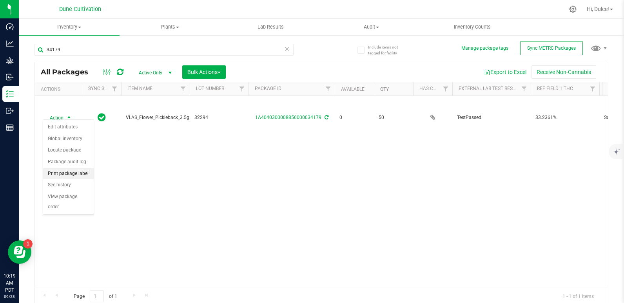
click at [71, 174] on li "Print package label" at bounding box center [68, 174] width 51 height 12
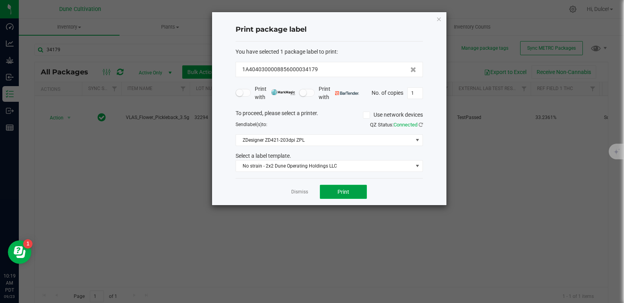
click at [340, 188] on button "Print" at bounding box center [343, 192] width 47 height 14
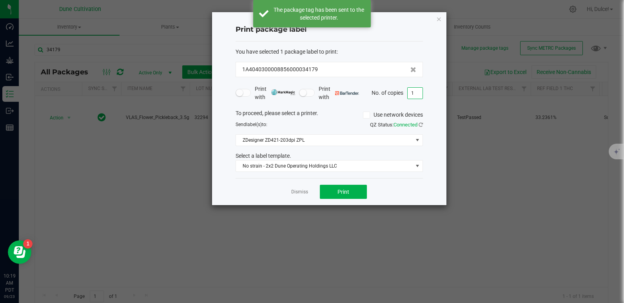
click at [413, 93] on input "1" at bounding box center [414, 93] width 15 height 11
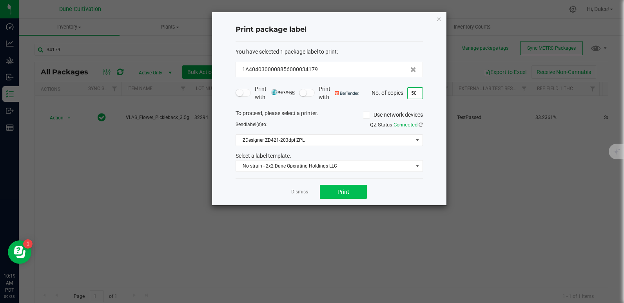
type input "50"
click at [348, 187] on button "Print" at bounding box center [343, 192] width 47 height 14
click at [438, 18] on icon "button" at bounding box center [438, 18] width 5 height 9
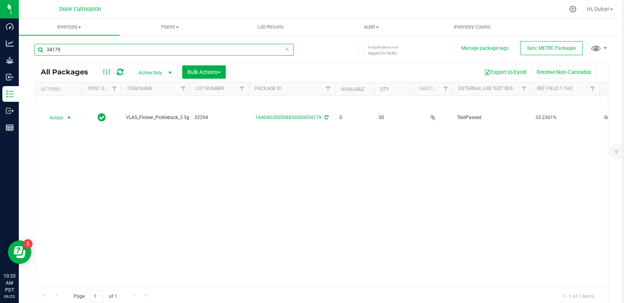
click at [103, 45] on input "34179" at bounding box center [163, 50] width 259 height 12
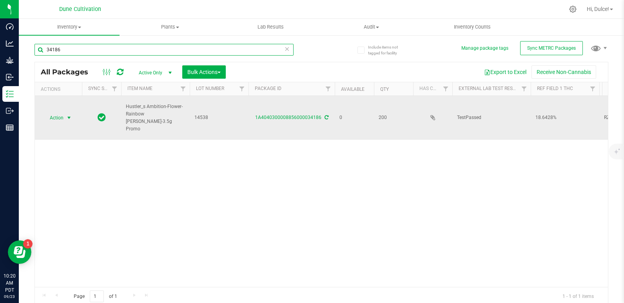
type input "34186"
click at [53, 114] on span "Action" at bounding box center [53, 117] width 21 height 11
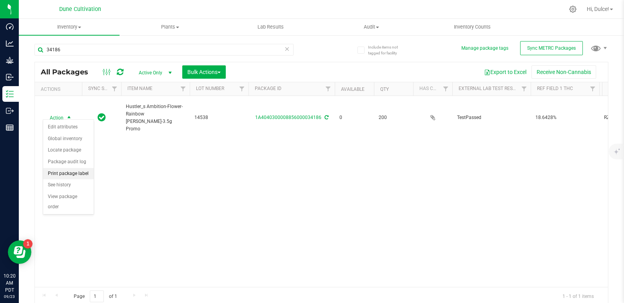
click at [62, 172] on li "Print package label" at bounding box center [68, 174] width 51 height 12
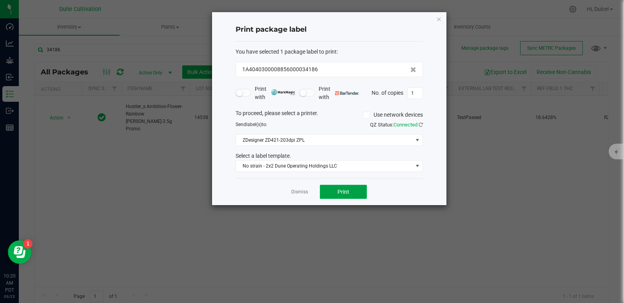
click at [349, 193] on span "Print" at bounding box center [343, 192] width 12 height 6
click at [420, 94] on input "1" at bounding box center [414, 93] width 15 height 11
type input "200"
click at [337, 191] on button "Print" at bounding box center [343, 192] width 47 height 14
click at [436, 20] on icon "button" at bounding box center [438, 18] width 5 height 9
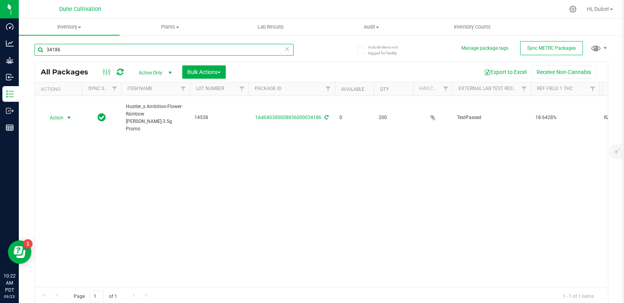
click at [164, 49] on input "34186" at bounding box center [163, 50] width 259 height 12
type input "34178"
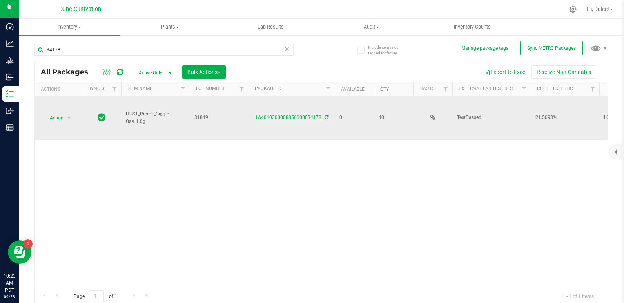
click at [297, 115] on link "1A4040300008856000034178" at bounding box center [288, 117] width 66 height 5
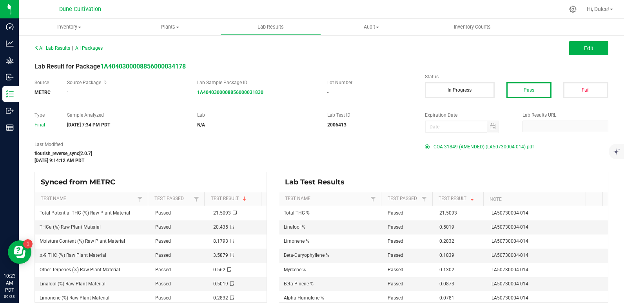
click at [500, 146] on span "COA 31849 (AMENDED) (LA50730004-014).pdf" at bounding box center [483, 147] width 100 height 12
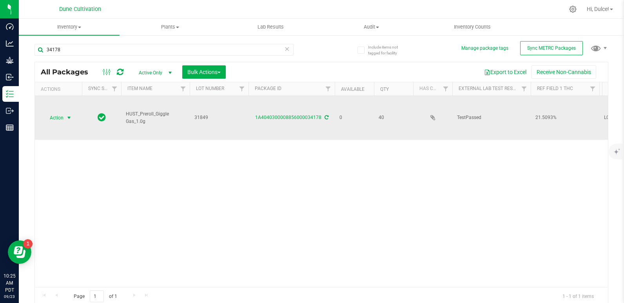
click at [60, 114] on span "Action" at bounding box center [53, 117] width 21 height 11
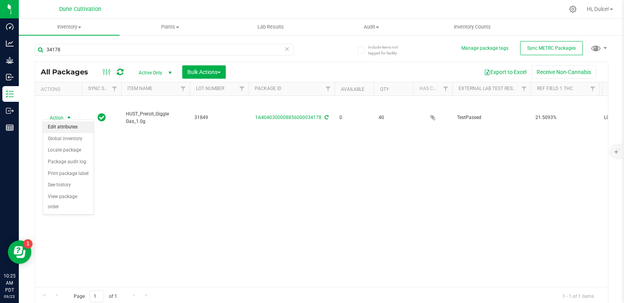
click at [64, 127] on li "Edit attributes" at bounding box center [68, 127] width 51 height 12
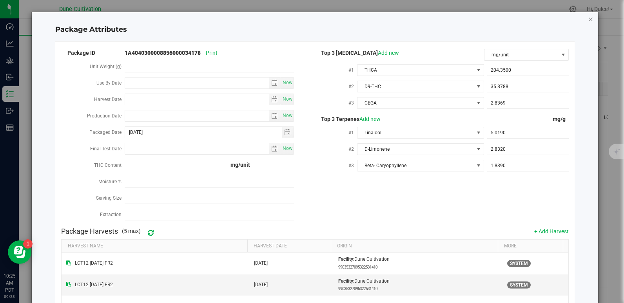
click at [588, 19] on icon "Close modal" at bounding box center [590, 18] width 5 height 9
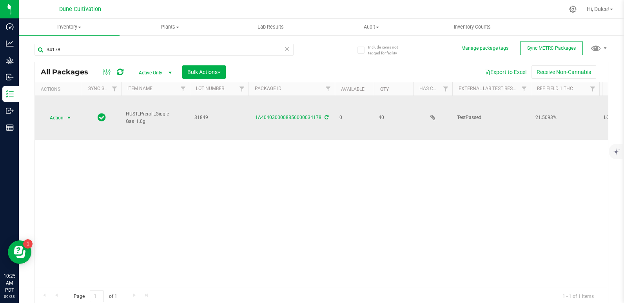
click at [63, 113] on span "Action" at bounding box center [53, 117] width 21 height 11
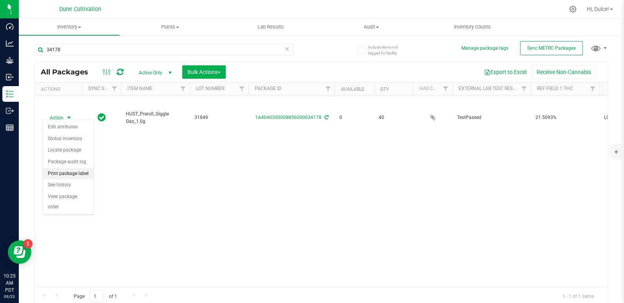
click at [76, 177] on li "Print package label" at bounding box center [68, 174] width 51 height 12
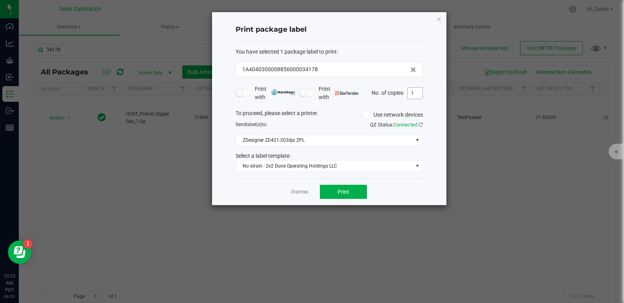
click at [416, 95] on input "1" at bounding box center [414, 93] width 15 height 11
click at [349, 187] on button "Print" at bounding box center [343, 192] width 47 height 14
click at [414, 94] on input "40" at bounding box center [414, 93] width 15 height 11
type input "1"
click at [355, 191] on button "Print" at bounding box center [343, 192] width 47 height 14
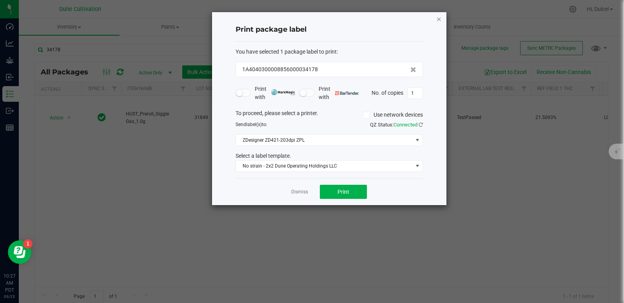
click at [436, 16] on icon "button" at bounding box center [438, 18] width 5 height 9
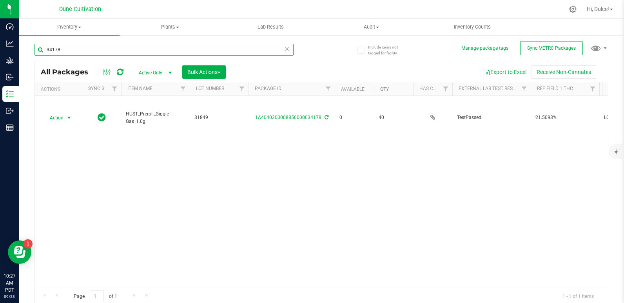
click at [213, 49] on input "34178" at bounding box center [163, 50] width 259 height 12
type input "34187"
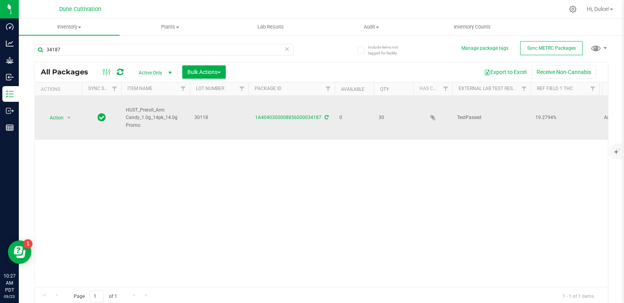
click at [289, 114] on div "1A4040300008856000034187" at bounding box center [291, 117] width 89 height 7
drag, startPoint x: 289, startPoint y: 113, endPoint x: 268, endPoint y: 112, distance: 20.8
click at [268, 115] on link "1A4040300008856000034187" at bounding box center [288, 117] width 66 height 5
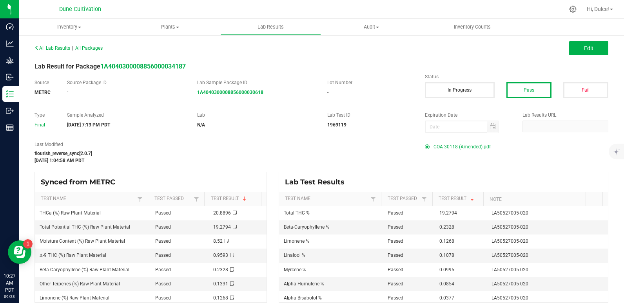
click at [437, 150] on span "COA 30118 (Amended).pdf" at bounding box center [461, 147] width 57 height 12
click at [462, 146] on span "COA 30118 (Amended).pdf" at bounding box center [461, 147] width 57 height 12
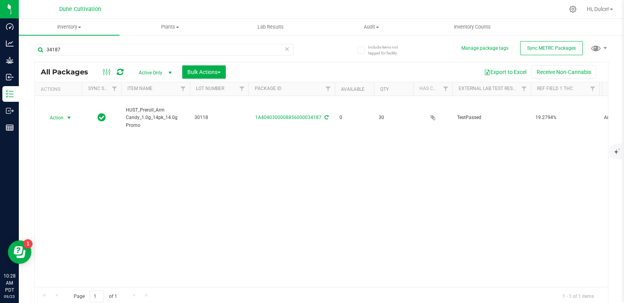
click at [52, 115] on span "Action" at bounding box center [53, 117] width 21 height 11
click at [55, 174] on li "Print package label" at bounding box center [68, 174] width 51 height 12
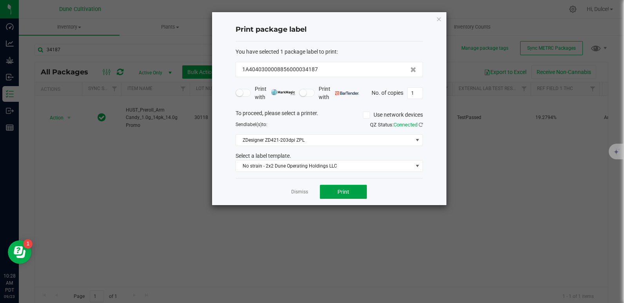
click at [356, 194] on button "Print" at bounding box center [343, 192] width 47 height 14
click at [436, 16] on icon "button" at bounding box center [438, 18] width 5 height 9
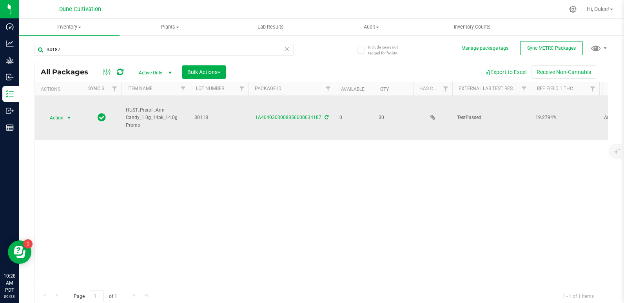
click at [69, 112] on span "select" at bounding box center [69, 117] width 10 height 11
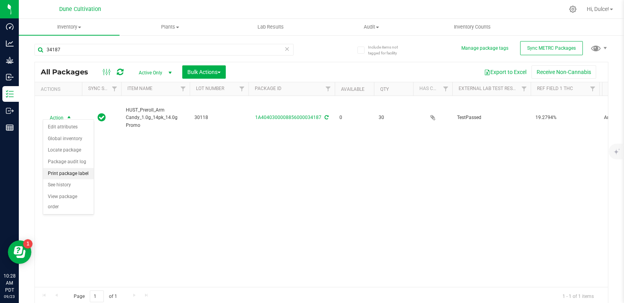
click at [69, 177] on li "Print package label" at bounding box center [68, 174] width 51 height 12
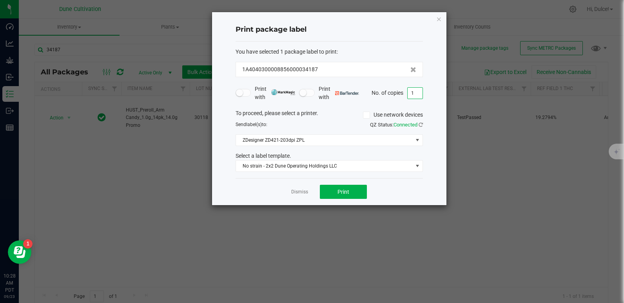
click at [417, 97] on input "1" at bounding box center [414, 93] width 15 height 11
type input "30"
click at [342, 188] on button "Print" at bounding box center [343, 192] width 47 height 14
click at [435, 18] on div "Print package label You have selected 1 package label to print : 1A404030000885…" at bounding box center [329, 108] width 234 height 193
click at [438, 18] on icon "button" at bounding box center [438, 18] width 5 height 9
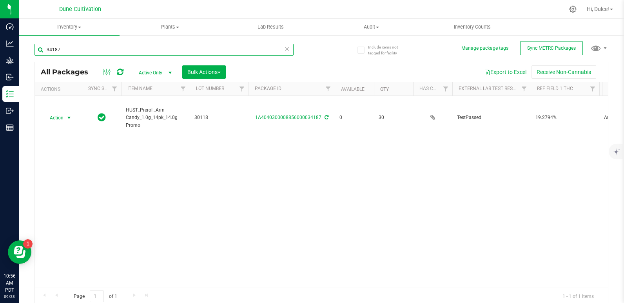
click at [176, 48] on input "34187" at bounding box center [163, 50] width 259 height 12
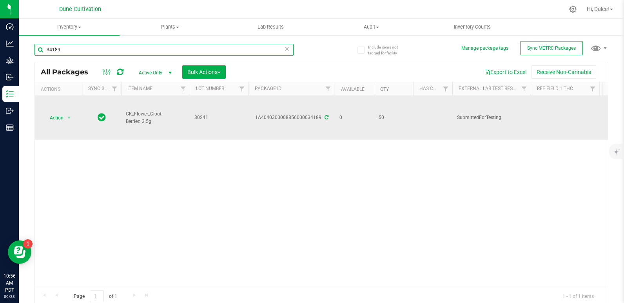
type input "34189"
click at [325, 115] on icon at bounding box center [326, 117] width 4 height 5
click at [49, 115] on span "Action" at bounding box center [53, 117] width 21 height 11
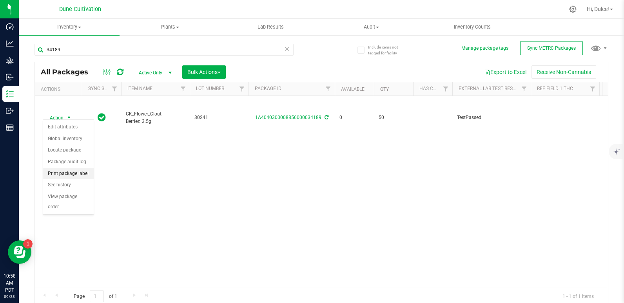
click at [74, 176] on li "Print package label" at bounding box center [68, 174] width 51 height 12
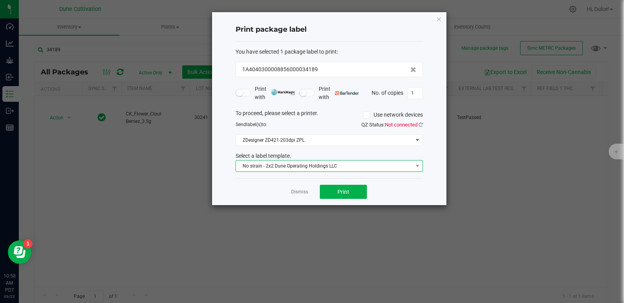
click at [368, 164] on span "No strain - 2x2 Dune Operating Holdings LLC" at bounding box center [324, 166] width 177 height 11
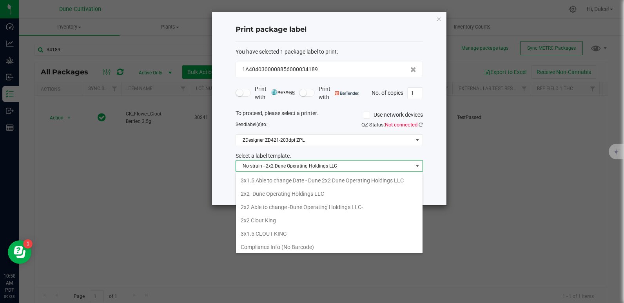
scroll to position [12, 187]
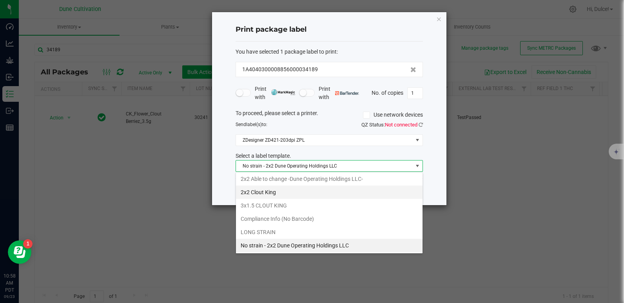
click at [316, 189] on li "2x2 Clout King" at bounding box center [329, 192] width 186 height 13
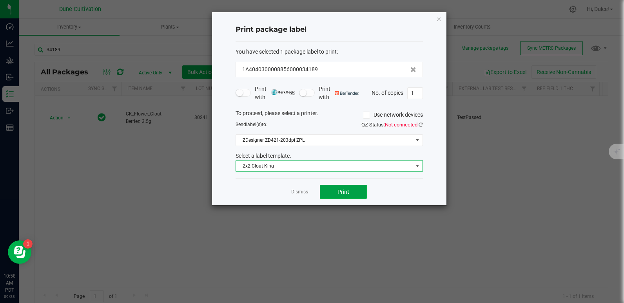
click at [342, 192] on span "Print" at bounding box center [343, 192] width 12 height 6
click at [438, 19] on icon "button" at bounding box center [438, 18] width 5 height 9
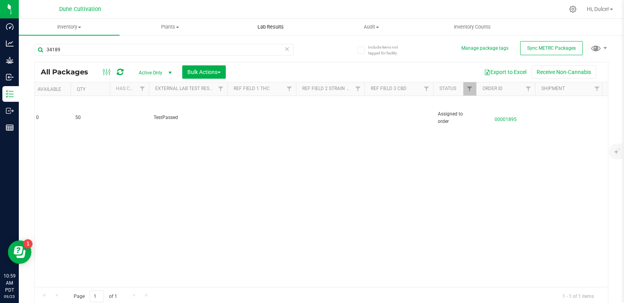
scroll to position [0, 306]
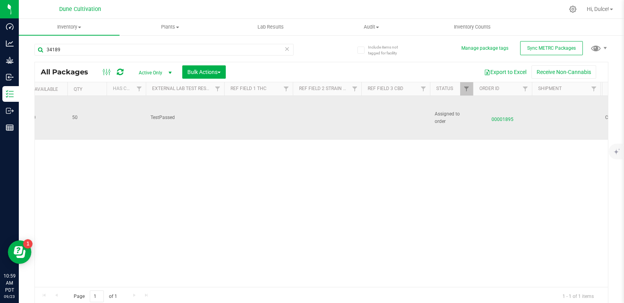
click at [387, 110] on td at bounding box center [395, 118] width 69 height 44
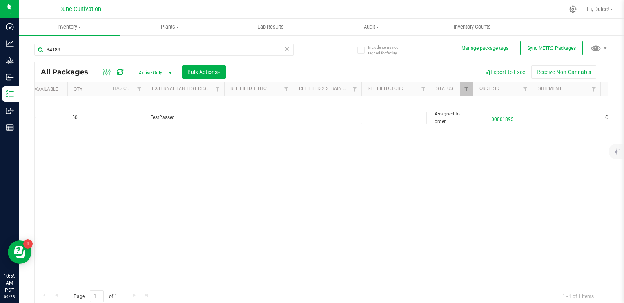
type input "Total CBD 0.0564%"
click at [367, 156] on div "All Packages Active Only Active Only Lab Samples Locked All External Internal B…" at bounding box center [320, 184] width 573 height 244
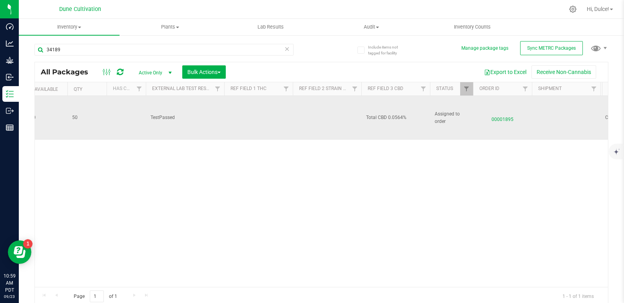
click at [385, 116] on span "Total CBD 0.0564%" at bounding box center [395, 117] width 59 height 7
drag, startPoint x: 389, startPoint y: 114, endPoint x: 302, endPoint y: 113, distance: 86.6
type input "0.0564%"
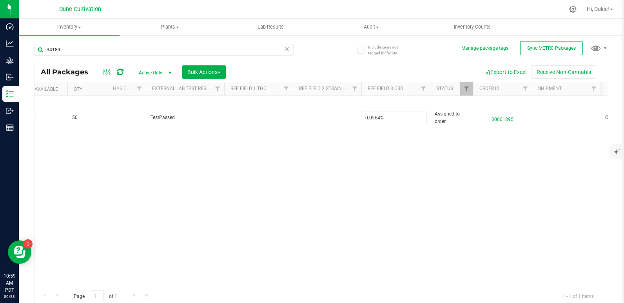
click at [262, 193] on div "All Packages Active Only Active Only Lab Samples Locked All External Internal B…" at bounding box center [320, 184] width 573 height 244
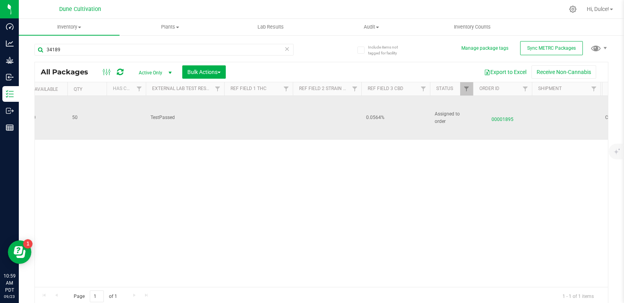
click at [238, 118] on td at bounding box center [258, 118] width 69 height 44
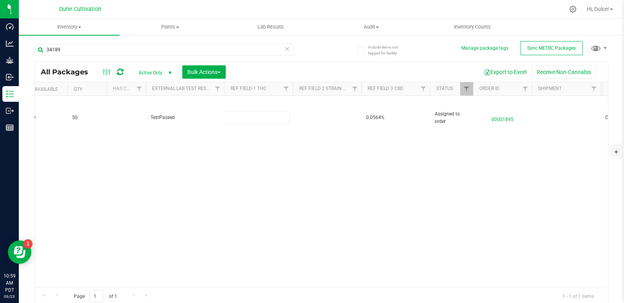
type input "34.3464%"
click at [213, 156] on div "All Packages Active Only Active Only Lab Samples Locked All External Internal B…" at bounding box center [320, 184] width 573 height 244
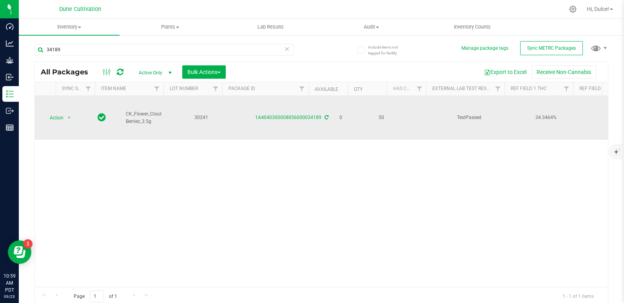
scroll to position [0, 0]
click at [49, 112] on span "Action" at bounding box center [53, 117] width 21 height 11
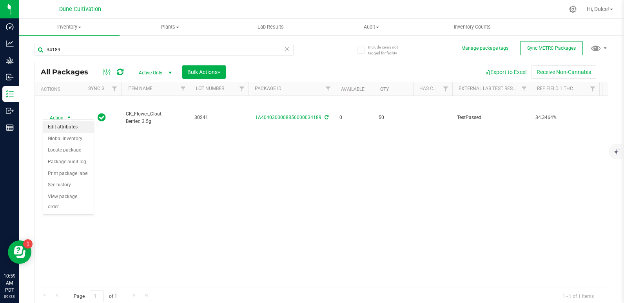
click at [53, 126] on li "Edit attributes" at bounding box center [68, 127] width 51 height 12
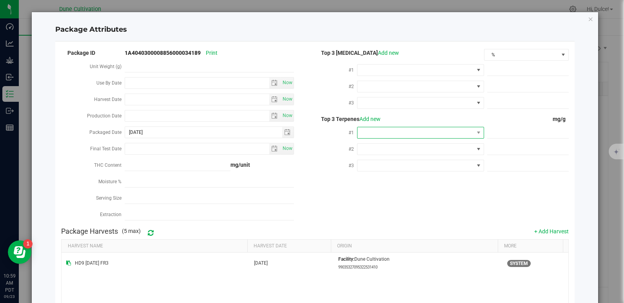
click at [392, 131] on span at bounding box center [415, 132] width 116 height 11
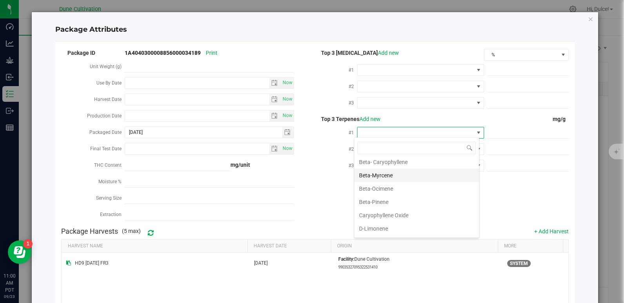
click at [374, 179] on li "Beta-Myrcene" at bounding box center [416, 175] width 125 height 13
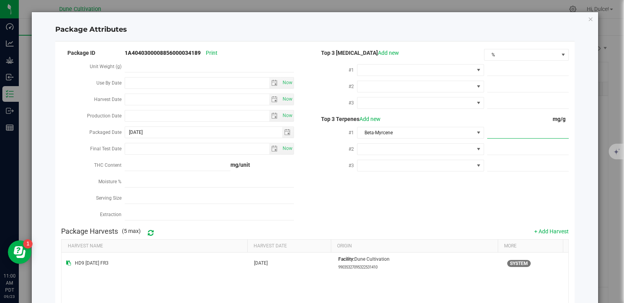
click at [496, 134] on span at bounding box center [527, 132] width 81 height 11
paste input "7.525"
type input "7.525"
type input "7.5250"
click at [430, 189] on div "Package ID 1A4040300008856000034189 Print Unit Weight (g) Use By Date Now Harve…" at bounding box center [314, 136] width 507 height 176
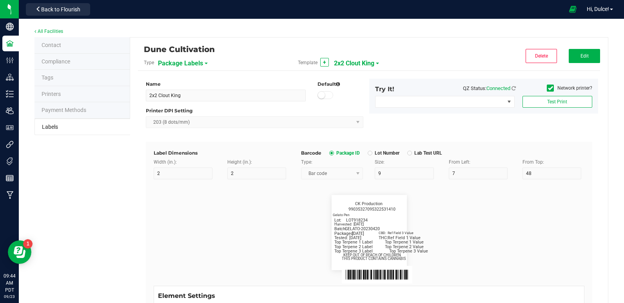
scroll to position [306, 0]
click at [574, 60] on button "Edit" at bounding box center [583, 56] width 31 height 14
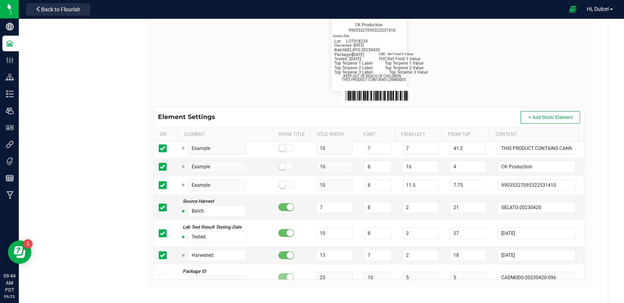
scroll to position [188, 0]
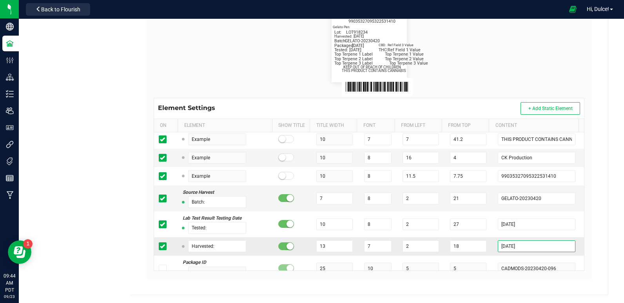
click at [512, 246] on input "[DATE]" at bounding box center [535, 246] width 77 height 12
click at [518, 246] on input "[DATE]" at bounding box center [535, 246] width 77 height 12
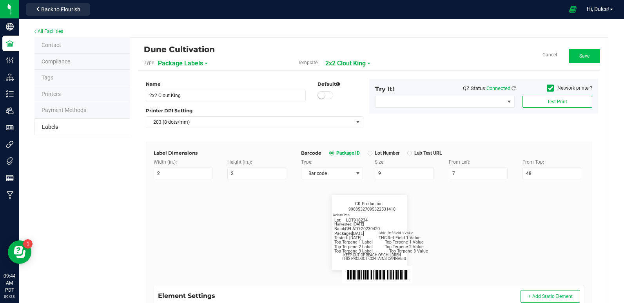
type input "[DATE]"
click at [578, 61] on button "Save" at bounding box center [583, 56] width 31 height 14
click at [355, 60] on span "2x2 Clout King" at bounding box center [354, 63] width 40 height 13
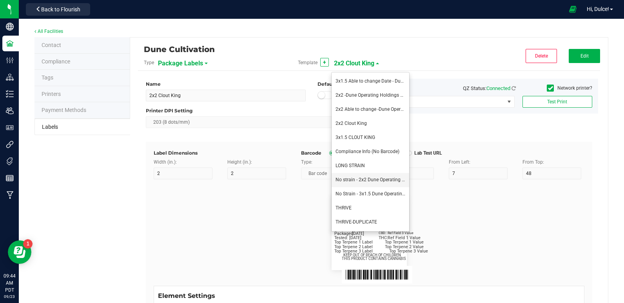
click at [362, 179] on span "No strain - 2x2 Dune Operating Holdings LLC" at bounding box center [382, 179] width 94 height 5
type input "No strain - 2x2 Dune Operating Holdings LLC"
type input "Packaged:"
type input "12"
type input "8"
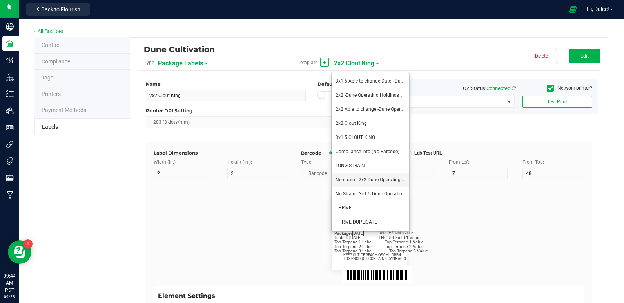
type input "2"
type input "24"
type input "[DATE]"
type input "Lot:"
type input "8"
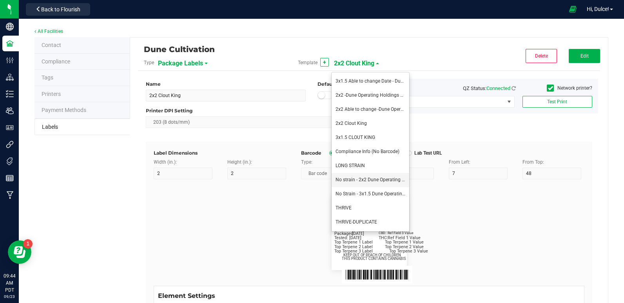
type input "15"
type input "LOT918234"
type input "THC:"
type input "6"
type input "7"
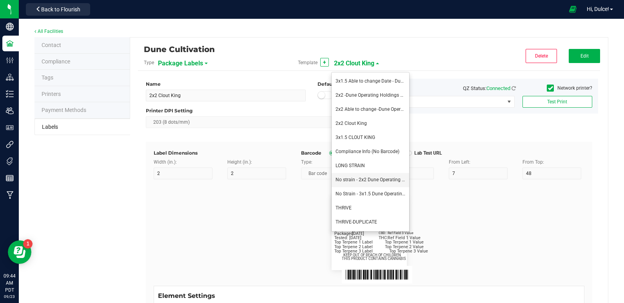
type input "32"
type input "27"
type input "Ref Field 1 Value"
type input "CBD:"
type input "7"
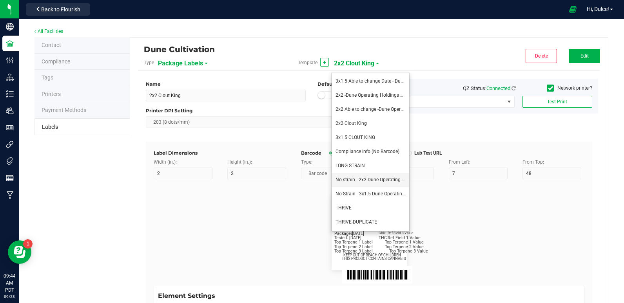
type input "31"
type input "24"
type input "Ref Field 3 Value"
type input "Top Terpene 1 Label"
type input "35"
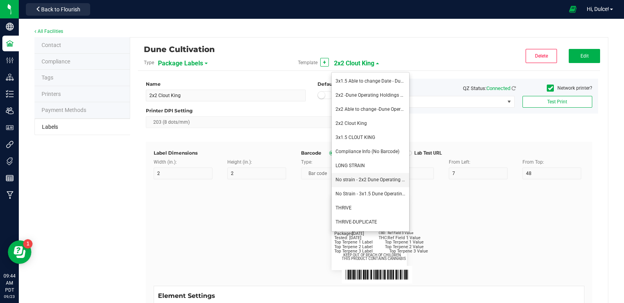
type input "8"
type input "2"
type input "30"
type input "Top Terpene 1 Label"
type input "Top Terpene 1 Value"
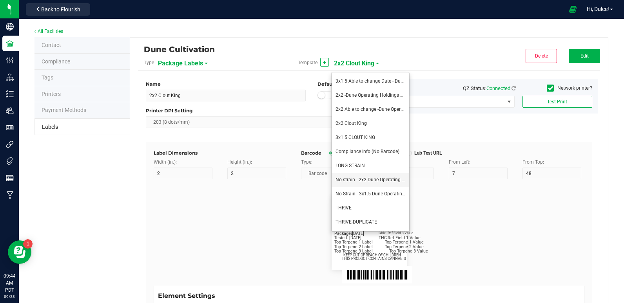
type input "36"
type input "Top Terpene 1 Value"
type input "Top Terpene 2 Label"
type input "2"
type input "33"
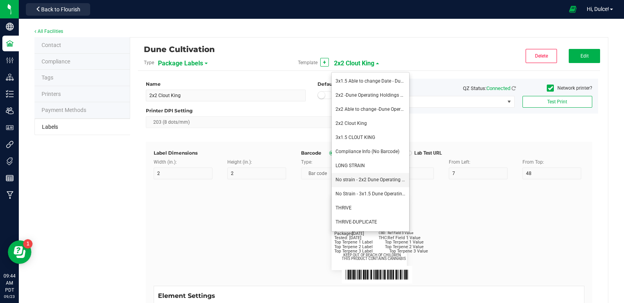
type input "Top Terpene 2 Label"
type input "Top Terpene 2 Value"
type input "36"
type input "Top Terpene 2 Value"
type input "Top Terpene 3 Label"
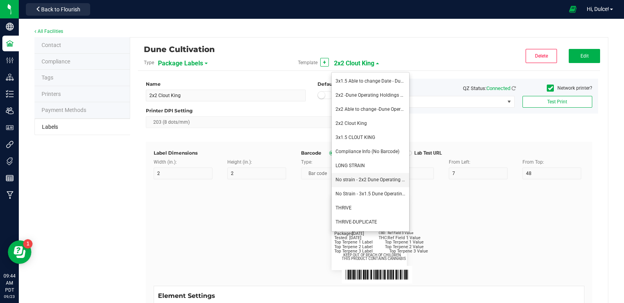
type input "2"
type input "36"
type input "Top Terpene 3 Label"
type input "Top Terpene 3 Value"
type input "39"
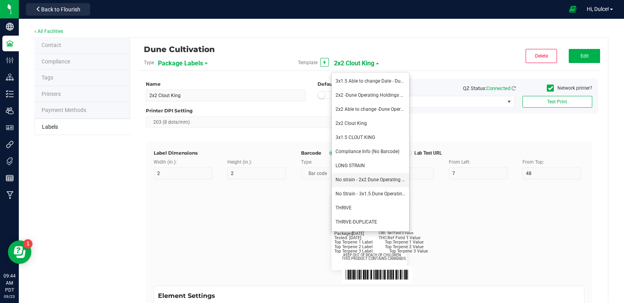
type input "Top Terpene 3 Value"
type input "Example"
type input "10"
type input "7"
type input "8"
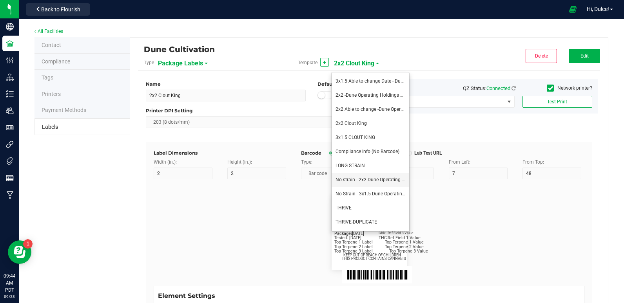
type input "39"
type input "KEEP OUT OF REACH OF CHILDREN"
type input "7"
type input "41.2"
type input "THIS PRODUCT CONTAINS CANNABIS"
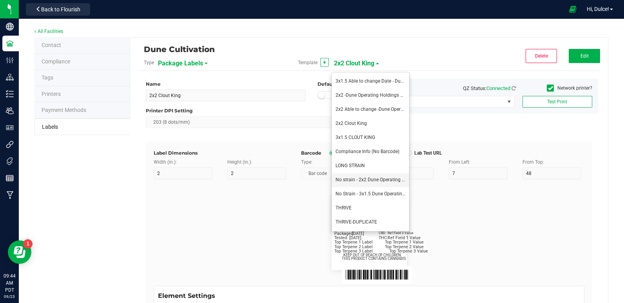
type input "8"
type input "4"
type input "Dune Operating Holdings LLC"
type input "11.5"
type input "7.75"
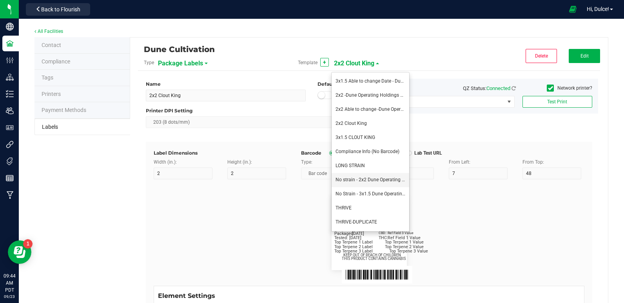
type input "99035327095322531410"
type input "Batch:"
type input "7"
type input "2"
type input "21"
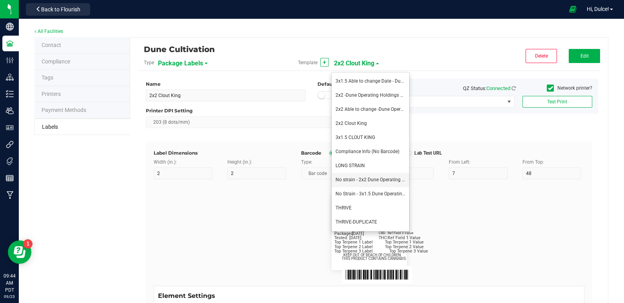
type input "GELATO-20230420"
type input "Tested:"
type input "10"
type input "27"
type input "[DATE]"
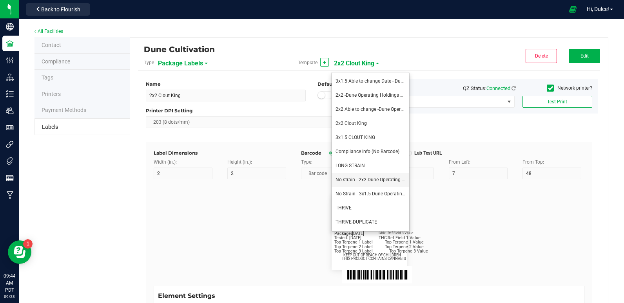
type input "SKU Name"
type input "16"
type input "6"
type input "12"
type input "Gelato Pen"
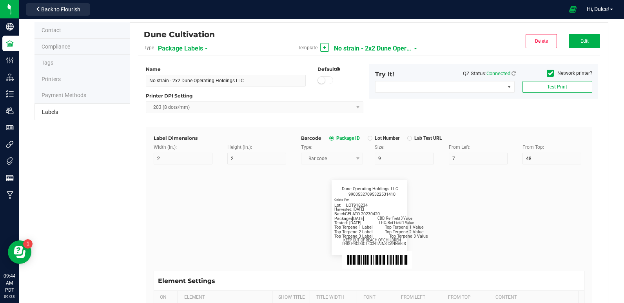
scroll to position [4, 0]
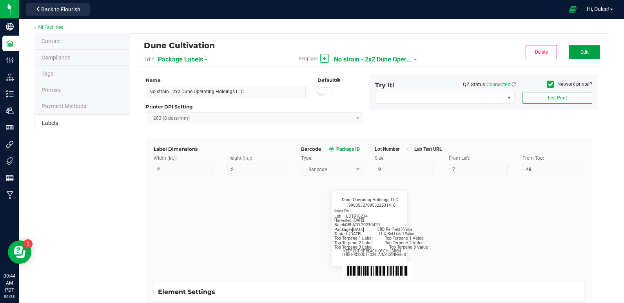
click at [569, 49] on button "Edit" at bounding box center [583, 52] width 31 height 14
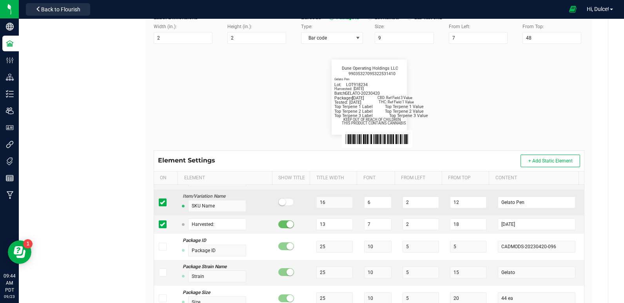
scroll to position [380, 0]
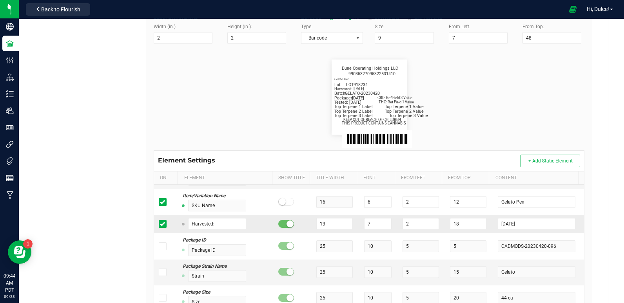
click at [162, 224] on icon at bounding box center [162, 224] width 5 height 0
click at [0, 0] on input "checkbox" at bounding box center [0, 0] width 0 height 0
click at [162, 224] on icon at bounding box center [162, 224] width 5 height 0
click at [0, 0] on input "checkbox" at bounding box center [0, 0] width 0 height 0
click at [522, 226] on input "[DATE]" at bounding box center [535, 224] width 77 height 12
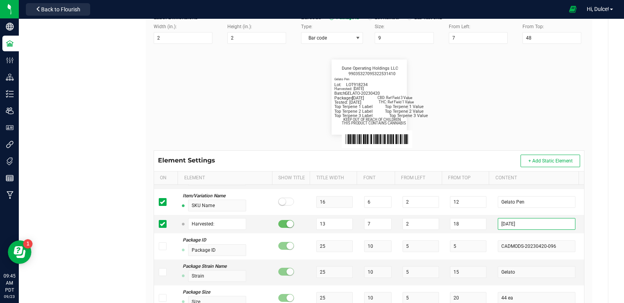
scroll to position [0, 0]
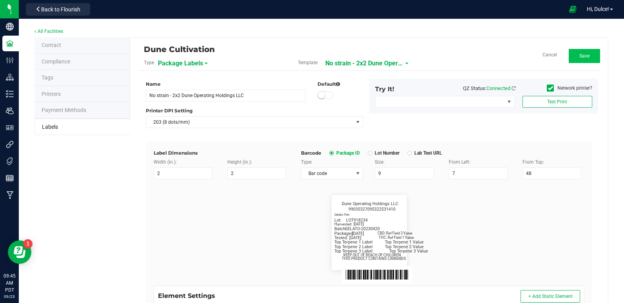
type input "[DATE]"
click at [592, 55] on button "Save" at bounding box center [583, 56] width 31 height 14
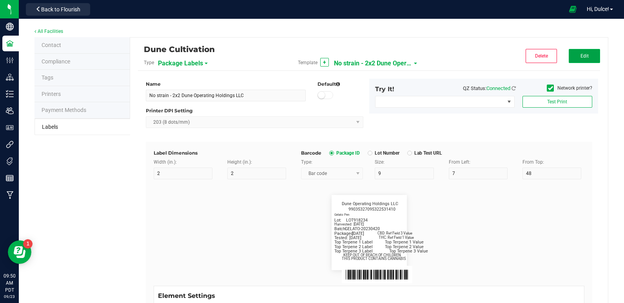
click at [572, 56] on button "Edit" at bounding box center [583, 56] width 31 height 14
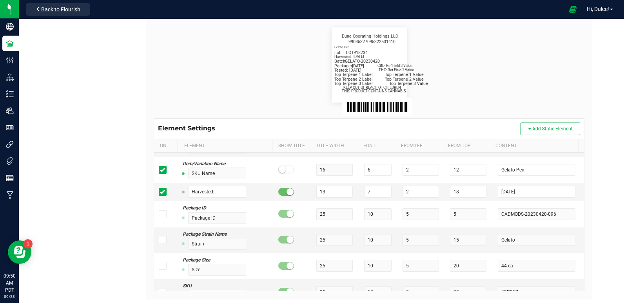
scroll to position [170, 0]
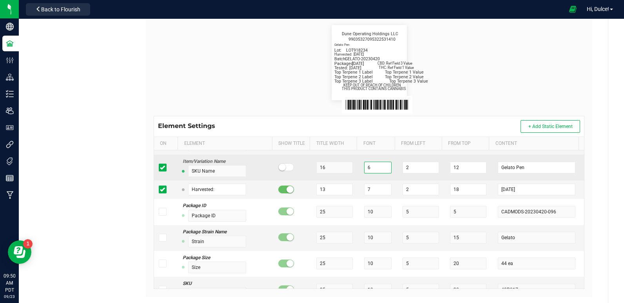
click at [370, 167] on input "6" at bounding box center [377, 168] width 27 height 12
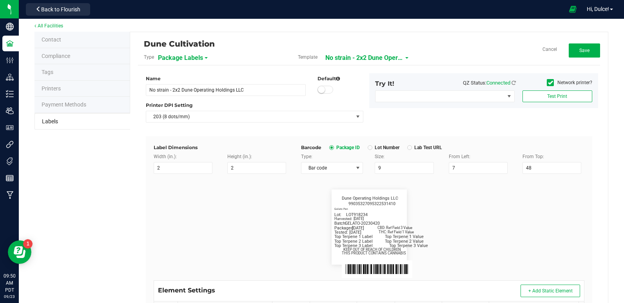
scroll to position [0, 0]
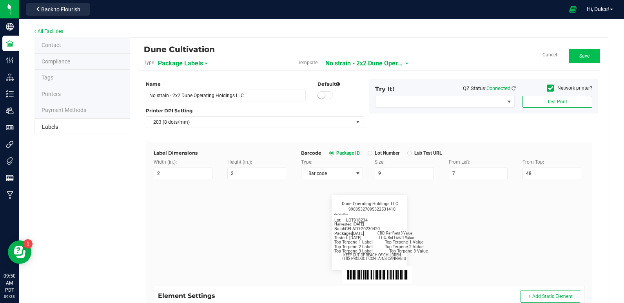
type input "5"
click at [574, 51] on button "Save" at bounding box center [583, 56] width 31 height 14
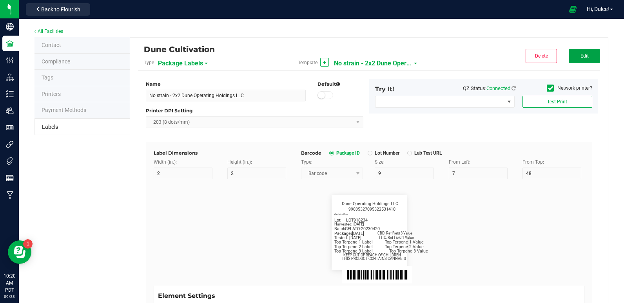
click at [572, 61] on button "Edit" at bounding box center [583, 56] width 31 height 14
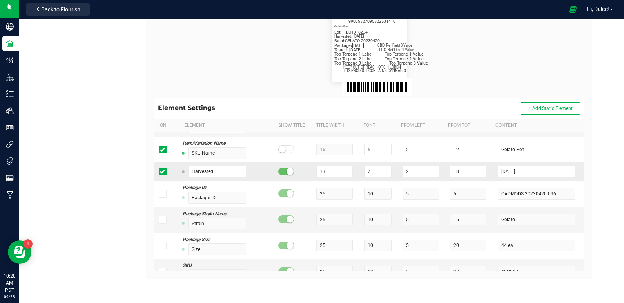
click at [515, 174] on input "[DATE]" at bounding box center [535, 172] width 77 height 12
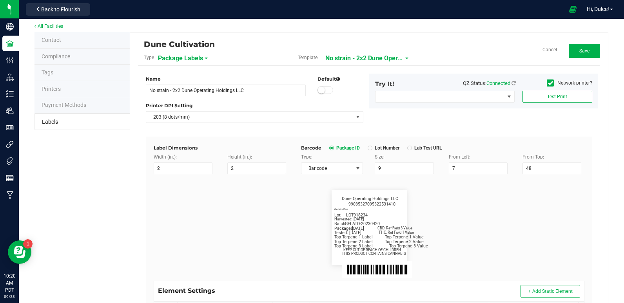
scroll to position [0, 0]
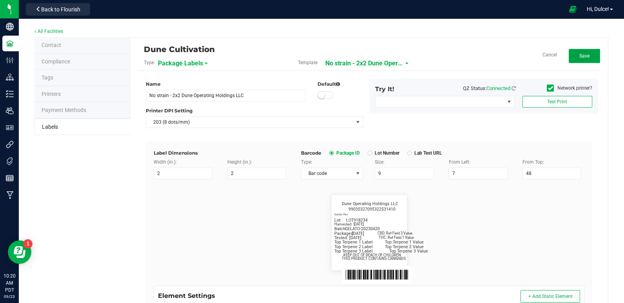
click at [582, 52] on button "Save" at bounding box center [583, 56] width 31 height 14
click at [590, 56] on button "Edit" at bounding box center [583, 56] width 31 height 14
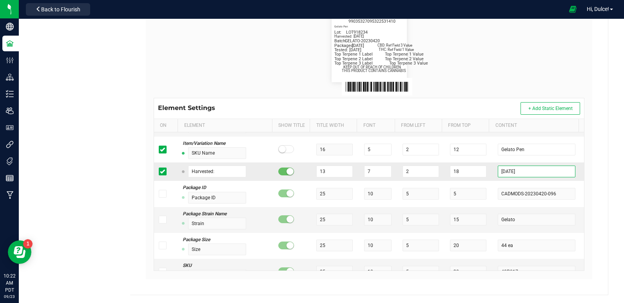
click at [517, 167] on input "[DATE]" at bounding box center [535, 172] width 77 height 12
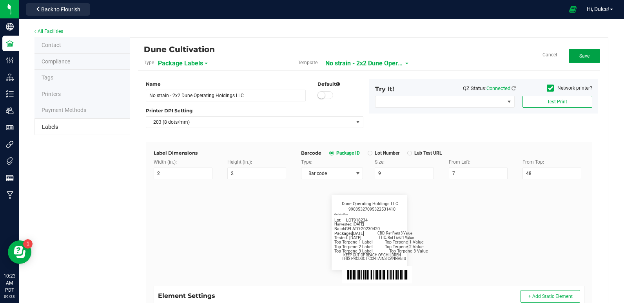
click at [580, 56] on span "Save" at bounding box center [584, 55] width 10 height 5
click at [576, 51] on button "Edit" at bounding box center [583, 56] width 31 height 14
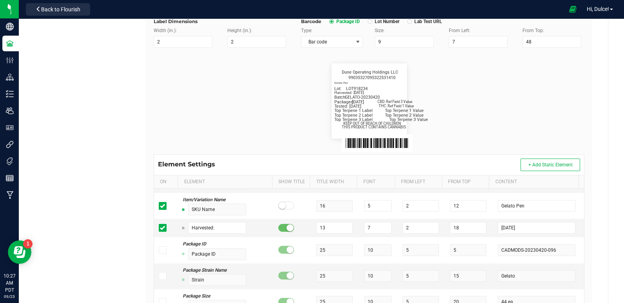
scroll to position [132, 0]
click at [520, 227] on input "[DATE]" at bounding box center [535, 228] width 77 height 12
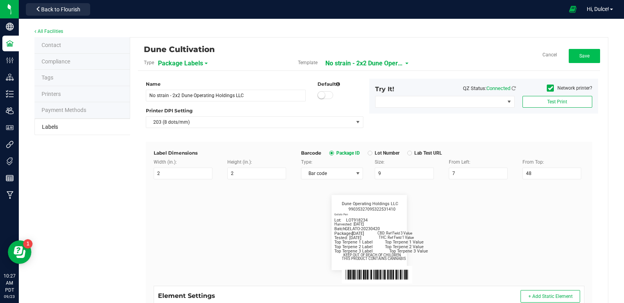
type input "[DATE]"
click at [572, 56] on button "Save" at bounding box center [583, 56] width 31 height 14
